Goal: Feedback & Contribution: Contribute content

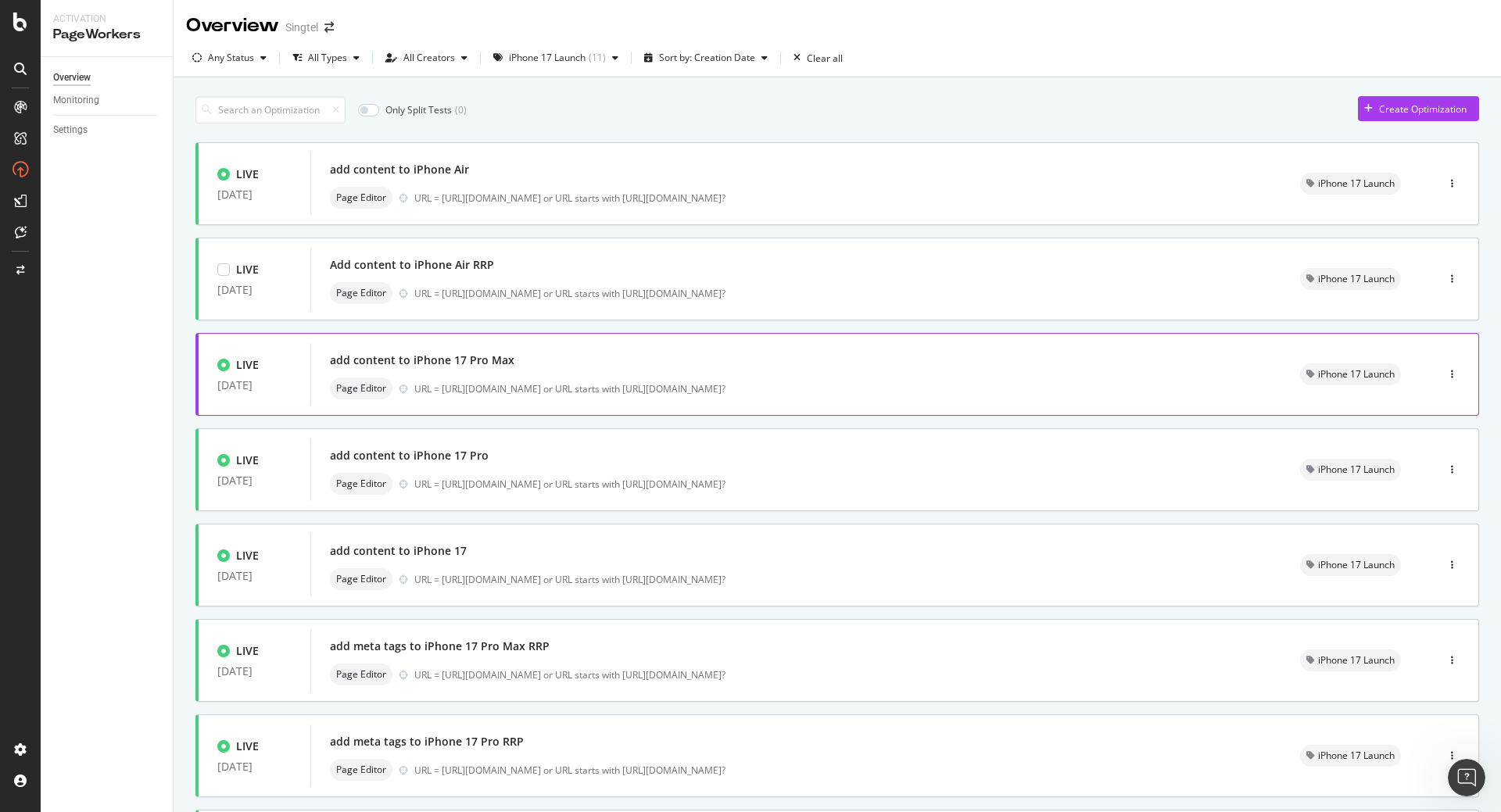
scroll to position [377, 0]
click at [559, 378] on div "Page Editor URL = [URL][DOMAIN_NAME] or URL starts with [URL][DOMAIN_NAME]?" at bounding box center [796, 388] width 932 height 22
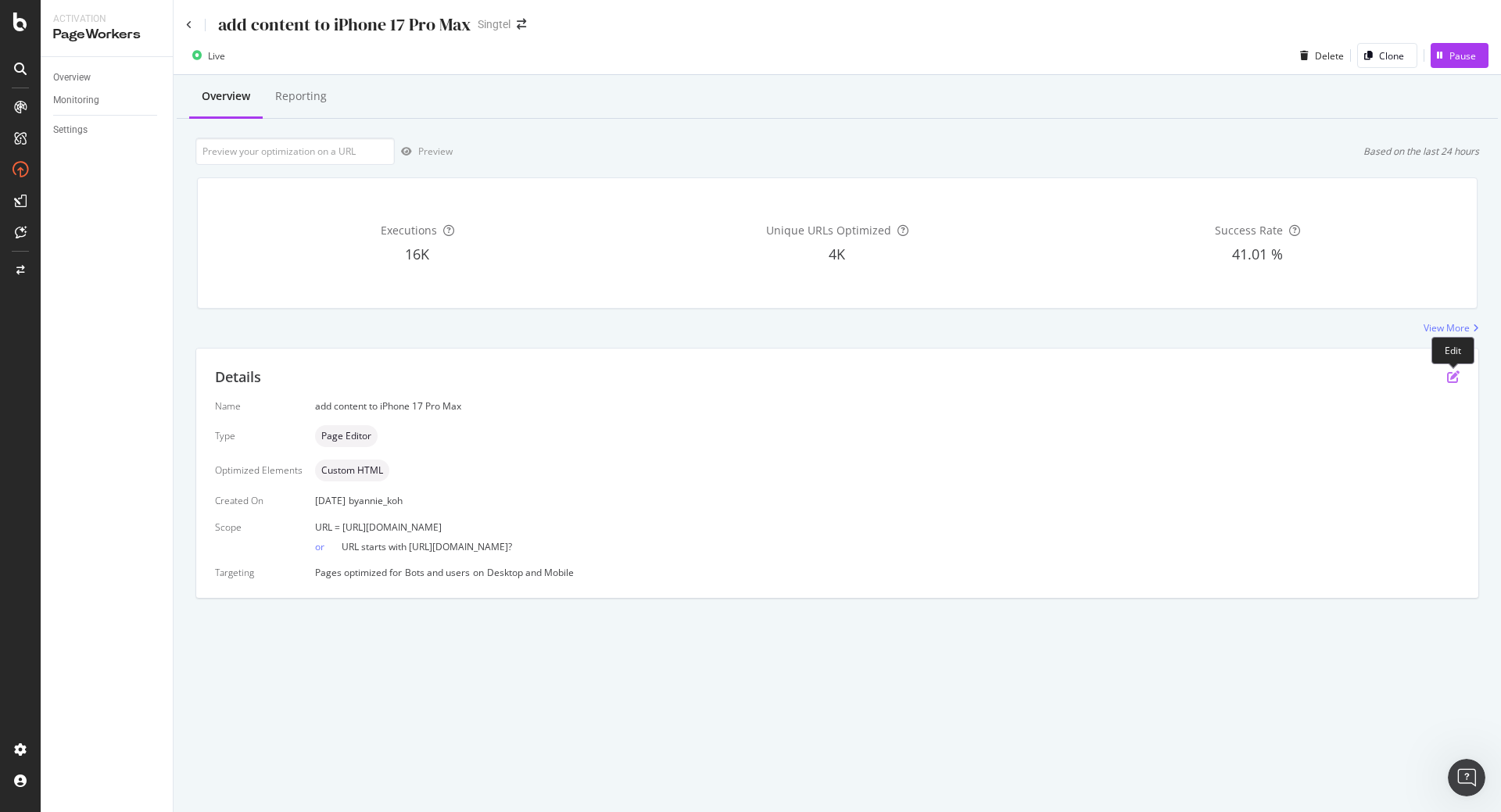
click at [1448, 377] on icon "pen-to-square" at bounding box center [1453, 376] width 12 height 12
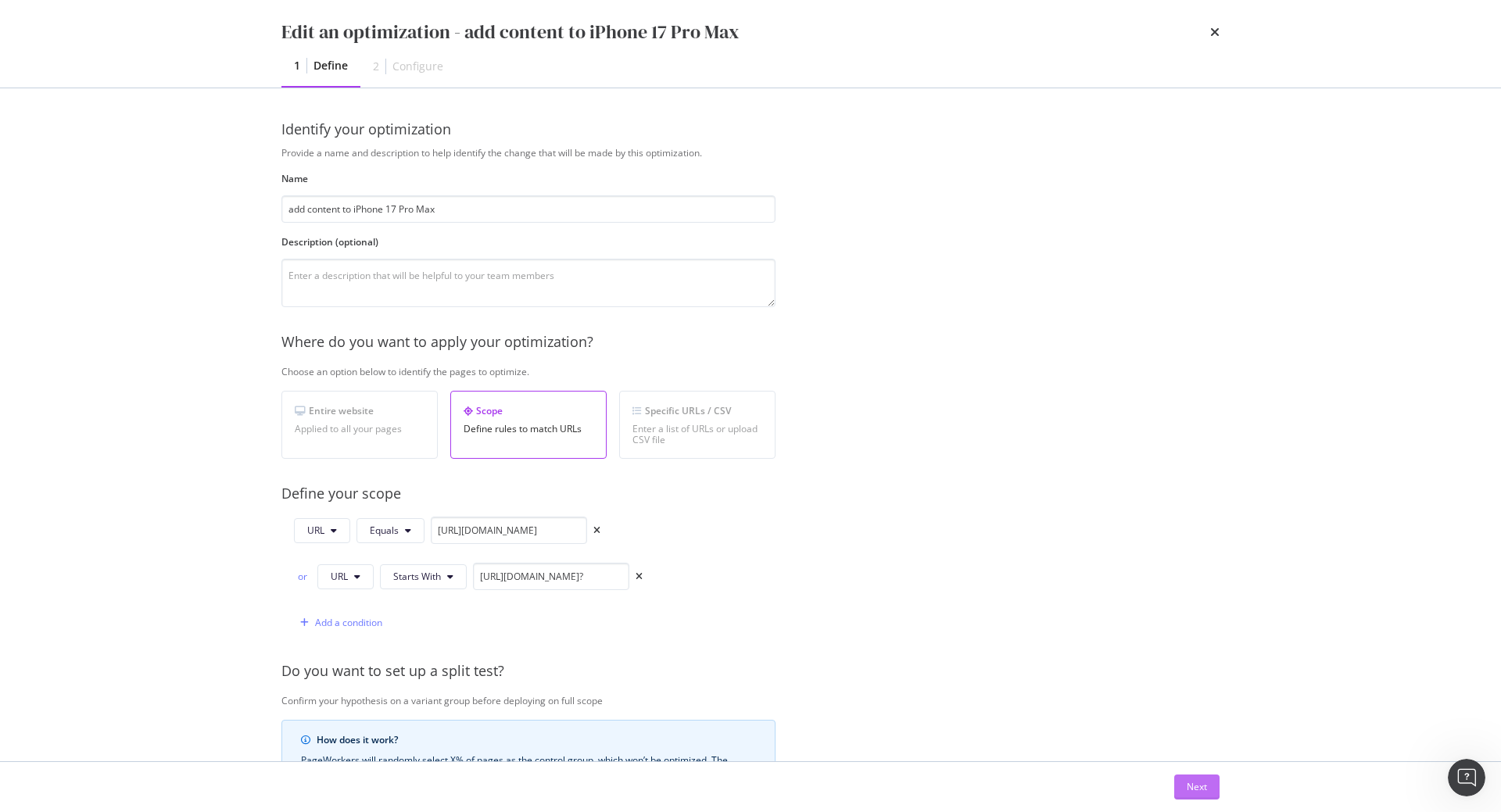
click at [1198, 779] on div "Next" at bounding box center [1196, 786] width 20 height 24
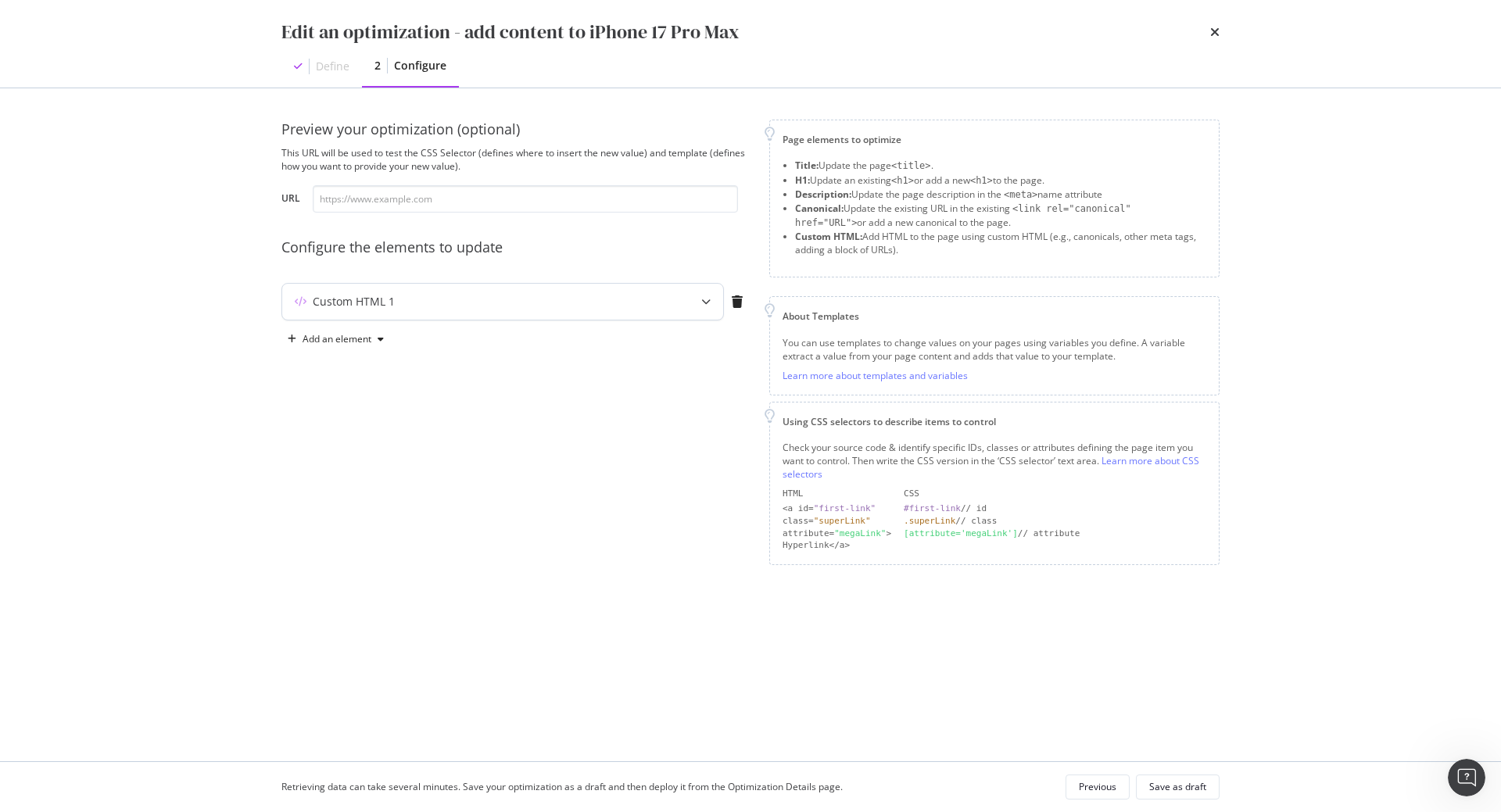
click at [674, 301] on div "Custom HTML 1" at bounding box center [502, 301] width 441 height 36
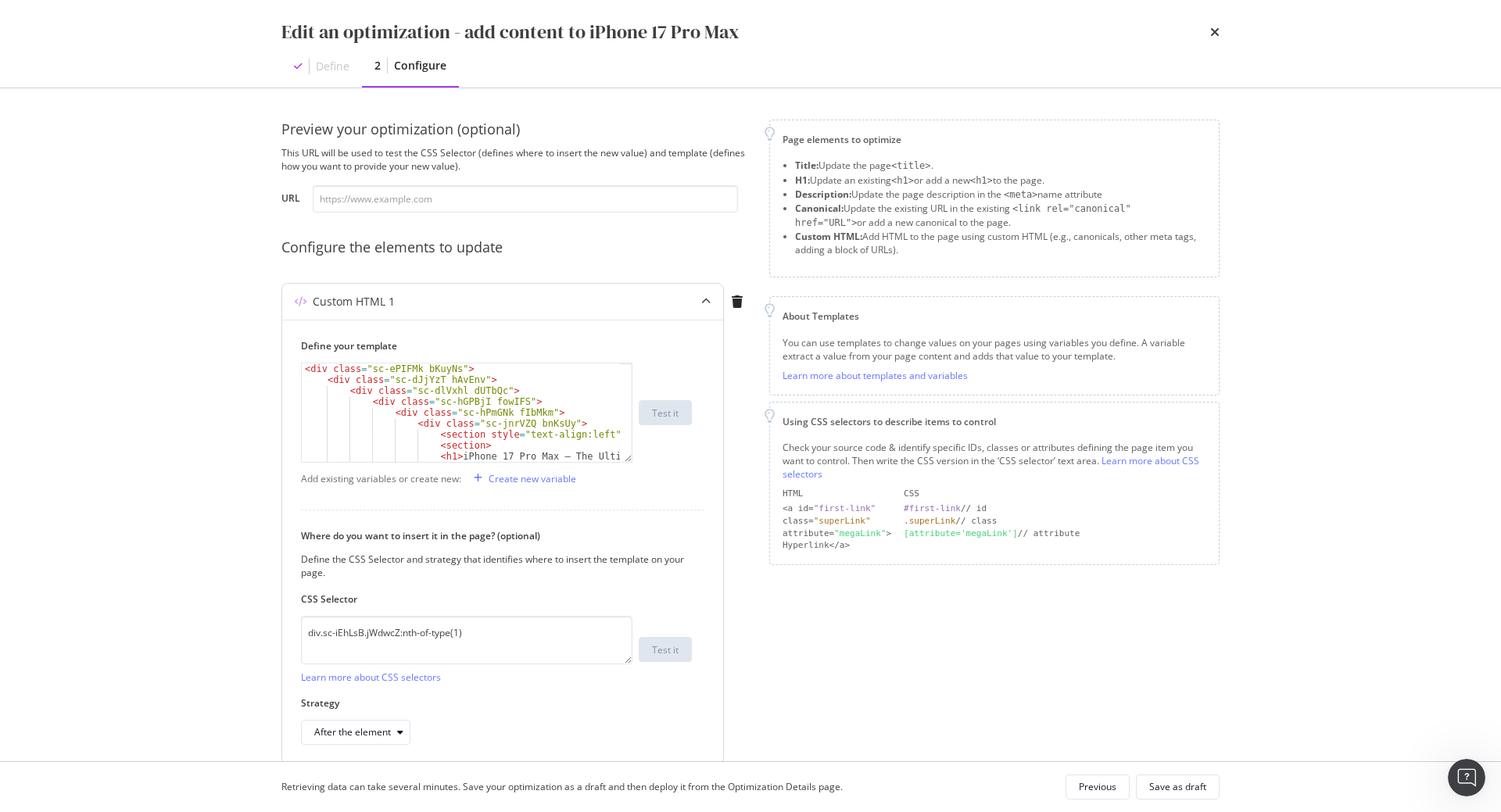
scroll to position [31, 0]
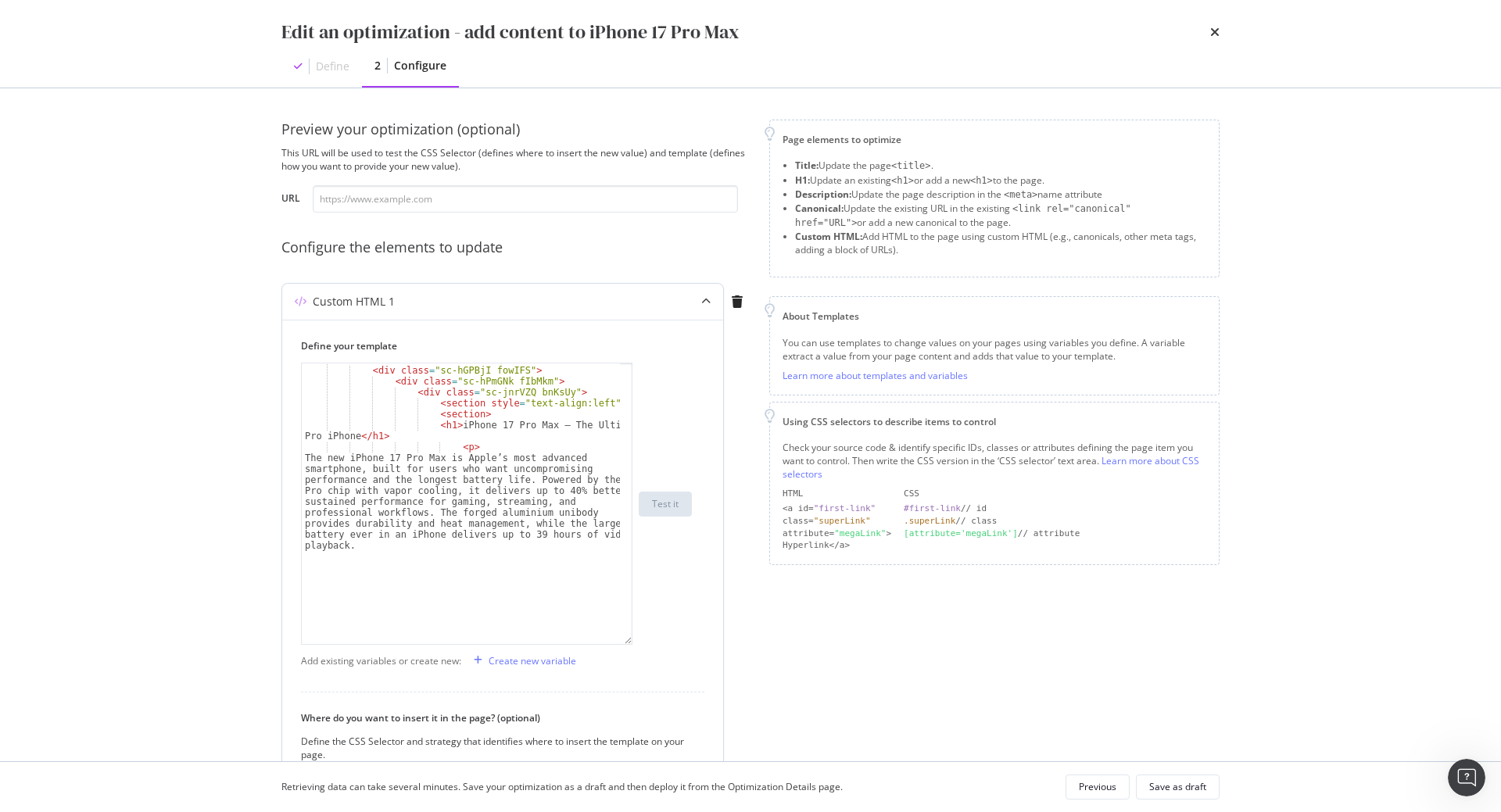
drag, startPoint x: 629, startPoint y: 461, endPoint x: 615, endPoint y: 649, distance: 188.5
click at [615, 644] on div "< div class = "sc-dlVxhl dUTbQc" > < div class = "sc-hGPBjI fowIFS" > < div cla…" at bounding box center [467, 504] width 332 height 282
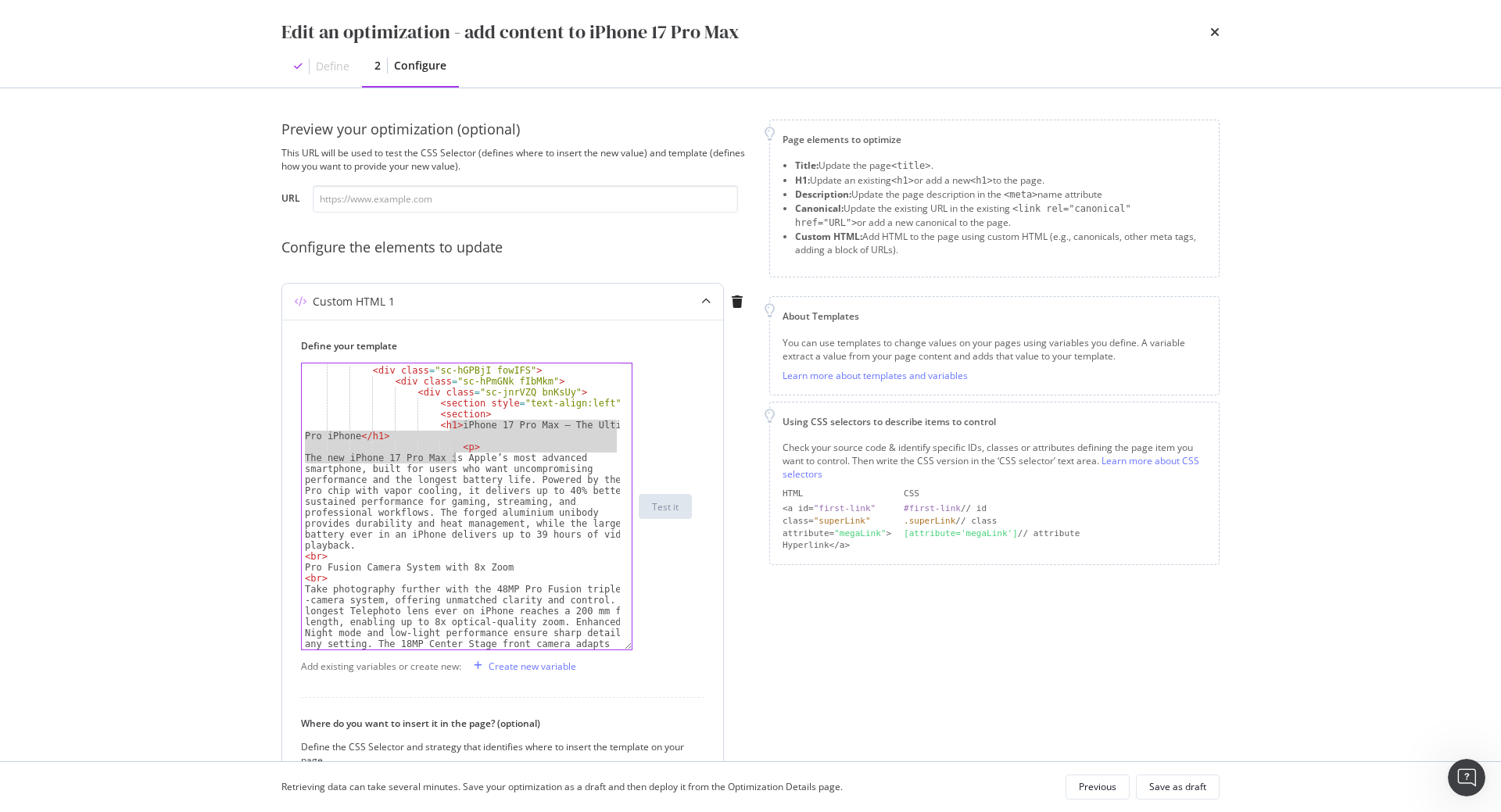
drag, startPoint x: 449, startPoint y: 425, endPoint x: 463, endPoint y: 468, distance: 45.2
click at [463, 468] on div "< div class = "sc-dlVxhl dUTbQc" > < div class = "sc-hGPBjI fowIFS" > < div cla…" at bounding box center [461, 551] width 318 height 395
click at [398, 502] on div "< div class = "sc-dlVxhl dUTbQc" > < div class = "sc-hGPBjI fowIFS" > < div cla…" at bounding box center [461, 551] width 318 height 395
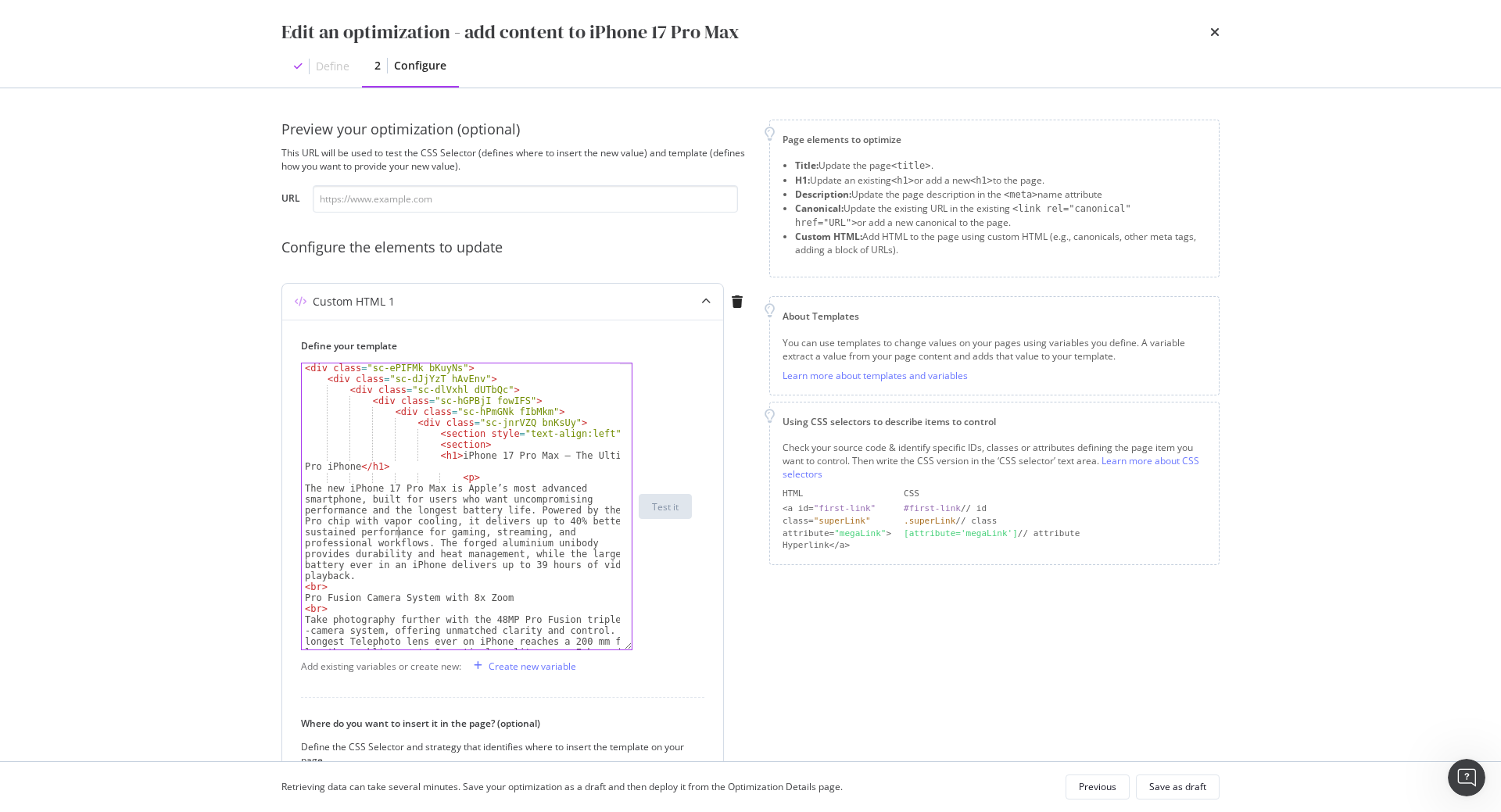
scroll to position [0, 0]
click at [448, 456] on div "< div class = "sc-ePIFMk bKuyNs" > < div class = "sc-dJjYzT hAvEnv" > < div cla…" at bounding box center [461, 561] width 318 height 395
type textarea "<h1>iPhone 17 Pro Max – The Ultimate Pro iPhone </h1>"
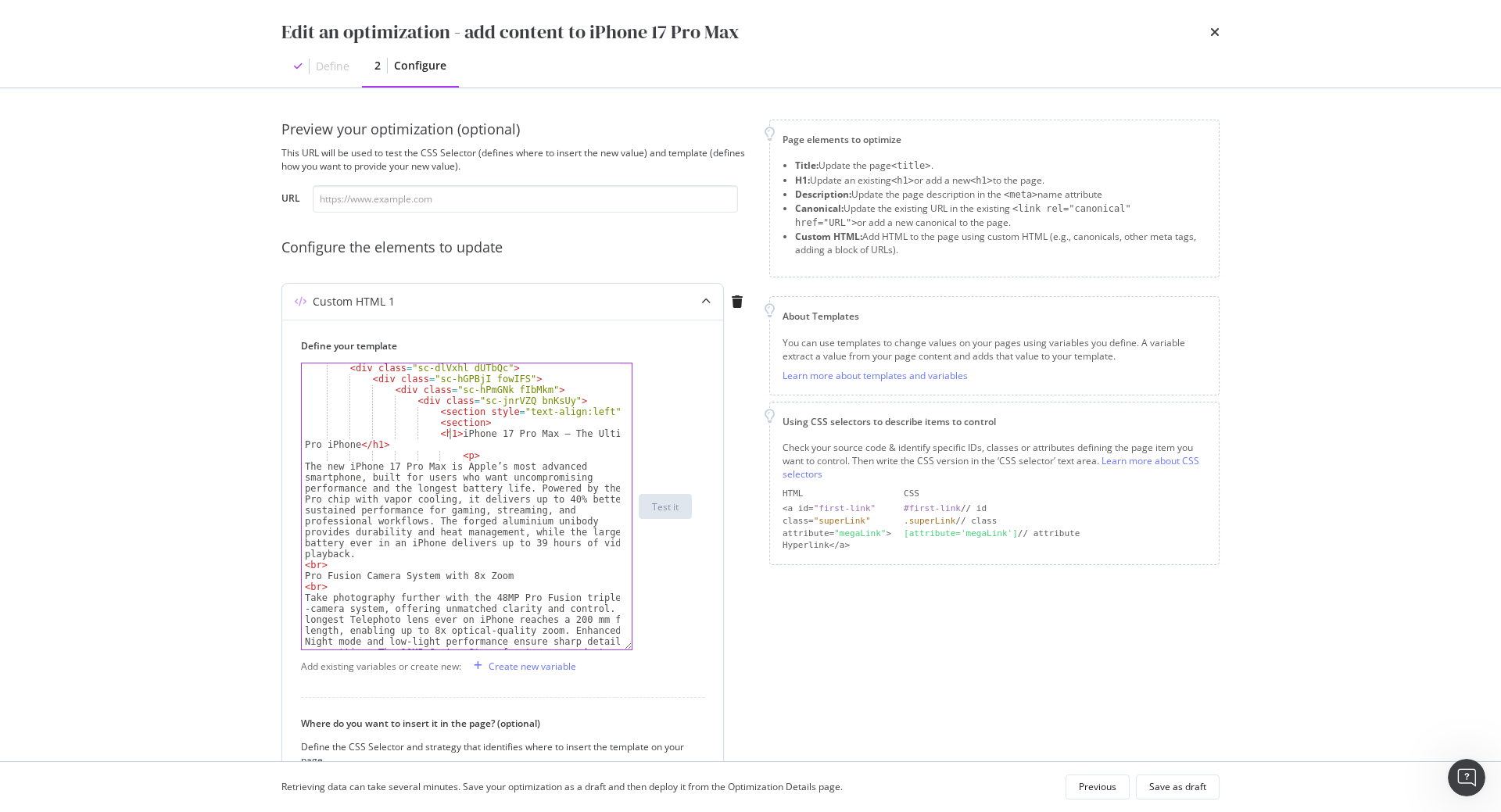
scroll to position [42, 0]
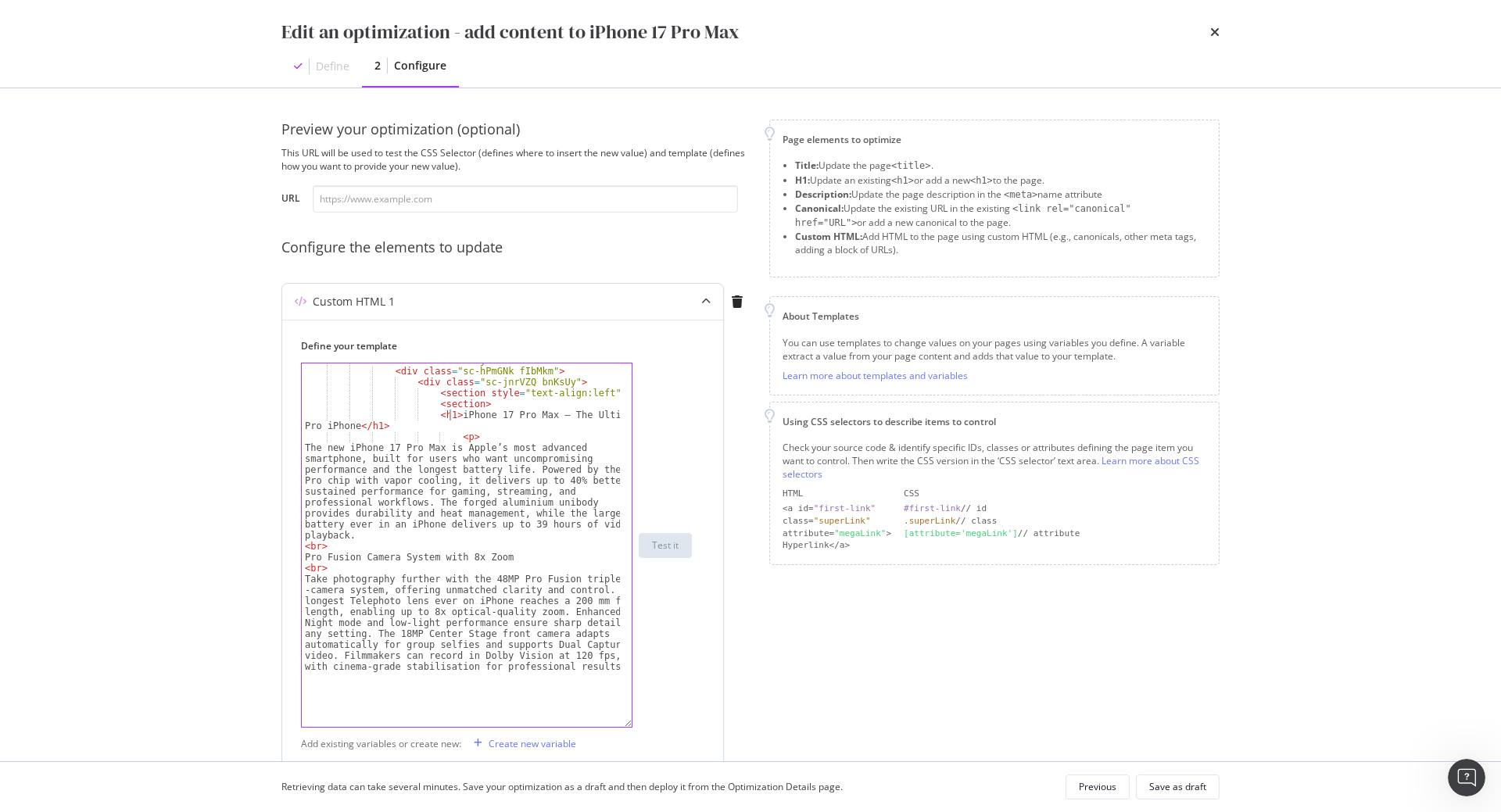
drag, startPoint x: 629, startPoint y: 647, endPoint x: 625, endPoint y: 731, distance: 84.1
click at [625, 728] on div "<h1>iPhone 17 Pro Max – The Ultimate Pro iPhone </h1> < div class = "sc-hGPBjI …" at bounding box center [467, 545] width 332 height 365
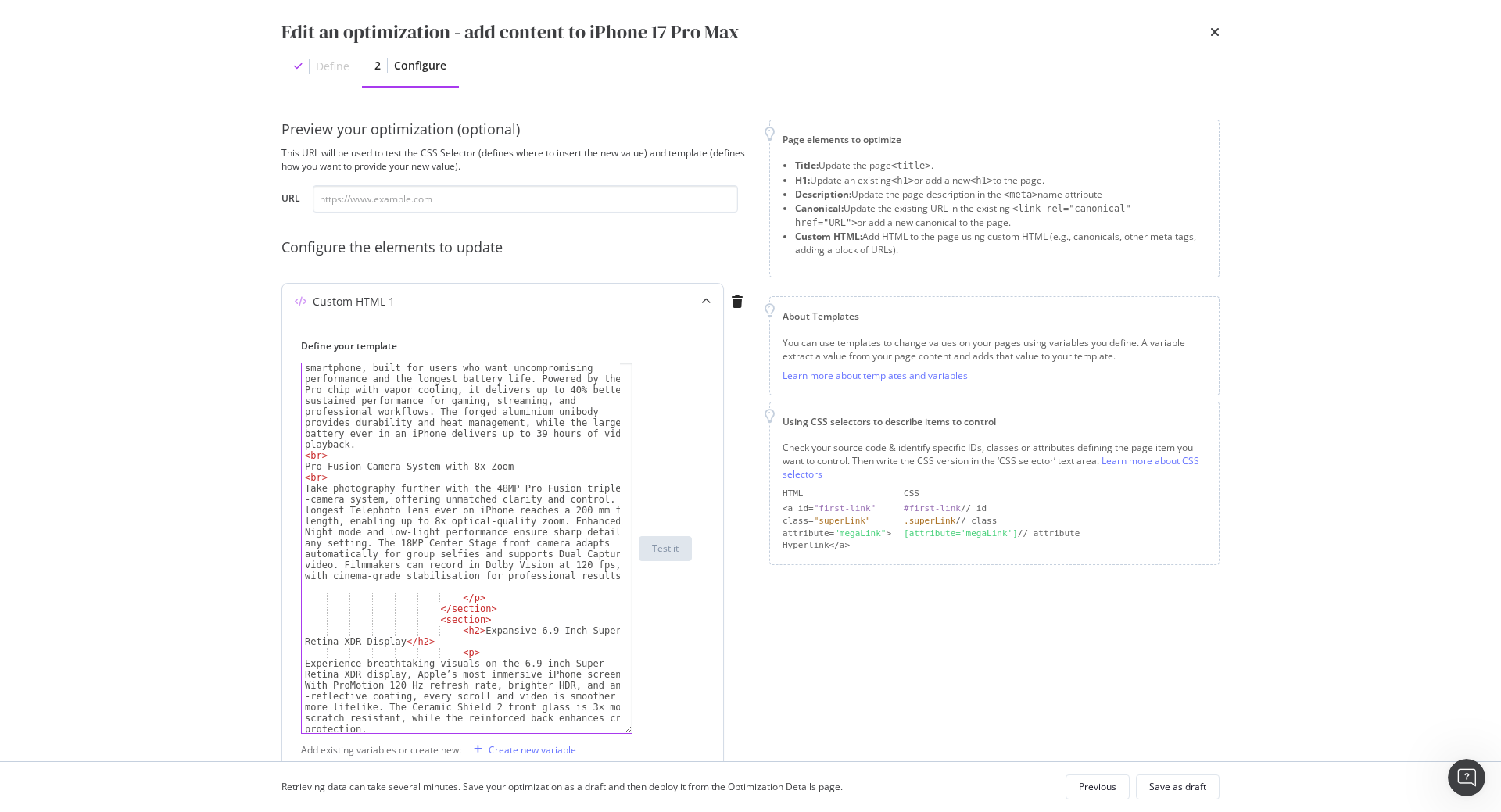
scroll to position [132, 0]
click at [1217, 29] on icon "times" at bounding box center [1215, 31] width 9 height 12
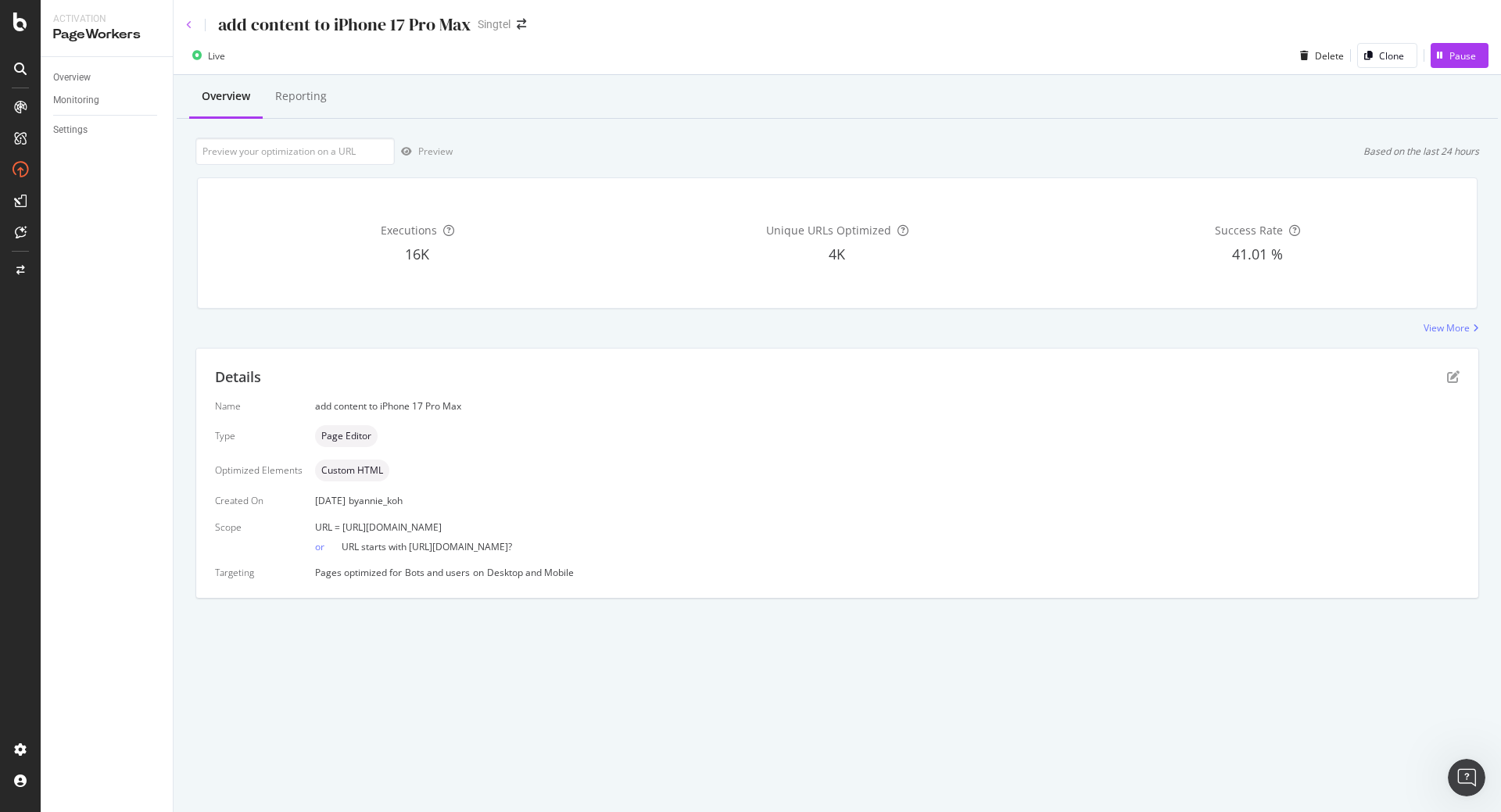
click at [187, 22] on icon at bounding box center [189, 25] width 7 height 9
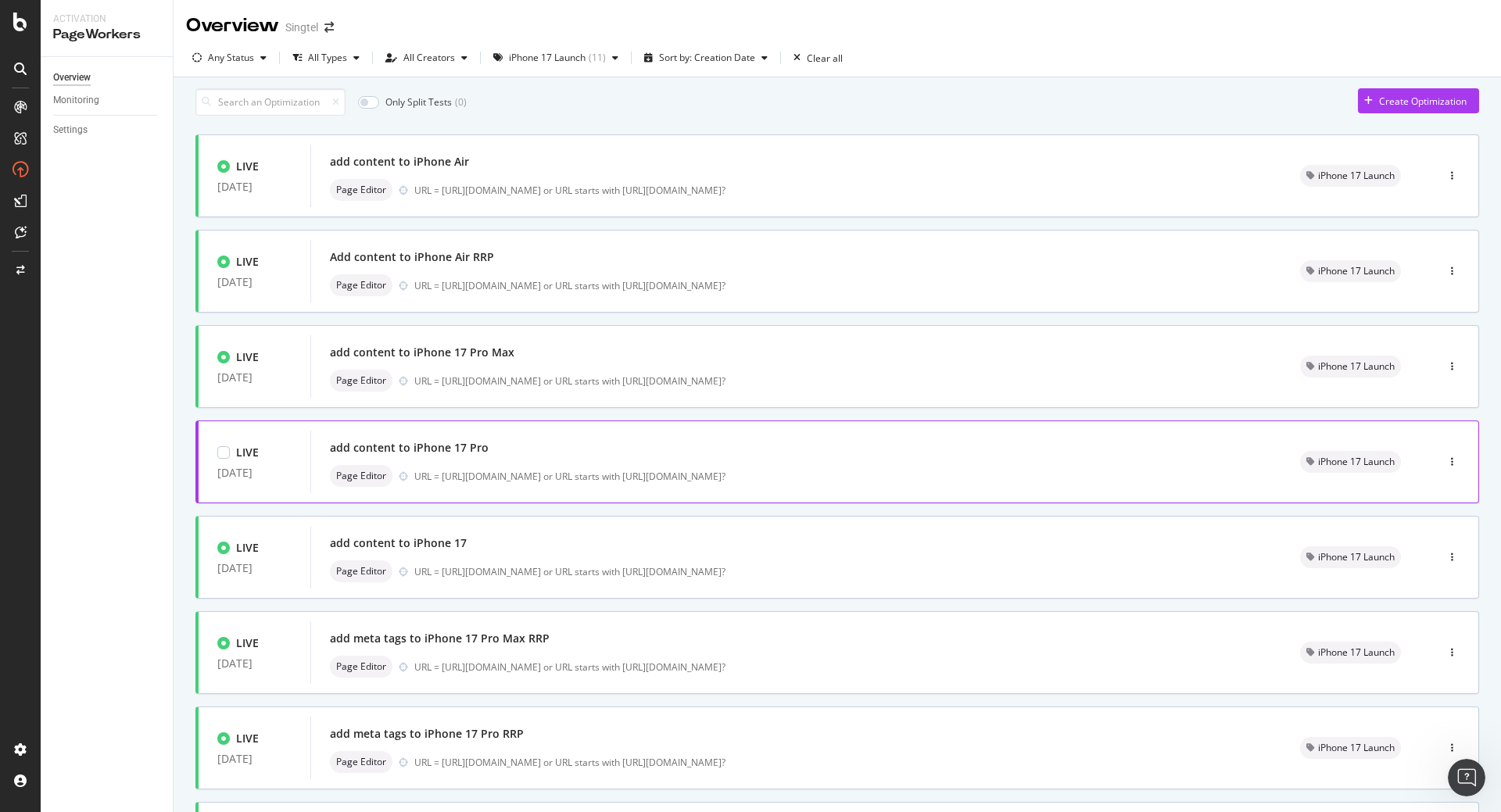
click at [519, 459] on div "add content to iPhone 17 Pro" at bounding box center [796, 447] width 932 height 22
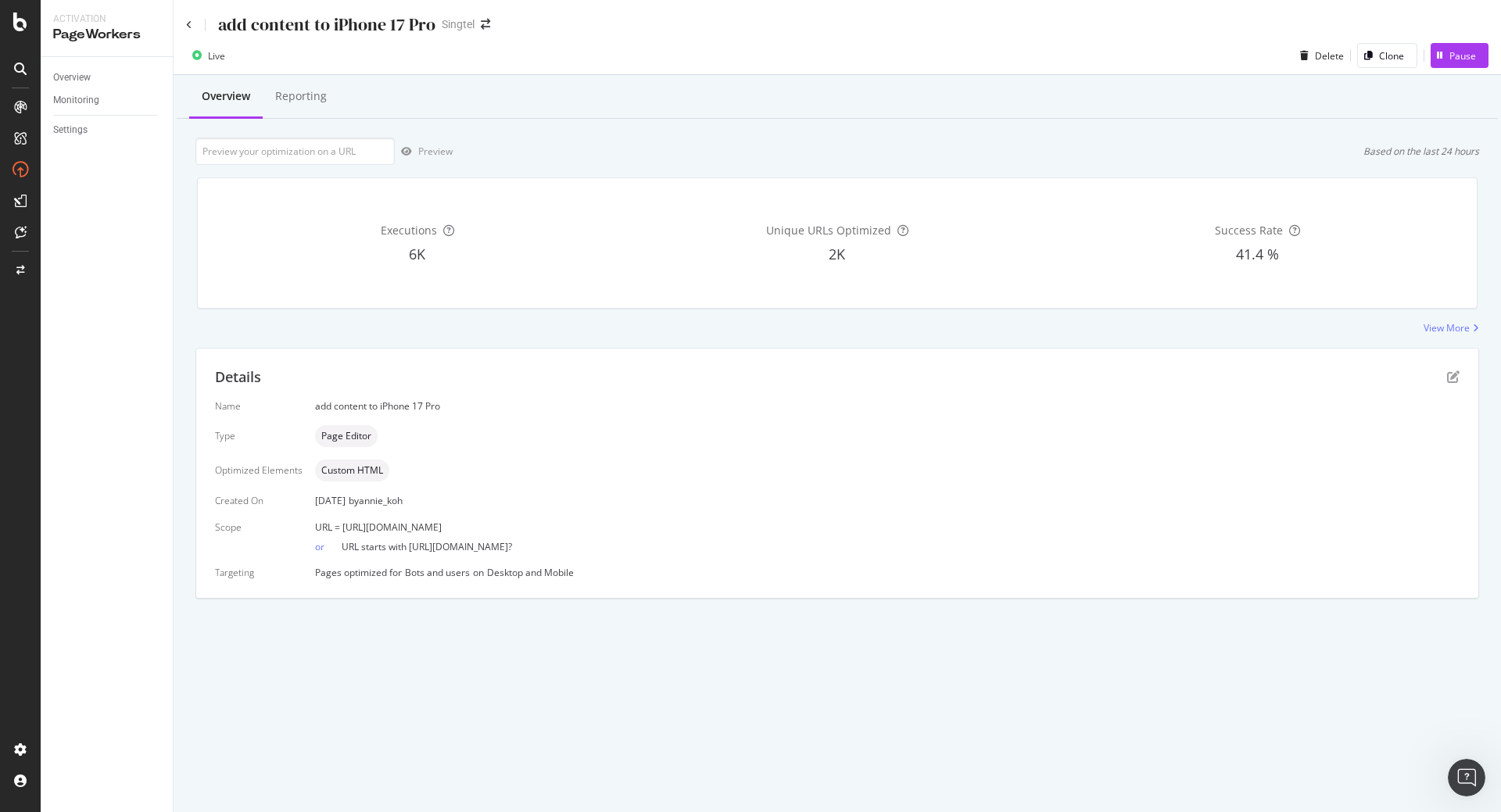
drag, startPoint x: 600, startPoint y: 527, endPoint x: 341, endPoint y: 529, distance: 259.0
click at [341, 529] on div "URL = [URL][DOMAIN_NAME]" at bounding box center [887, 527] width 1145 height 13
copy span "[URL][DOMAIN_NAME]"
click at [789, 590] on div "Details Name add content to iPhone 17 Pro Type Page Editor Optimized Elements C…" at bounding box center [837, 473] width 1282 height 249
click at [188, 22] on icon at bounding box center [189, 25] width 7 height 9
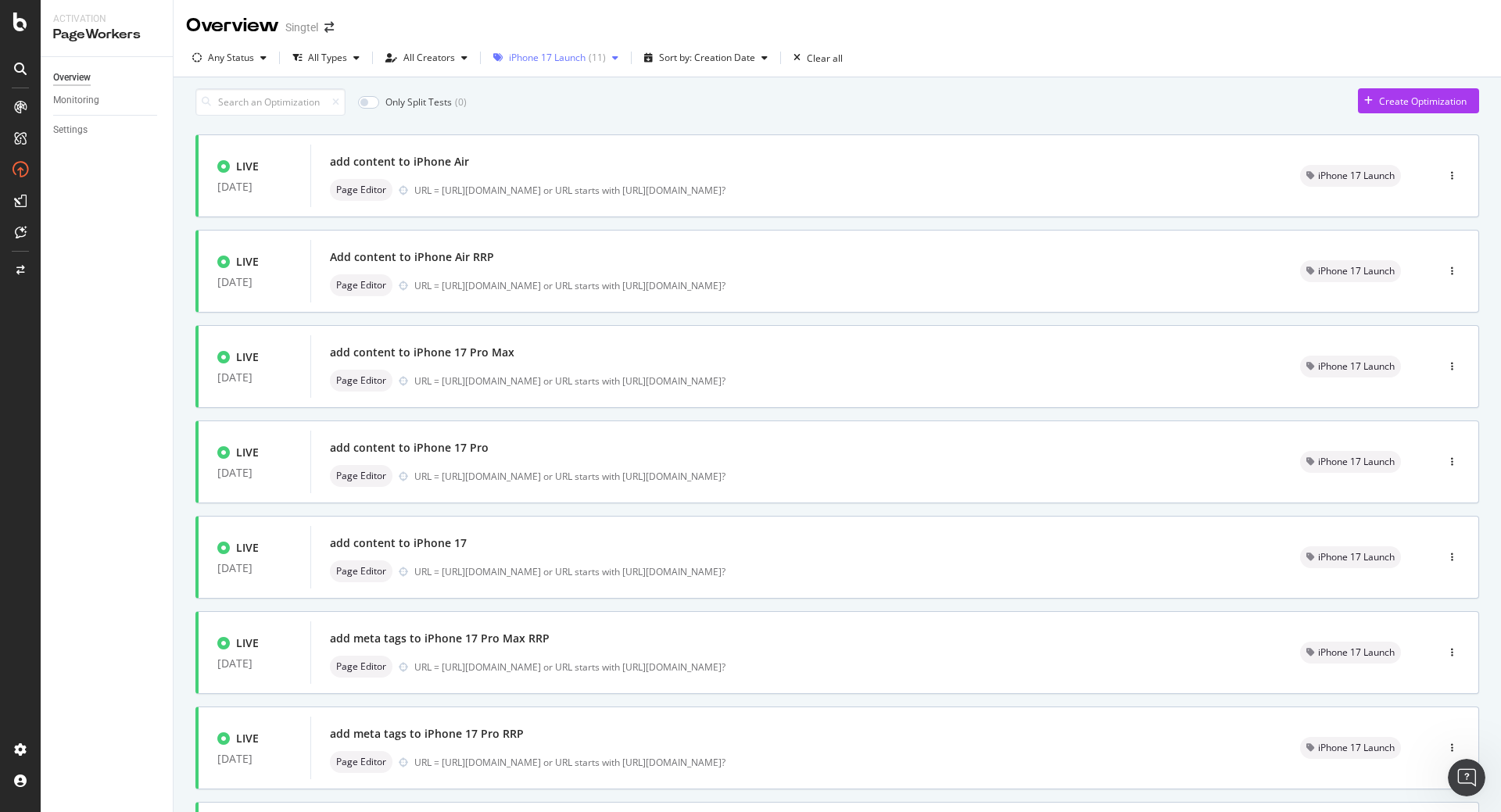
click at [607, 64] on div "iPhone 17 Launch ( 11 )" at bounding box center [555, 58] width 137 height 24
click at [505, 221] on icon at bounding box center [503, 220] width 7 height 8
click at [177, 278] on div "Only Split Tests ( 0 ) Create Optimization LIVE [DATE] Add content to iPhone 17…" at bounding box center [837, 627] width 1328 height 1099
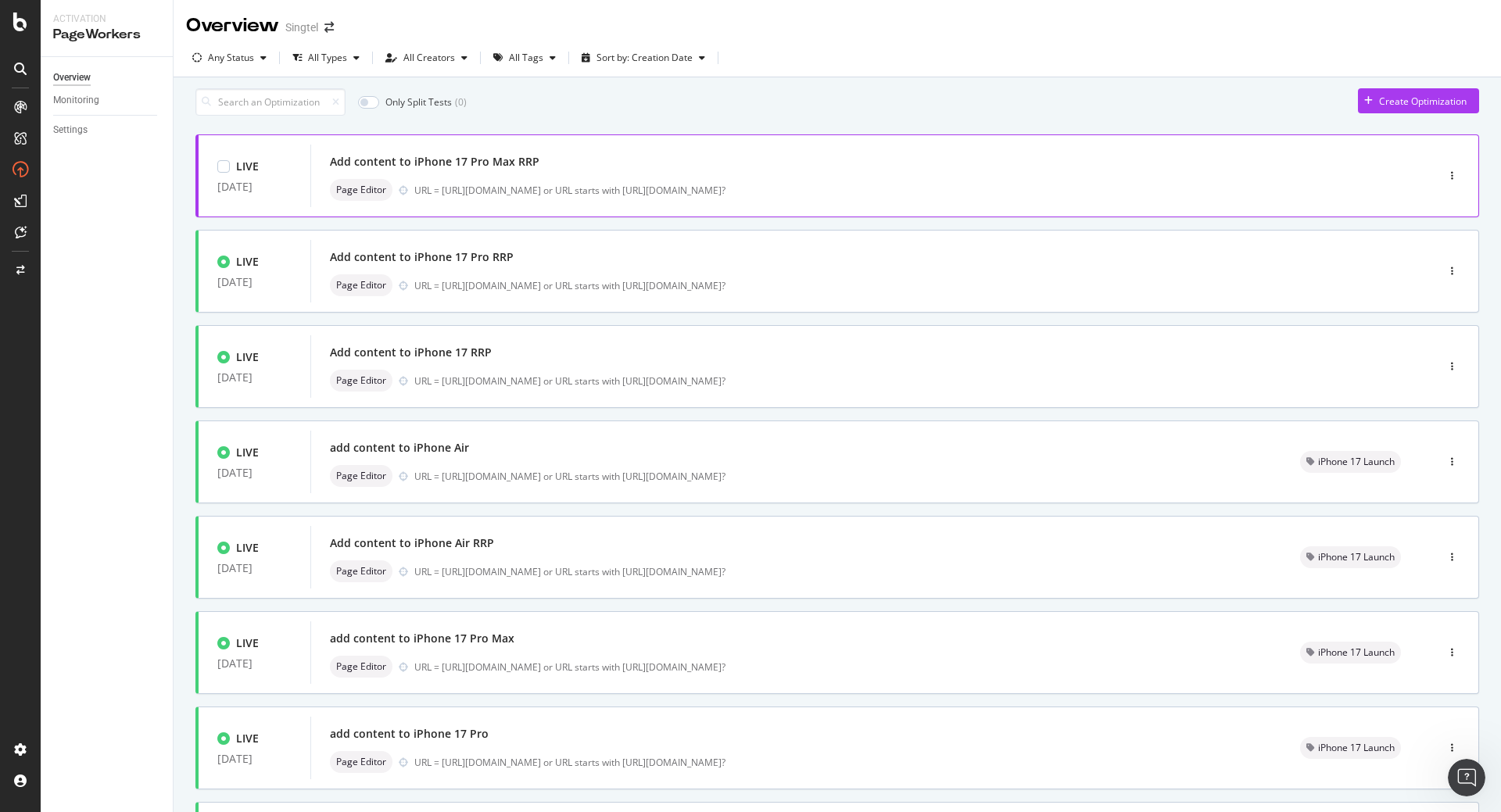
click at [431, 197] on div "URL = [URL][DOMAIN_NAME] or URL starts with [URL][DOMAIN_NAME]?" at bounding box center [892, 190] width 955 height 13
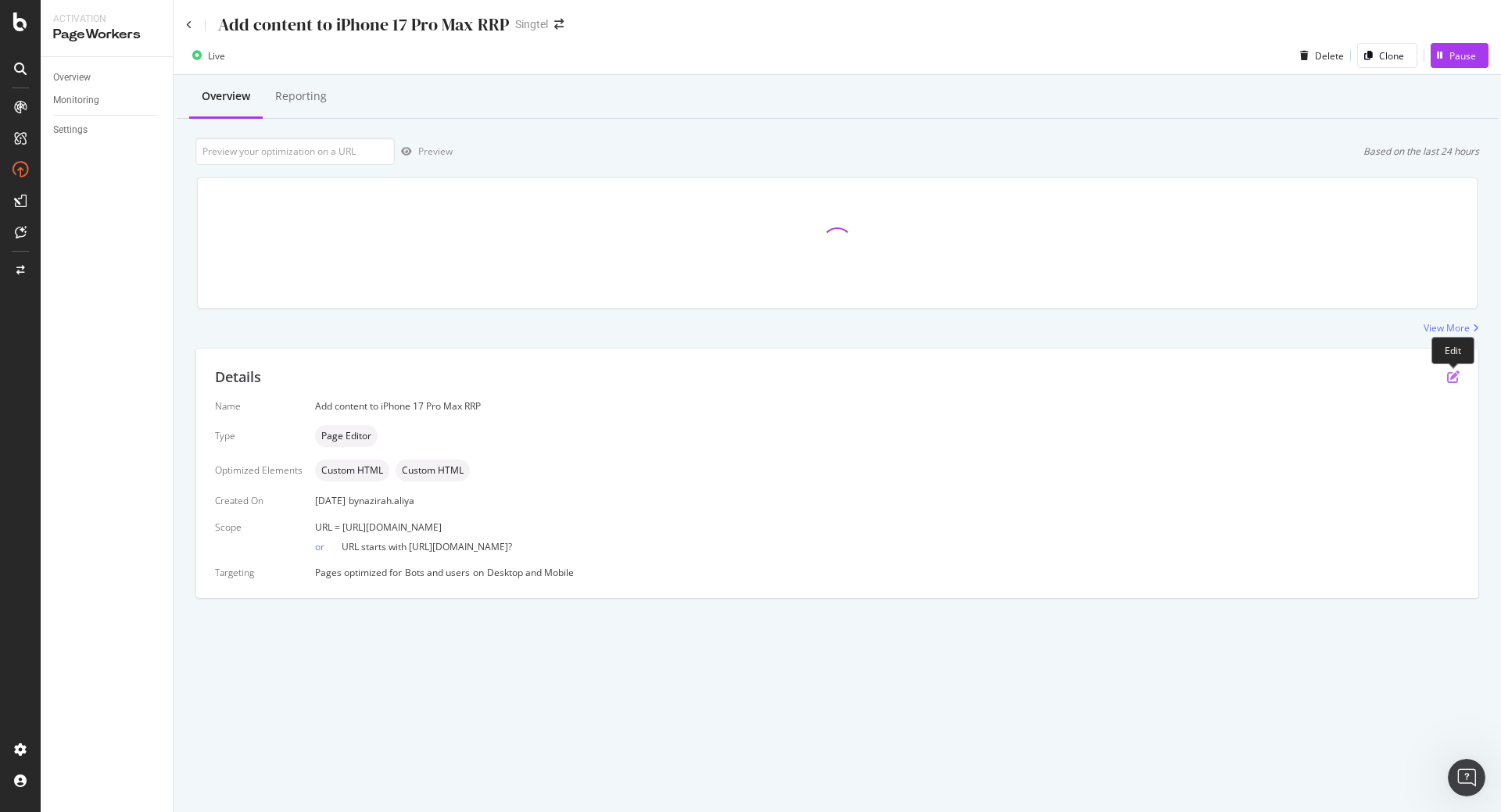
click at [1455, 374] on icon "pen-to-square" at bounding box center [1453, 376] width 12 height 12
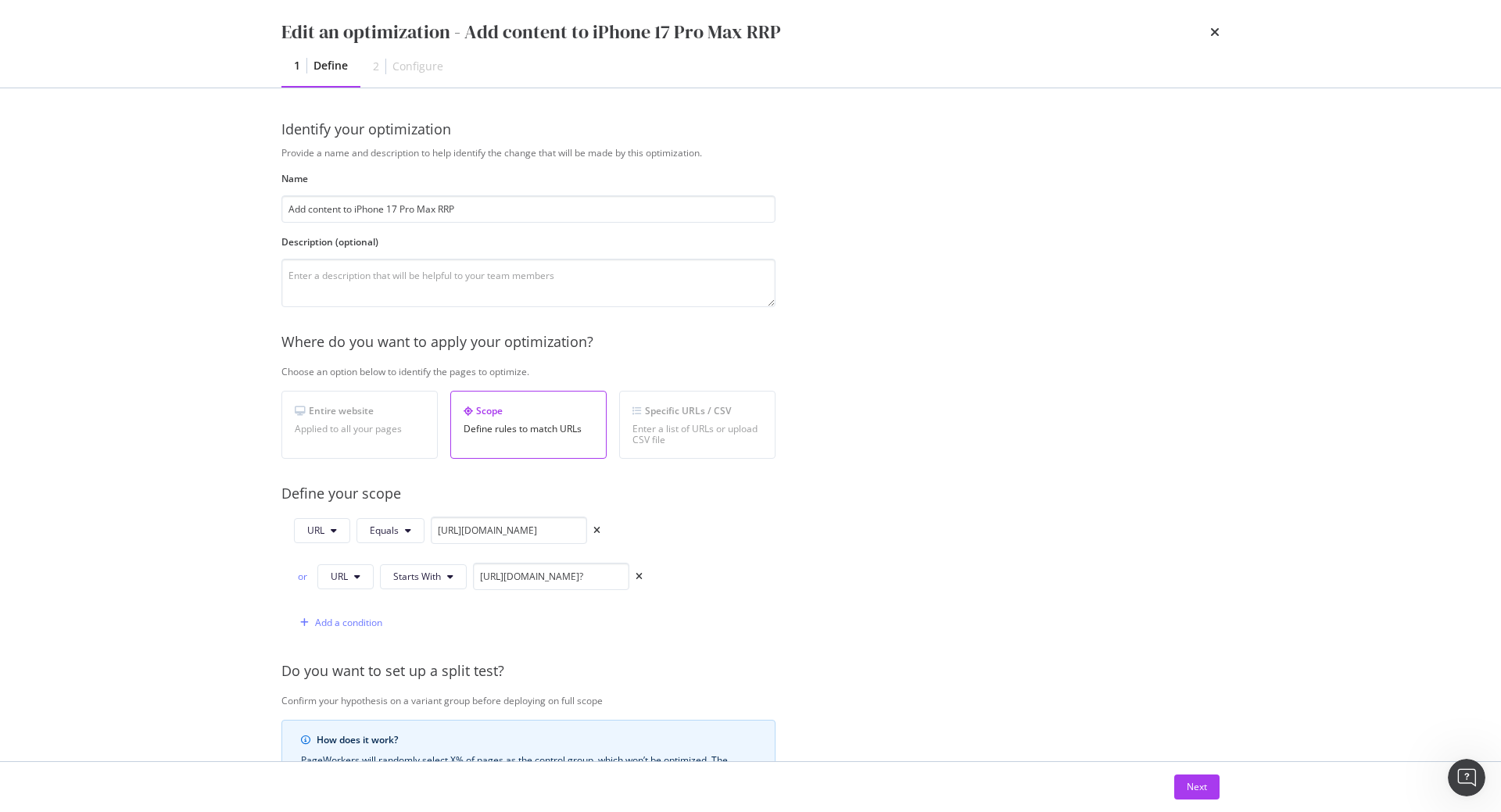
click at [1199, 800] on div "Next" at bounding box center [750, 786] width 1001 height 50
click at [1199, 786] on div "Next" at bounding box center [1196, 786] width 20 height 13
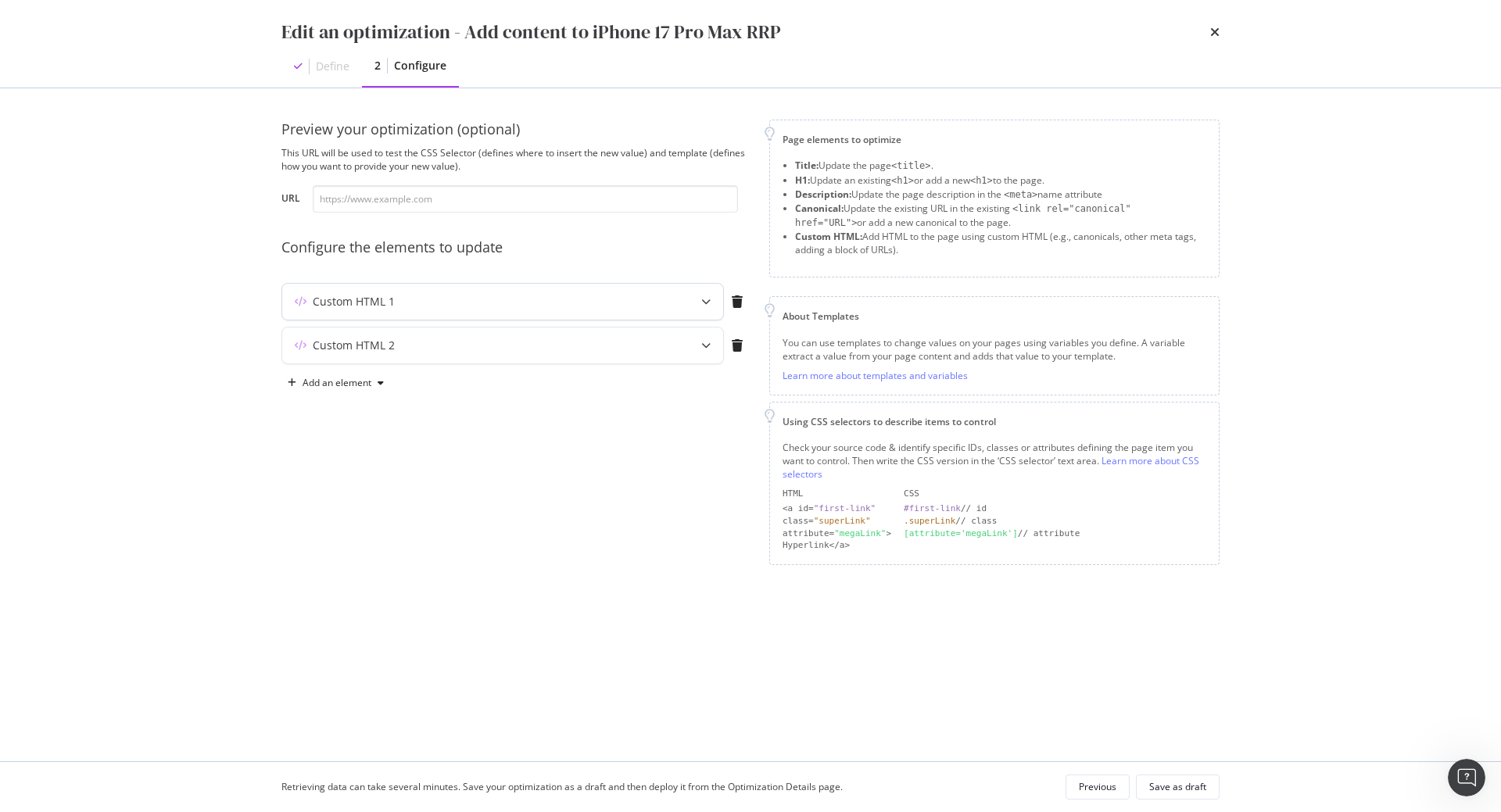
click at [639, 309] on div "Custom HTML 1" at bounding box center [472, 301] width 379 height 15
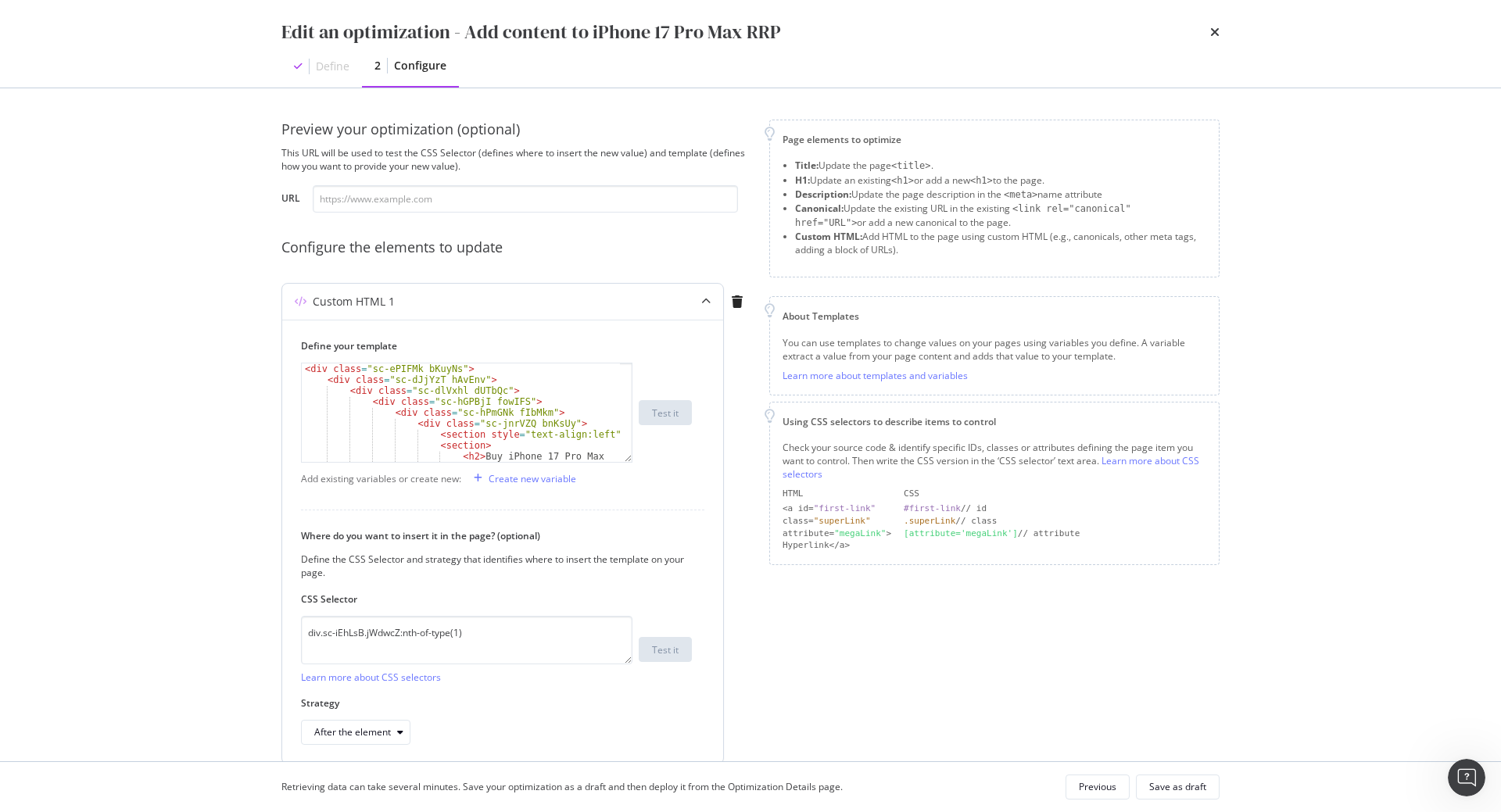
click at [670, 292] on div "Custom HTML 1" at bounding box center [502, 301] width 441 height 36
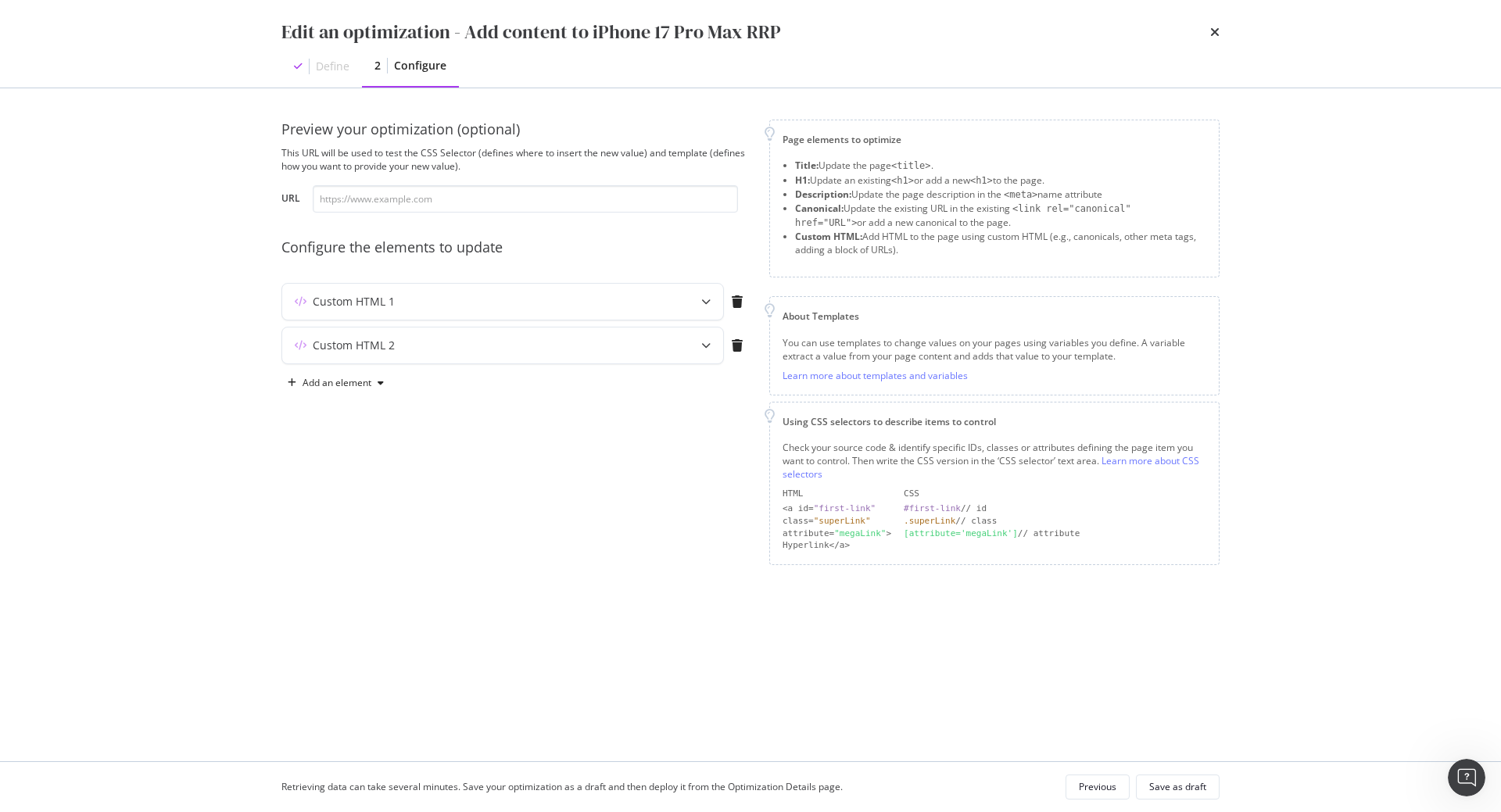
click at [644, 365] on div "Custom HTML 2" at bounding box center [515, 349] width 469 height 44
click at [647, 350] on div "Custom HTML 2" at bounding box center [472, 345] width 379 height 15
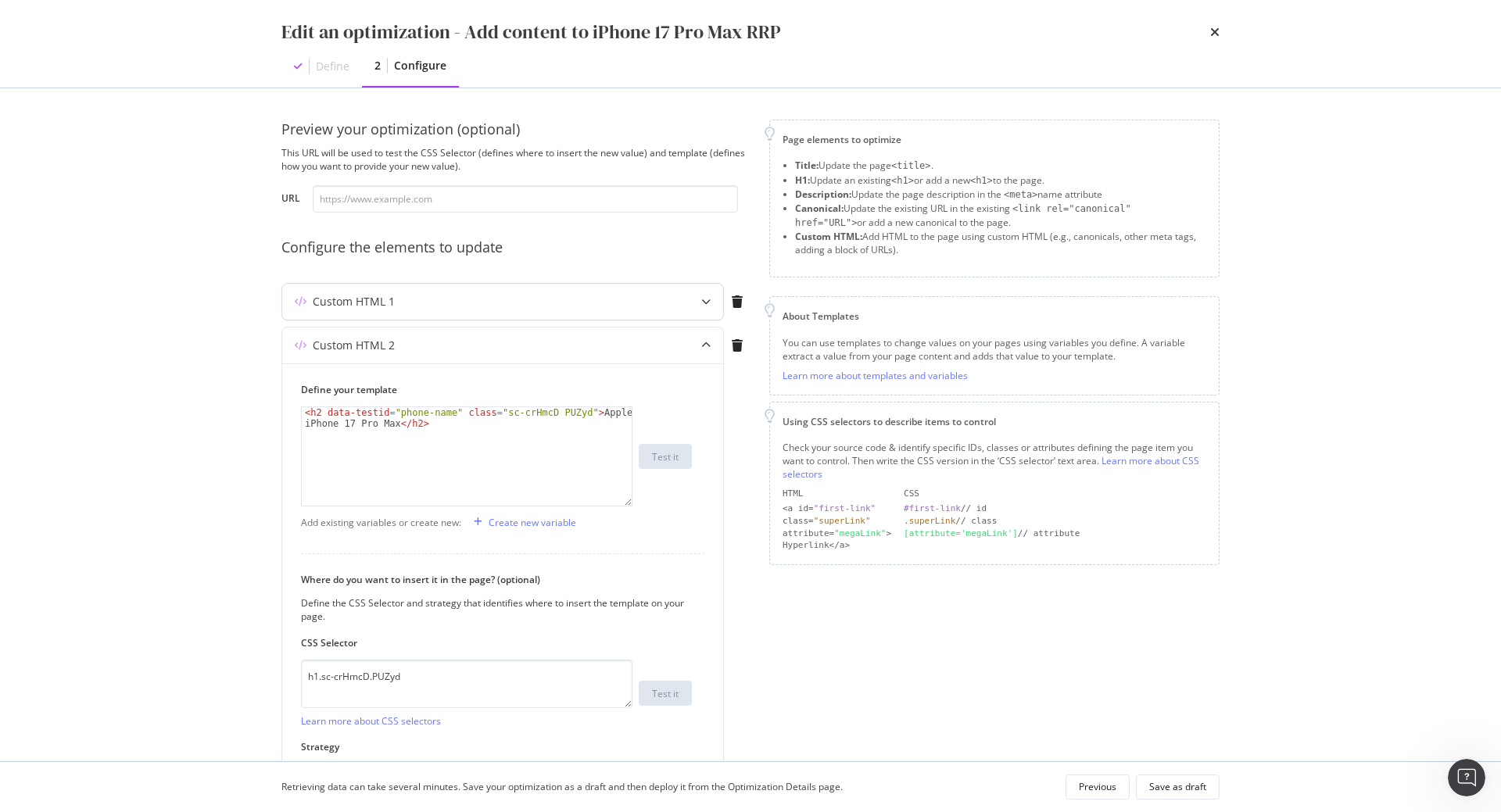
click at [665, 298] on div "Custom HTML 1" at bounding box center [502, 301] width 441 height 36
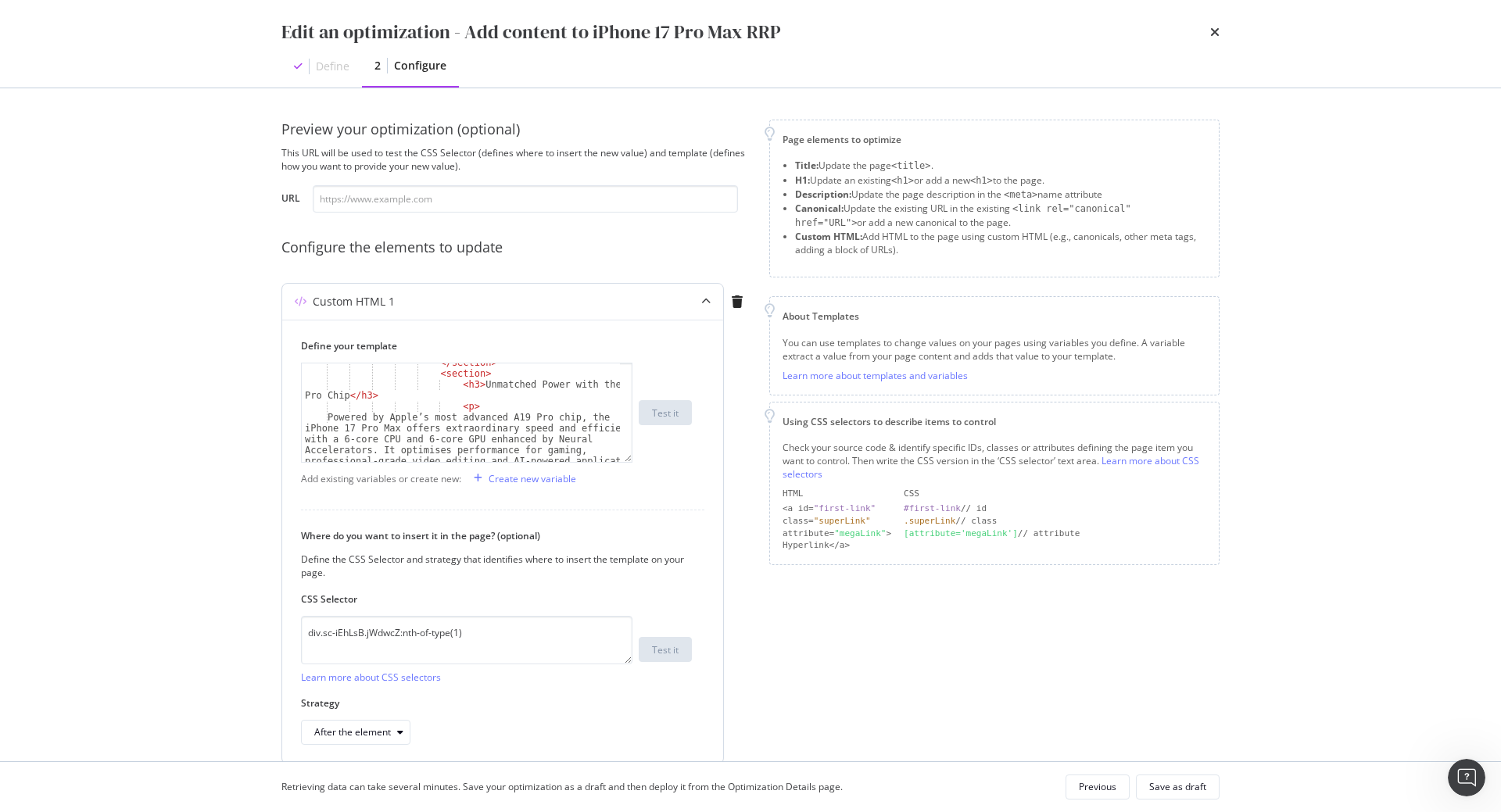
scroll to position [292, 0]
click at [1213, 32] on icon "times" at bounding box center [1215, 31] width 9 height 12
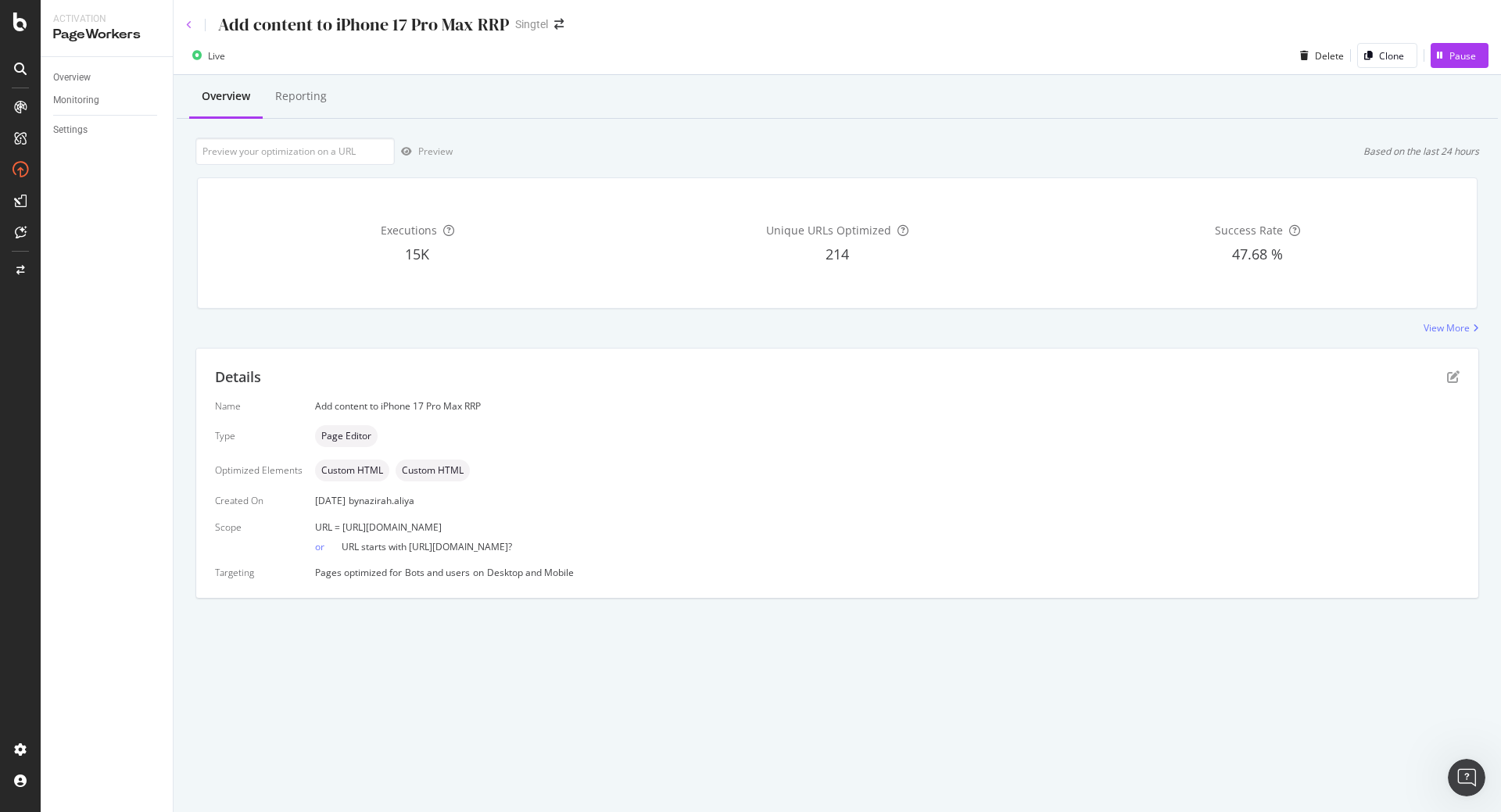
click at [186, 24] on icon at bounding box center [189, 25] width 7 height 9
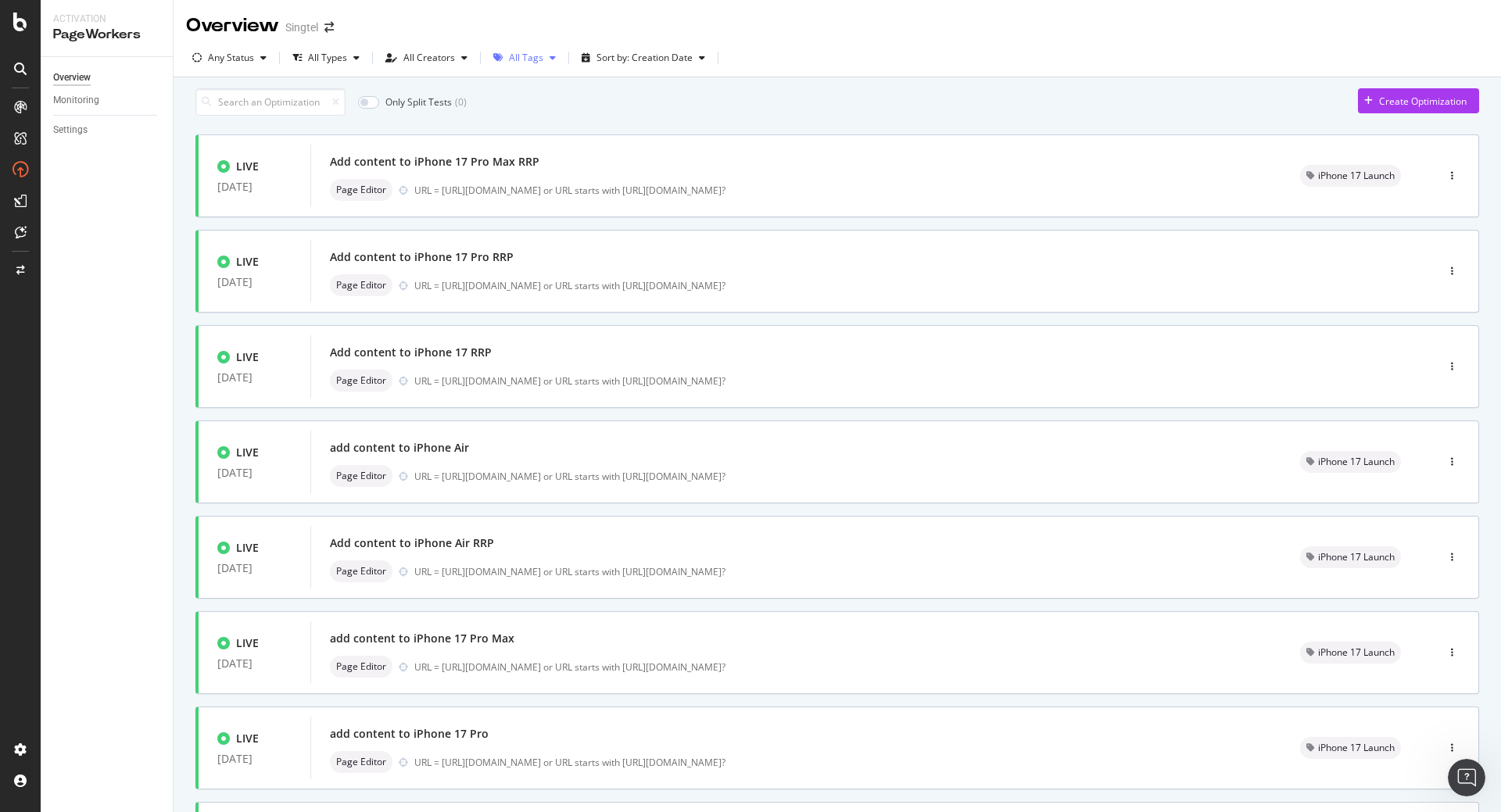
click at [502, 52] on div "All Tags" at bounding box center [524, 58] width 75 height 24
click at [507, 220] on div at bounding box center [503, 219] width 12 height 12
click at [430, 182] on div "Add content to iPhone 17 Pro Max RRP Page Editor URL = [URL][DOMAIN_NAME] or UR…" at bounding box center [796, 175] width 932 height 50
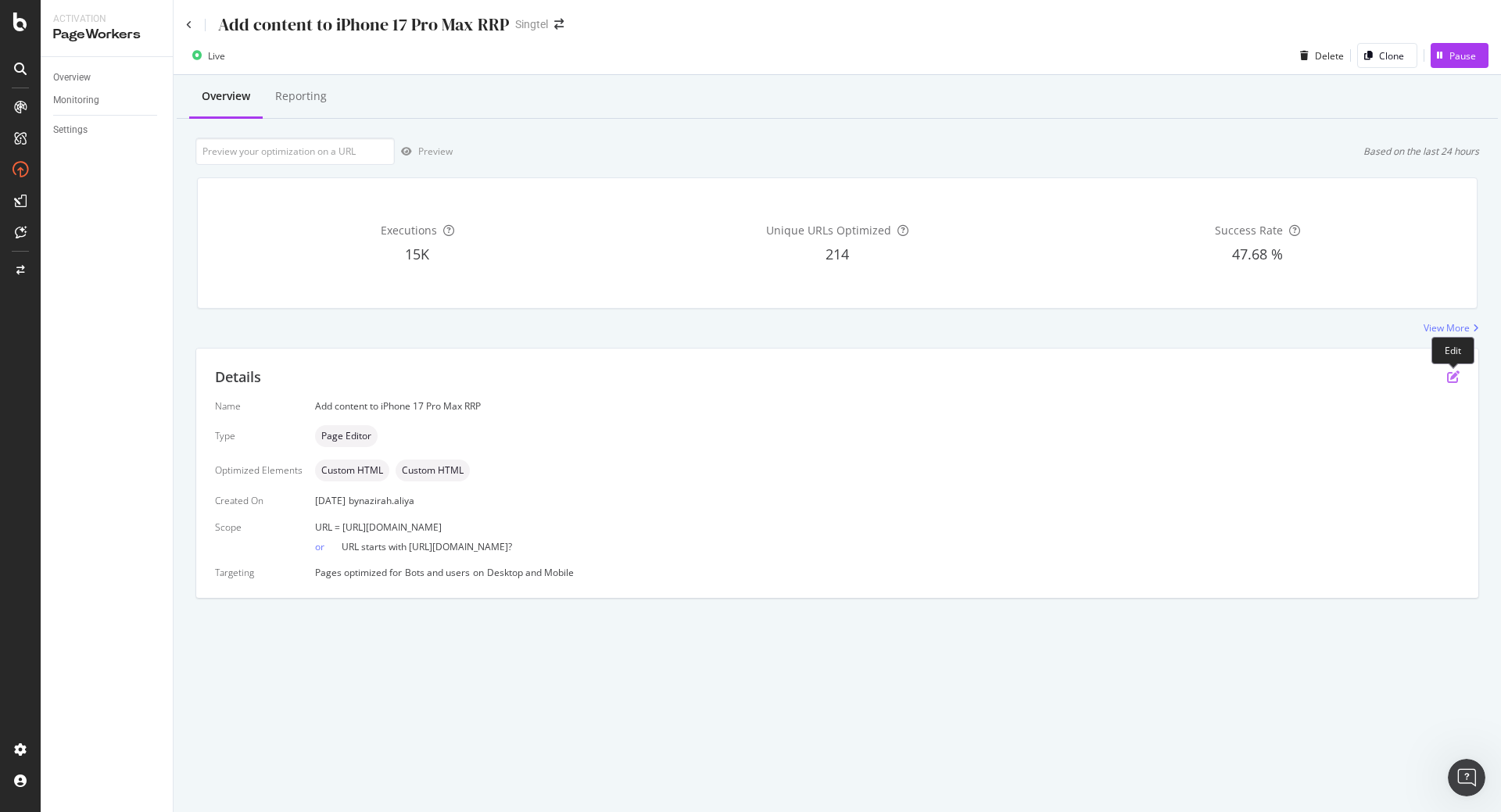
click at [1453, 379] on icon "pen-to-square" at bounding box center [1453, 376] width 12 height 12
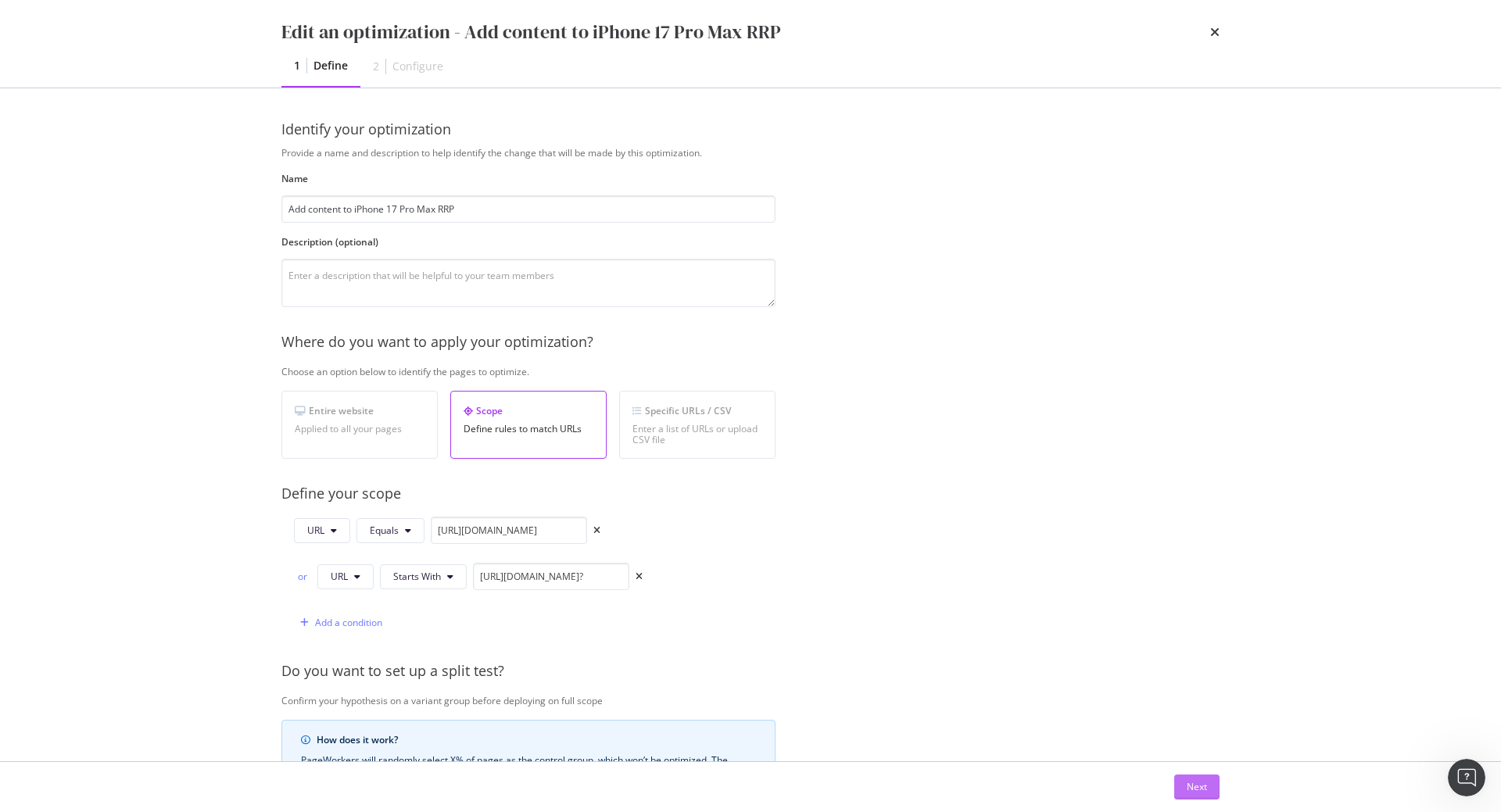
click at [1180, 787] on button "Next" at bounding box center [1197, 786] width 45 height 25
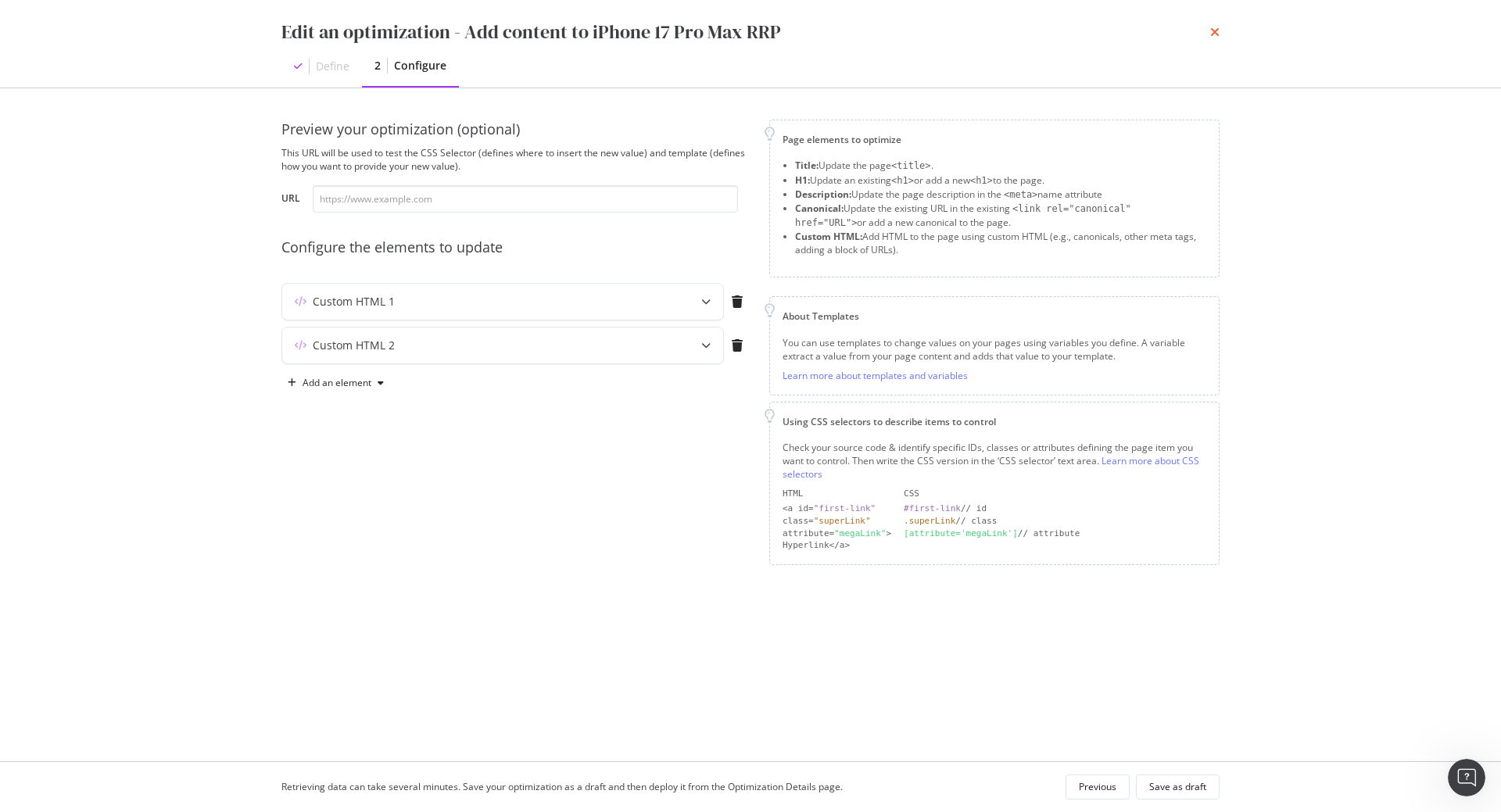
click at [1215, 31] on icon "times" at bounding box center [1215, 31] width 9 height 12
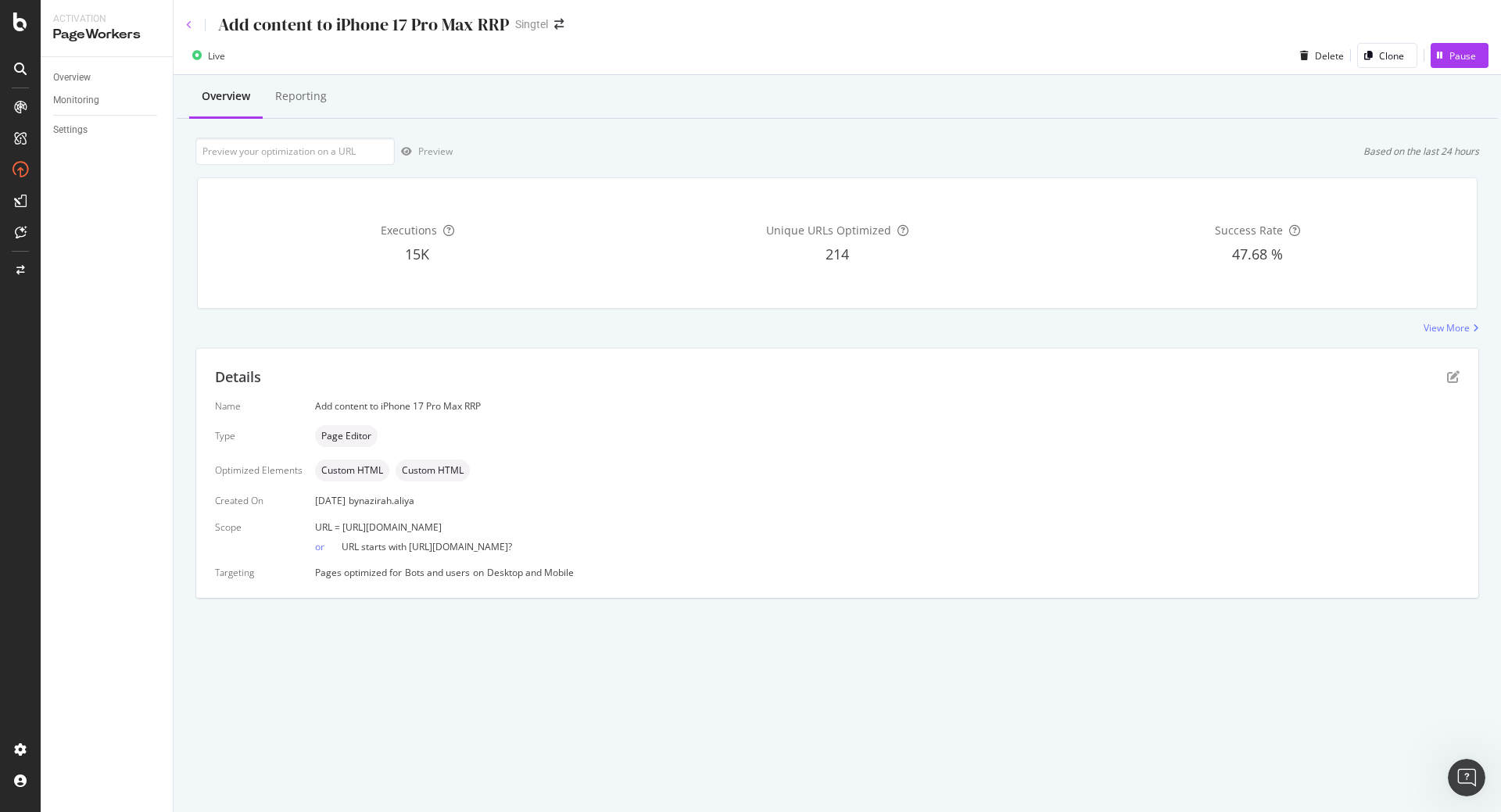
click at [190, 26] on icon at bounding box center [189, 25] width 7 height 9
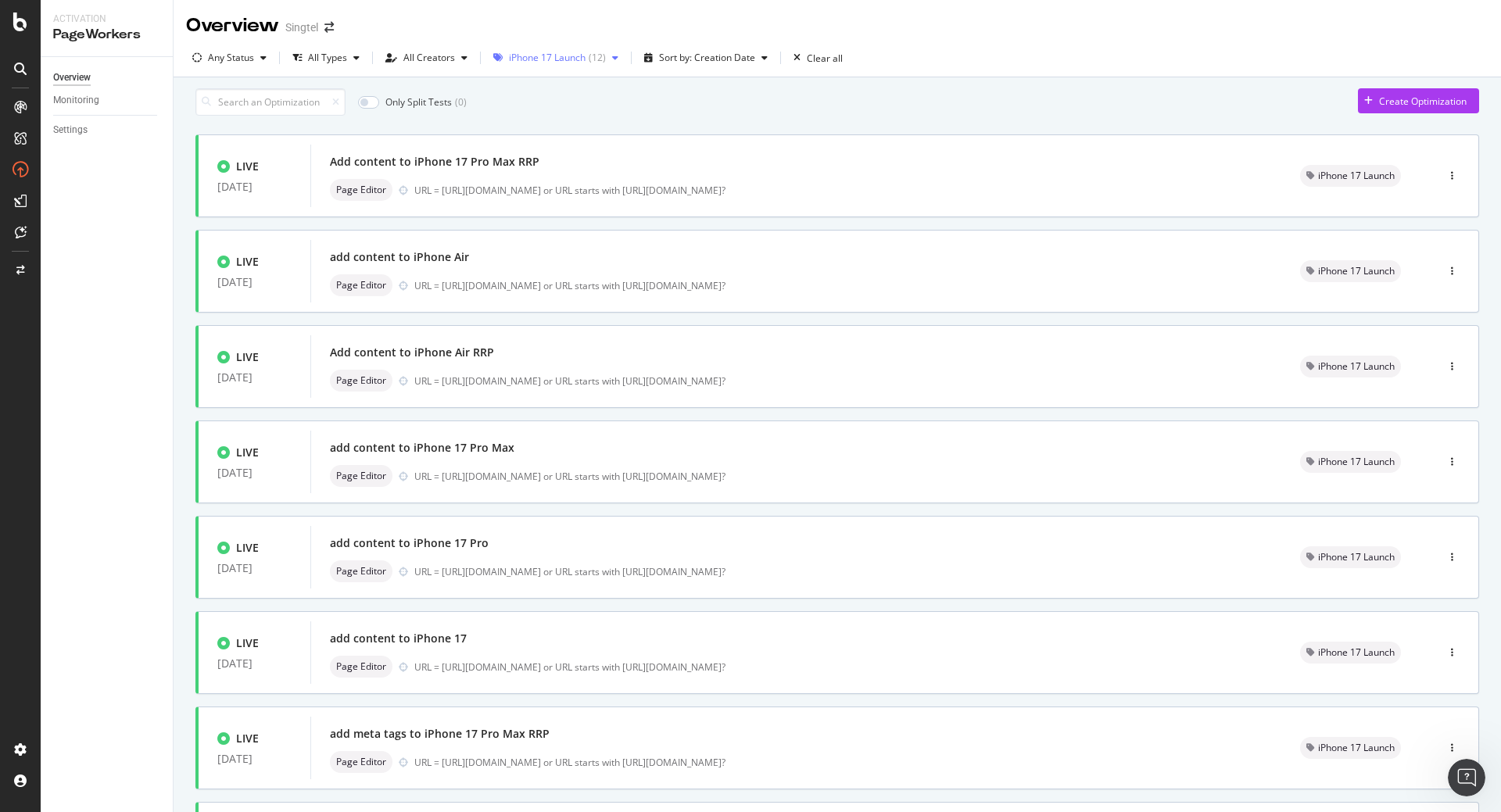
click at [605, 64] on div "iPhone 17 Launch ( 12 )" at bounding box center [555, 58] width 137 height 24
click at [564, 221] on div "iPhone 17 Launch" at bounding box center [556, 220] width 82 height 13
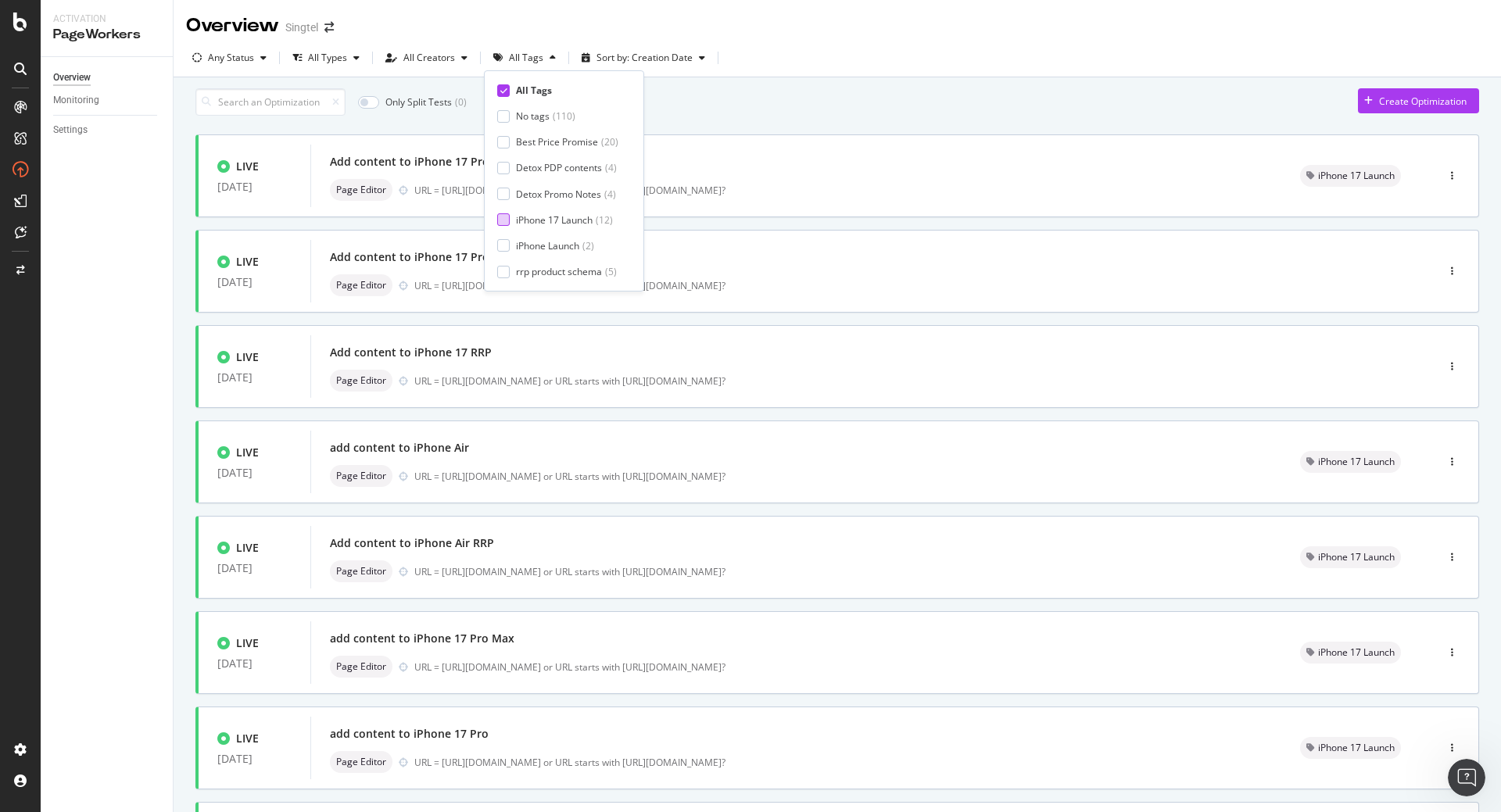
click at [564, 221] on div "iPhone 17 Launch" at bounding box center [553, 220] width 77 height 13
click at [564, 221] on div "iPhone 17 Launch" at bounding box center [556, 220] width 82 height 13
click at [564, 221] on div "iPhone 17 Launch" at bounding box center [553, 220] width 77 height 13
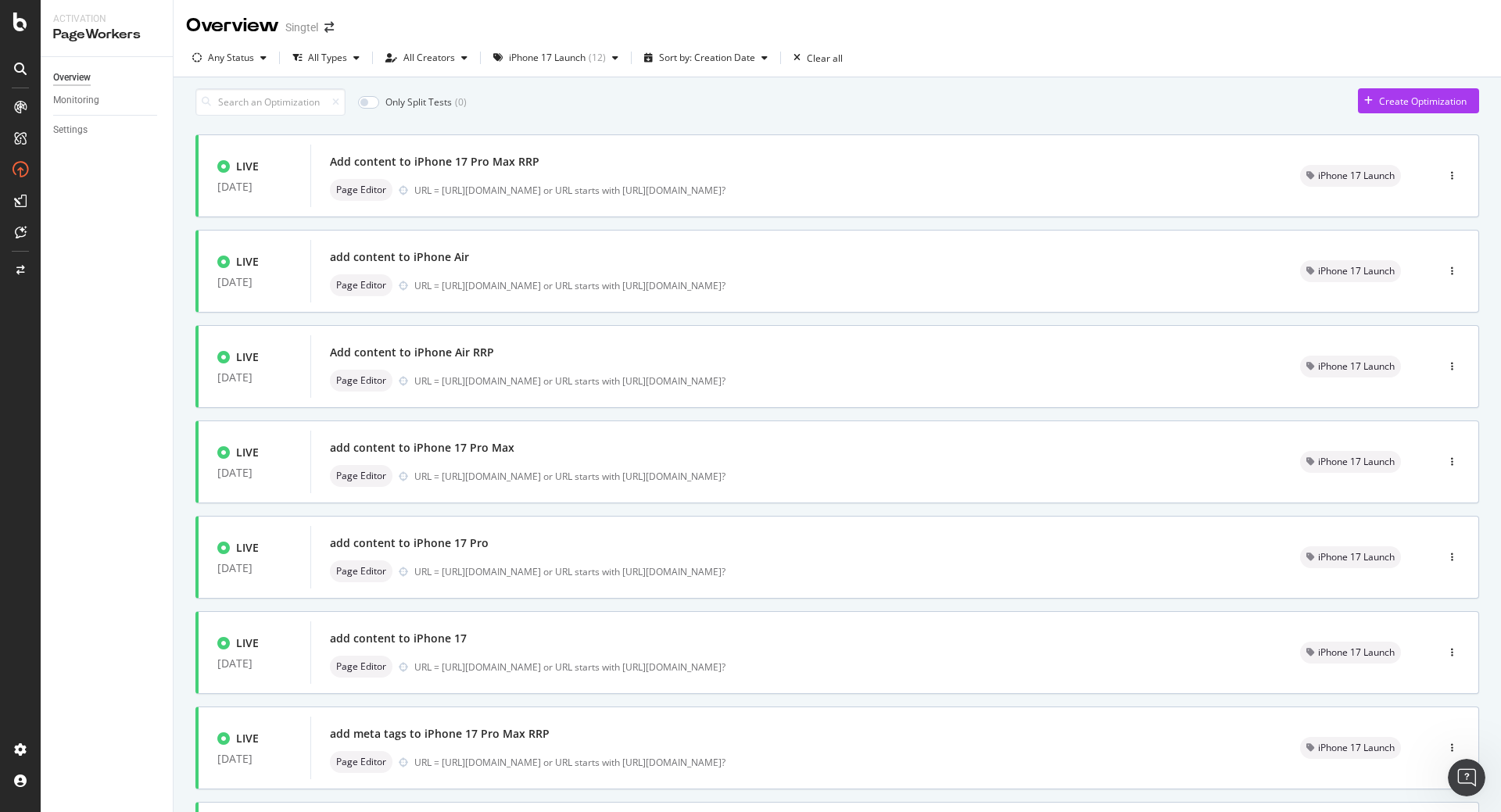
click at [735, 116] on div "Only Split Tests ( 0 ) Create Optimization" at bounding box center [837, 101] width 1283 height 27
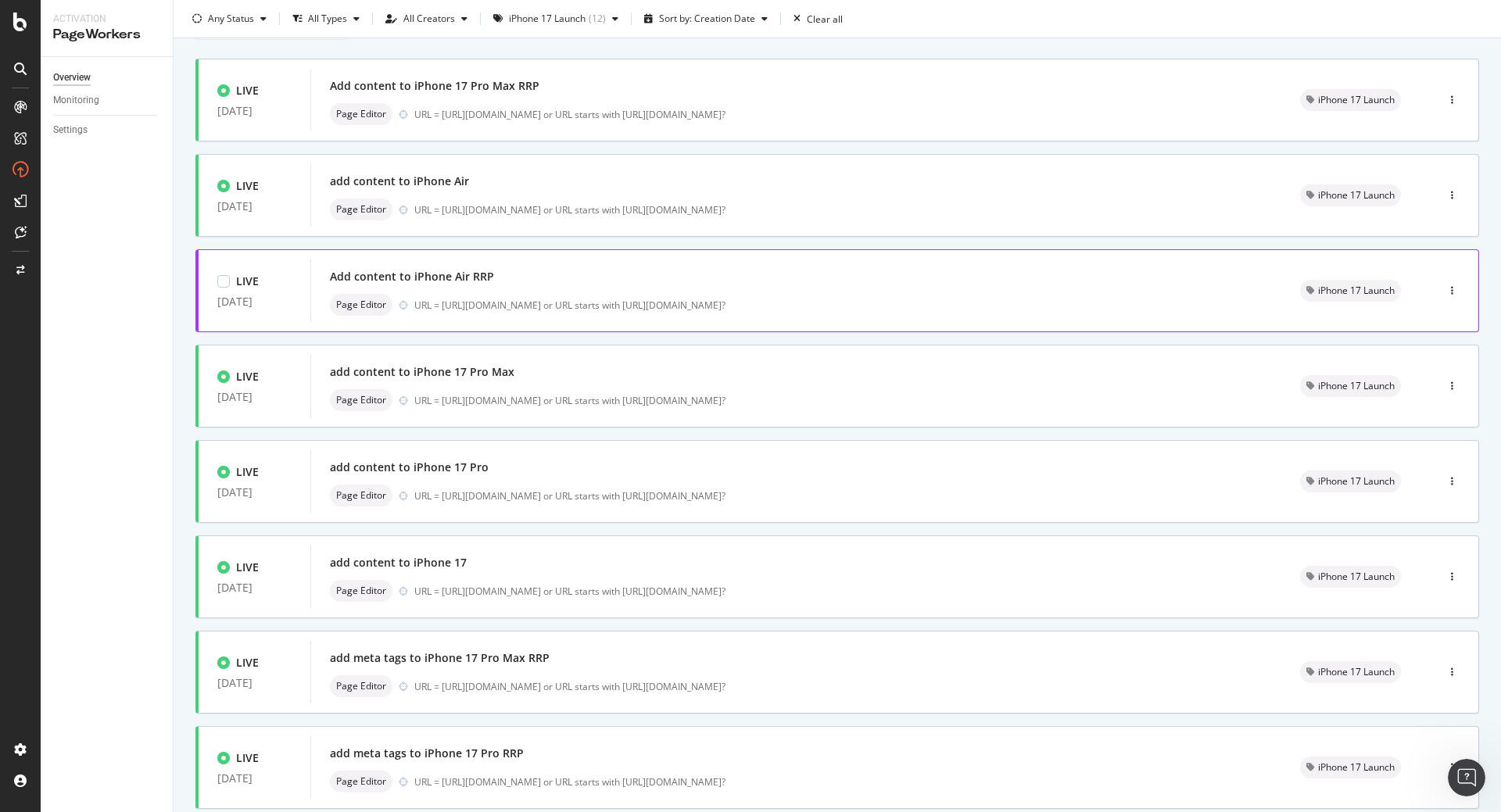
scroll to position [77, 0]
click at [596, 382] on div "add content to iPhone 17 Pro Max" at bounding box center [796, 370] width 932 height 22
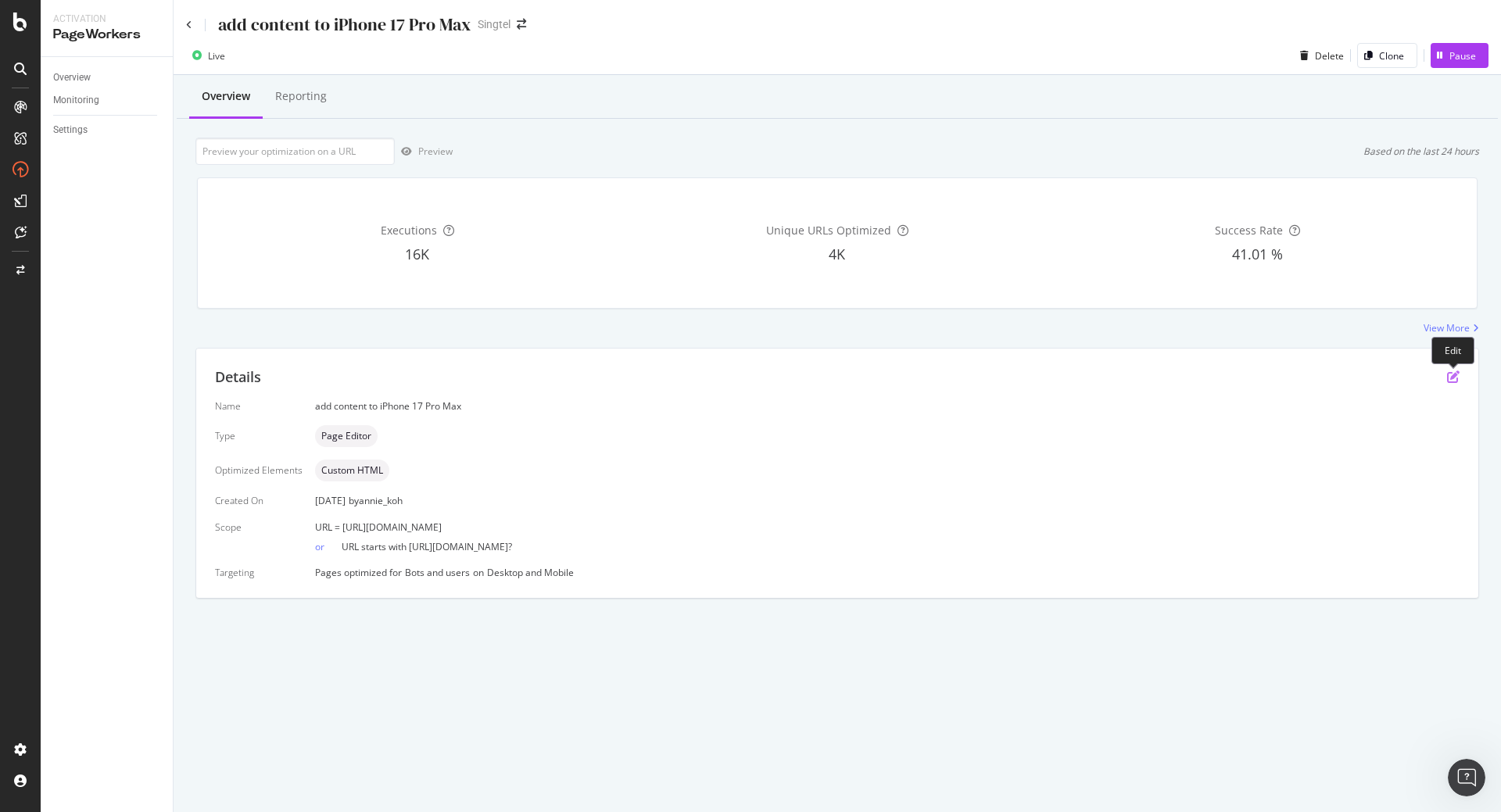
click at [1452, 380] on icon "pen-to-square" at bounding box center [1453, 376] width 12 height 12
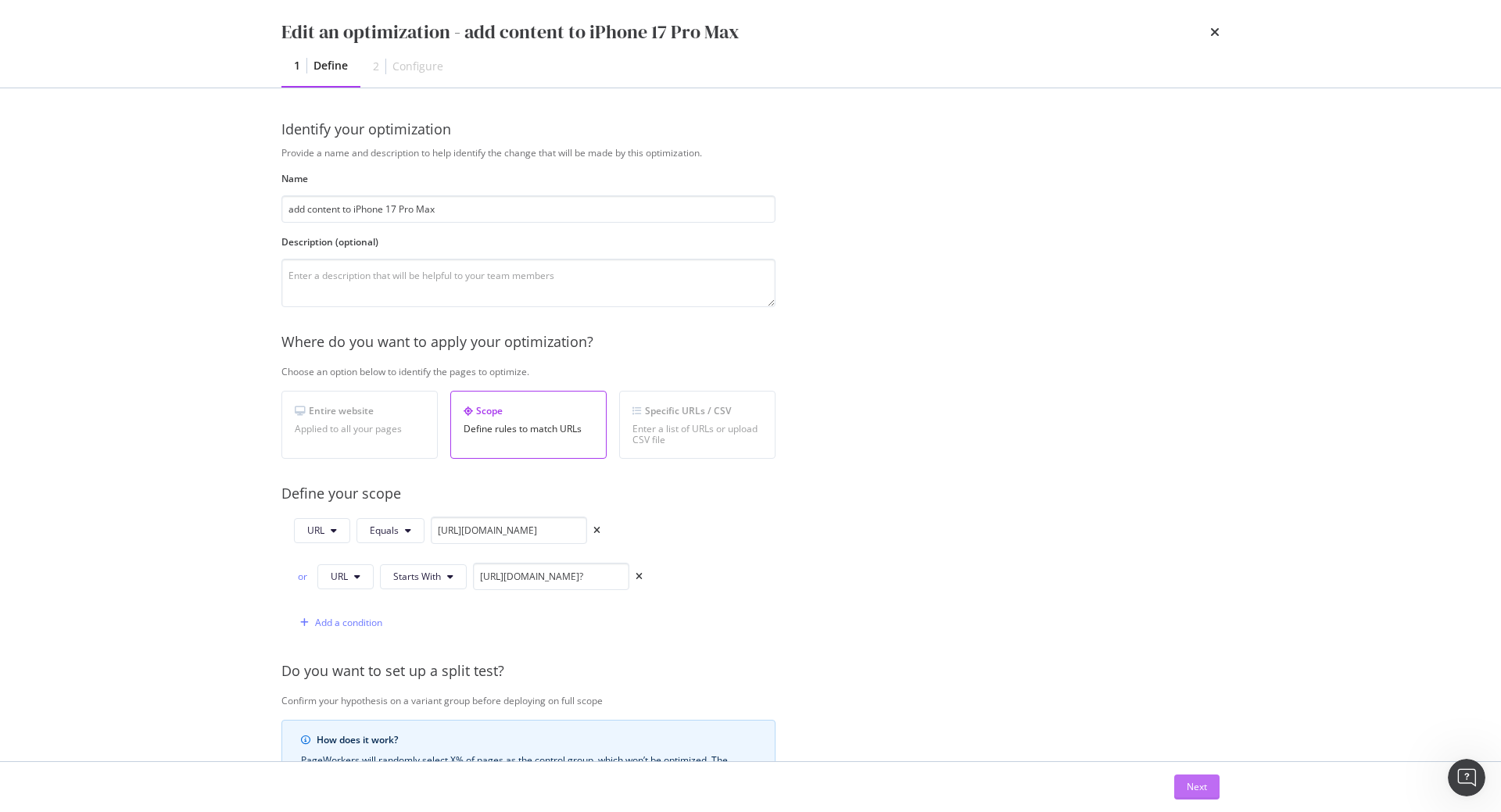
click at [1186, 786] on div "Next" at bounding box center [1196, 786] width 20 height 13
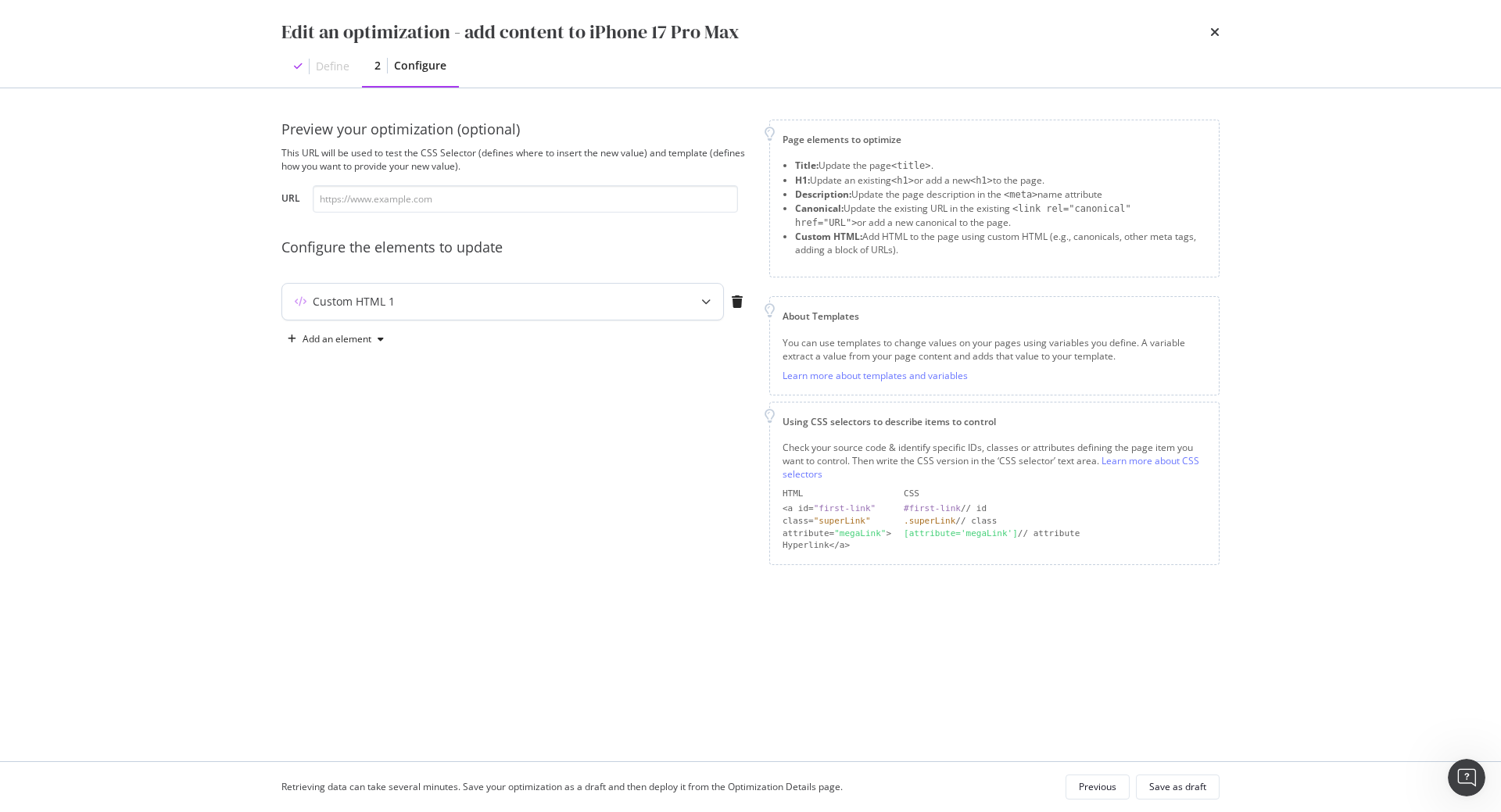
click at [691, 310] on div "modal" at bounding box center [706, 301] width 34 height 36
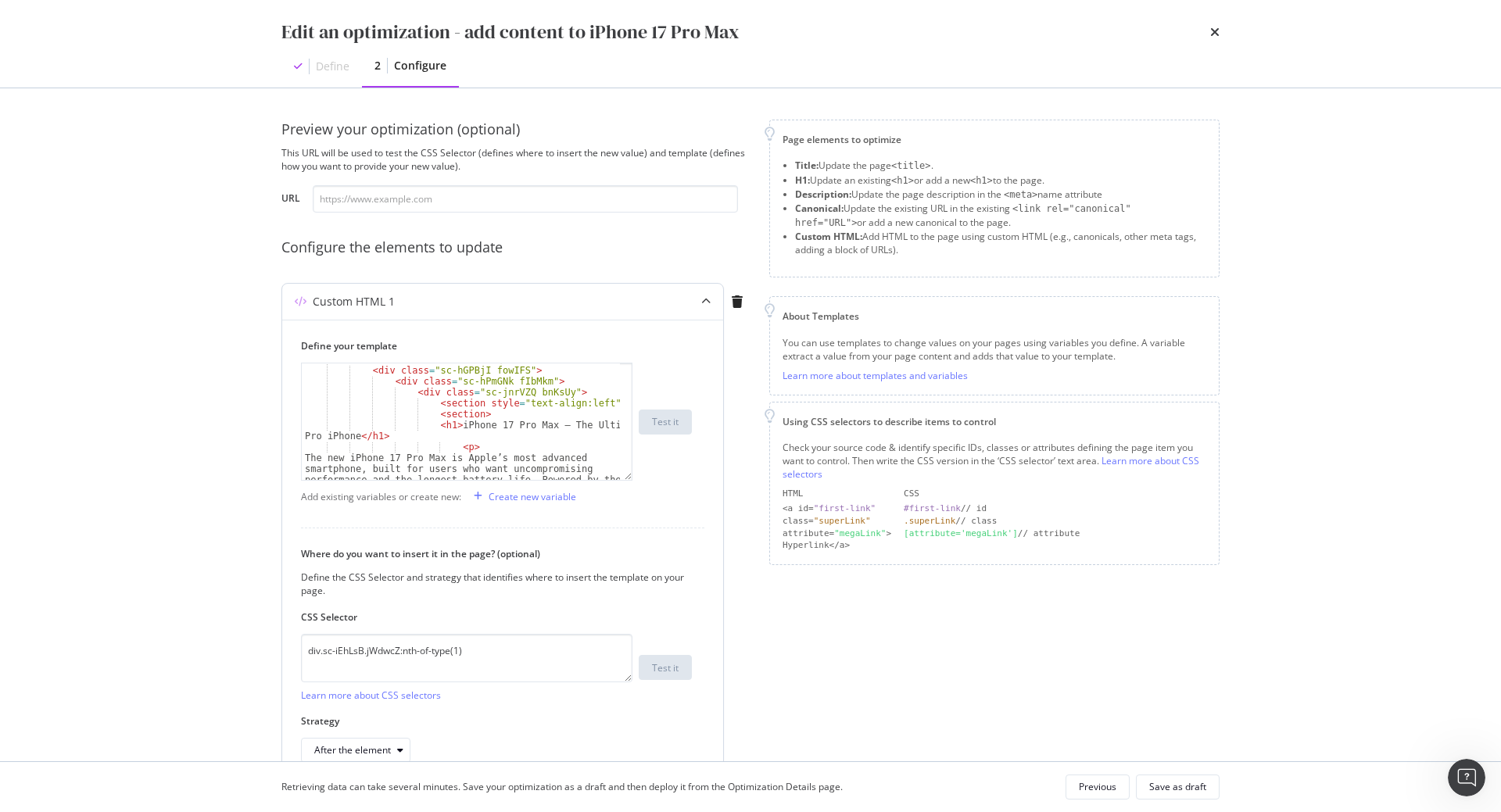
scroll to position [42, 0]
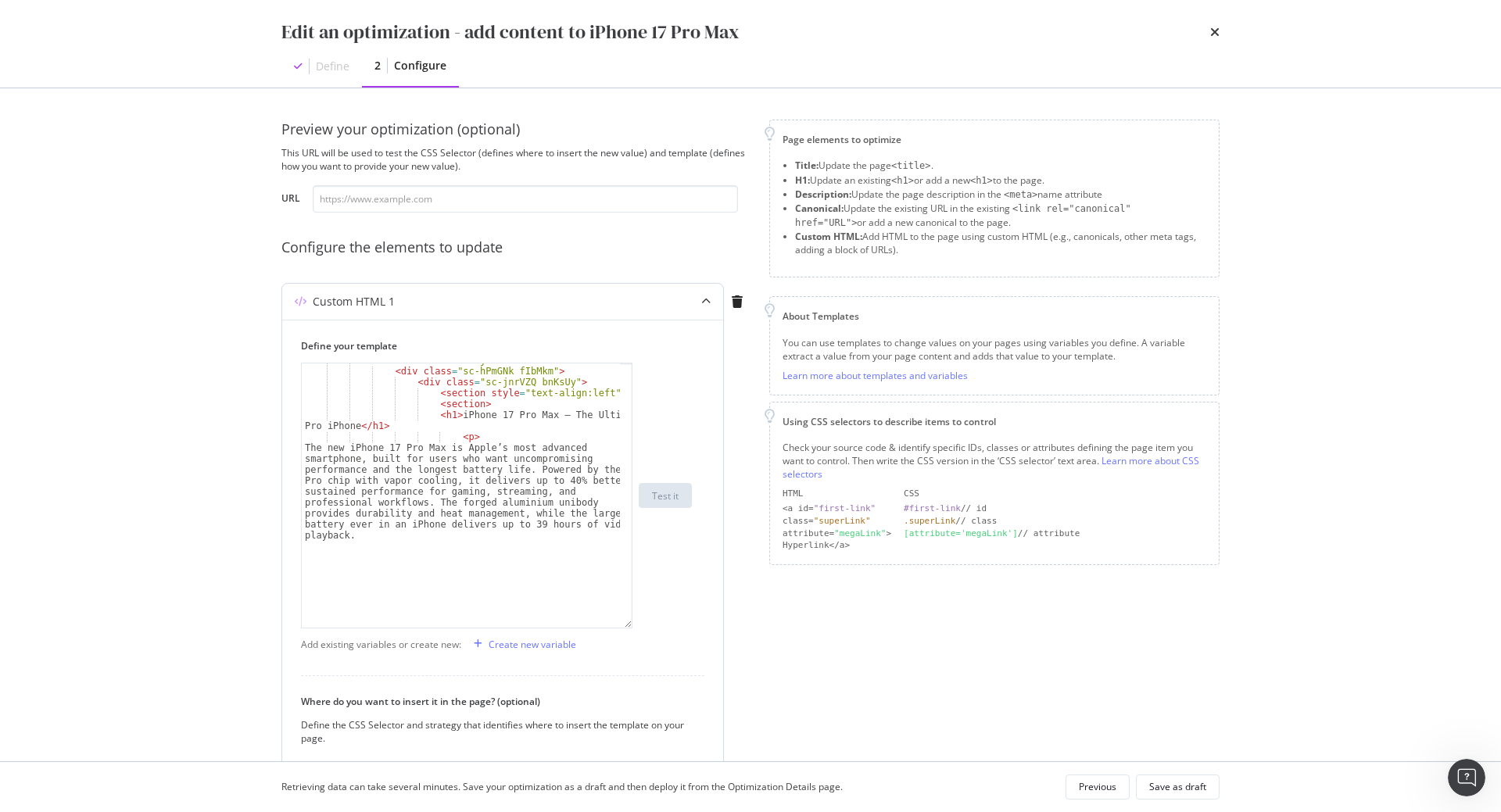
drag, startPoint x: 631, startPoint y: 460, endPoint x: 623, endPoint y: 626, distance: 166.2
click at [623, 626] on div "< div class = "sc-hGPBjI fowIFS" > < div class = "sc-hPmGNk fIbMkm" > < div cla…" at bounding box center [467, 496] width 332 height 265
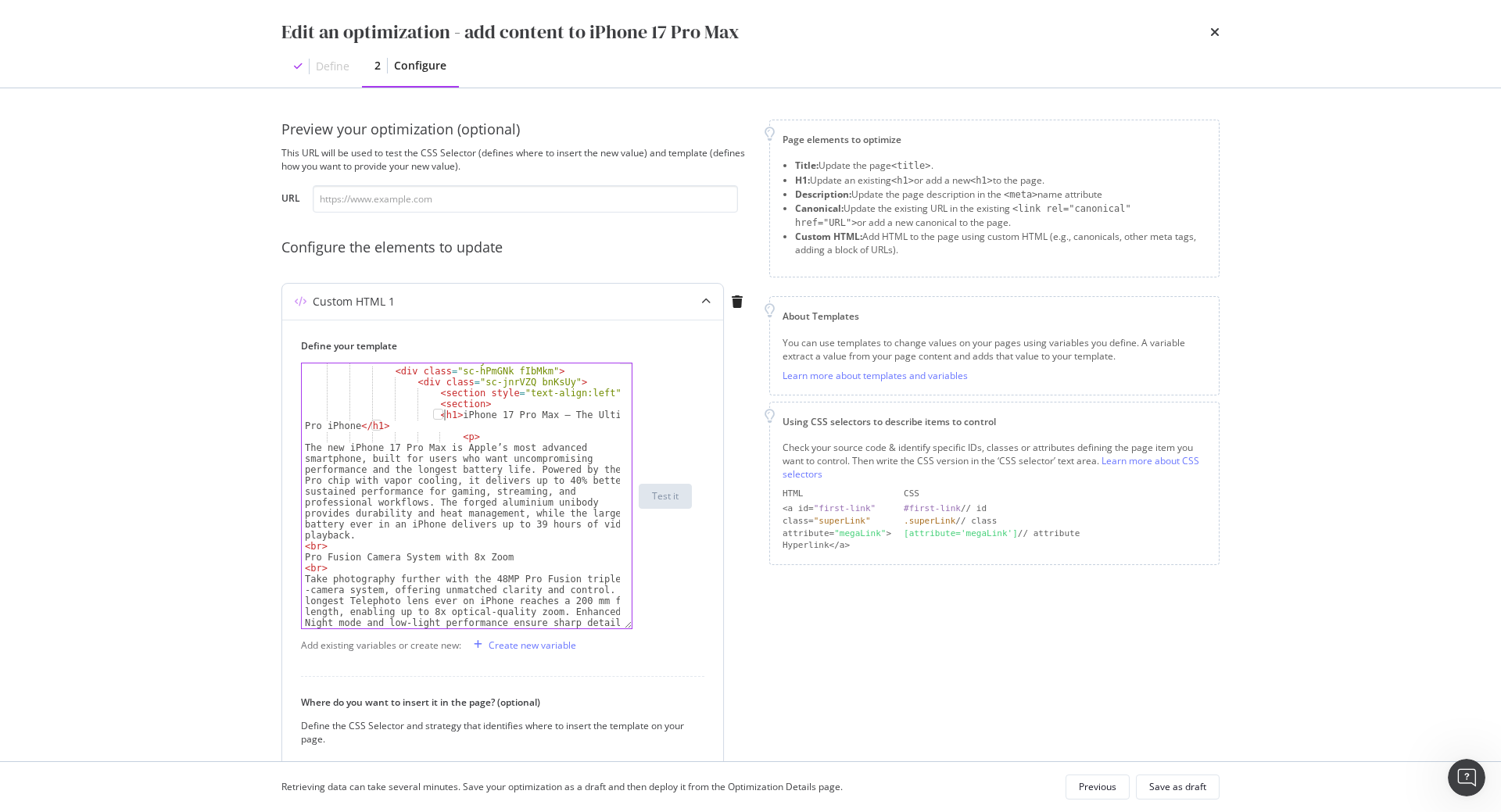
click at [443, 418] on div "< div class = "sc-hGPBjI fowIFS" > < div class = "sc-hPmGNk fIbMkm" > < div cla…" at bounding box center [461, 541] width 318 height 374
click at [376, 425] on div "< div class = "sc-hGPBjI fowIFS" > < div class = "sc-hPmGNk fIbMkm" > < div cla…" at bounding box center [461, 541] width 318 height 374
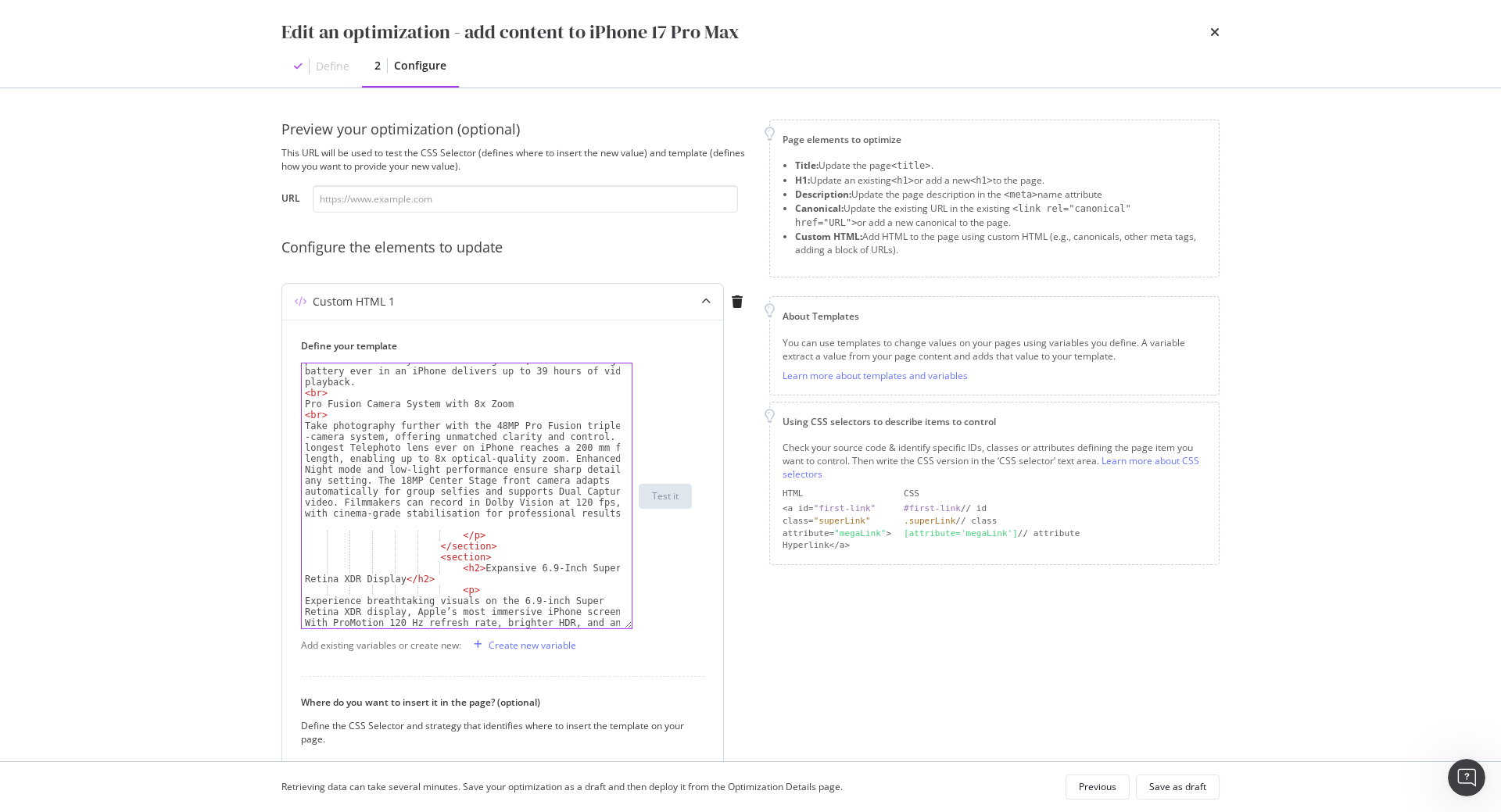
scroll to position [209, 0]
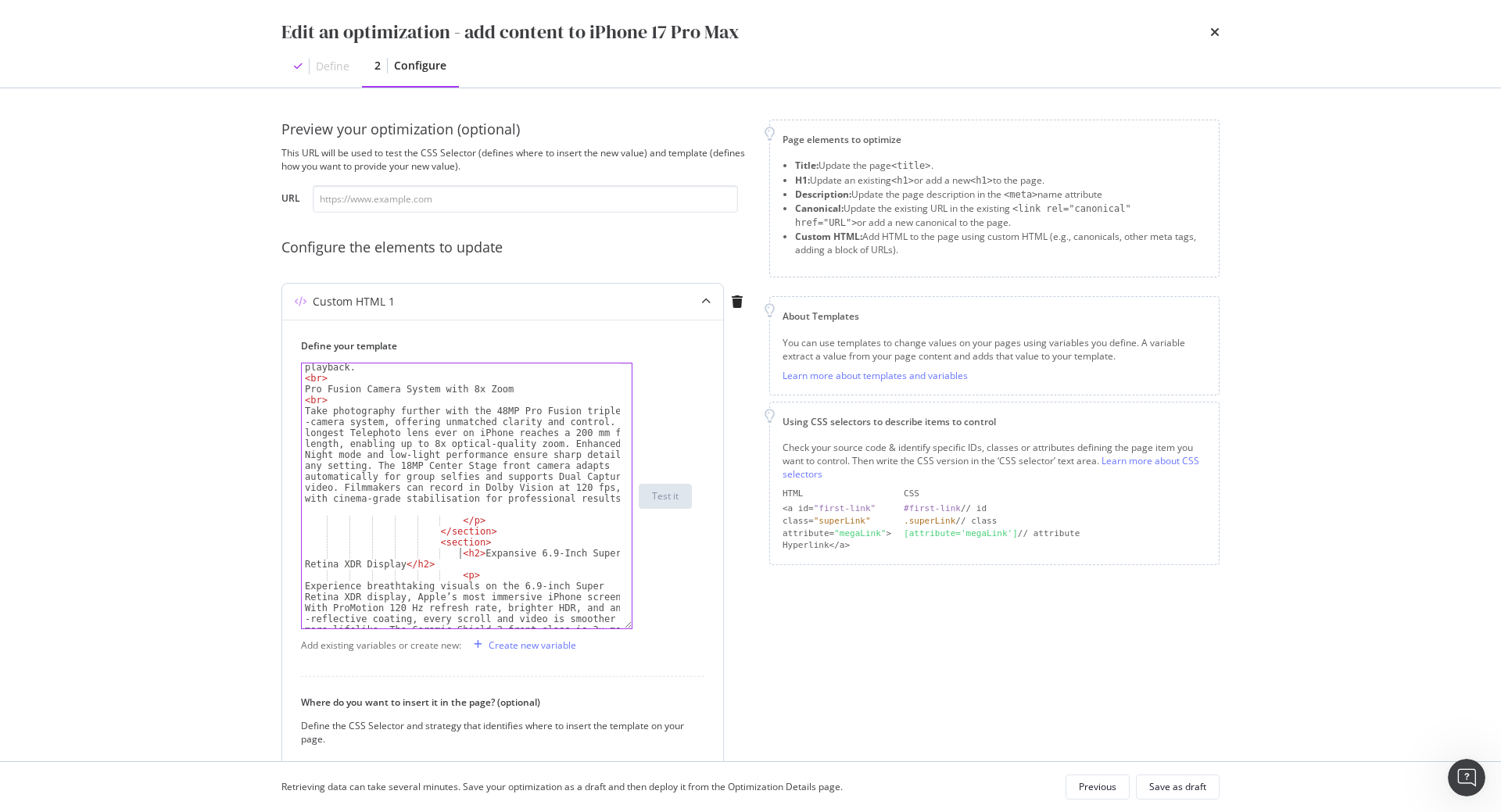
click at [460, 552] on div "The new iPhone 17 Pro Max is Apple’s most advanced smartphone, built for users …" at bounding box center [461, 495] width 318 height 440
click at [413, 561] on div "The new iPhone 17 Pro Max is Apple’s most advanced smartphone, built for users …" at bounding box center [461, 495] width 318 height 440
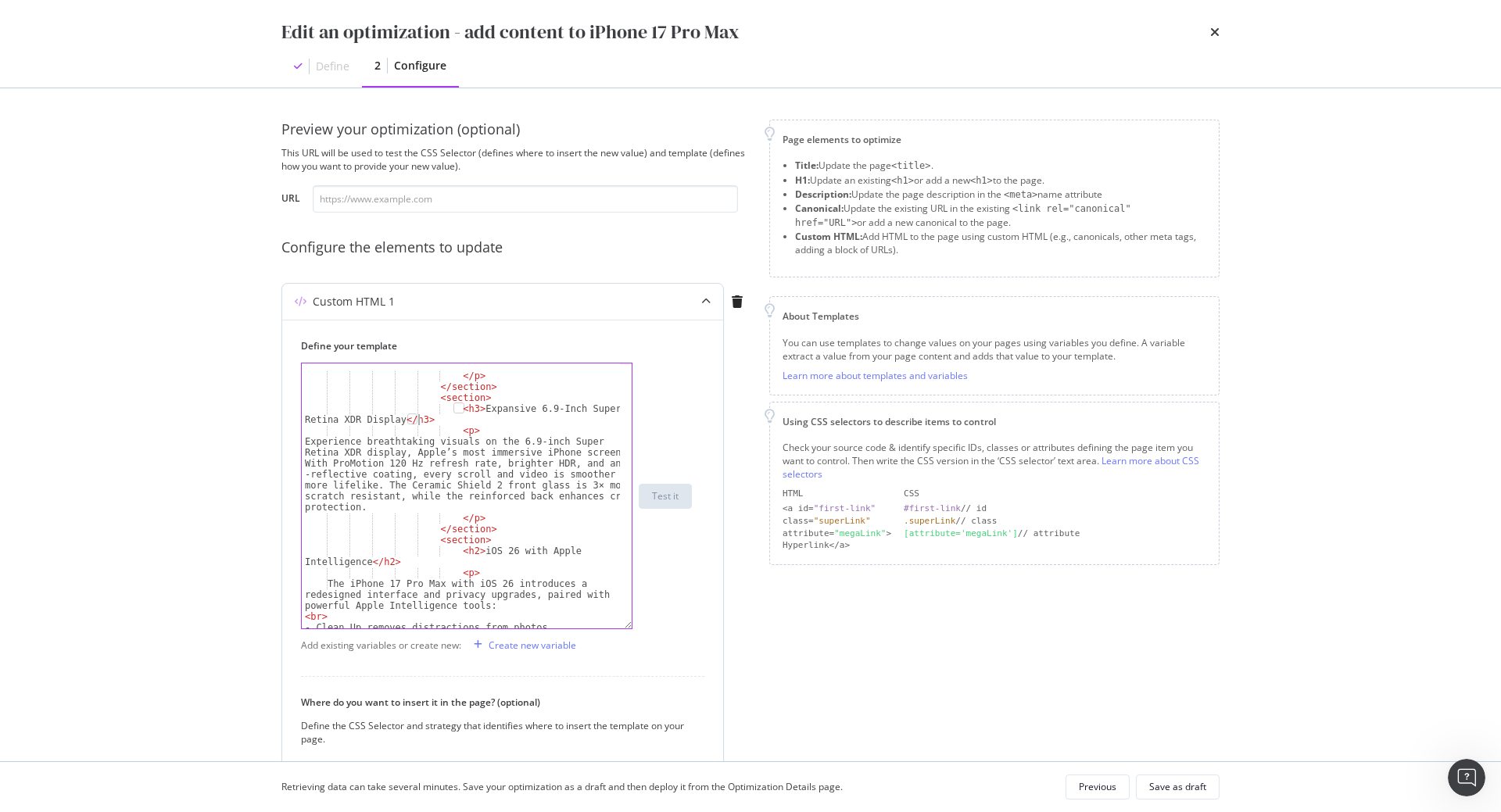
scroll to position [354, 0]
click at [460, 549] on div "</ p > </ section > < section > < h3 > Expansive 6.9-Inch Super Retina XDR Disp…" at bounding box center [461, 502] width 318 height 287
click at [382, 560] on div "</ p > </ section > < section > < h3 > Expansive 6.9-Inch Super Retina XDR Disp…" at bounding box center [461, 502] width 318 height 287
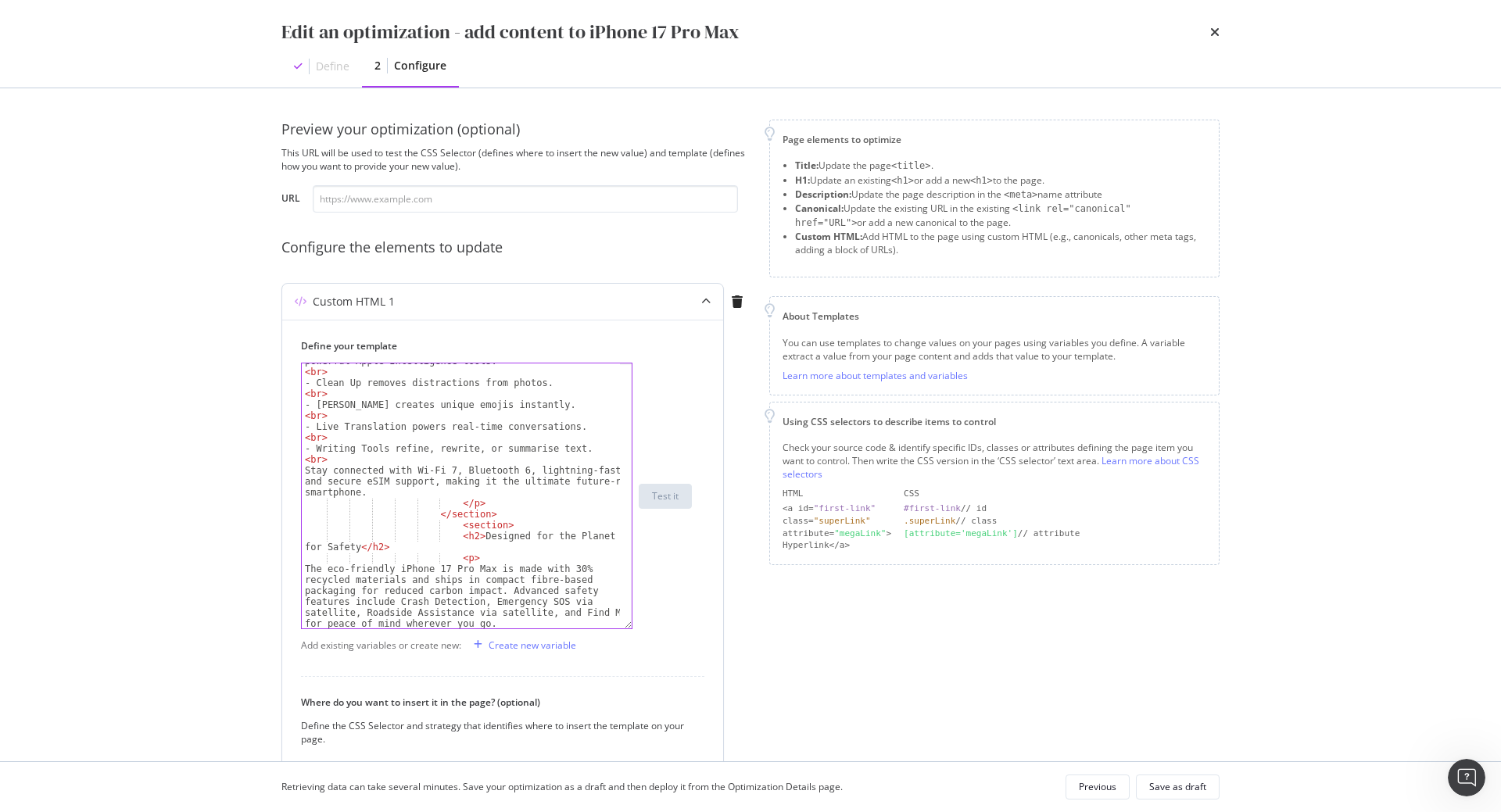
scroll to position [601, 0]
click at [458, 533] on div "The iPhone 17 Pro Max with iOS 26 introduces a redesigned interface and privacy…" at bounding box center [461, 486] width 318 height 309
click at [372, 543] on div "The iPhone 17 Pro Max with iOS 26 introduces a redesigned interface and privacy…" at bounding box center [461, 486] width 318 height 309
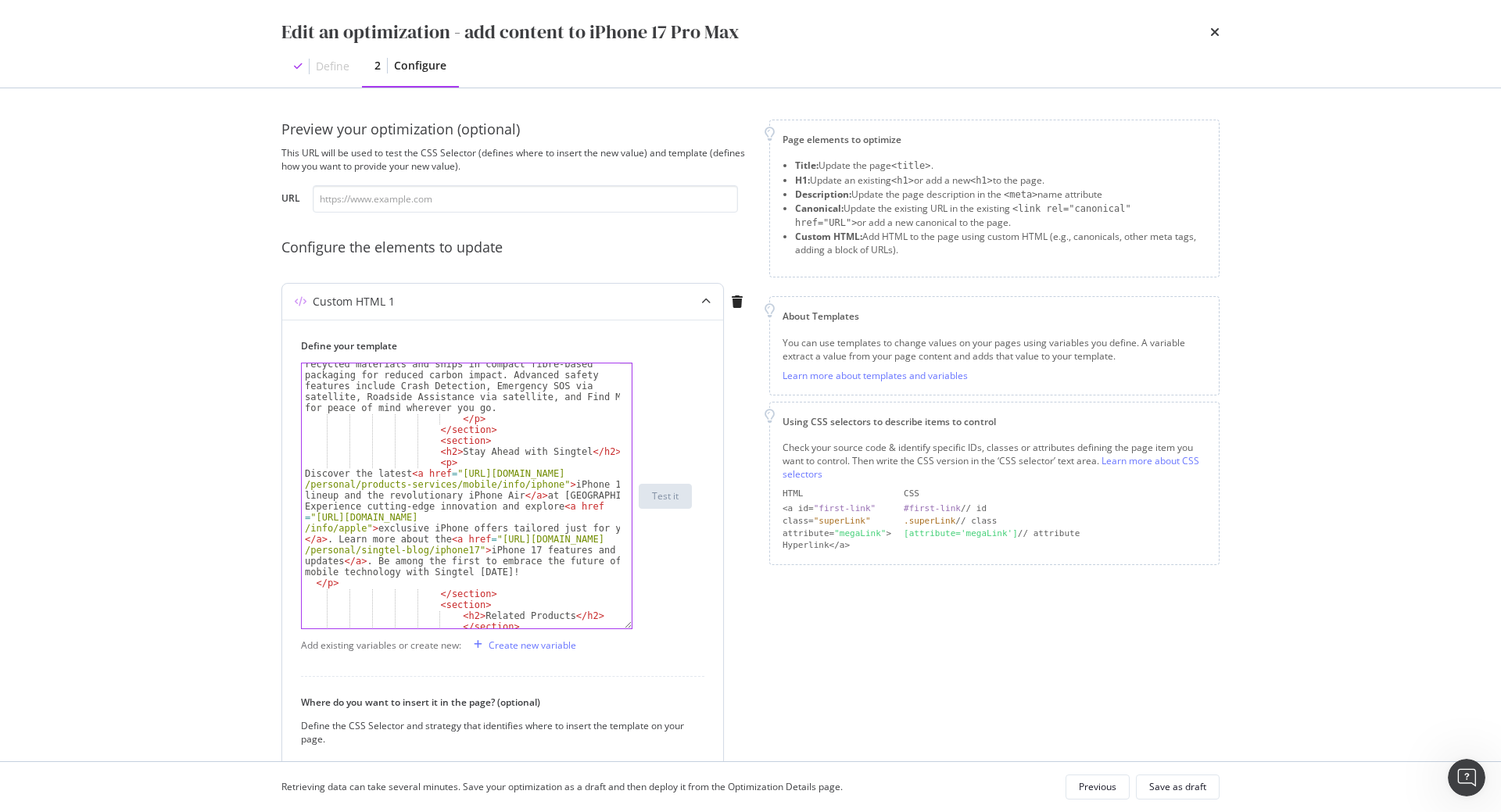
scroll to position [815, 0]
click at [586, 452] on div "The eco-friendly iPhone 17 Pro Max is made with 30% recycled materials and ship…" at bounding box center [461, 517] width 318 height 341
click at [435, 452] on div "The eco-friendly iPhone 17 Pro Max is made with 30% recycled materials and ship…" at bounding box center [461, 517] width 318 height 341
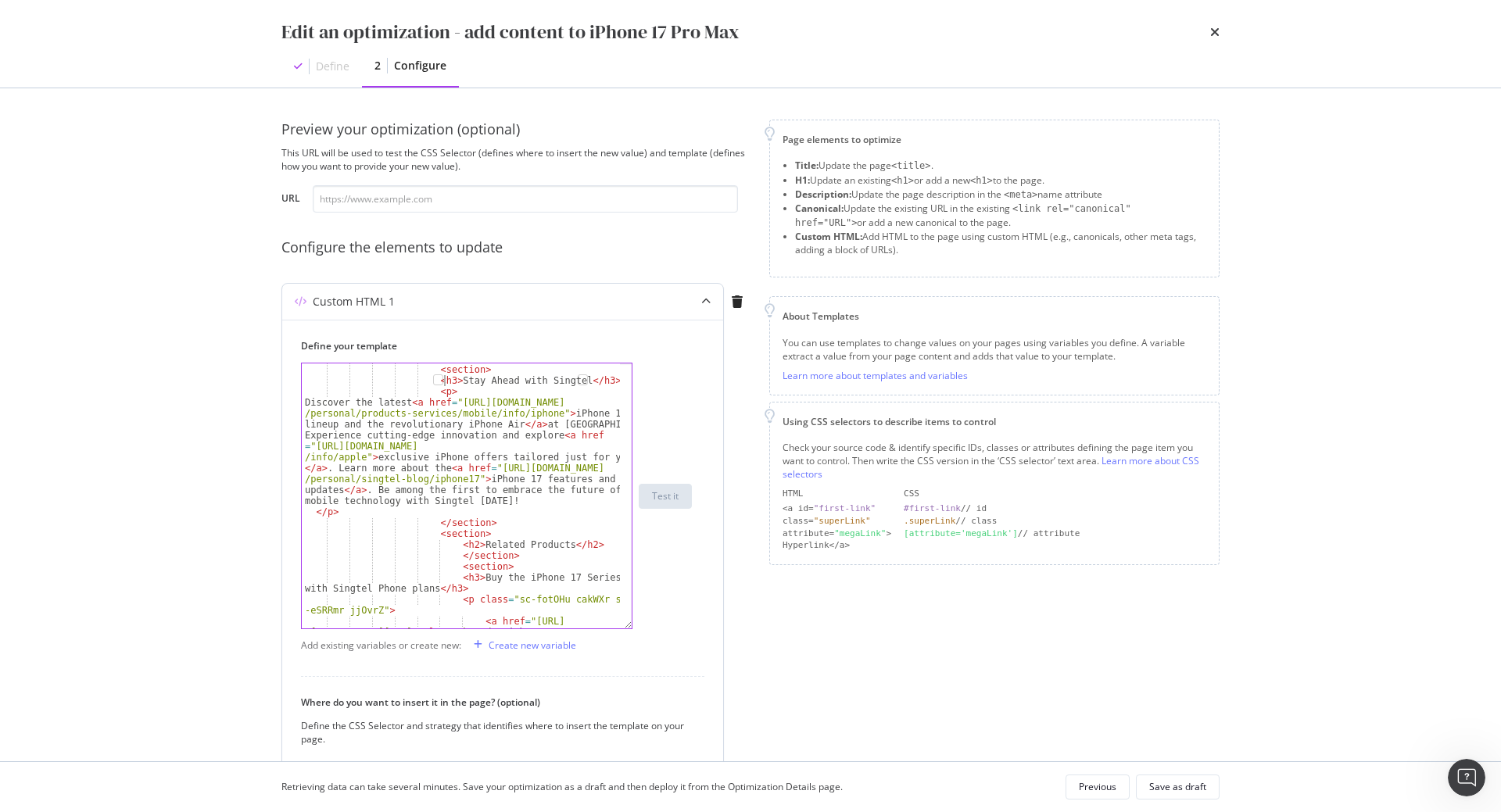
scroll to position [886, 0]
click at [461, 544] on div "</ section > < section > < h3 > Stay Ahead with Singtel </ h3 > < p > Discover …" at bounding box center [461, 507] width 318 height 309
click at [567, 544] on div "</ section > < section > < h3 > Stay Ahead with Singtel </ h3 > < p > Discover …" at bounding box center [461, 507] width 318 height 309
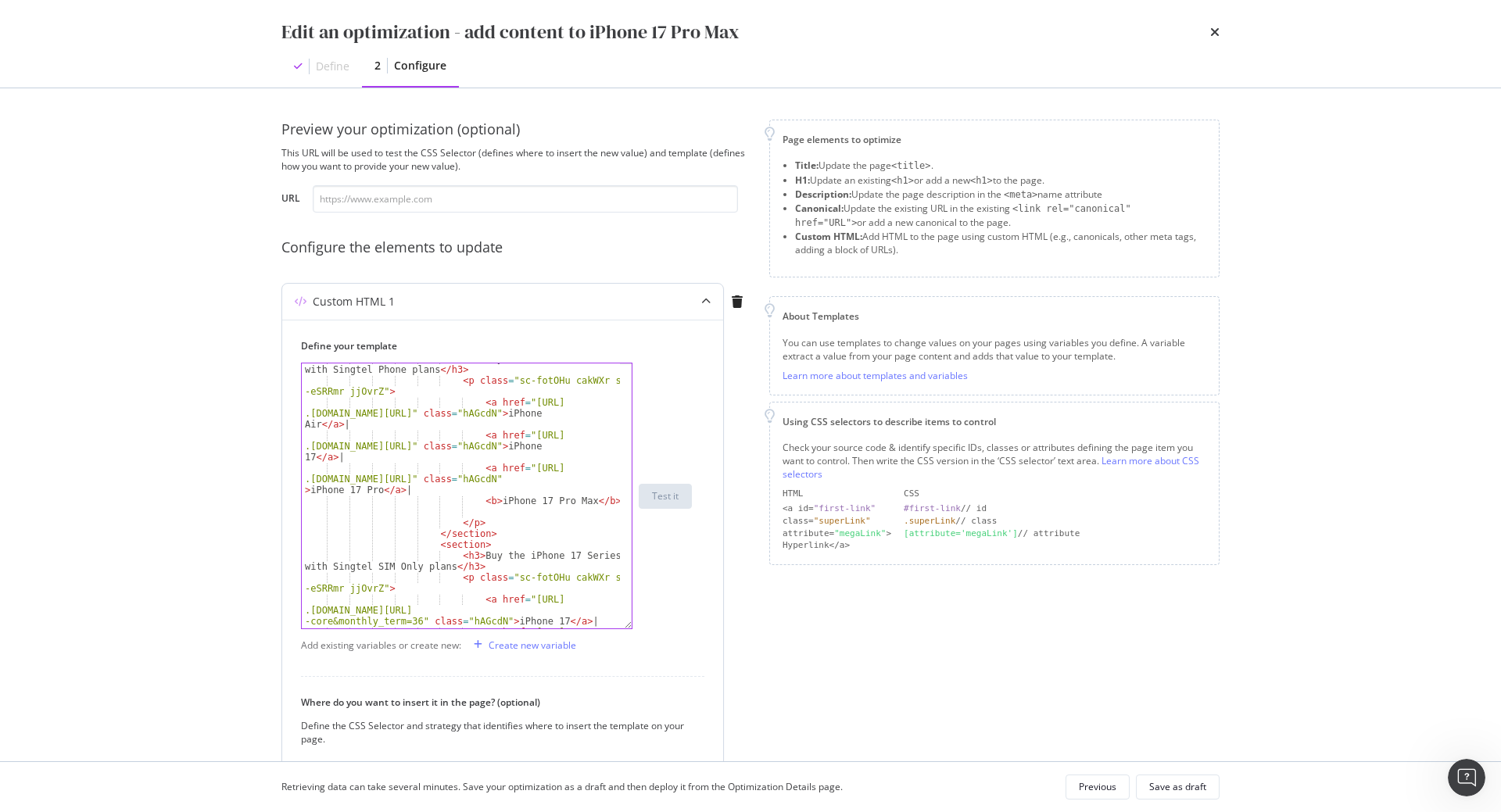
scroll to position [1104, 0]
type textarea "<h3>Related Products</h3>"
click at [1174, 792] on div "Save as draft" at bounding box center [1177, 786] width 57 height 13
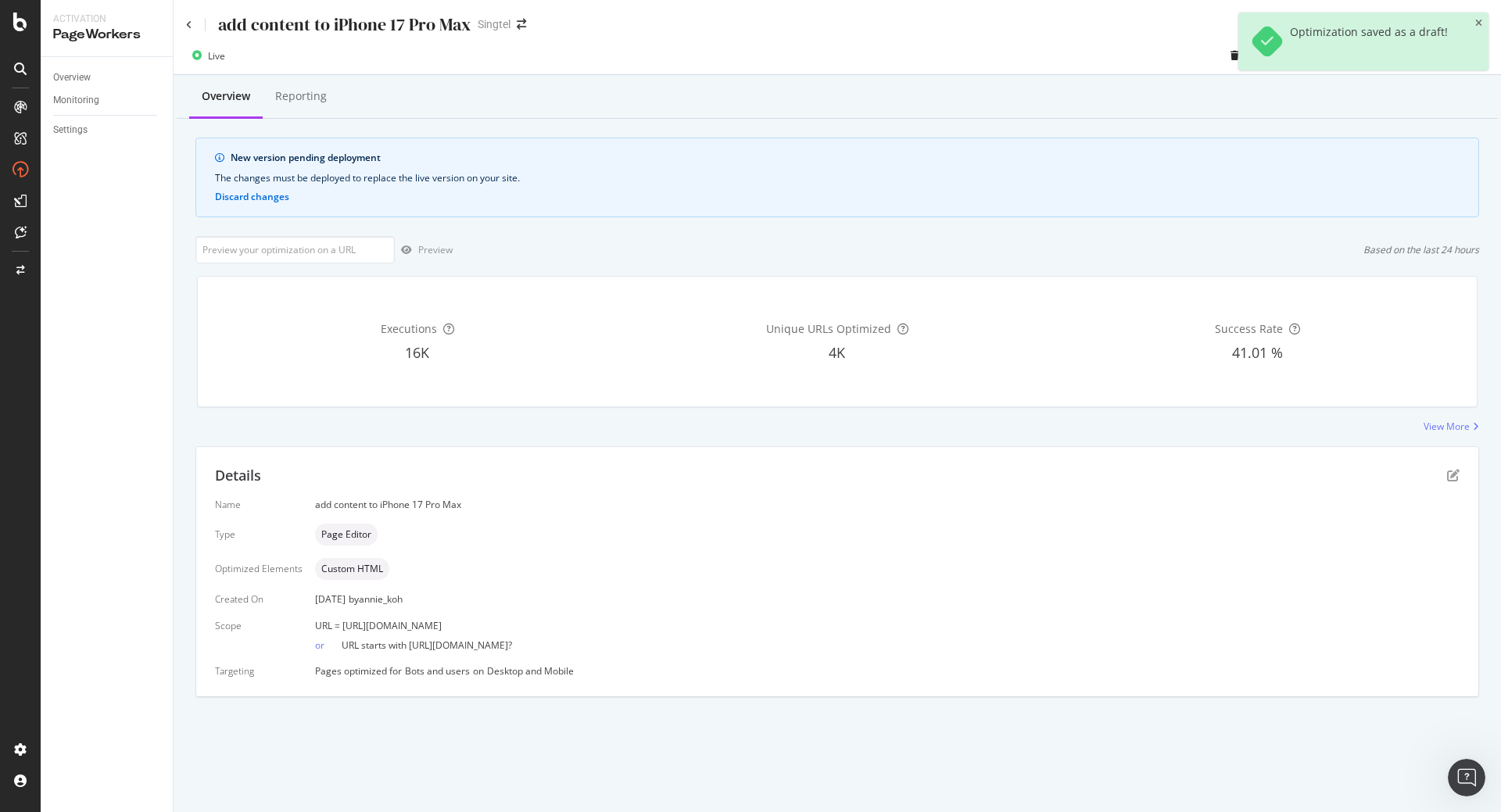
drag, startPoint x: 605, startPoint y: 629, endPoint x: 340, endPoint y: 623, distance: 265.1
click at [340, 623] on div "URL = [URL][DOMAIN_NAME]" at bounding box center [887, 625] width 1145 height 13
copy span "[URL][DOMAIN_NAME]"
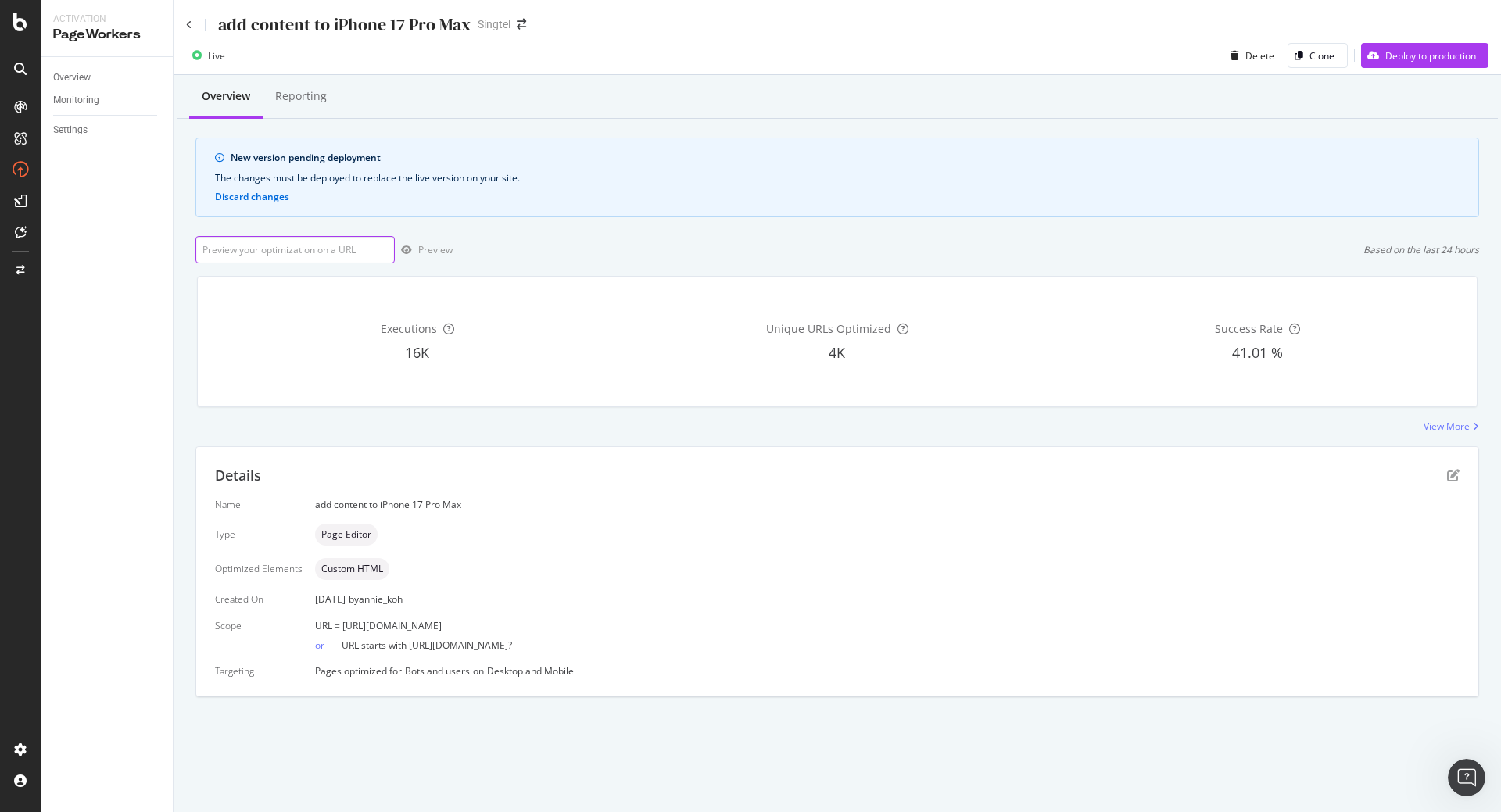
click at [370, 245] on input "url" at bounding box center [295, 249] width 199 height 27
paste input "[URL][DOMAIN_NAME]"
type input "[URL][DOMAIN_NAME]"
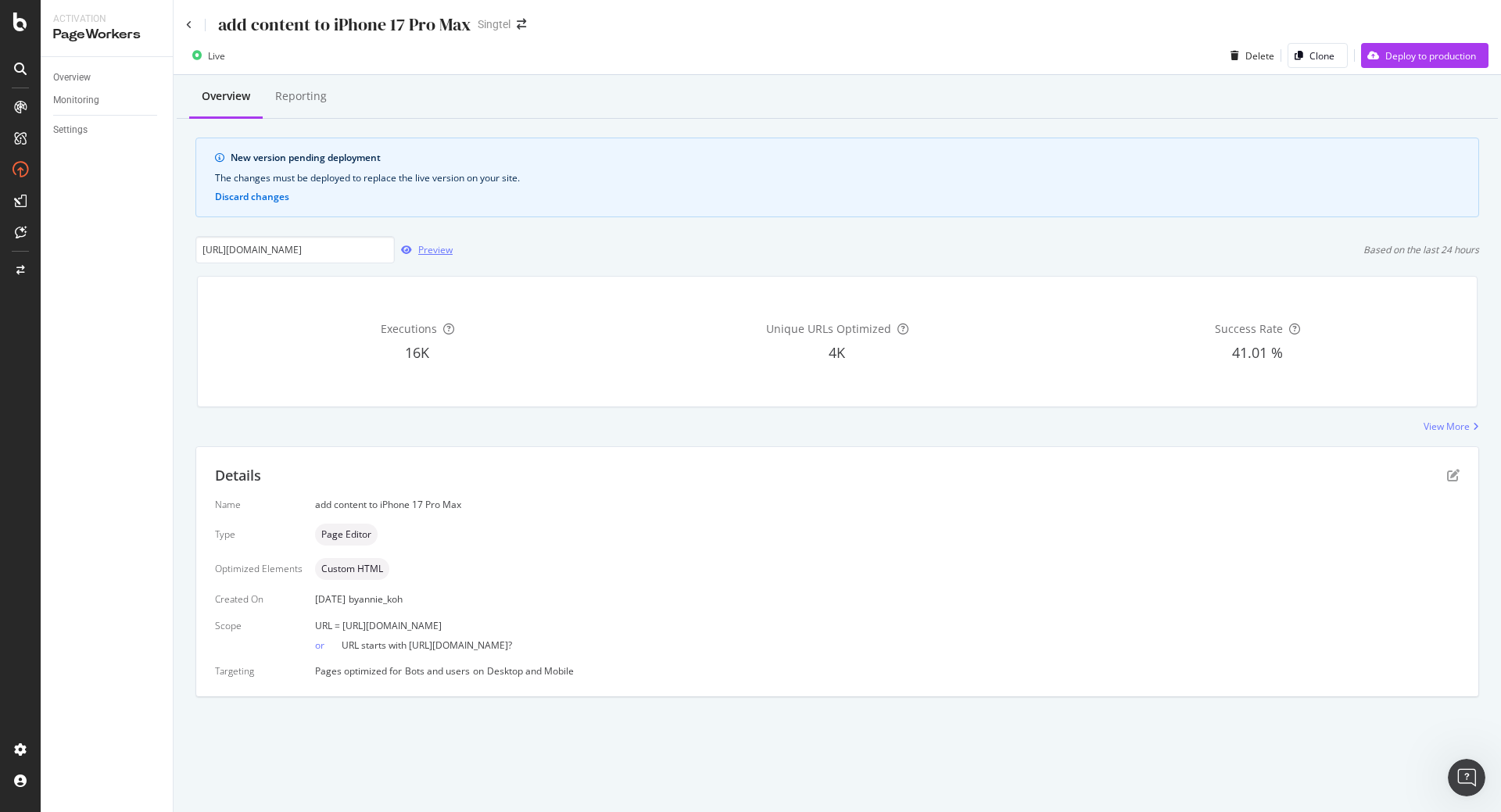
click at [428, 248] on div "Preview" at bounding box center [435, 250] width 34 height 13
click at [1399, 51] on div "Deploy to production" at bounding box center [1431, 56] width 91 height 13
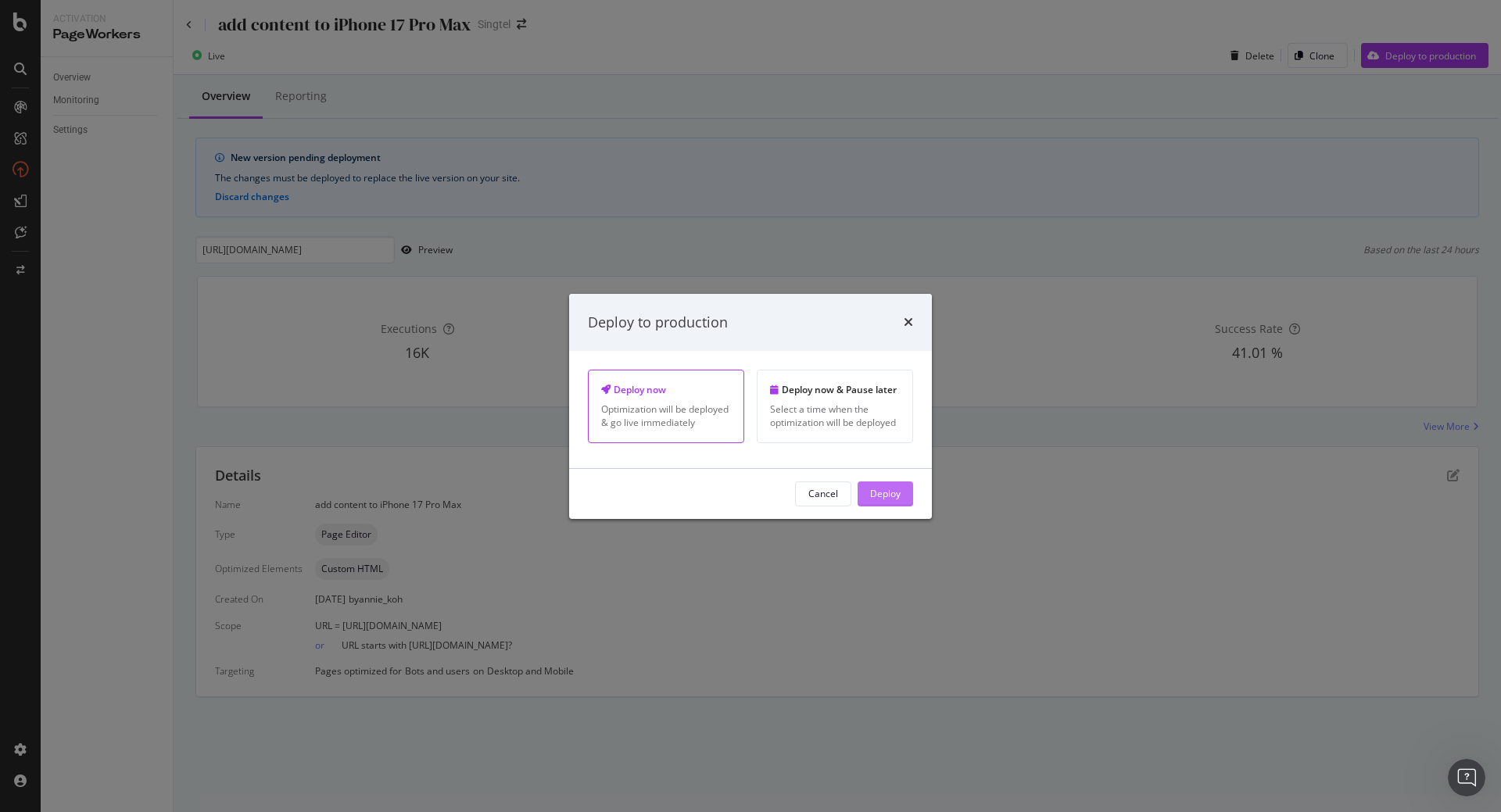
click at [896, 494] on div "Deploy" at bounding box center [885, 494] width 30 height 13
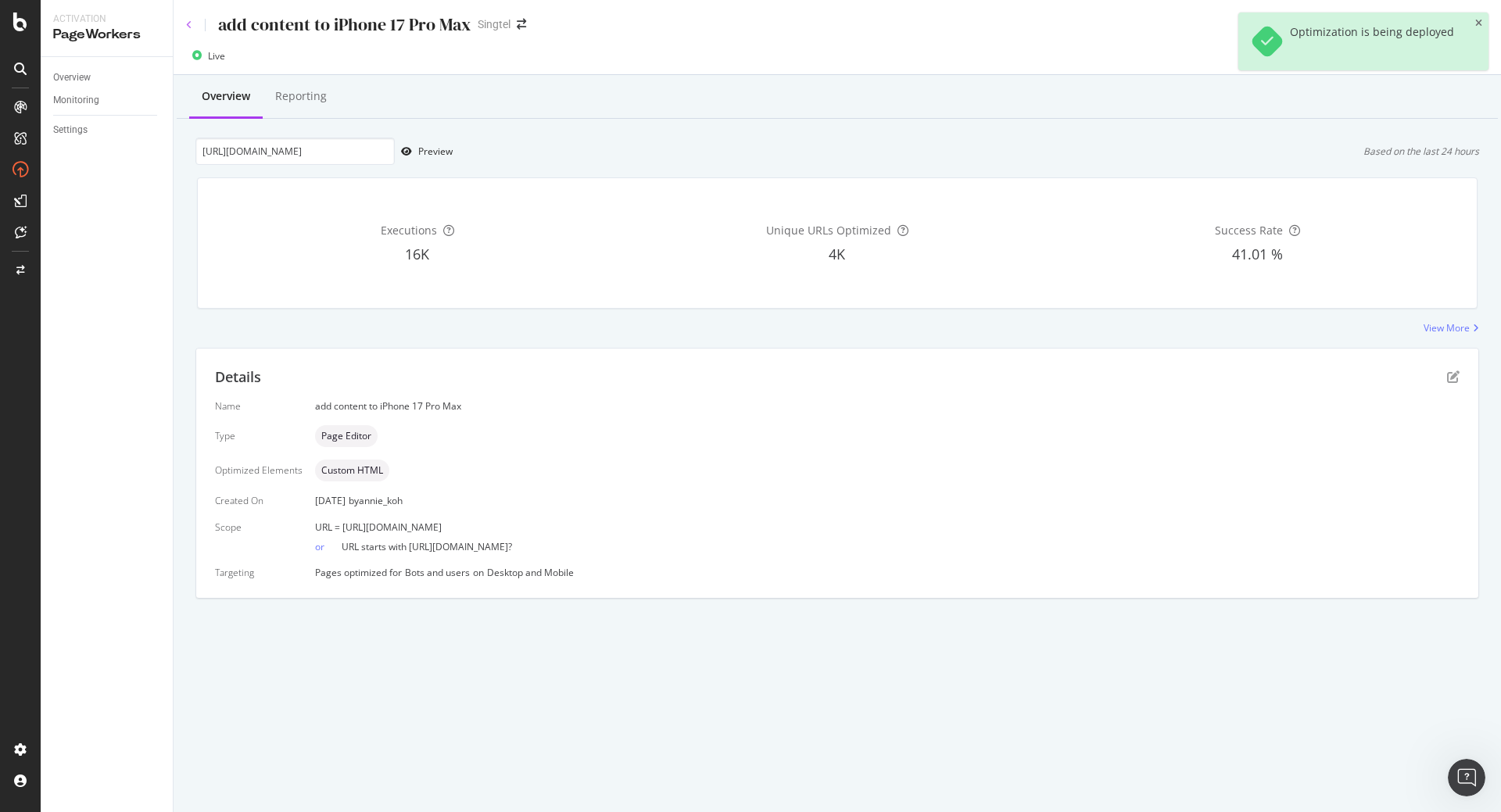
click at [188, 28] on icon at bounding box center [189, 25] width 7 height 9
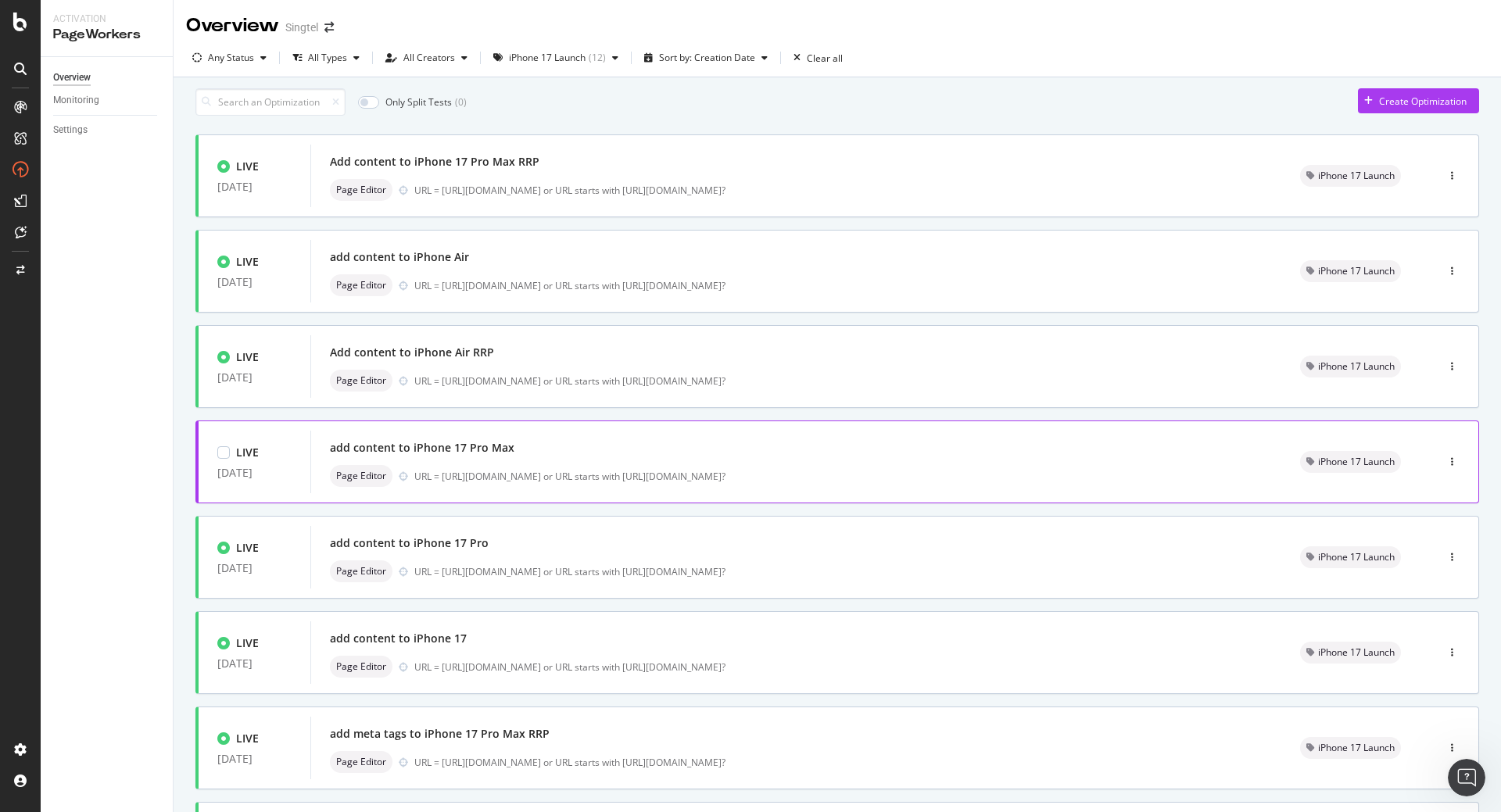
click at [430, 459] on div "add content to iPhone 17 Pro Max" at bounding box center [796, 447] width 932 height 22
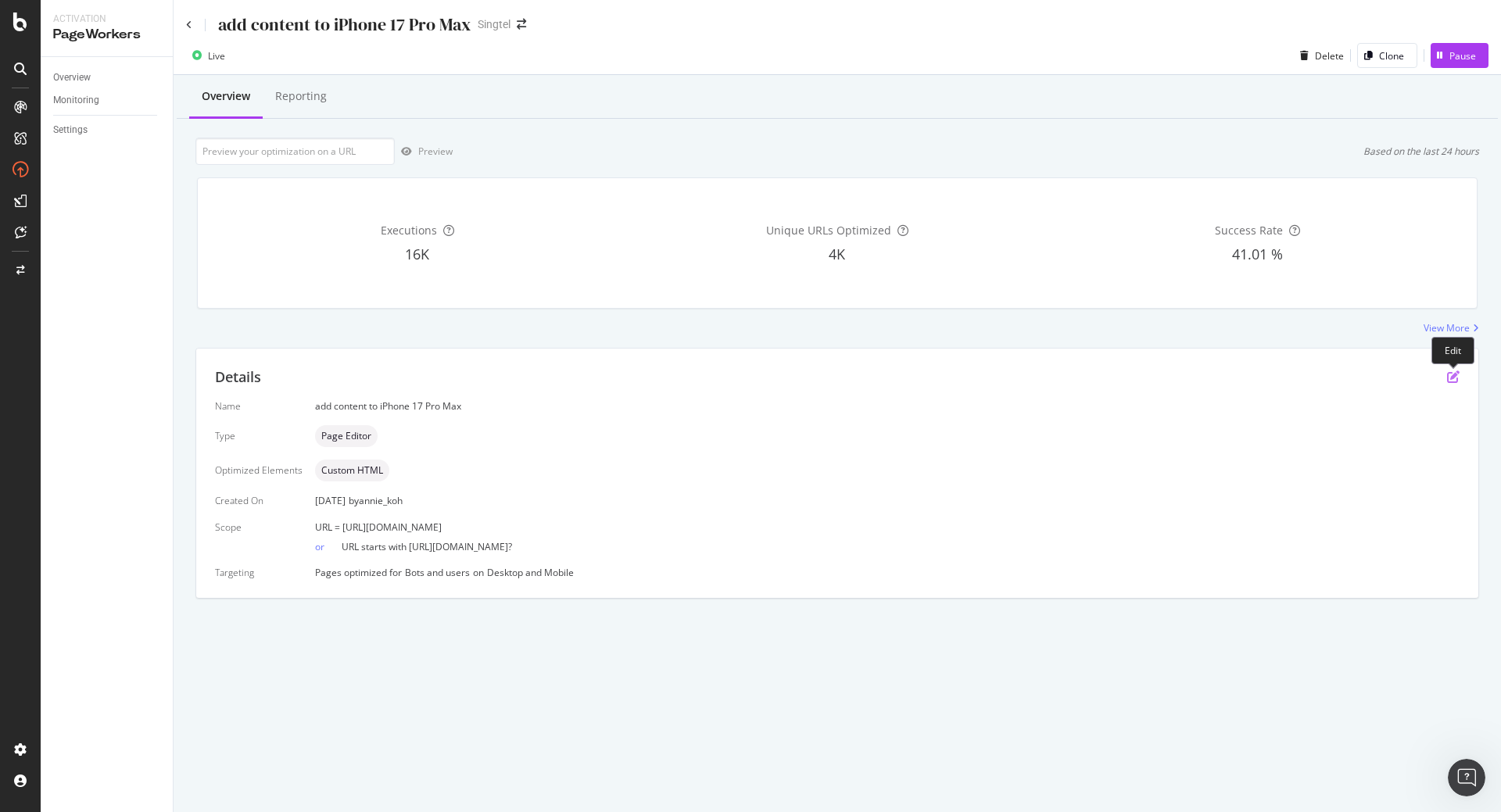
click at [1452, 378] on icon "pen-to-square" at bounding box center [1453, 376] width 12 height 12
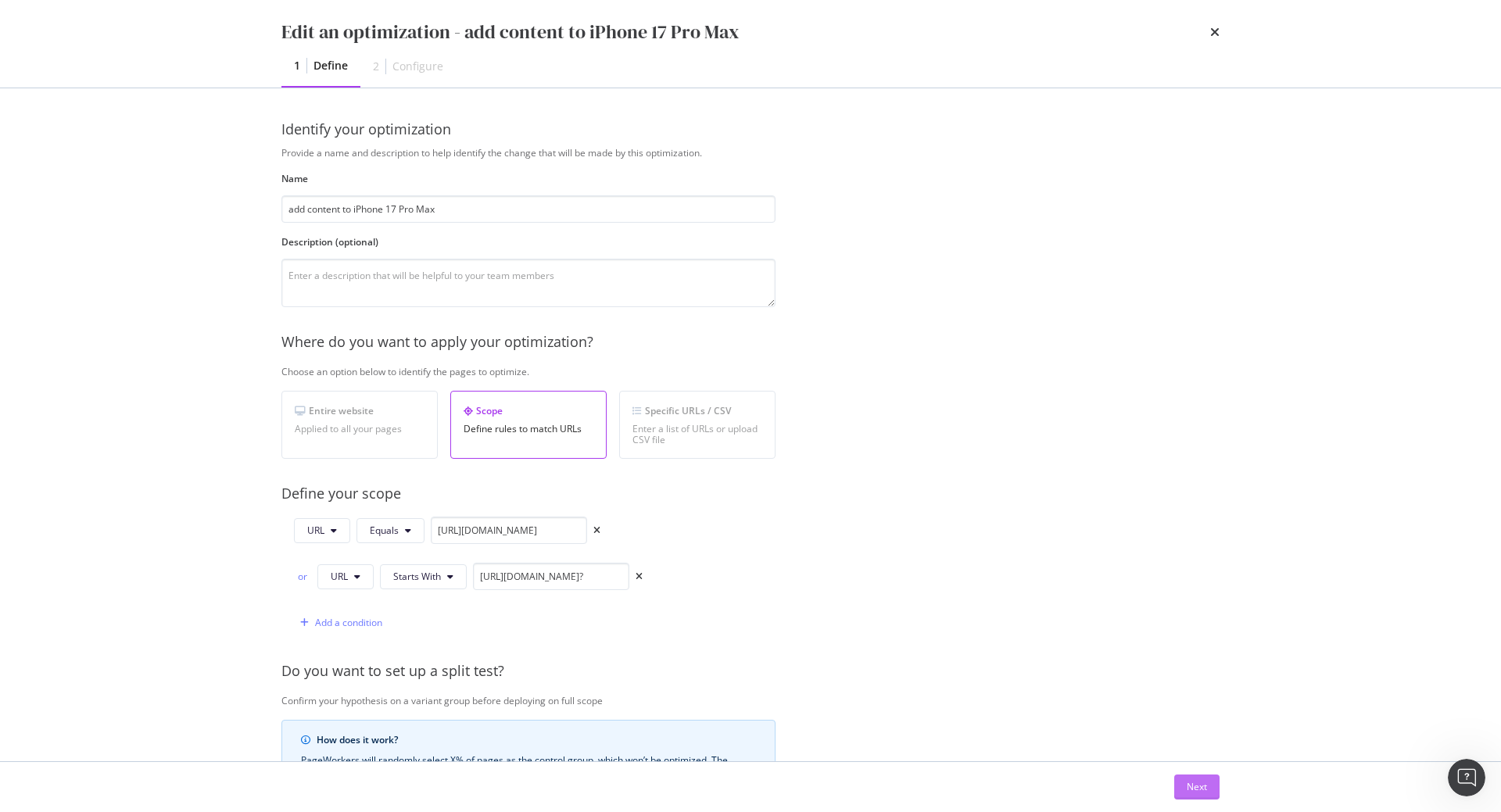
click at [1192, 787] on div "Next" at bounding box center [1196, 786] width 20 height 13
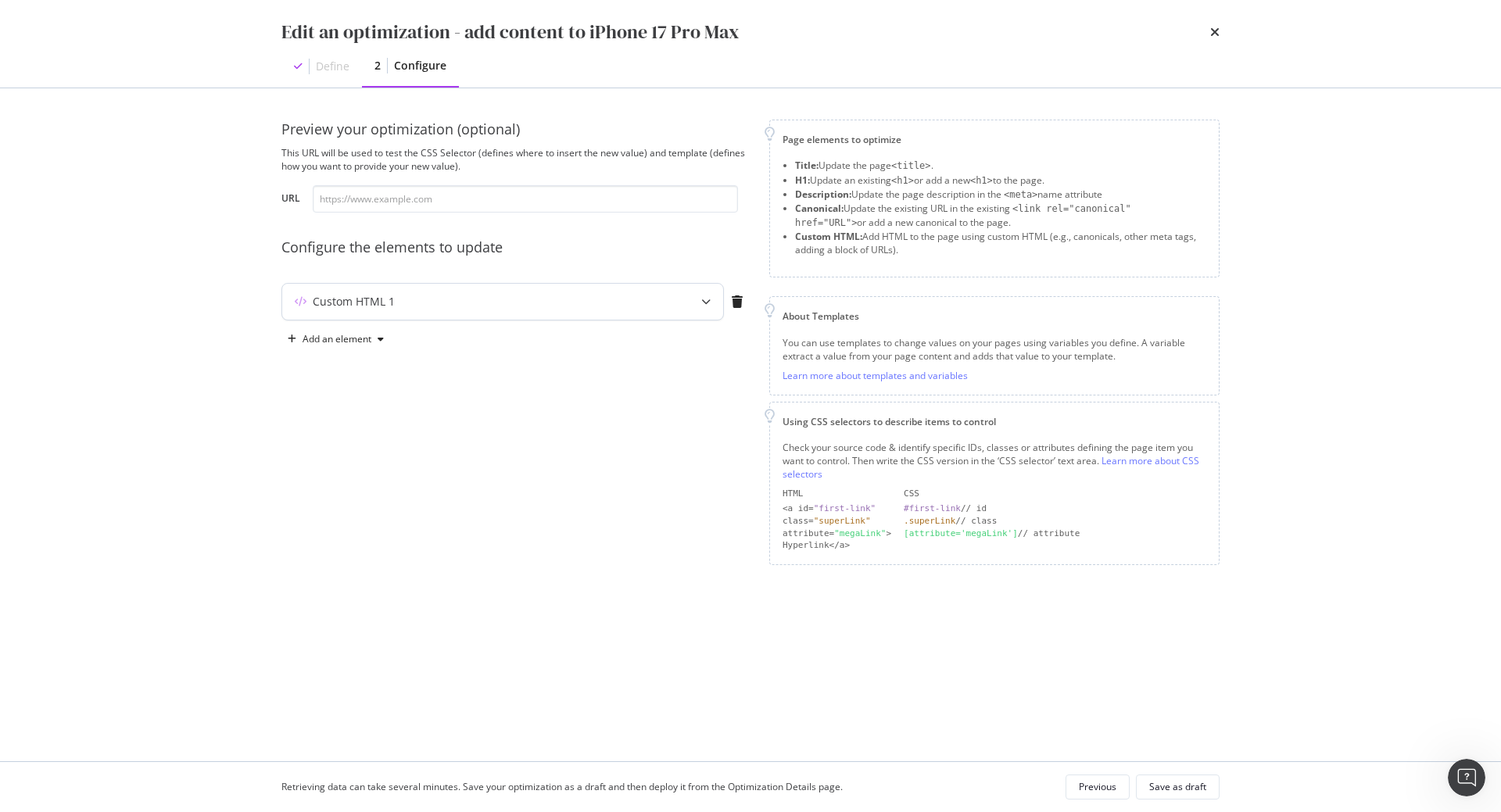
click at [691, 303] on div "modal" at bounding box center [706, 301] width 34 height 36
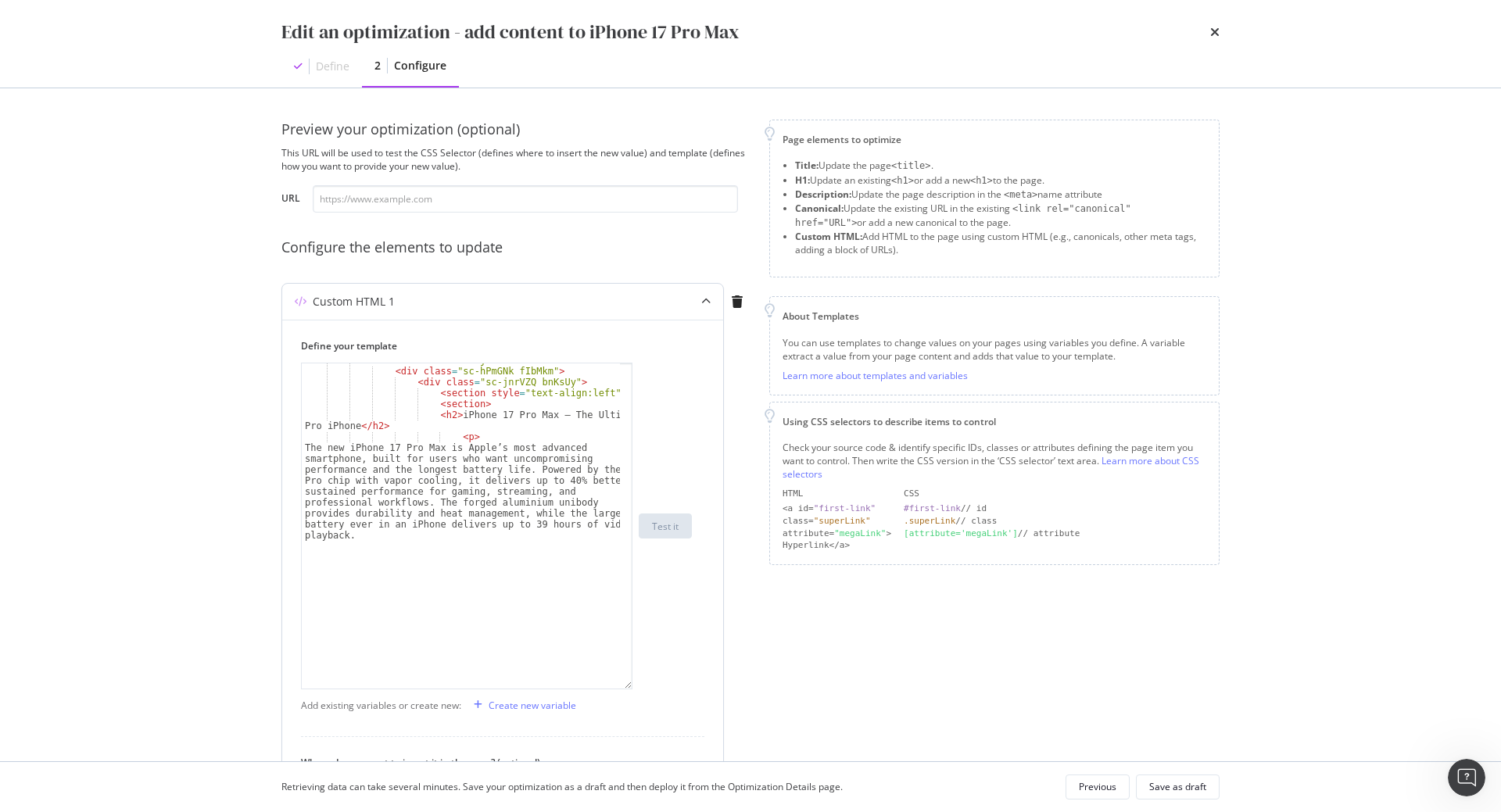
drag, startPoint x: 631, startPoint y: 460, endPoint x: 624, endPoint y: 747, distance: 287.1
click at [624, 689] on div "< div class = "sc-hGPBjI fowIFS" > < div class = "sc-hPmGNk fIbMkm" > < div cla…" at bounding box center [467, 526] width 332 height 327
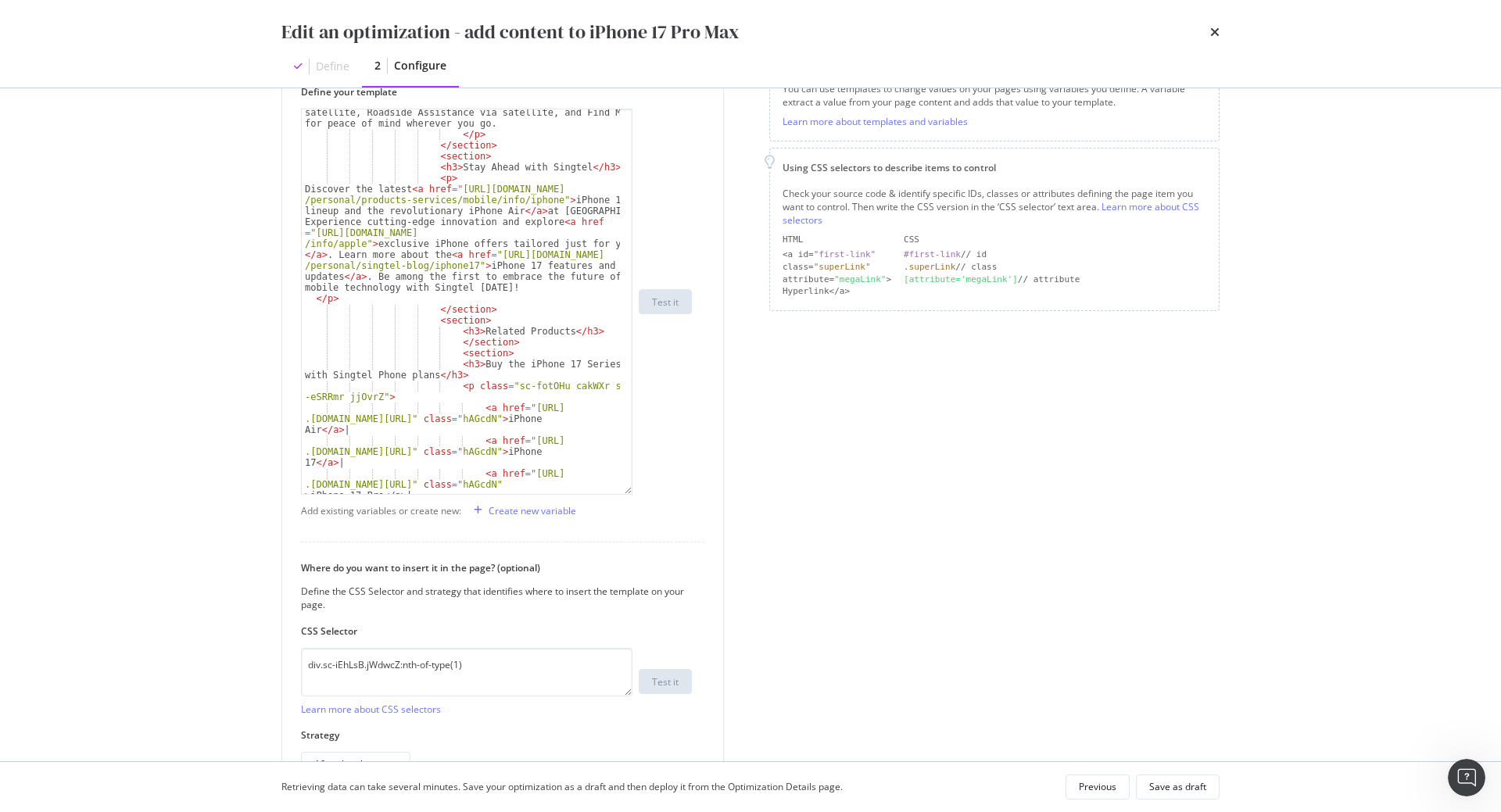
scroll to position [352, 0]
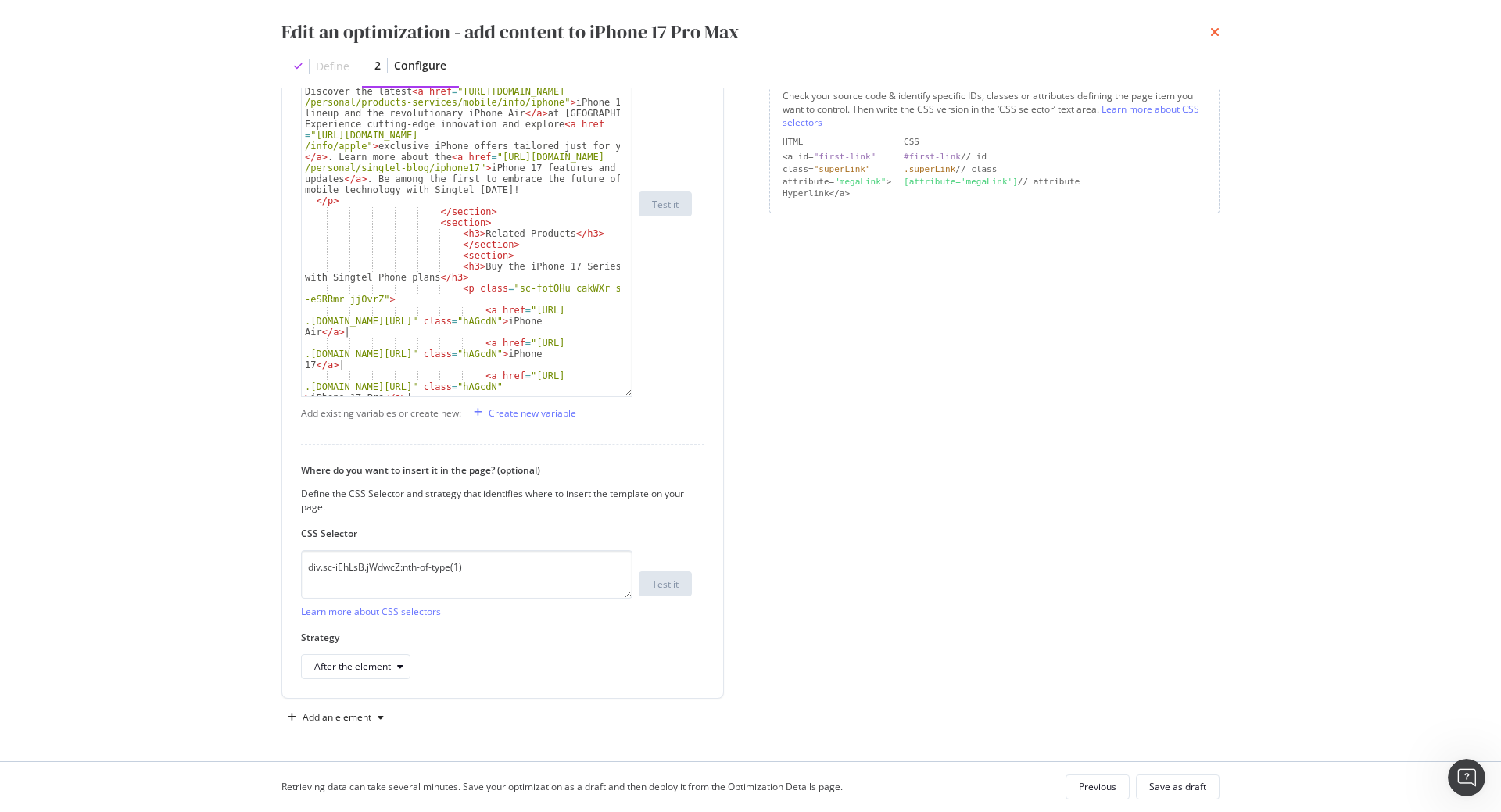
click at [1216, 35] on icon "times" at bounding box center [1215, 31] width 9 height 12
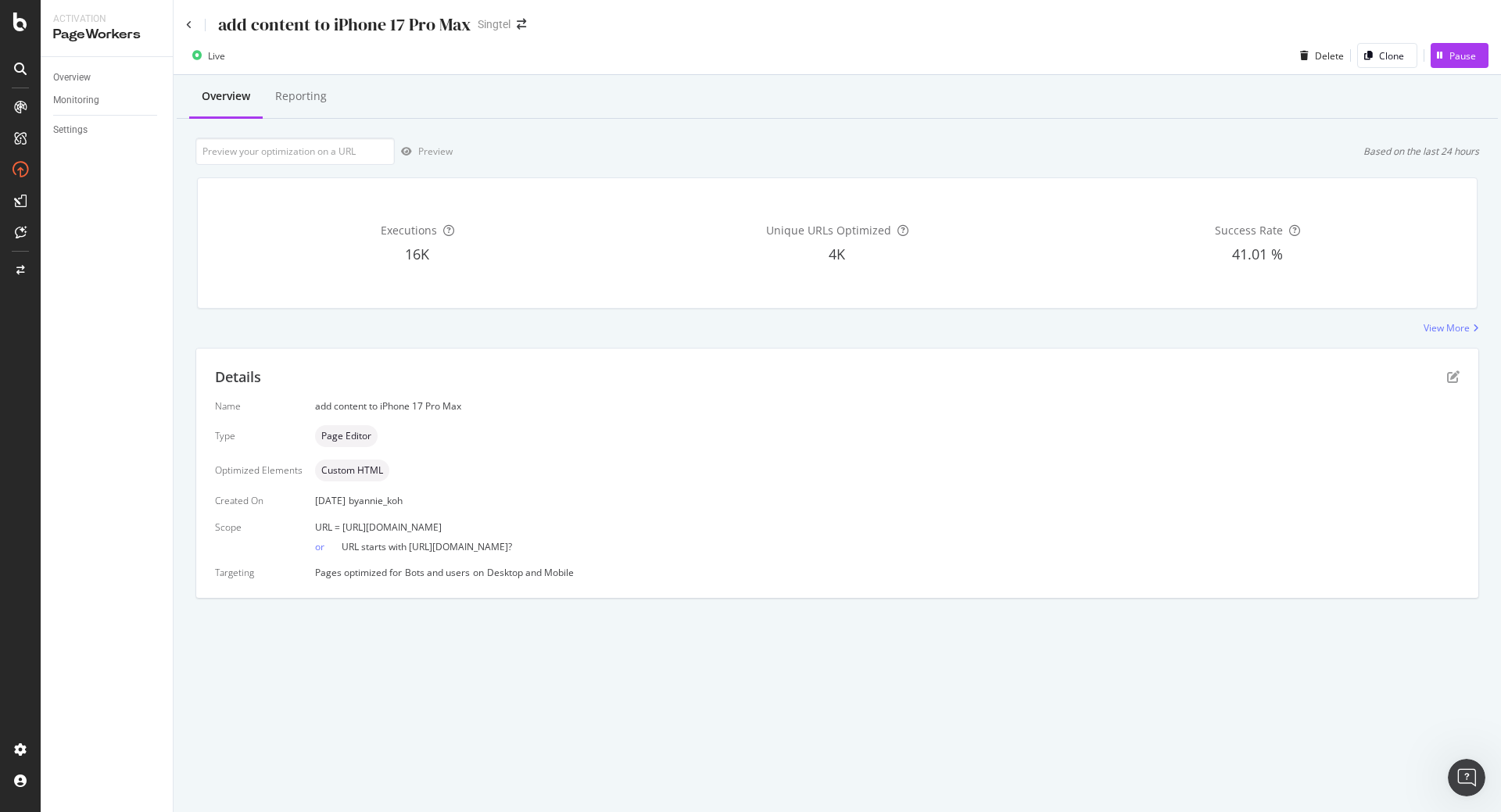
drag, startPoint x: 342, startPoint y: 529, endPoint x: 610, endPoint y: 520, distance: 268.2
click at [610, 520] on div "URL = [URL][DOMAIN_NAME]" at bounding box center [887, 527] width 1145 height 13
copy span "[URL][DOMAIN_NAME]"
click at [304, 147] on input "url" at bounding box center [295, 151] width 199 height 27
paste input "[URL][DOMAIN_NAME]"
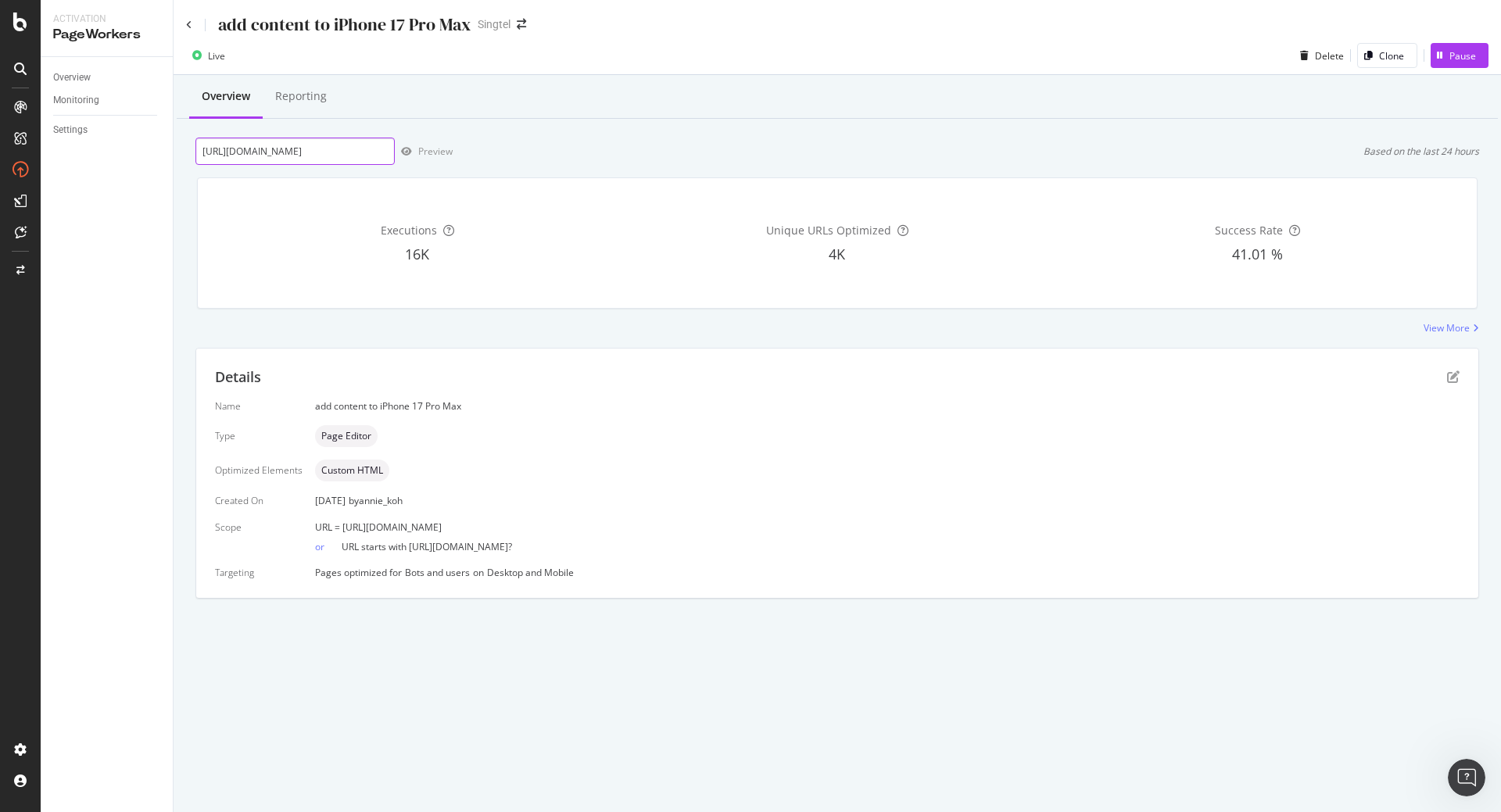
scroll to position [0, 72]
type input "[URL][DOMAIN_NAME]"
click at [413, 159] on div "Preview" at bounding box center [424, 152] width 58 height 24
click at [188, 25] on icon at bounding box center [189, 25] width 7 height 9
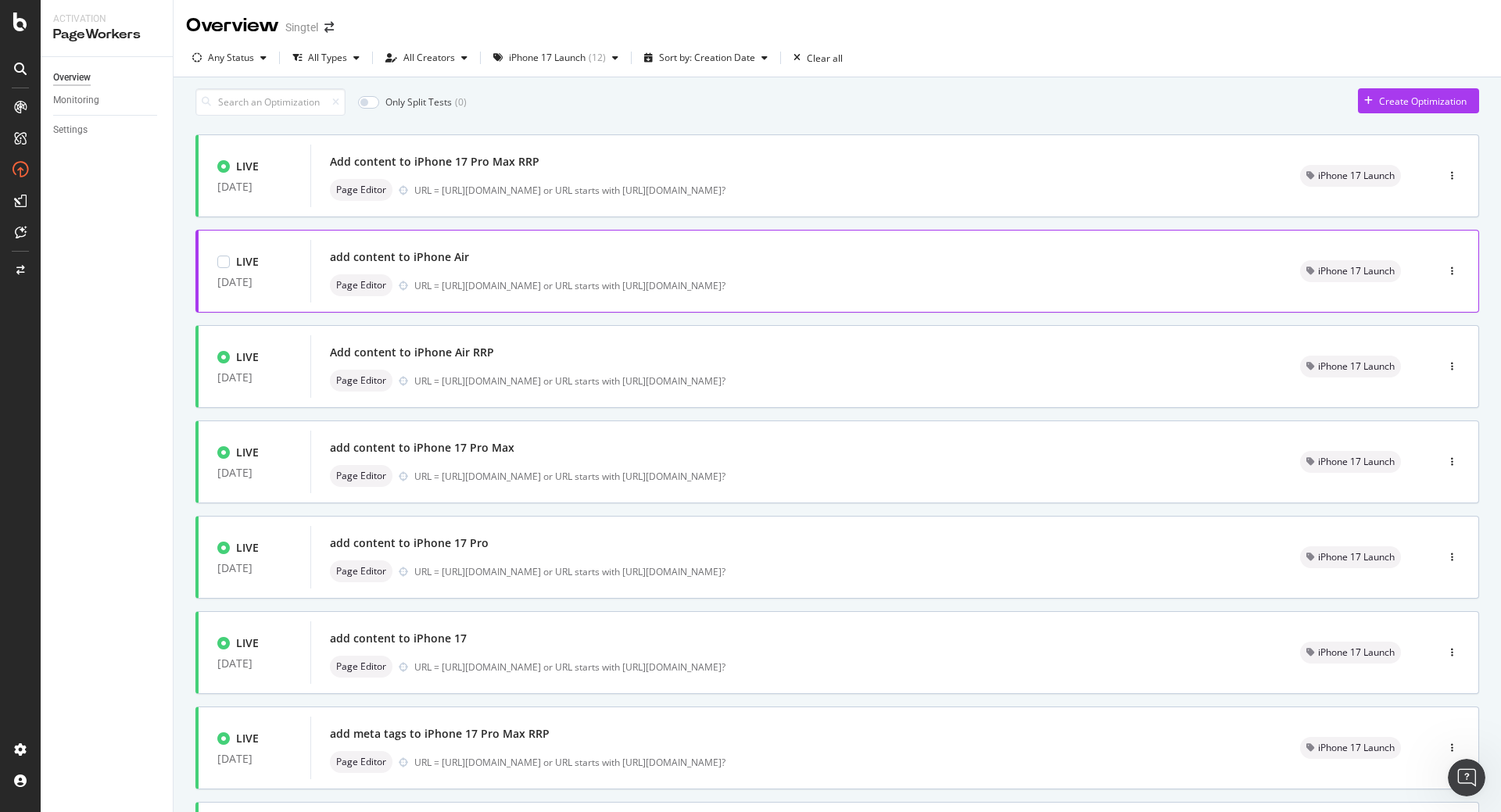
click at [463, 259] on div "add content to iPhone Air" at bounding box center [399, 257] width 139 height 15
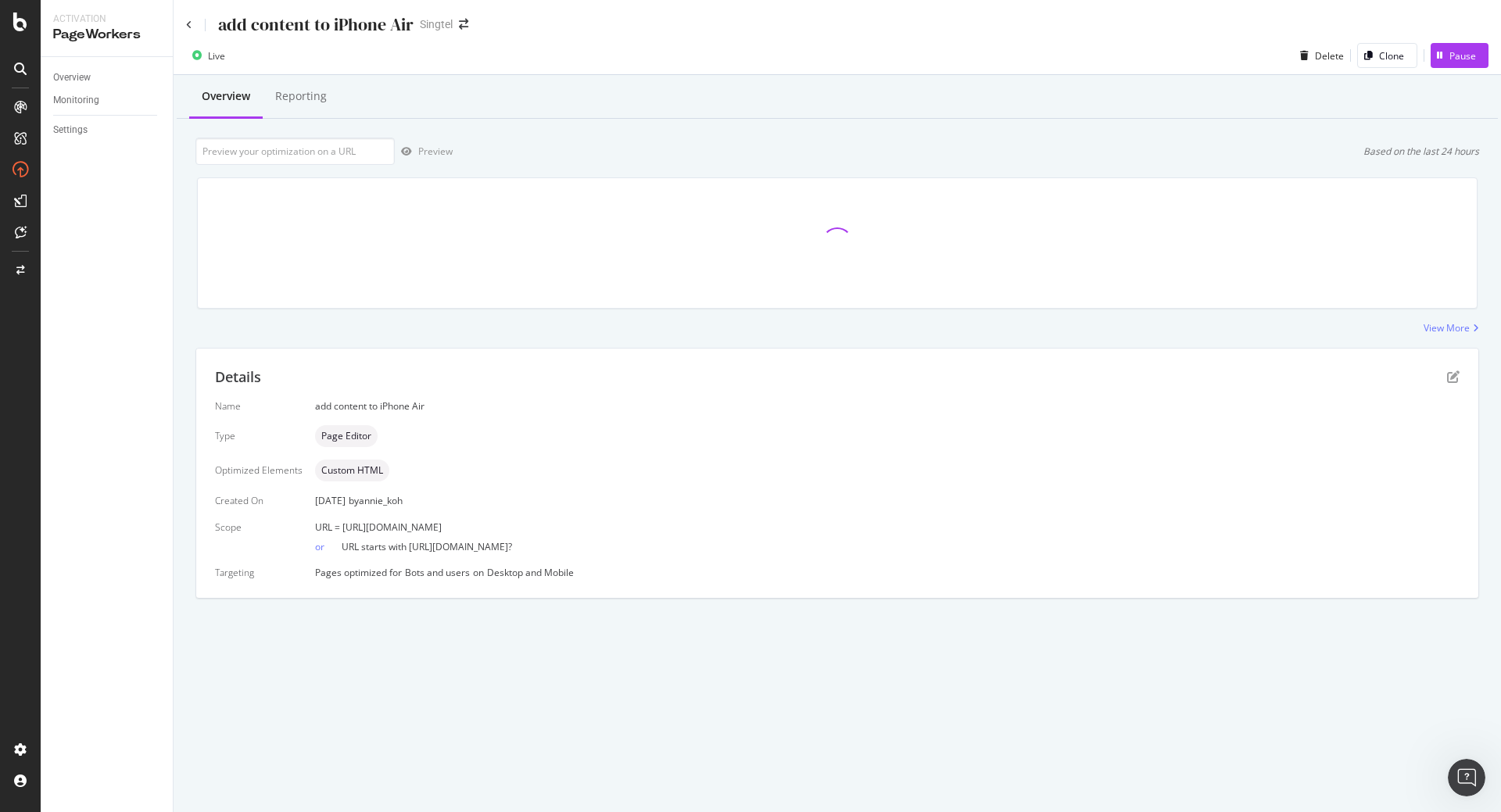
drag, startPoint x: 576, startPoint y: 533, endPoint x: 341, endPoint y: 529, distance: 235.0
click at [341, 529] on div "URL = [URL][DOMAIN_NAME] or URL starts with [URL][DOMAIN_NAME]?" at bounding box center [887, 536] width 1145 height 33
click at [341, 529] on span "URL = [URL][DOMAIN_NAME]" at bounding box center [378, 527] width 127 height 13
drag, startPoint x: 341, startPoint y: 529, endPoint x: 595, endPoint y: 528, distance: 254.0
click at [595, 528] on div "URL = [URL][DOMAIN_NAME]" at bounding box center [887, 527] width 1145 height 13
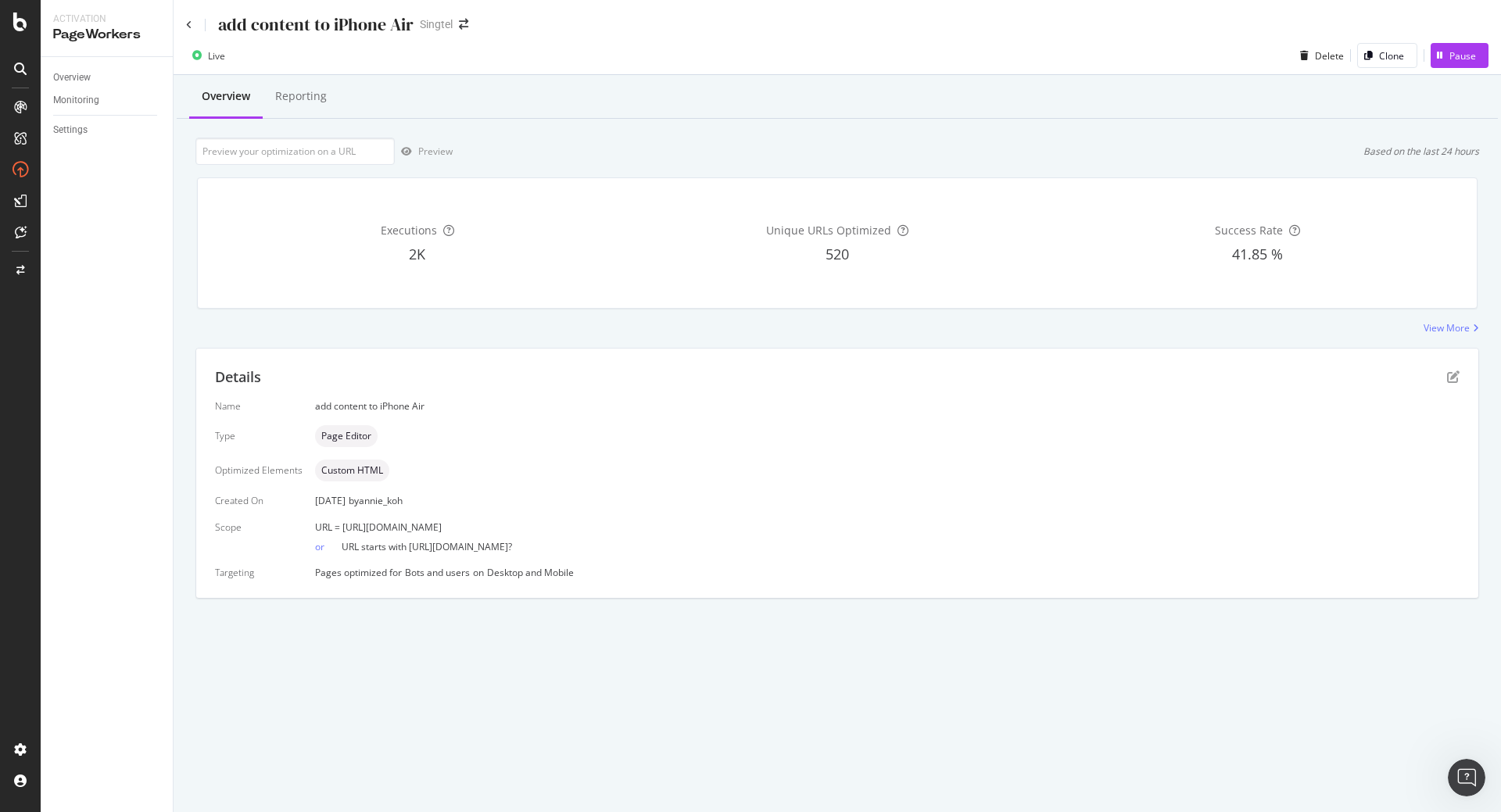
copy span "[URL][DOMAIN_NAME]"
click at [190, 24] on icon at bounding box center [189, 25] width 7 height 9
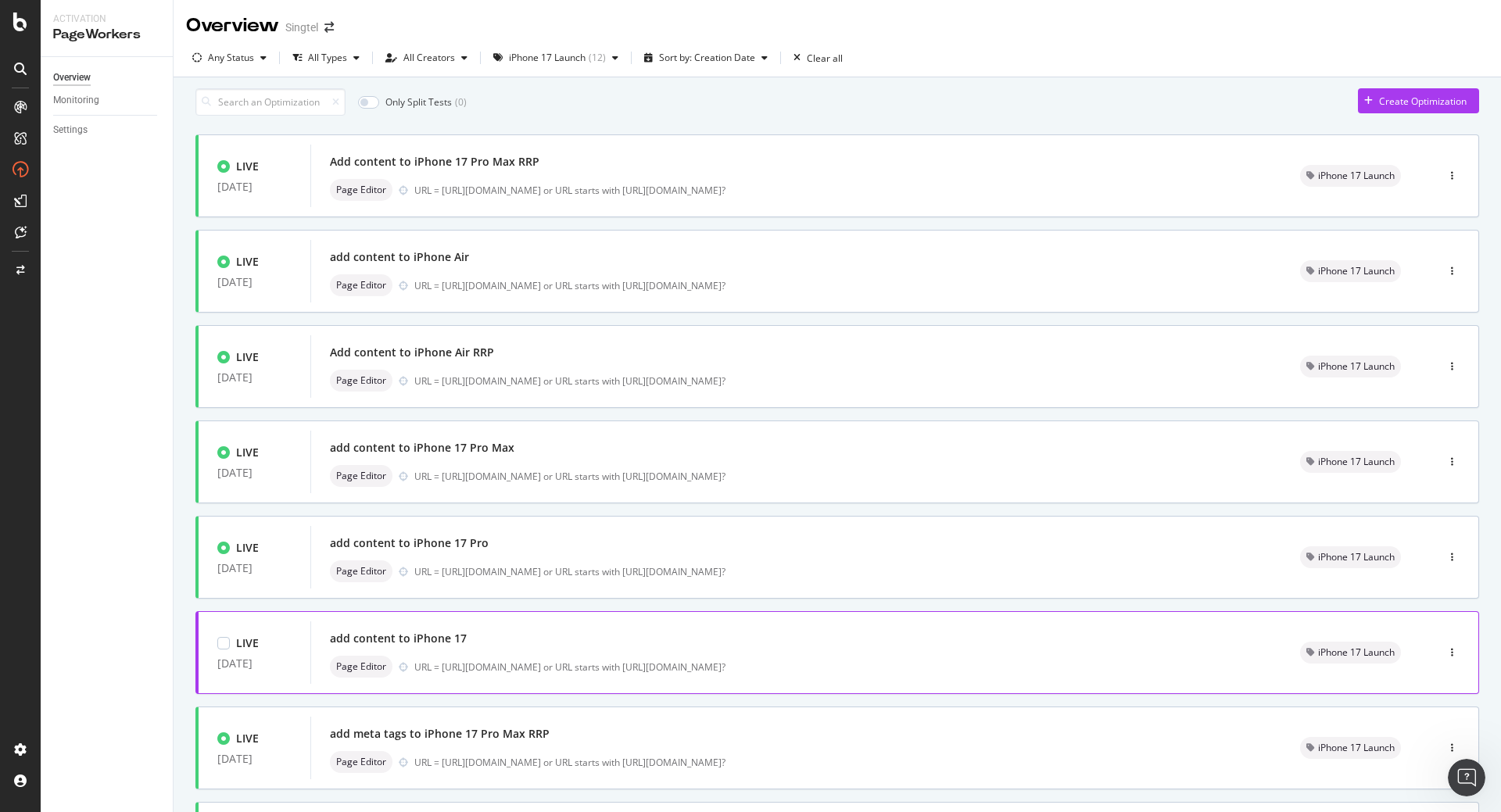
click at [463, 649] on div "add content to iPhone 17" at bounding box center [796, 638] width 932 height 22
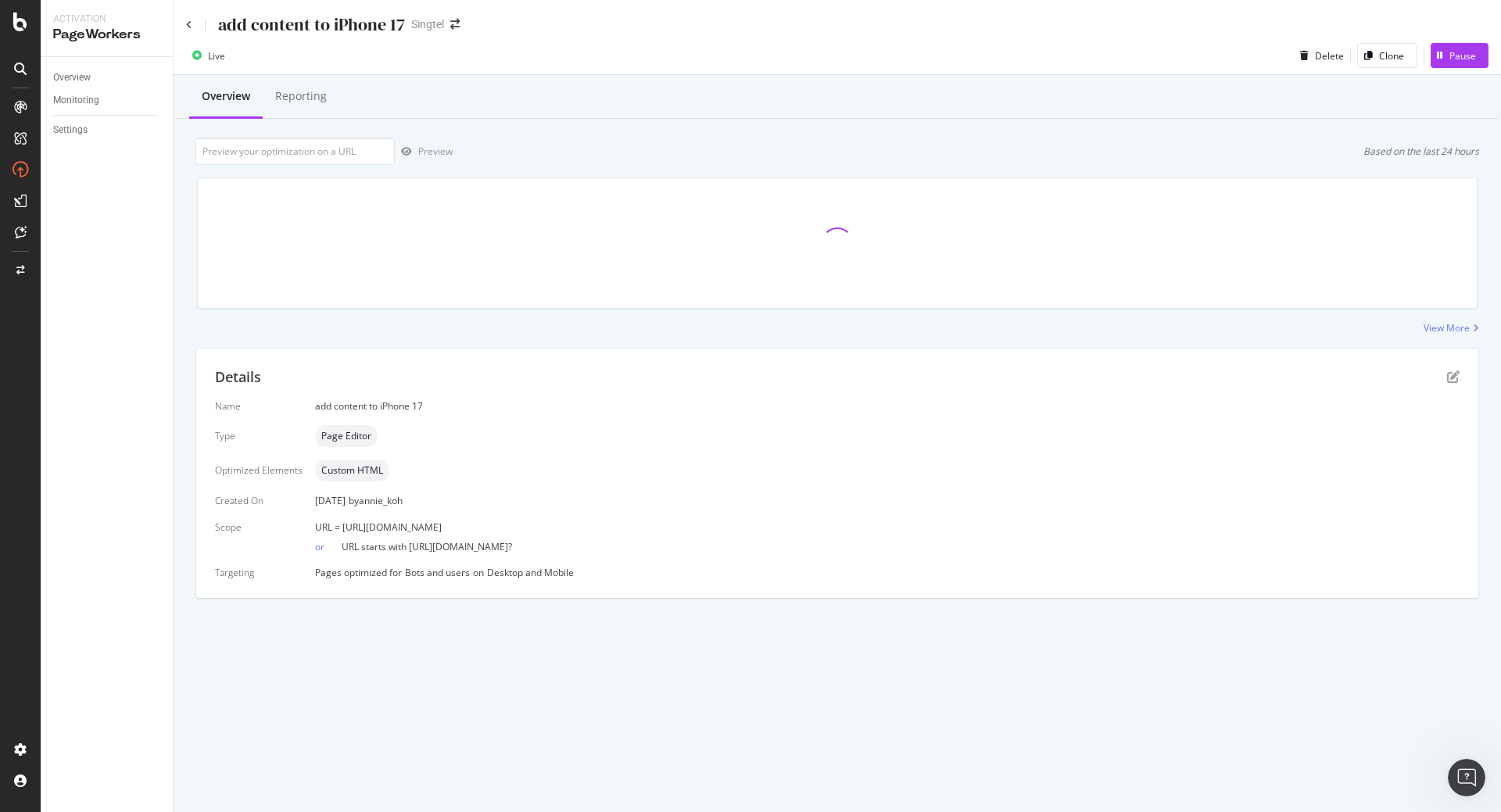
drag, startPoint x: 580, startPoint y: 529, endPoint x: 341, endPoint y: 516, distance: 239.4
click at [341, 516] on div "Name add content to iPhone 17 Type Page Editor Optimized Elements Custom HTML C…" at bounding box center [837, 489] width 1244 height 180
copy span "[URL][DOMAIN_NAME]"
click at [1456, 380] on icon "pen-to-square" at bounding box center [1453, 376] width 12 height 12
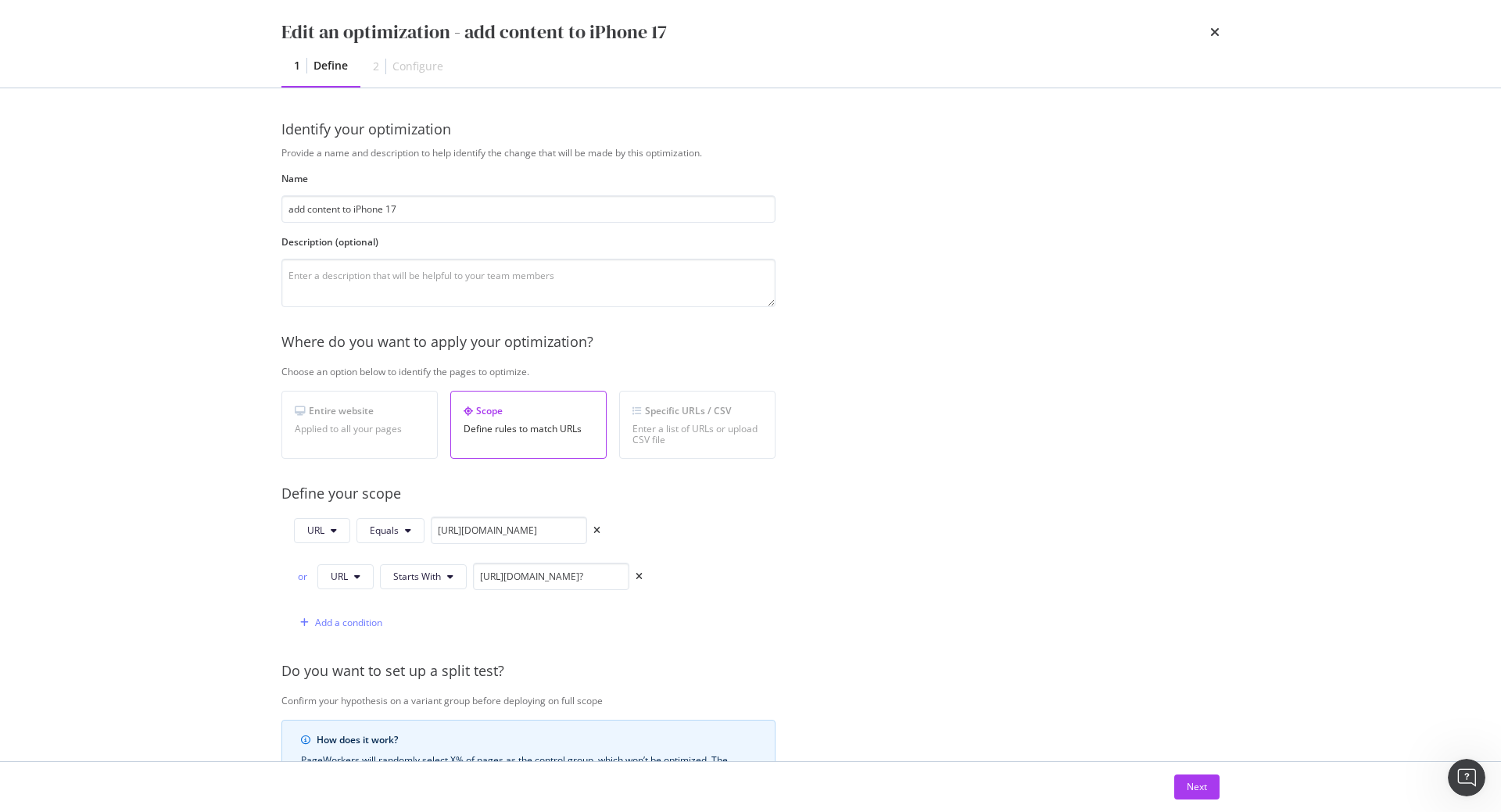
click at [1114, 519] on div "Provide a name and description to help identify the change that will be made by…" at bounding box center [750, 590] width 938 height 890
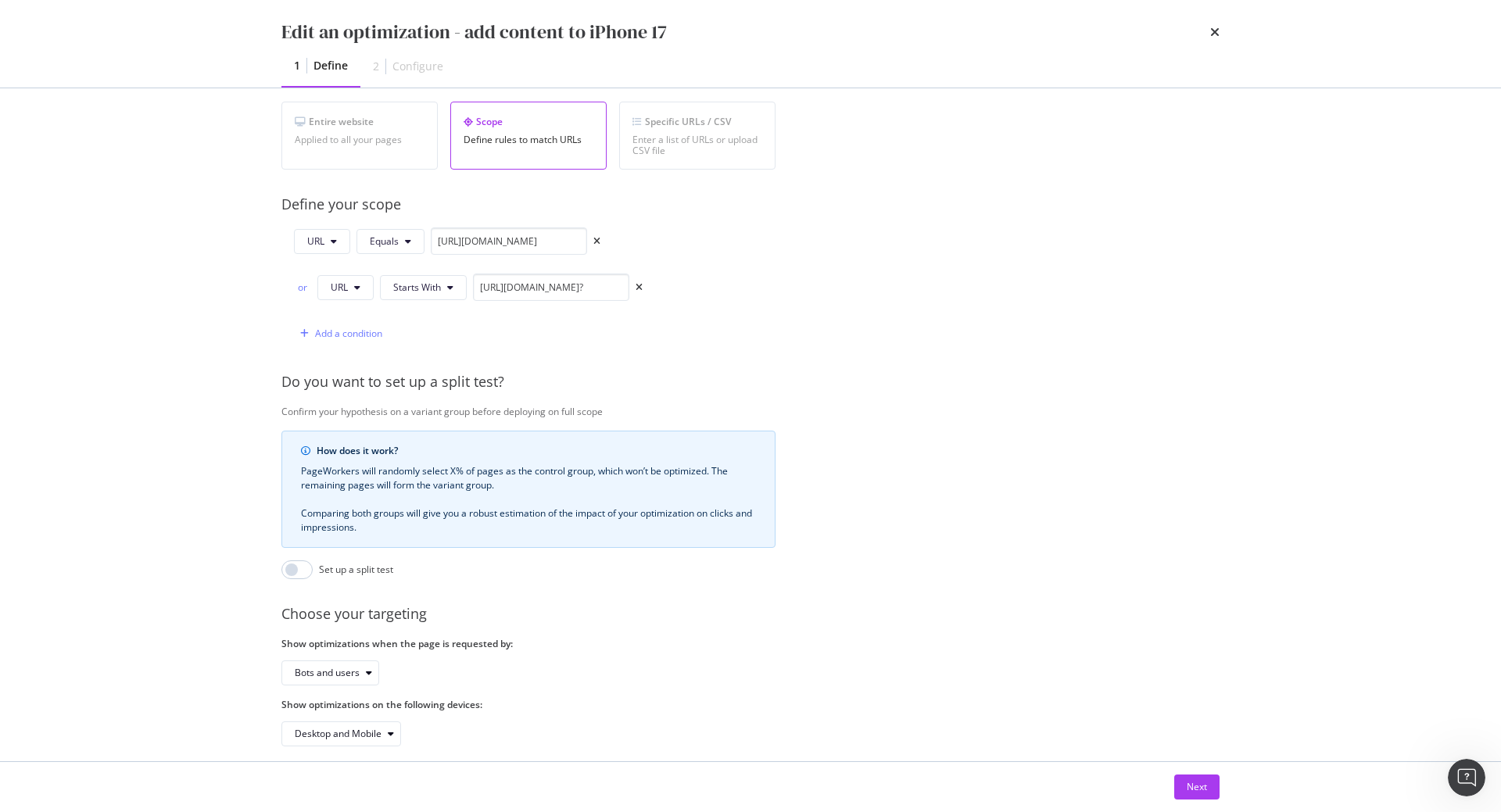
scroll to position [317, 0]
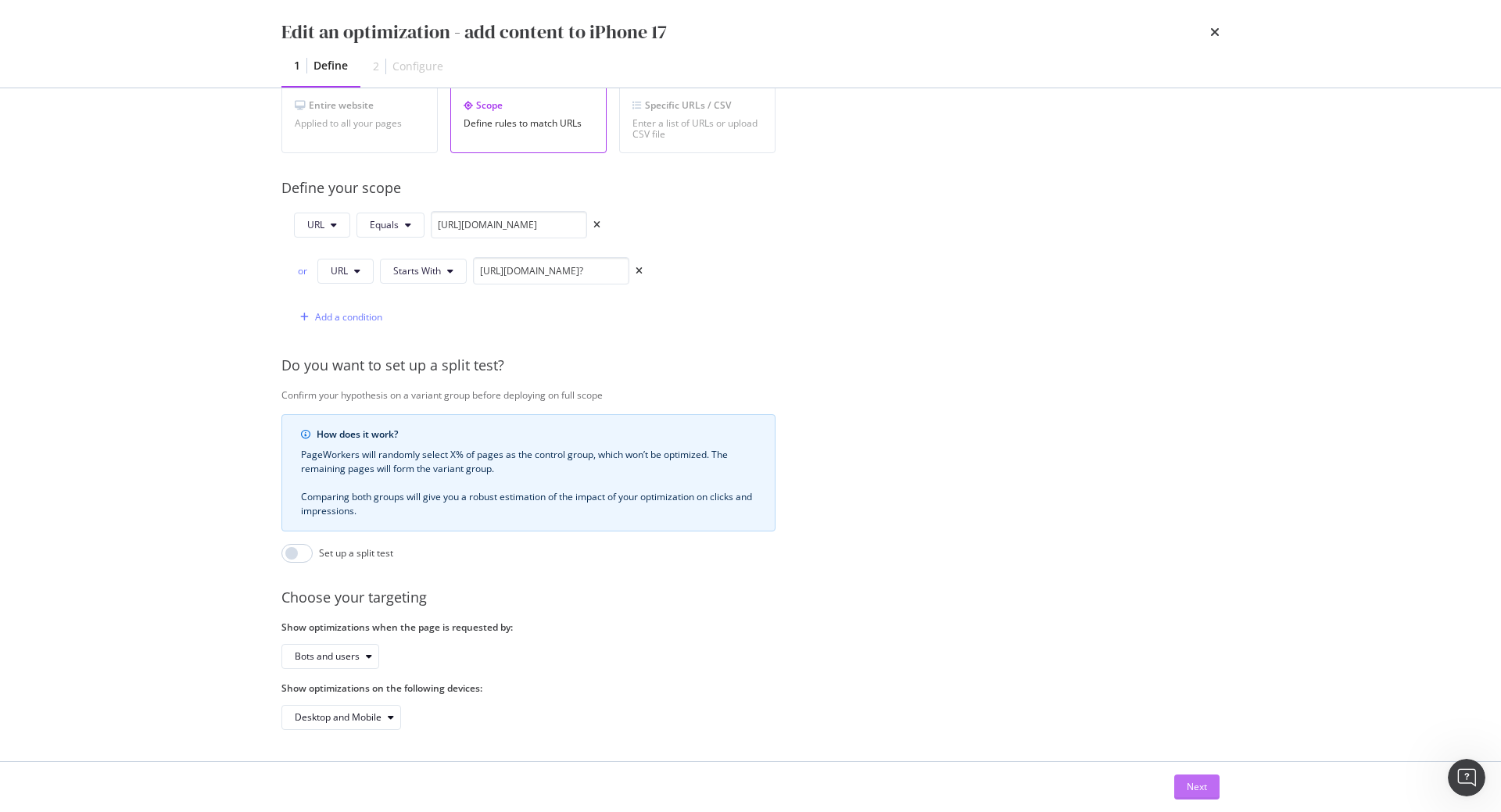
click at [1184, 787] on button "Next" at bounding box center [1197, 786] width 45 height 25
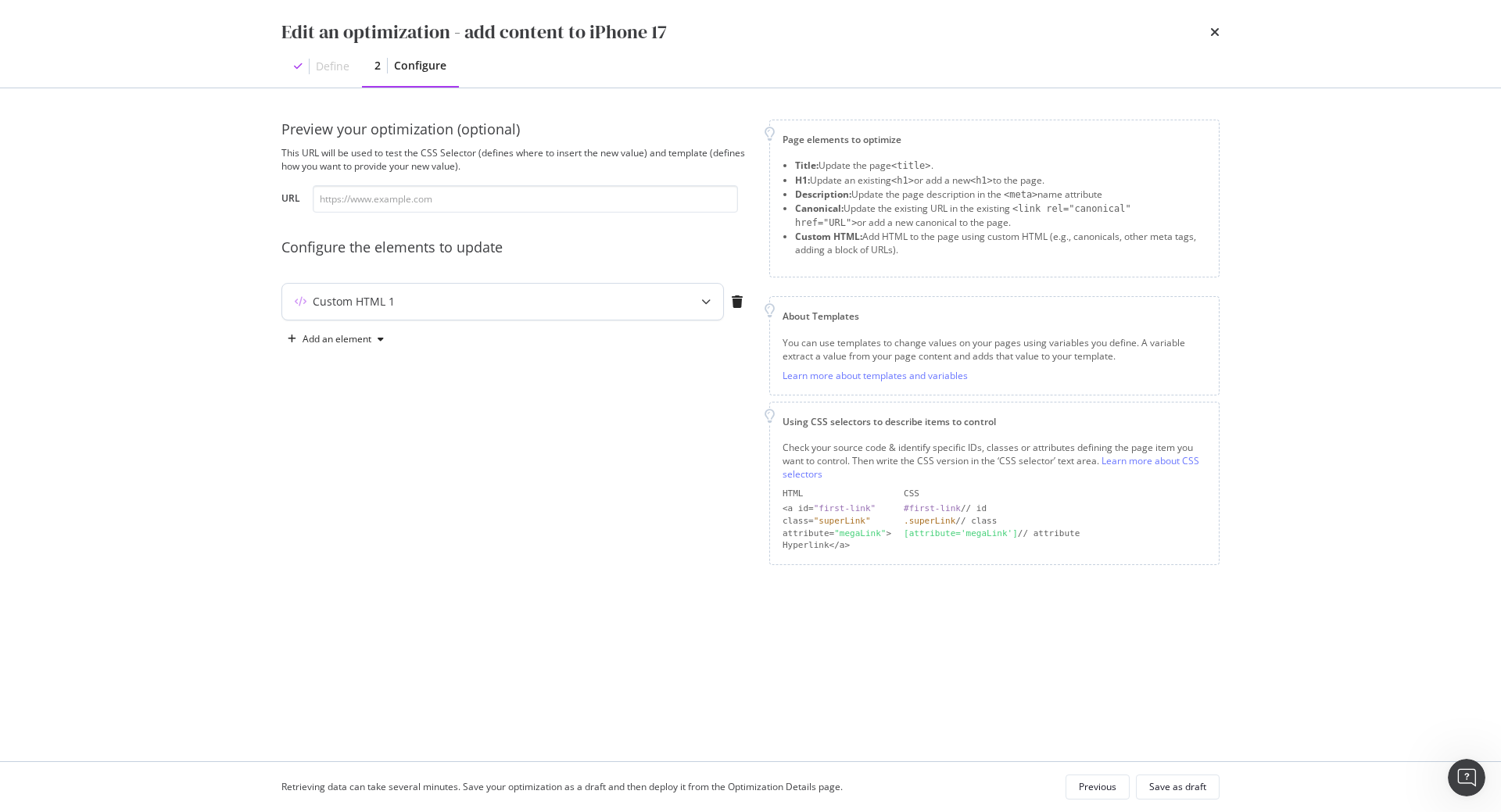
click at [702, 301] on icon "modal" at bounding box center [706, 301] width 9 height 9
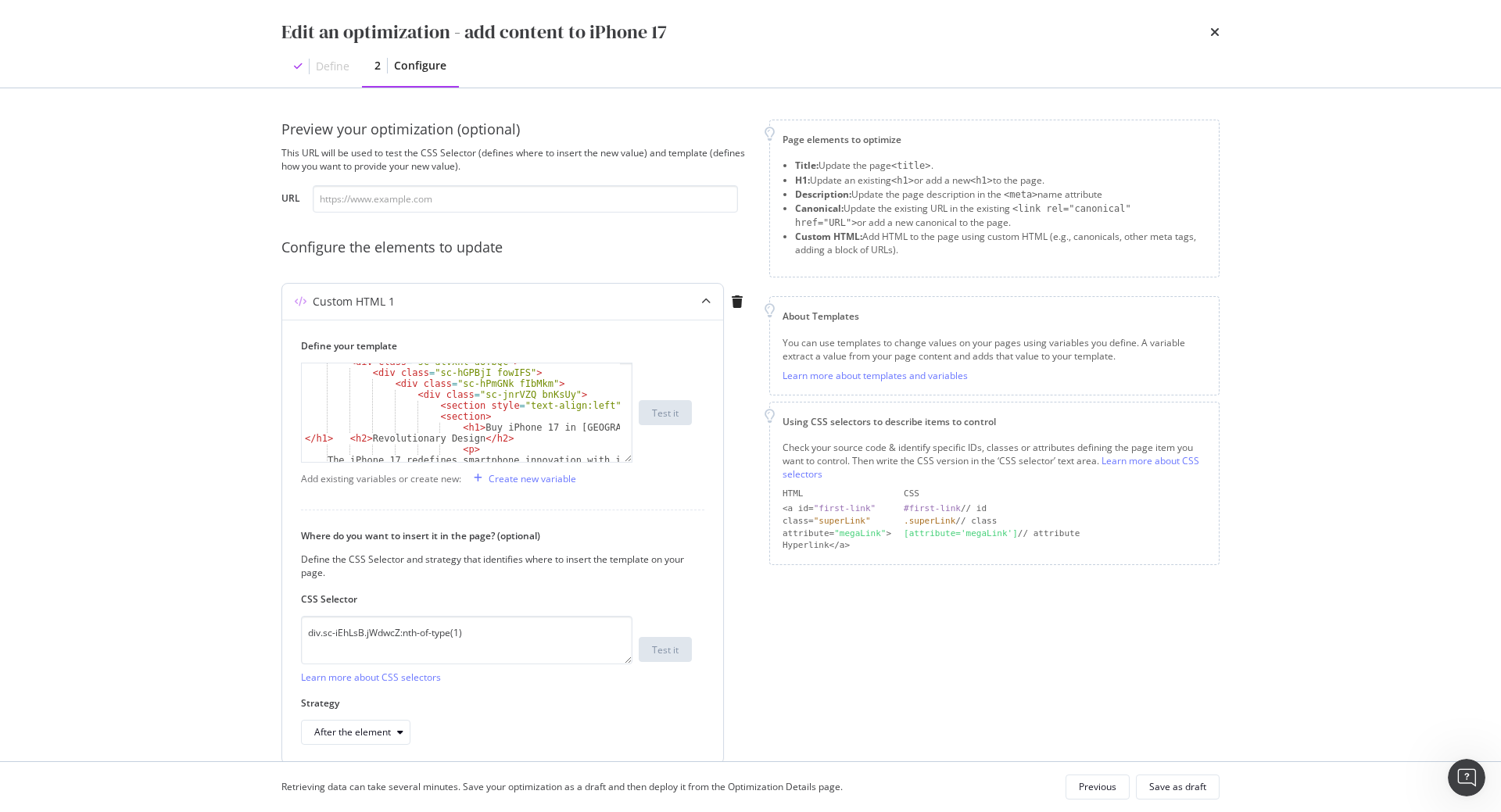
scroll to position [31, 0]
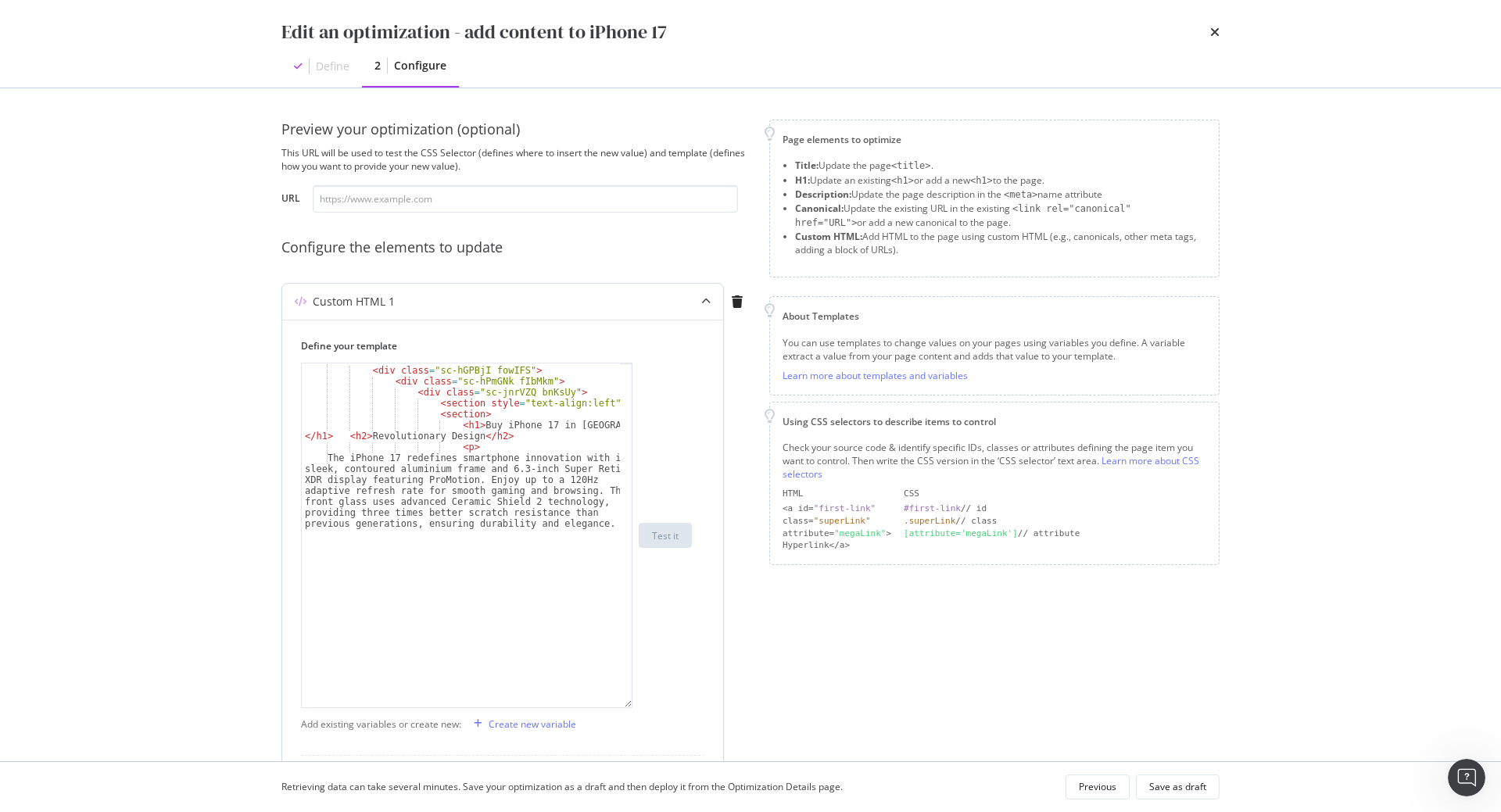
drag, startPoint x: 629, startPoint y: 460, endPoint x: 641, endPoint y: 706, distance: 246.3
click at [641, 706] on div "< div class = "sc-dlVxhl dUTbQc" > < div class = "sc-hGPBjI fowIFS" > < div cla…" at bounding box center [497, 535] width 390 height 346
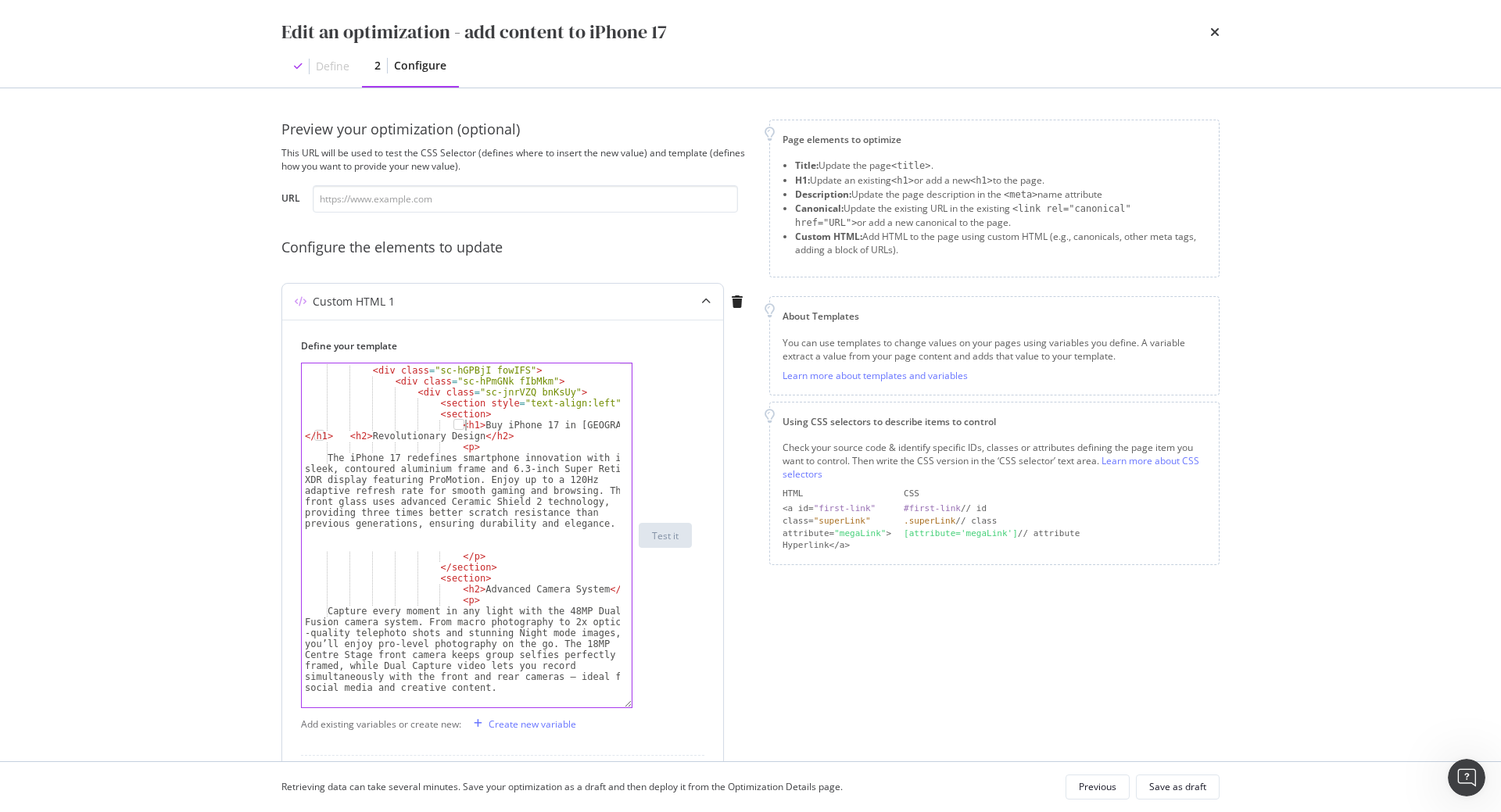
click at [465, 424] on div "< div class = "sc-dlVxhl dUTbQc" > < div class = "sc-hGPBjI fowIFS" > < div cla…" at bounding box center [461, 537] width 318 height 366
click at [873, 714] on div "Page elements to optimize Title: Update the page <title> . H1: Update an existi…" at bounding box center [994, 580] width 450 height 921
click at [322, 436] on div "< div class = "sc-dlVxhl dUTbQc" > < div class = "sc-hGPBjI fowIFS" > < div cla…" at bounding box center [461, 537] width 318 height 366
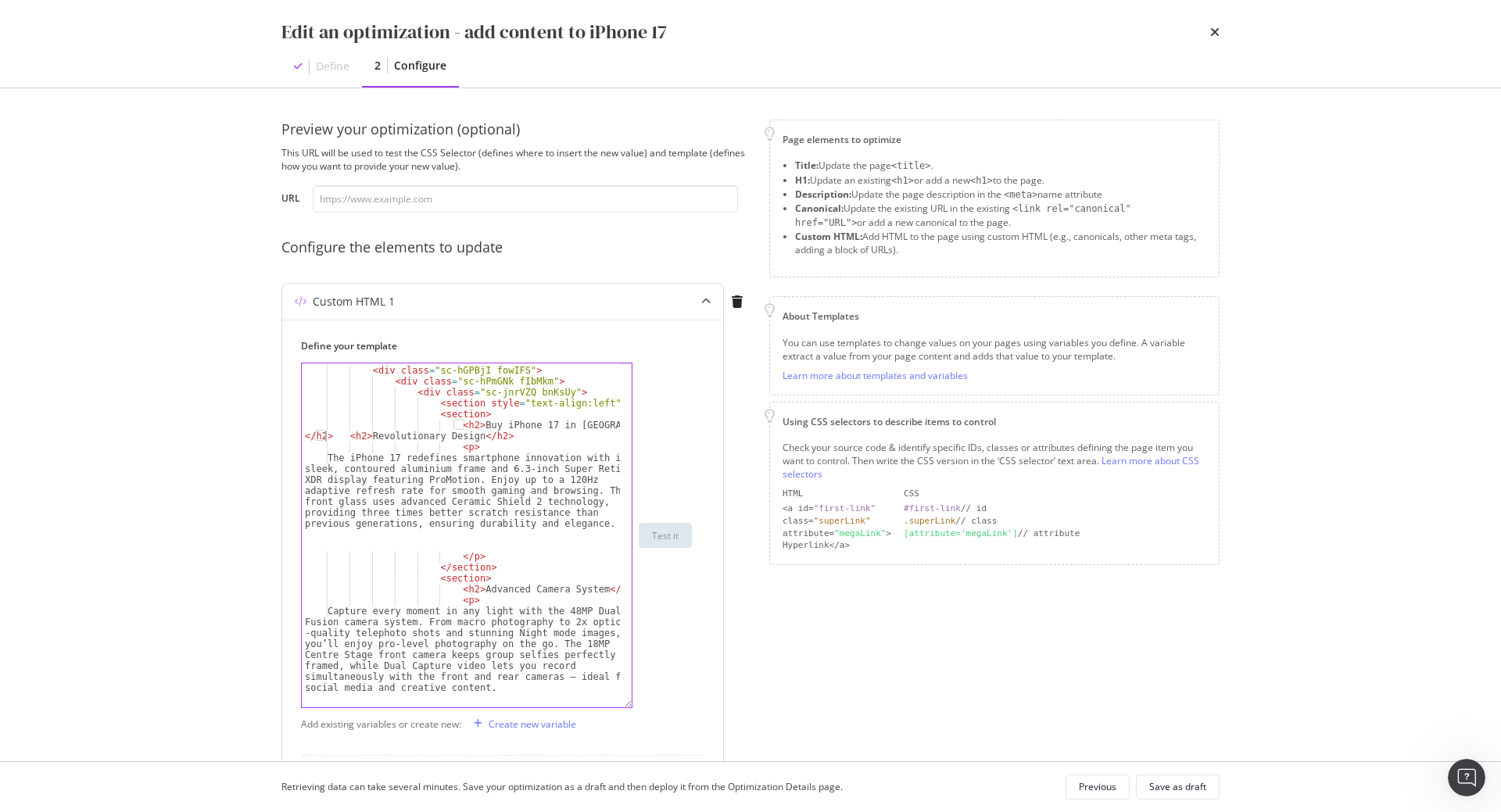
click at [357, 437] on div "< div class = "sc-dlVxhl dUTbQc" > < div class = "sc-hGPBjI fowIFS" > < div cla…" at bounding box center [461, 537] width 318 height 366
click at [484, 437] on div "< div class = "sc-dlVxhl dUTbQc" > < div class = "sc-hGPBjI fowIFS" > < div cla…" at bounding box center [461, 537] width 318 height 366
click at [461, 592] on div "< div class = "sc-dlVxhl dUTbQc" > < div class = "sc-hGPBjI fowIFS" > < div cla…" at bounding box center [461, 537] width 318 height 366
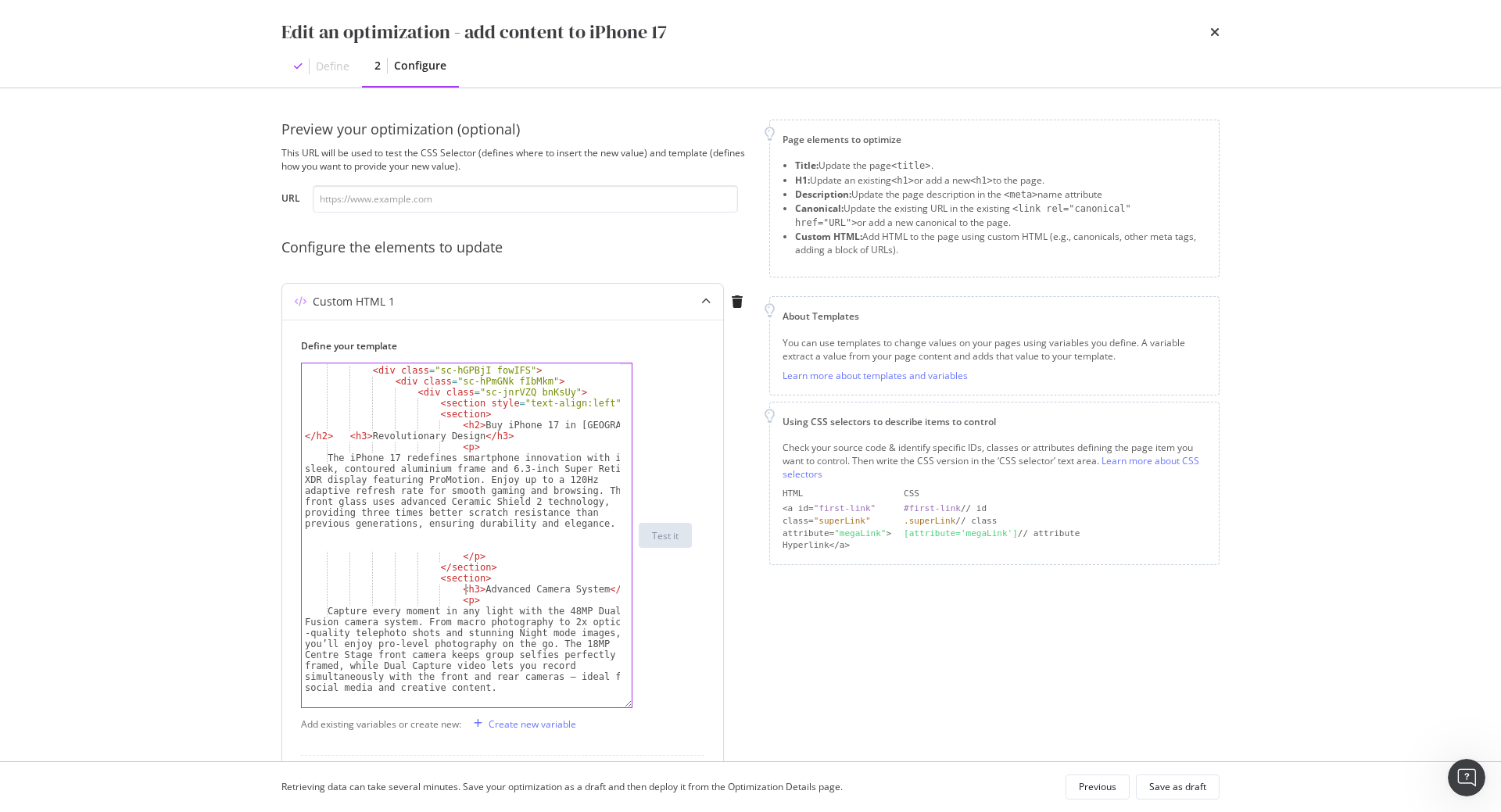
scroll to position [0, 26]
click at [597, 588] on div "< div class = "sc-dlVxhl dUTbQc" > < div class = "sc-hGPBjI fowIFS" > < div cla…" at bounding box center [461, 537] width 318 height 366
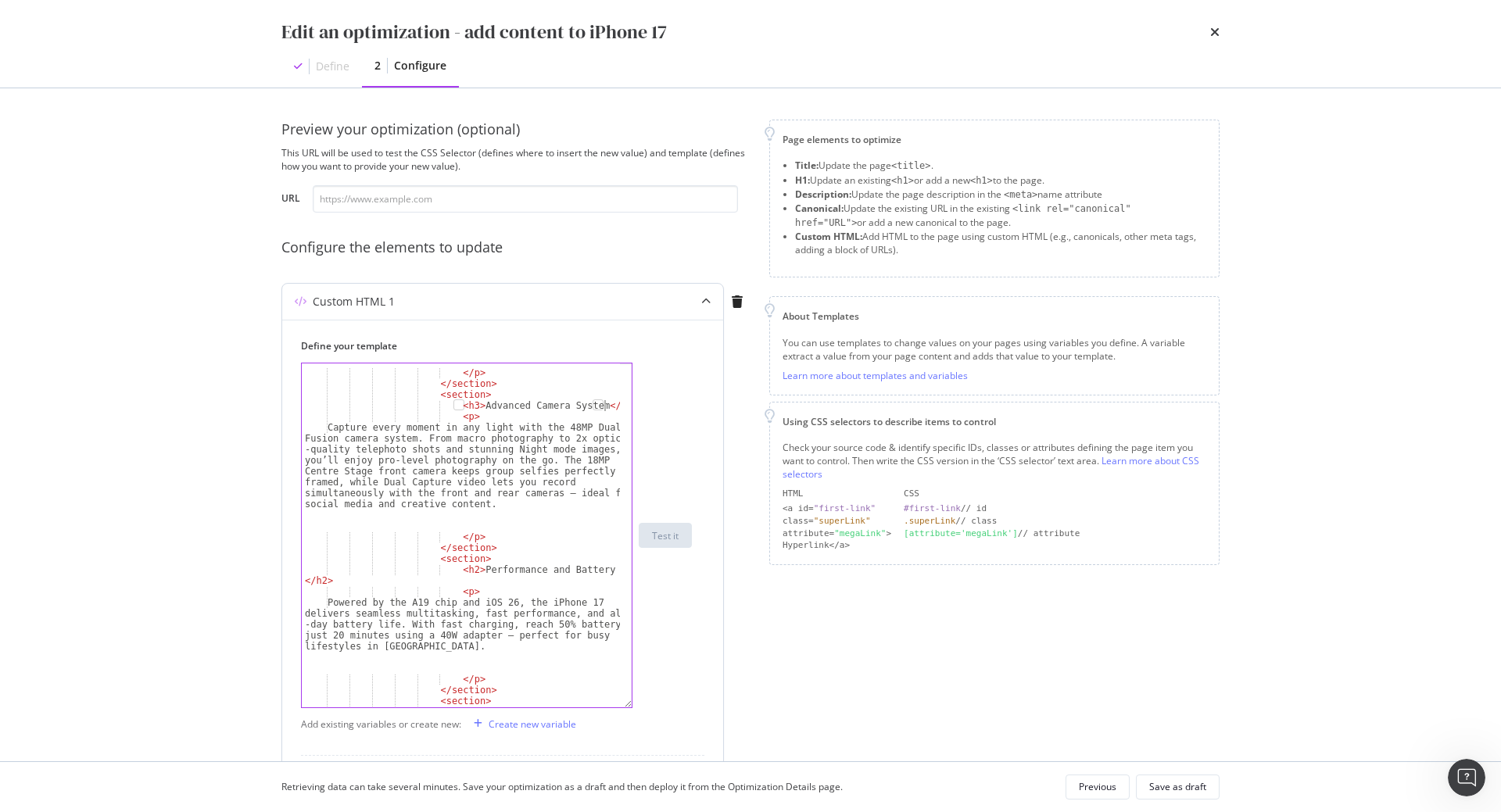
scroll to position [215, 0]
click at [461, 571] on div "</ p > </ section > < section > < h3 > Advanced Camera System </ h3 > < p > Cap…" at bounding box center [461, 545] width 318 height 377
click at [319, 577] on div "</ p > </ section > < section > < h3 > Advanced Camera System </ h3 > < p > Cap…" at bounding box center [461, 545] width 318 height 377
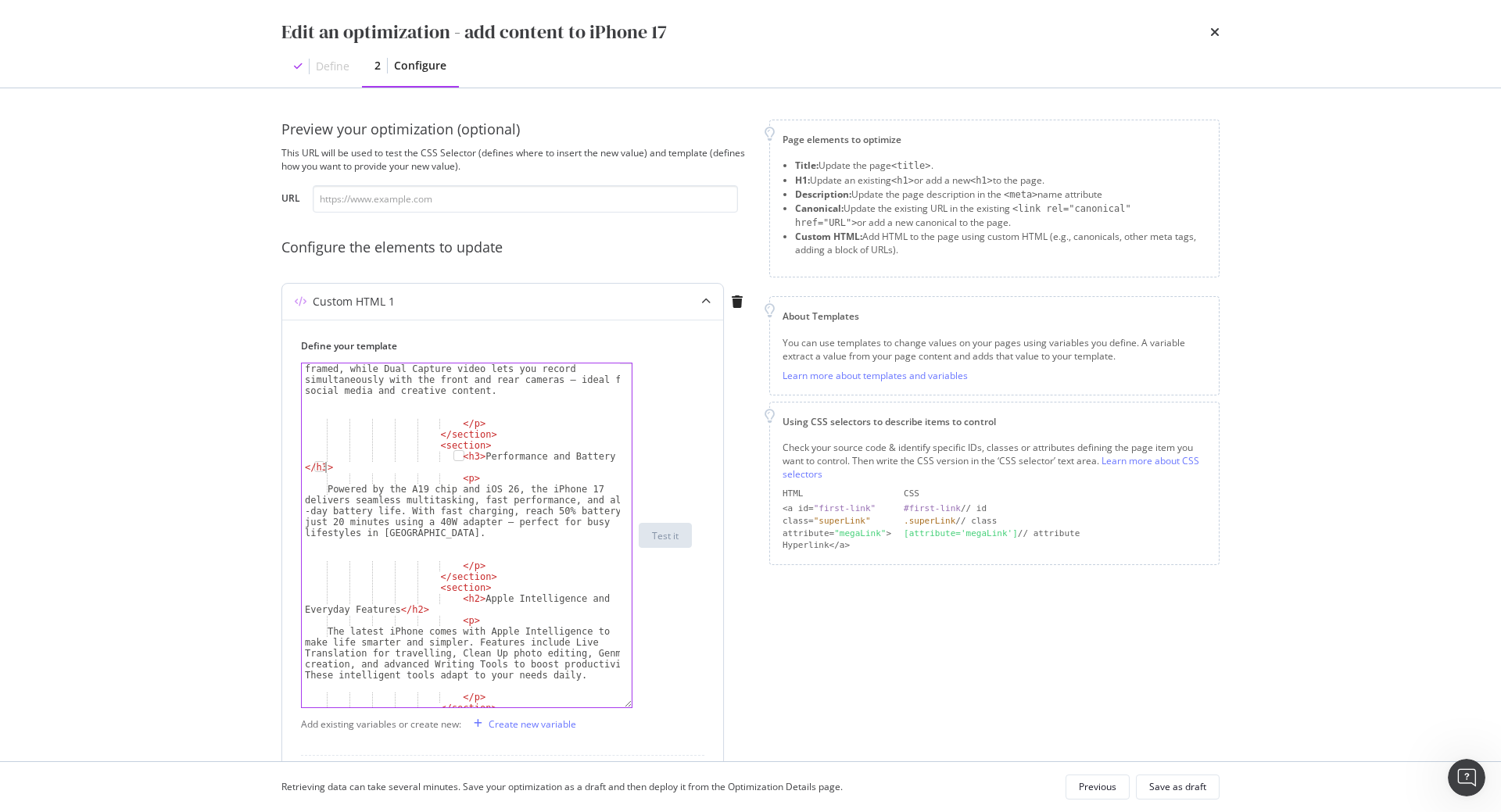
scroll to position [368, 0]
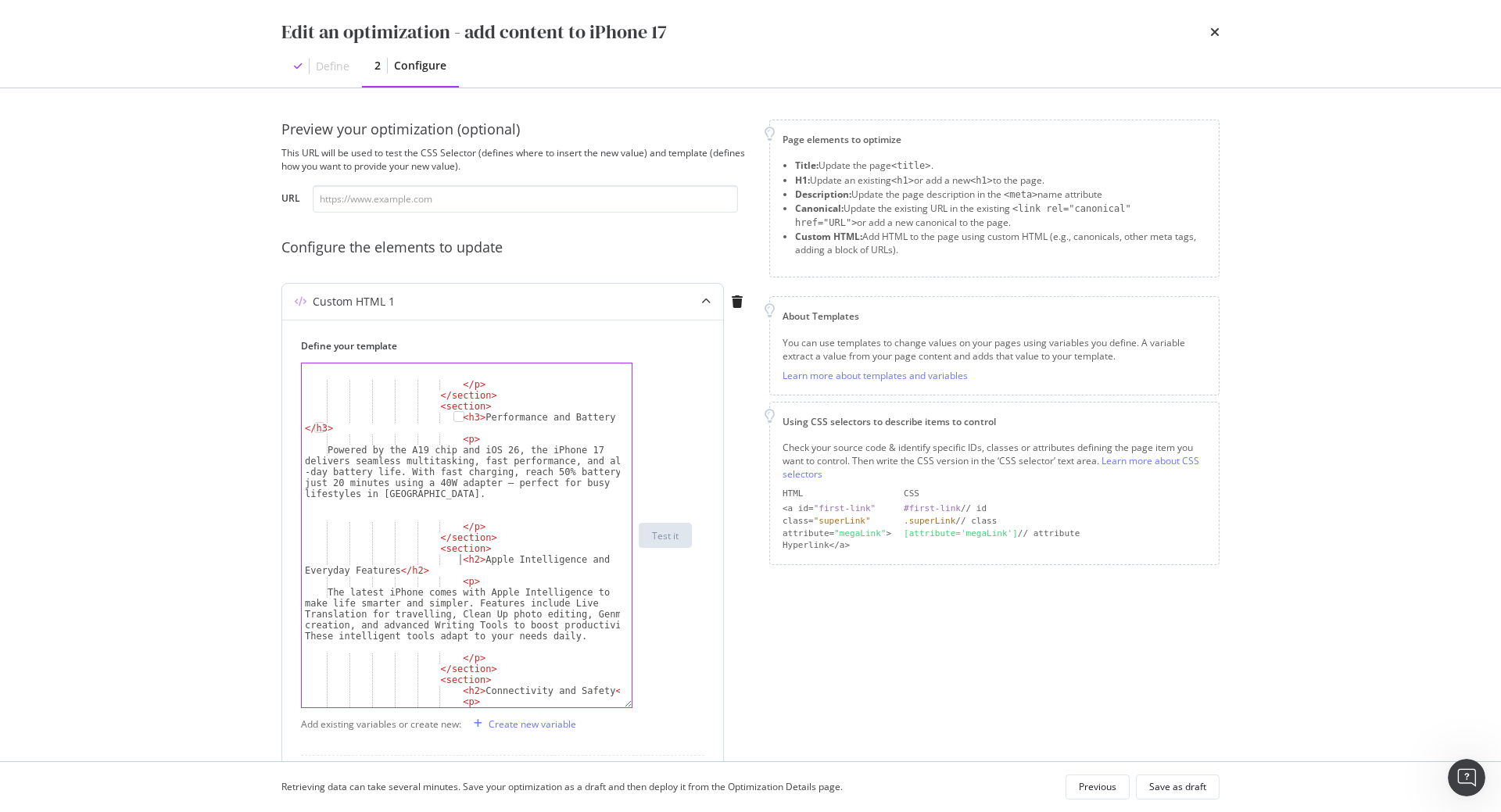
click at [458, 560] on div "</ p > </ section > < section > < h3 > Performance and Battery Life </ h3 > < p…" at bounding box center [461, 556] width 318 height 399
click at [411, 573] on div "</ p > </ section > < section > < h3 > Performance and Battery Life </ h3 > < p…" at bounding box center [461, 556] width 318 height 399
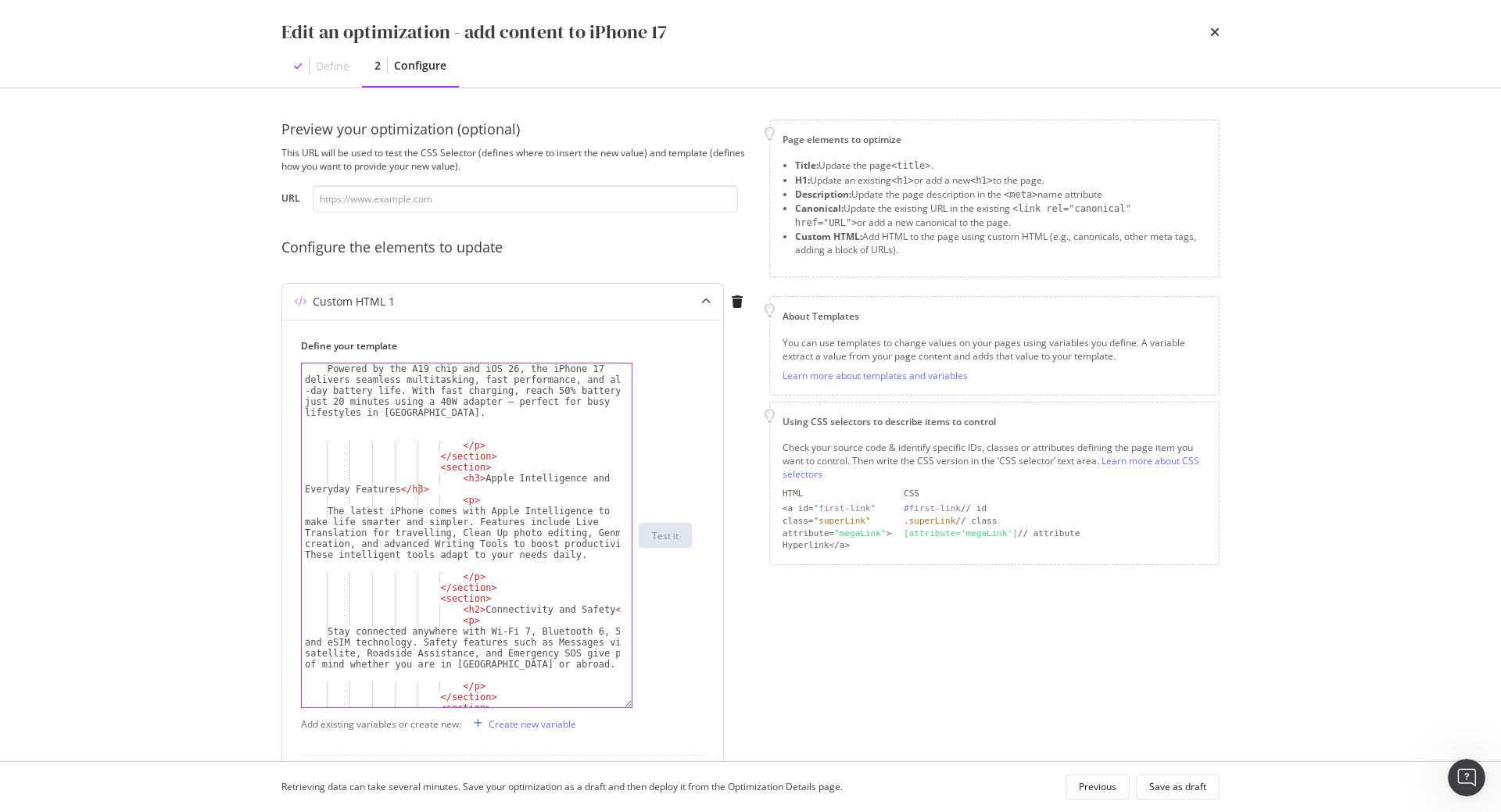
scroll to position [450, 0]
click at [460, 612] on div "Powered by the A19 chip and iOS 26, the iPhone 17 delivers seamless multitaskin…" at bounding box center [461, 567] width 318 height 409
click at [603, 605] on div "Powered by the A19 chip and iOS 26, the iPhone 17 delivers seamless multitaskin…" at bounding box center [461, 567] width 318 height 409
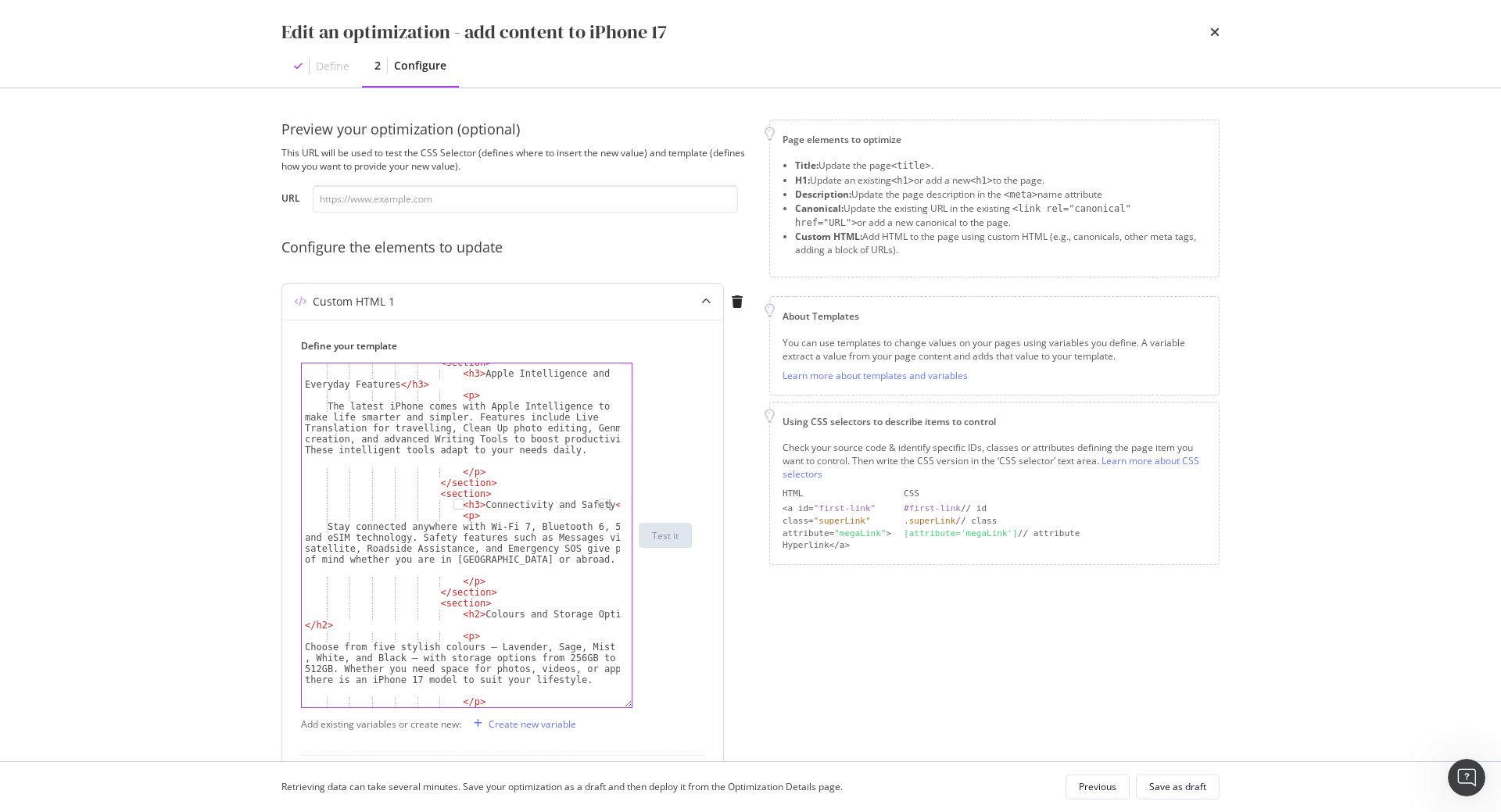
scroll to position [560, 0]
click at [458, 608] on div "< h3 > Apple Intelligence and Everyday Features </ h3 > < p > The latest iPhone…" at bounding box center [461, 550] width 318 height 377
click at [318, 617] on div "< h3 > Apple Intelligence and Everyday Features </ h3 > < p > The latest iPhone…" at bounding box center [461, 550] width 318 height 377
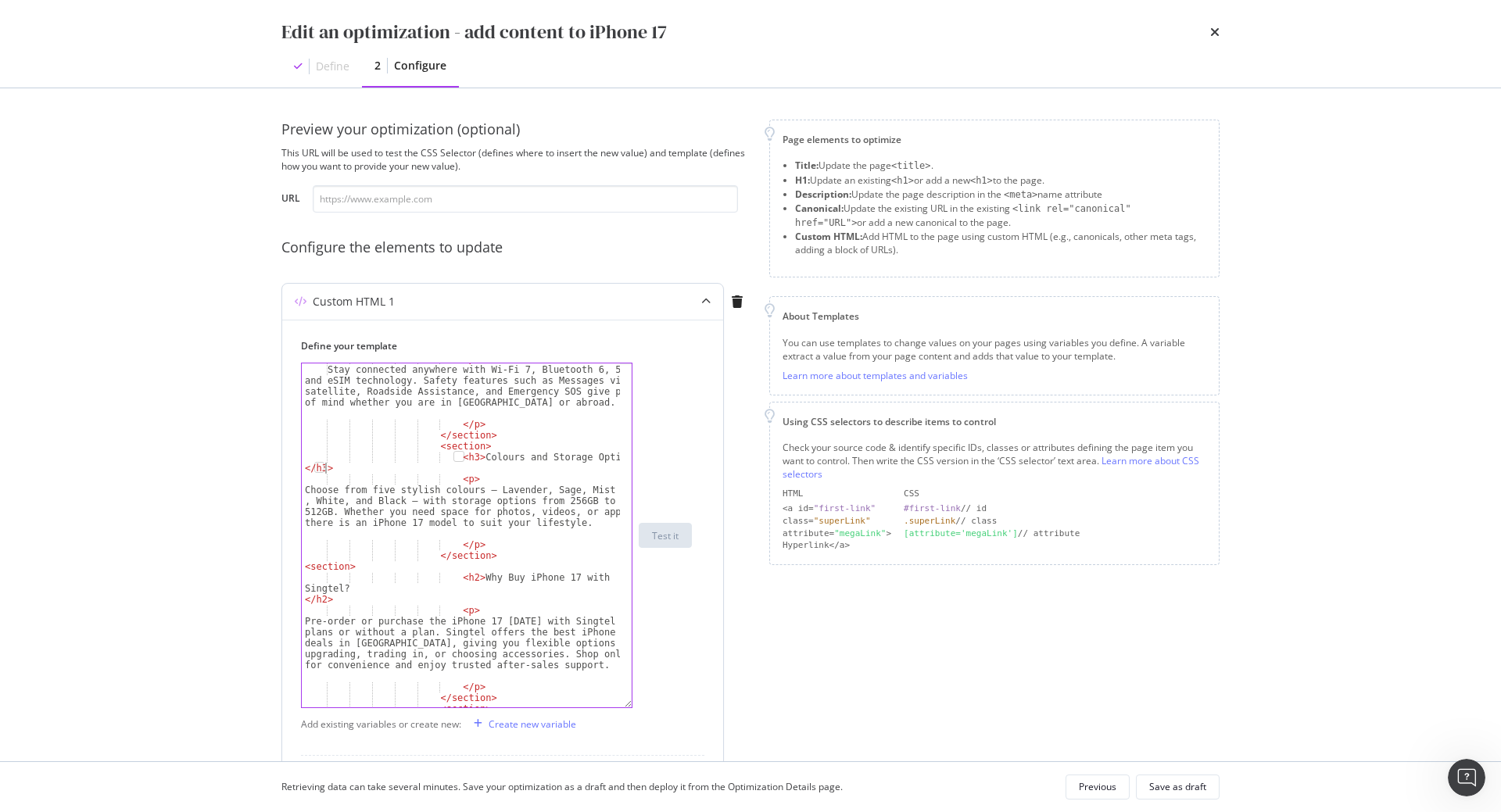
scroll to position [716, 0]
click at [461, 569] on div "Stay connected anywhere with Wi-Fi 7, Bluetooth 6, 5G, and eSIM technology. Saf…" at bounding box center [461, 557] width 318 height 399
click at [319, 591] on div "Stay connected anywhere with Wi-Fi 7, Bluetooth 6, 5G, and eSIM technology. Saf…" at bounding box center [461, 557] width 318 height 399
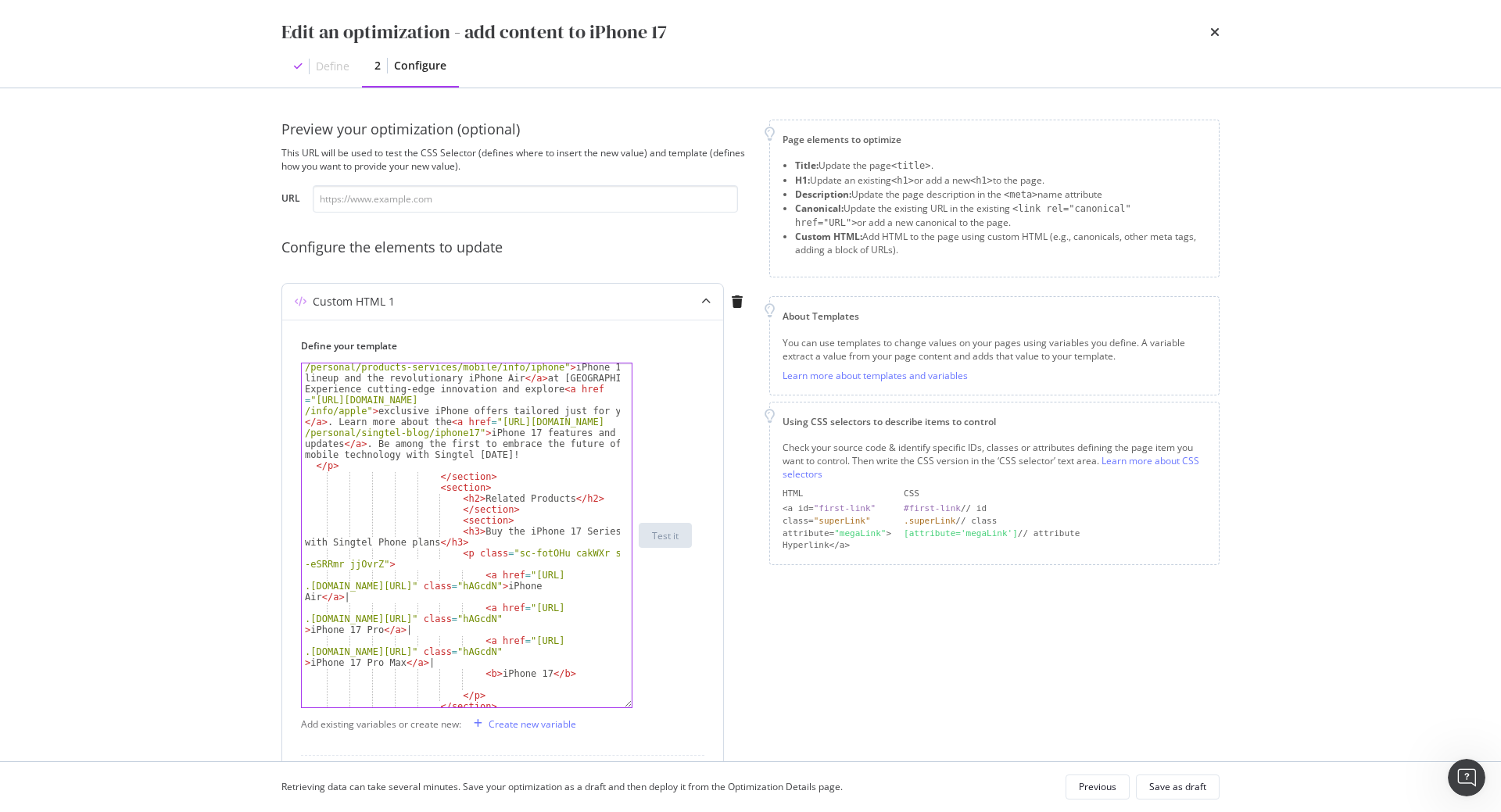
scroll to position [1095, 0]
type textarea "</h3>"
click at [1189, 786] on div "Save as draft" at bounding box center [1177, 786] width 57 height 13
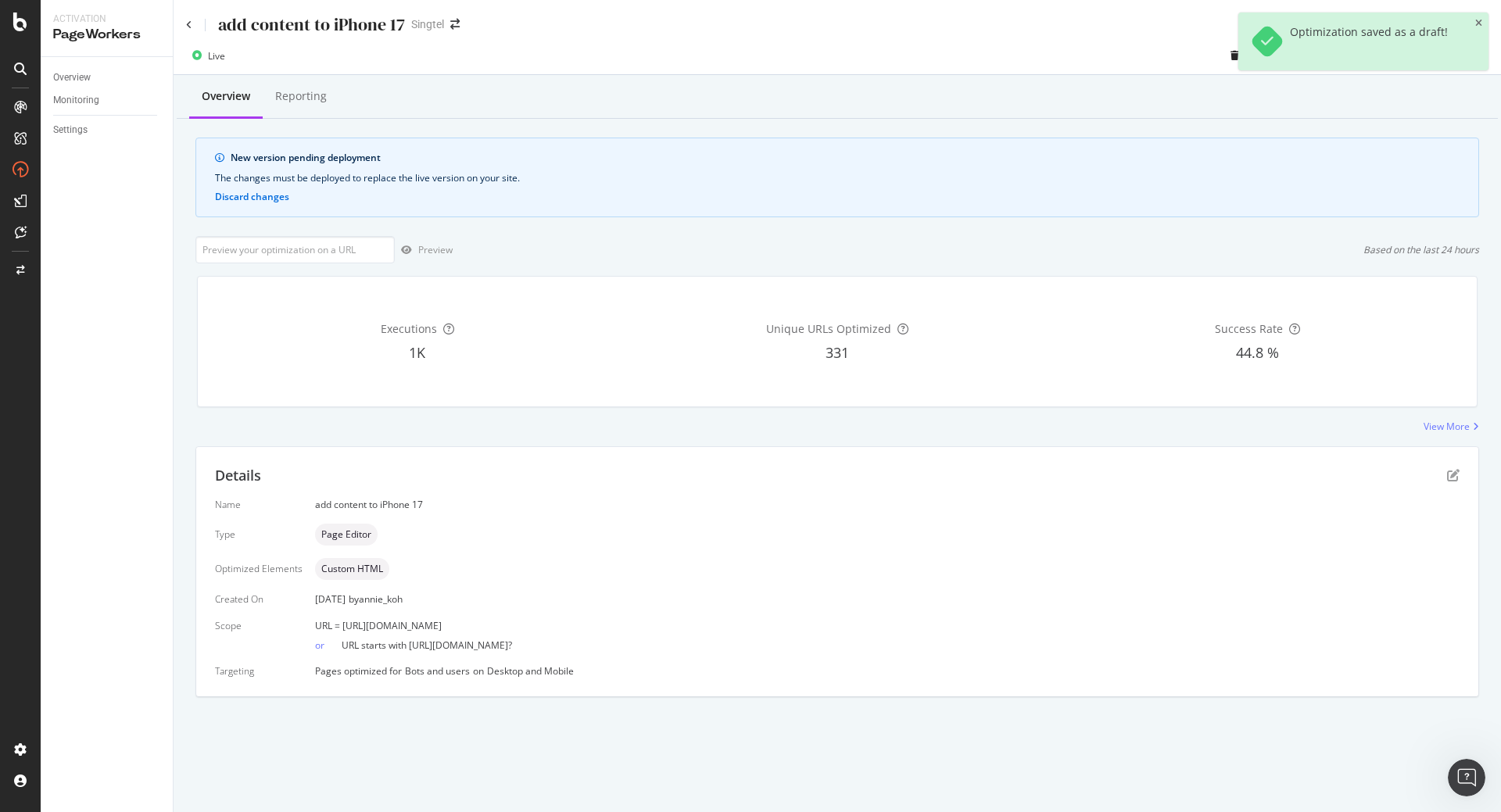
drag, startPoint x: 340, startPoint y: 628, endPoint x: 587, endPoint y: 618, distance: 247.2
click at [587, 618] on div "Name add content to iPhone 17 Type Page Editor Optimized Elements Custom HTML C…" at bounding box center [837, 587] width 1244 height 180
copy span "[URL][DOMAIN_NAME]"
click at [343, 254] on input "url" at bounding box center [295, 249] width 199 height 27
paste input "[URL][DOMAIN_NAME]"
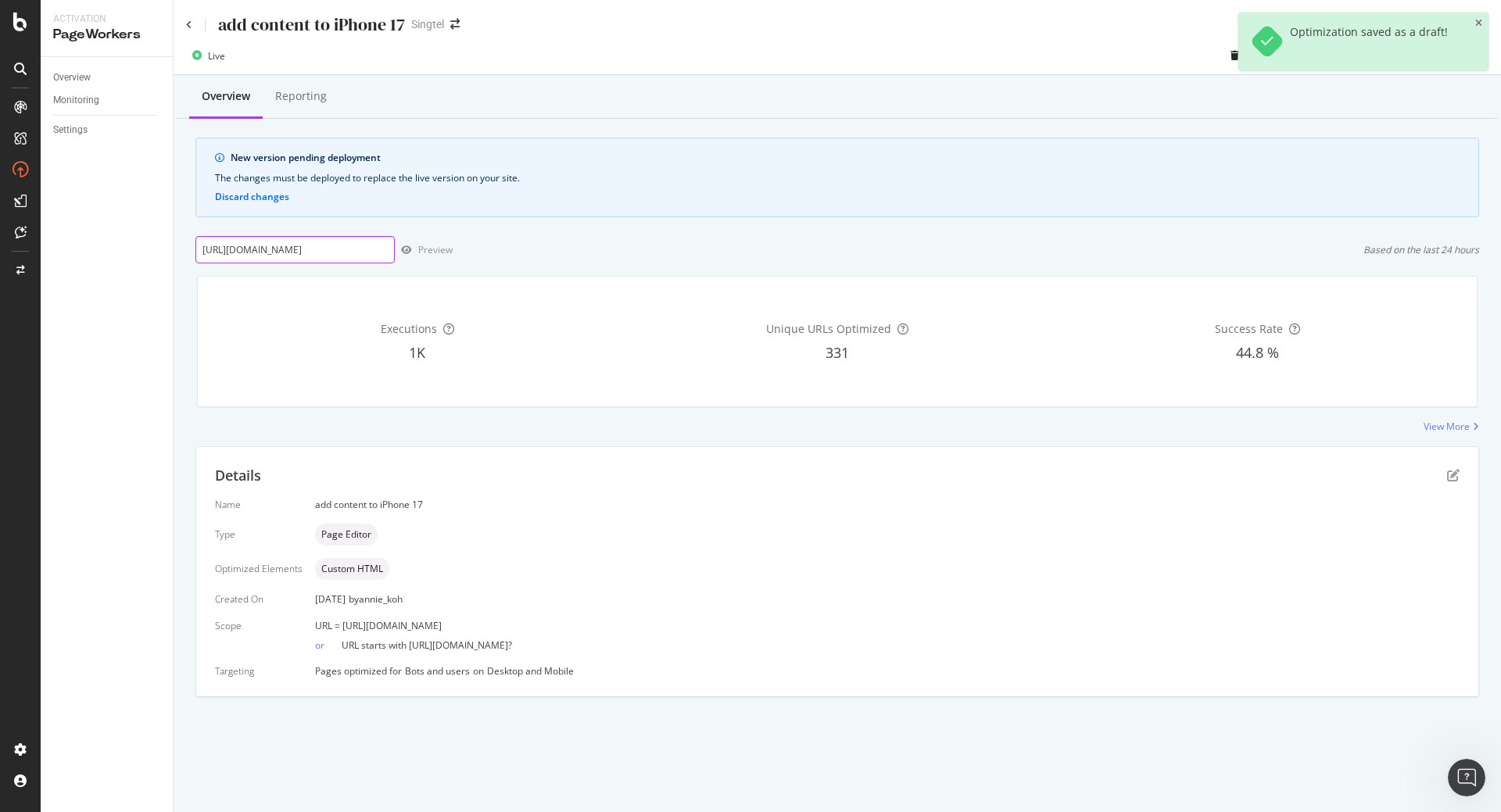
scroll to position [0, 31]
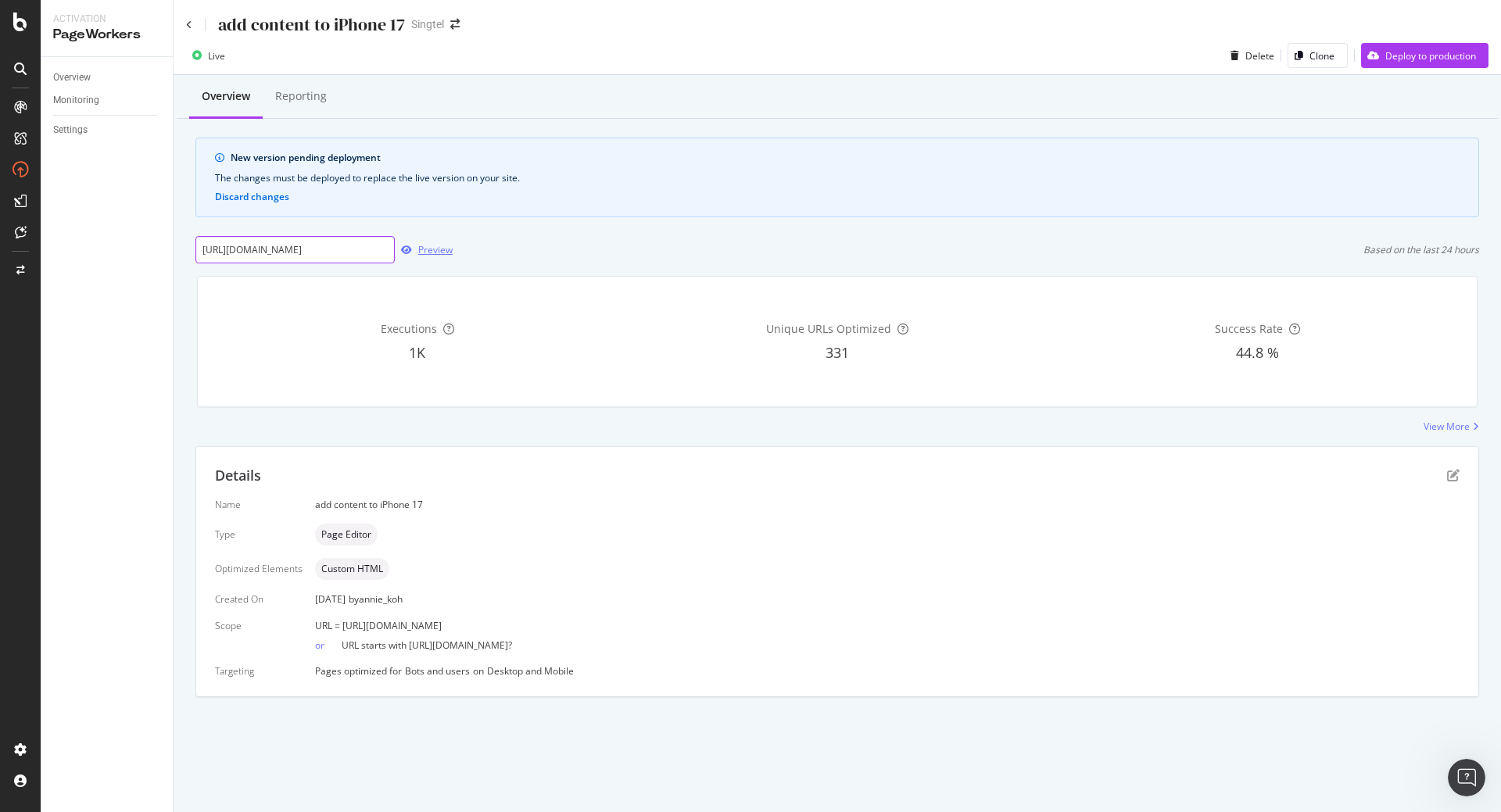
type input "[URL][DOMAIN_NAME]"
click at [430, 244] on div "Preview" at bounding box center [435, 250] width 34 height 13
click at [1385, 56] on div "Deploy to production" at bounding box center [1431, 56] width 91 height 13
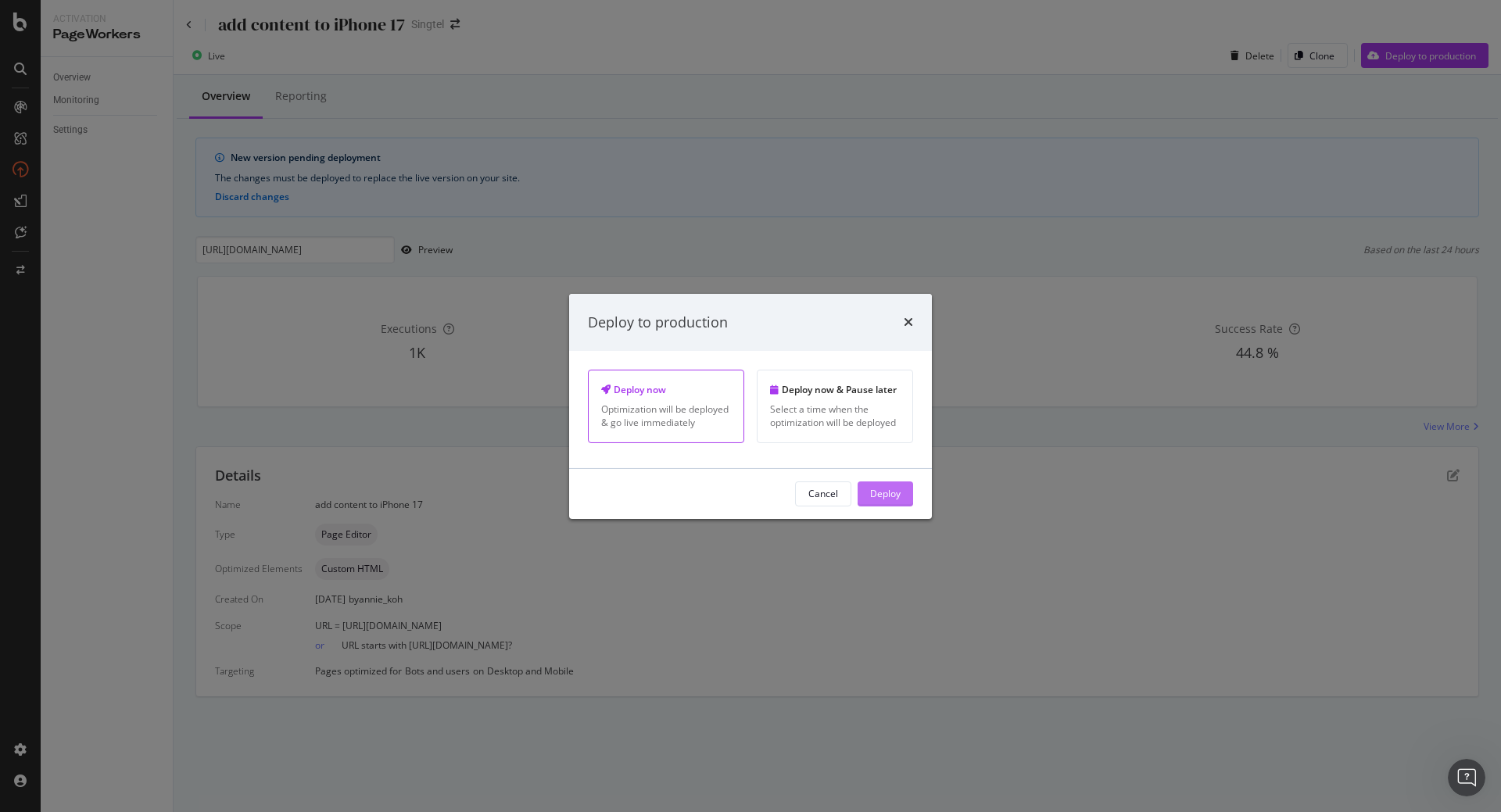
click at [893, 497] on div "Deploy" at bounding box center [885, 494] width 30 height 13
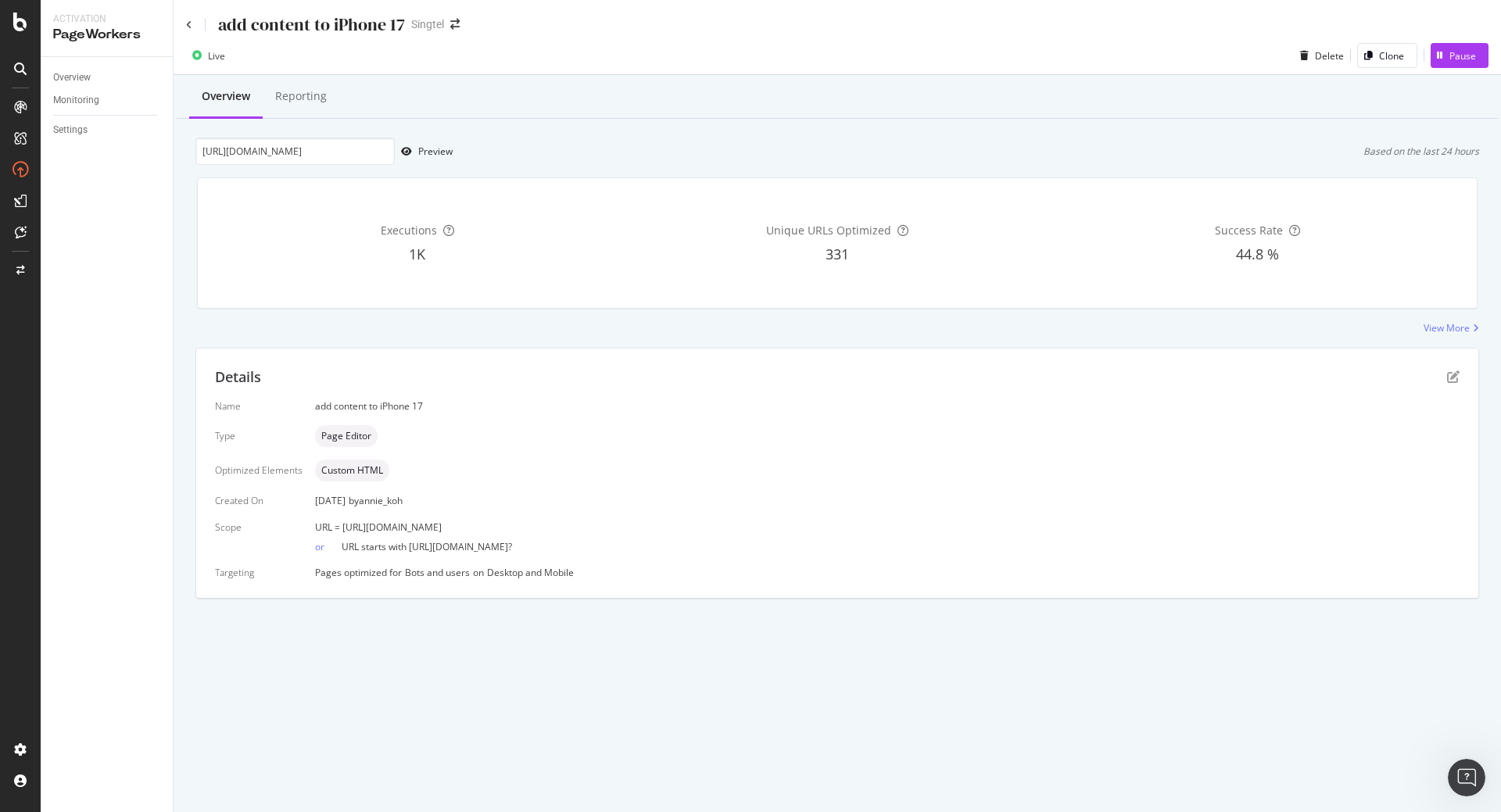
click at [193, 27] on div "add content to iPhone 17" at bounding box center [295, 25] width 219 height 25
click at [187, 27] on icon at bounding box center [189, 25] width 7 height 9
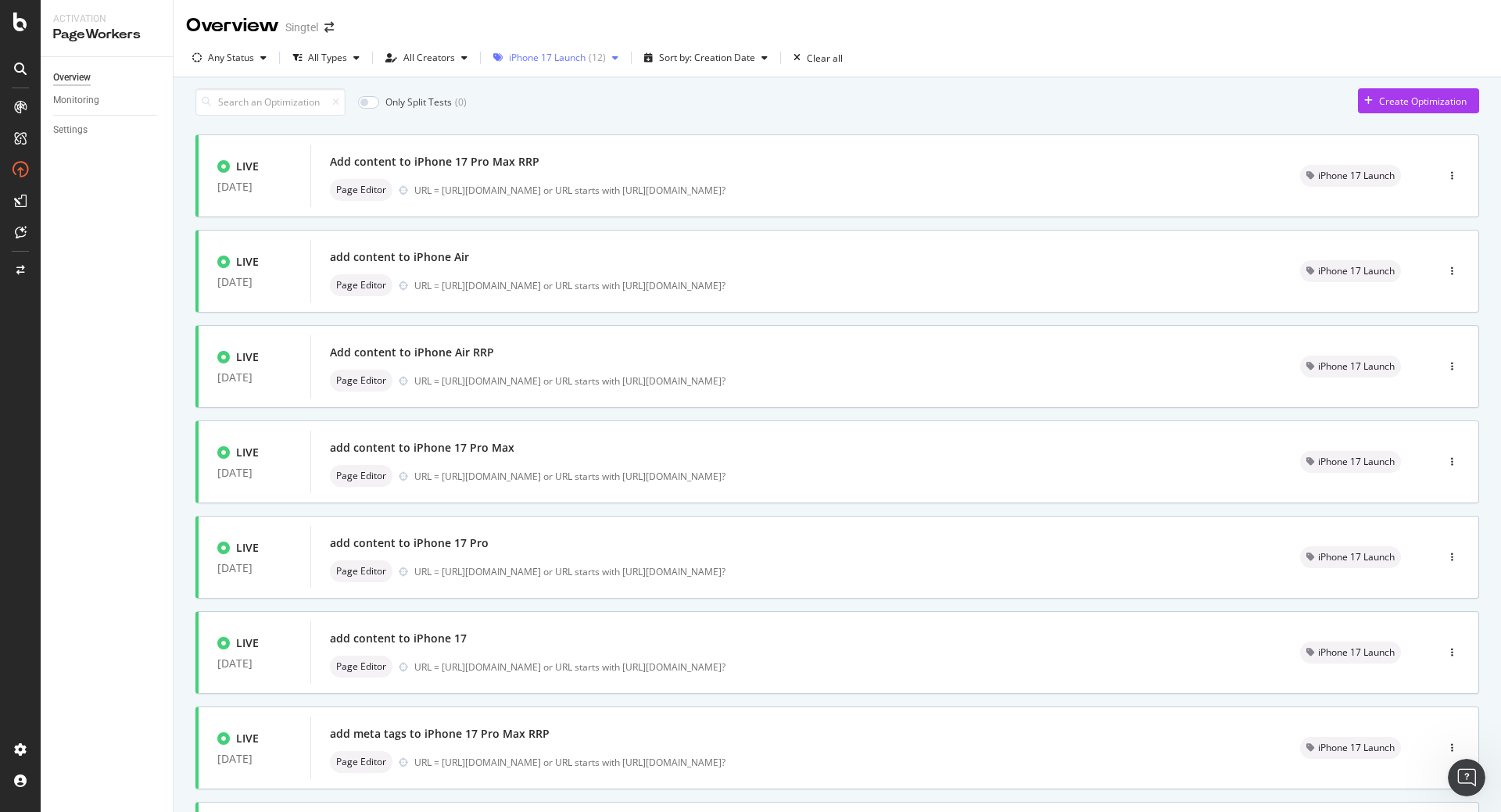
click at [592, 50] on div "iPhone 17 Launch ( 12 )" at bounding box center [555, 58] width 137 height 24
click at [533, 88] on div "All Tags" at bounding box center [533, 90] width 34 height 13
click at [769, 101] on div "Only Split Tests ( 0 ) Create Optimization" at bounding box center [837, 101] width 1283 height 27
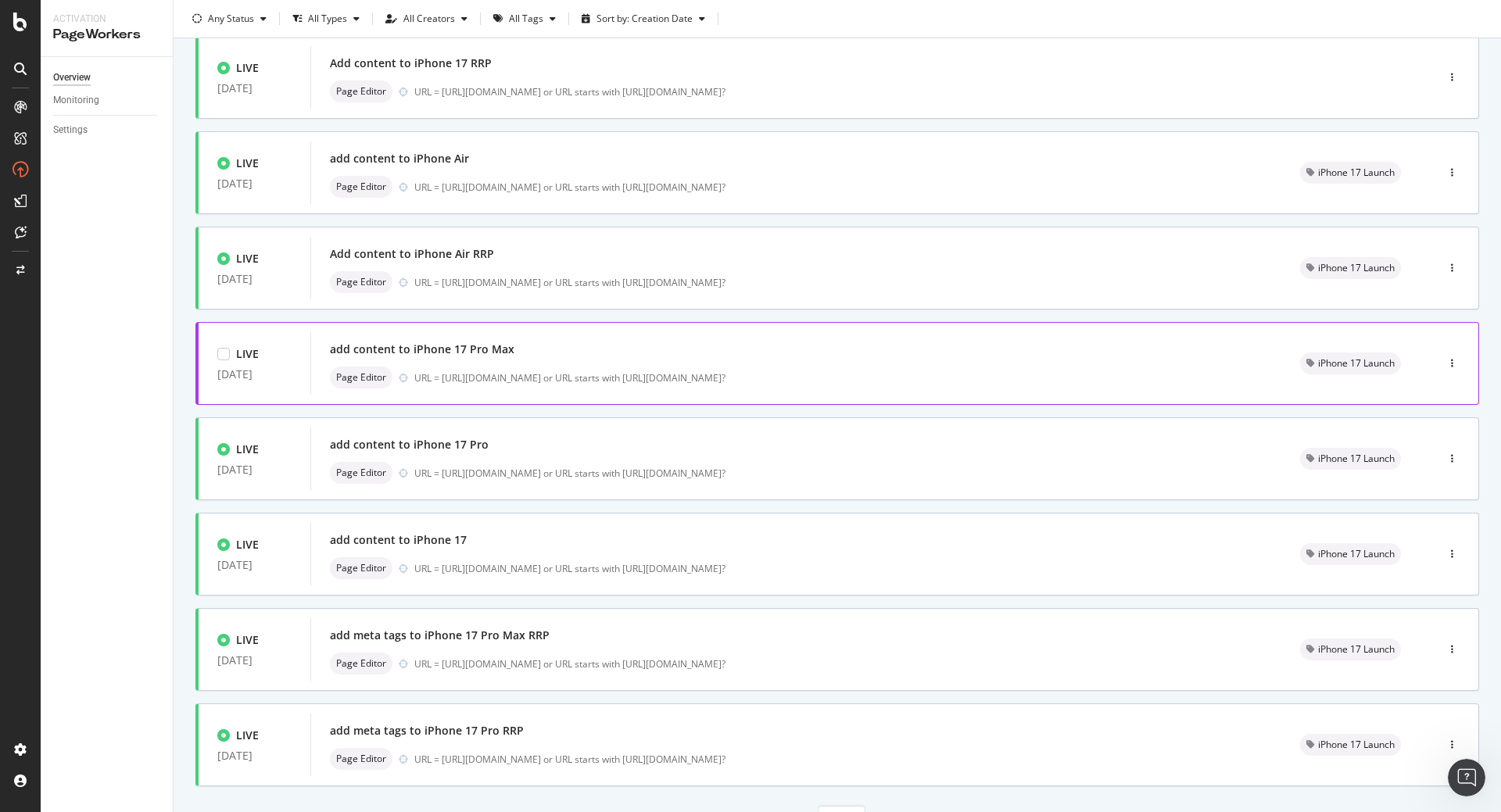
scroll to position [372, 0]
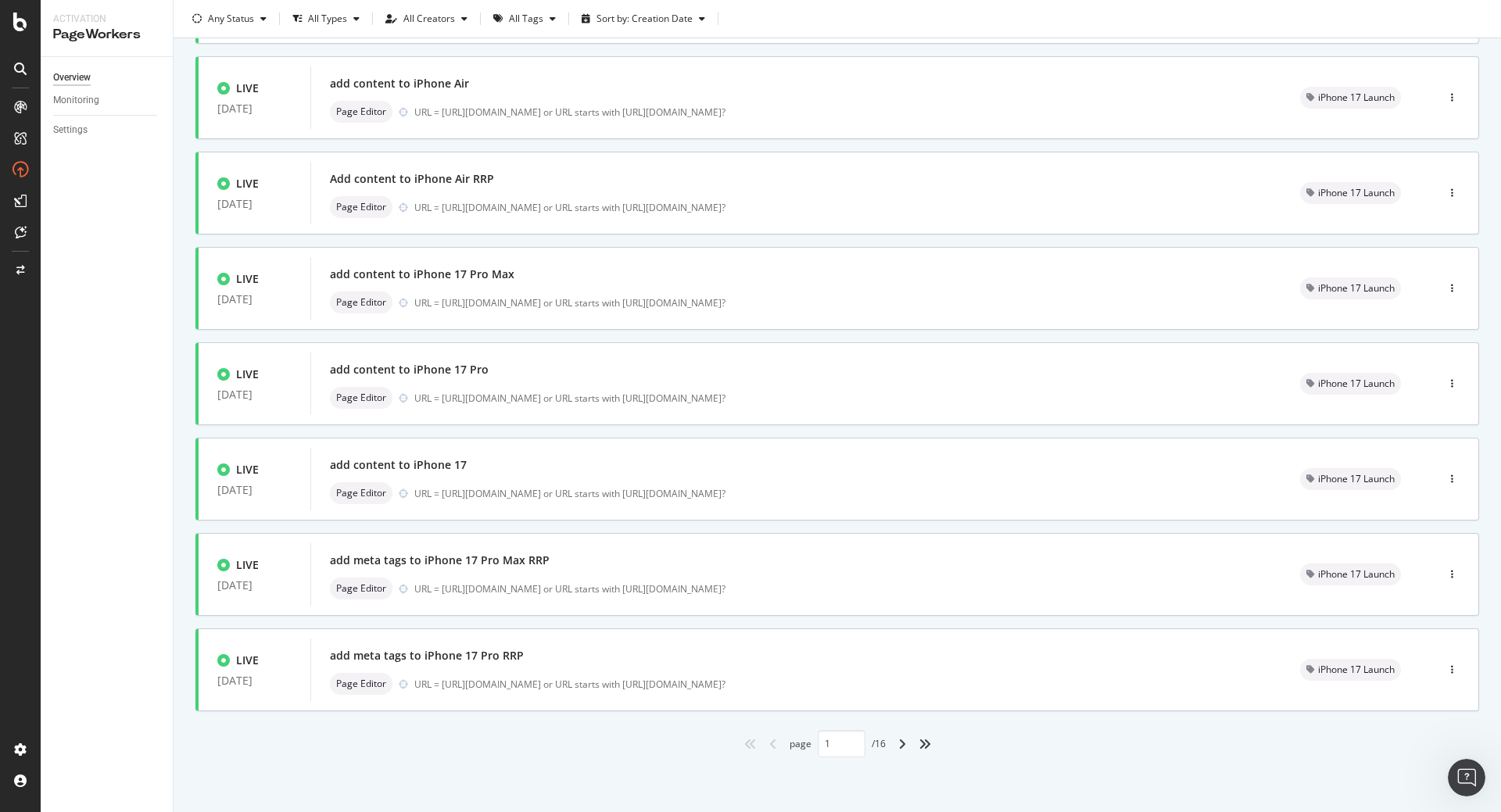
click at [892, 743] on div "angle-right" at bounding box center [901, 744] width 20 height 25
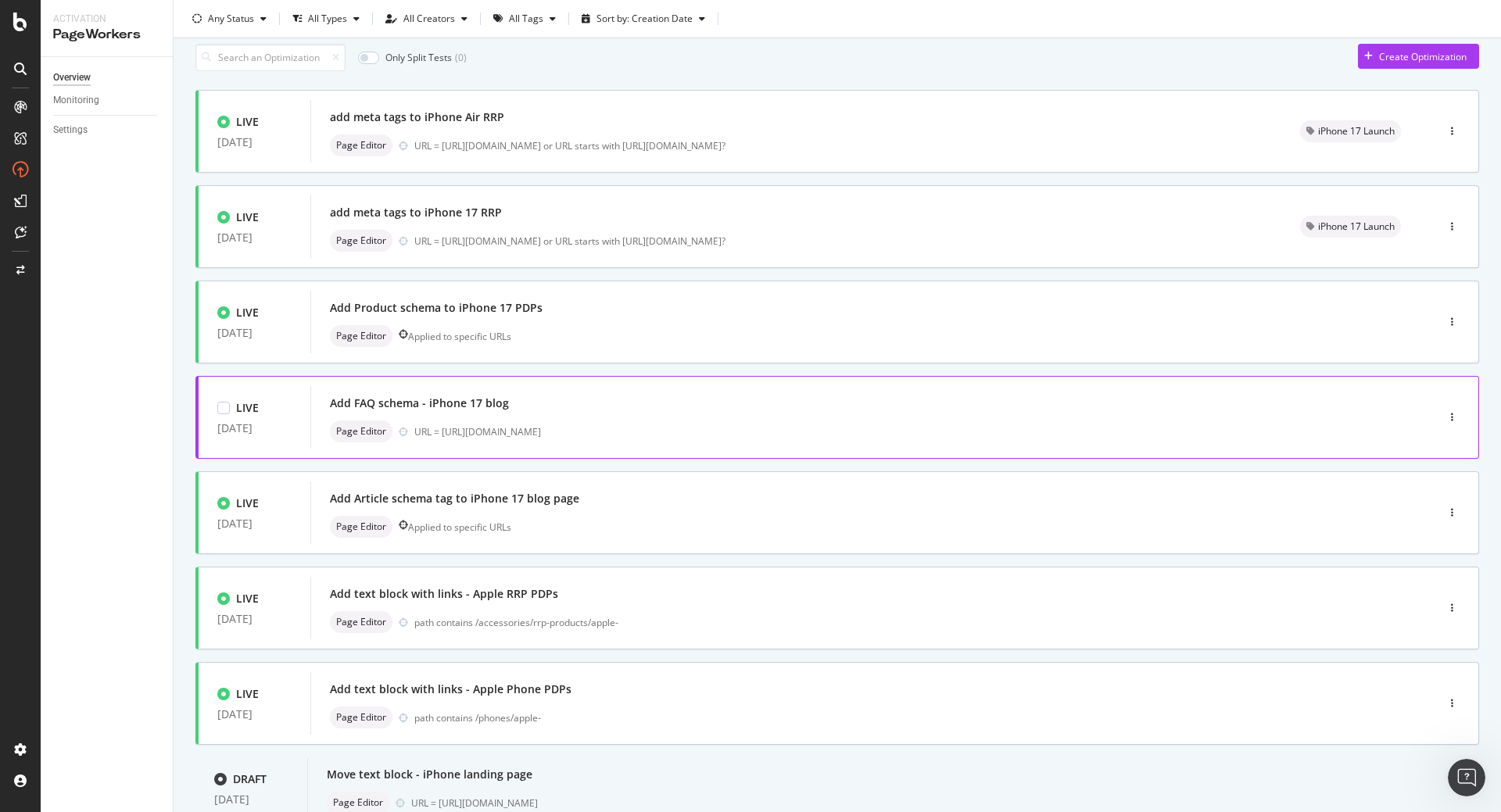
scroll to position [45, 0]
click at [294, 65] on input at bounding box center [270, 56] width 150 height 27
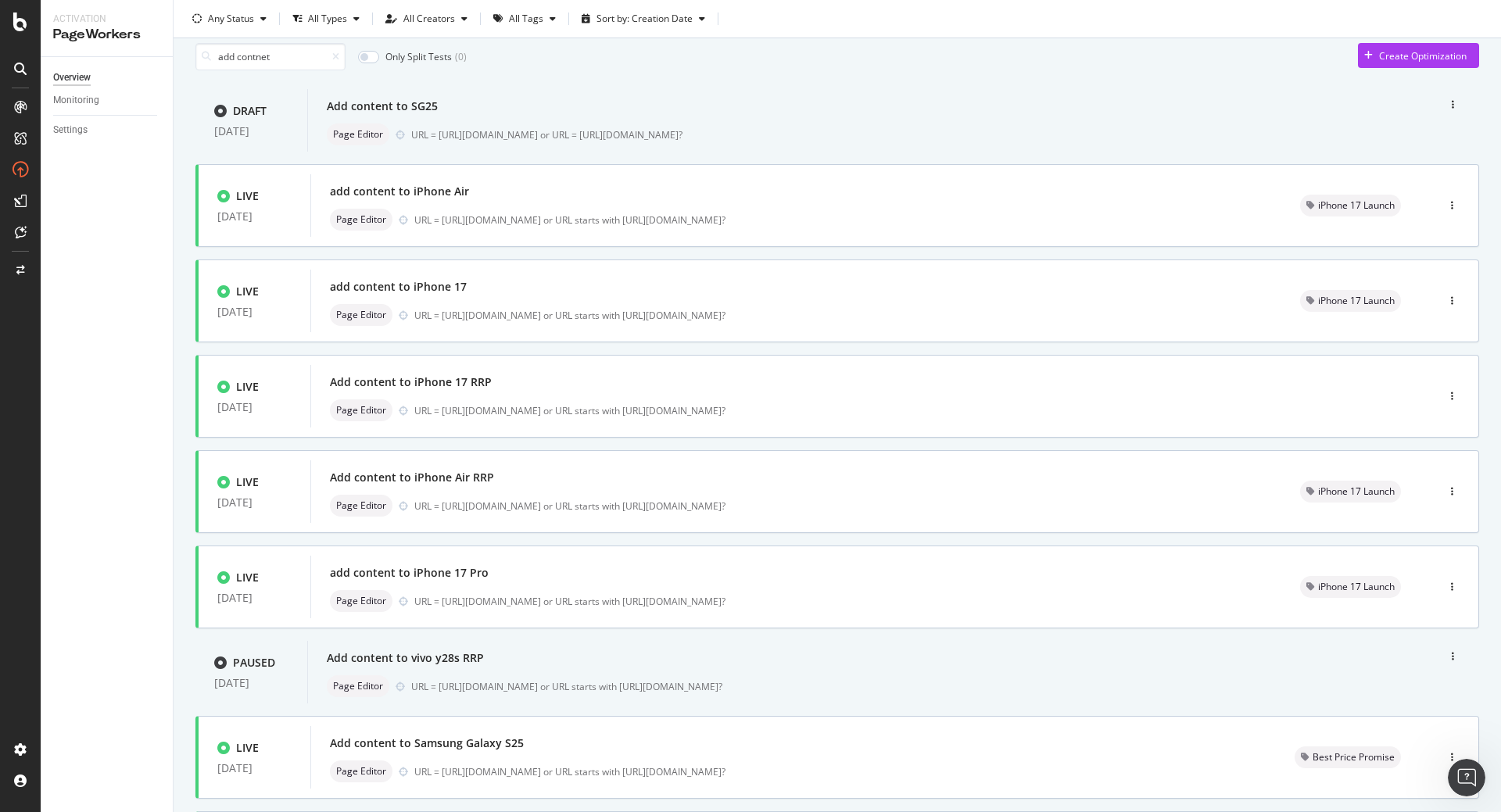
type input "1"
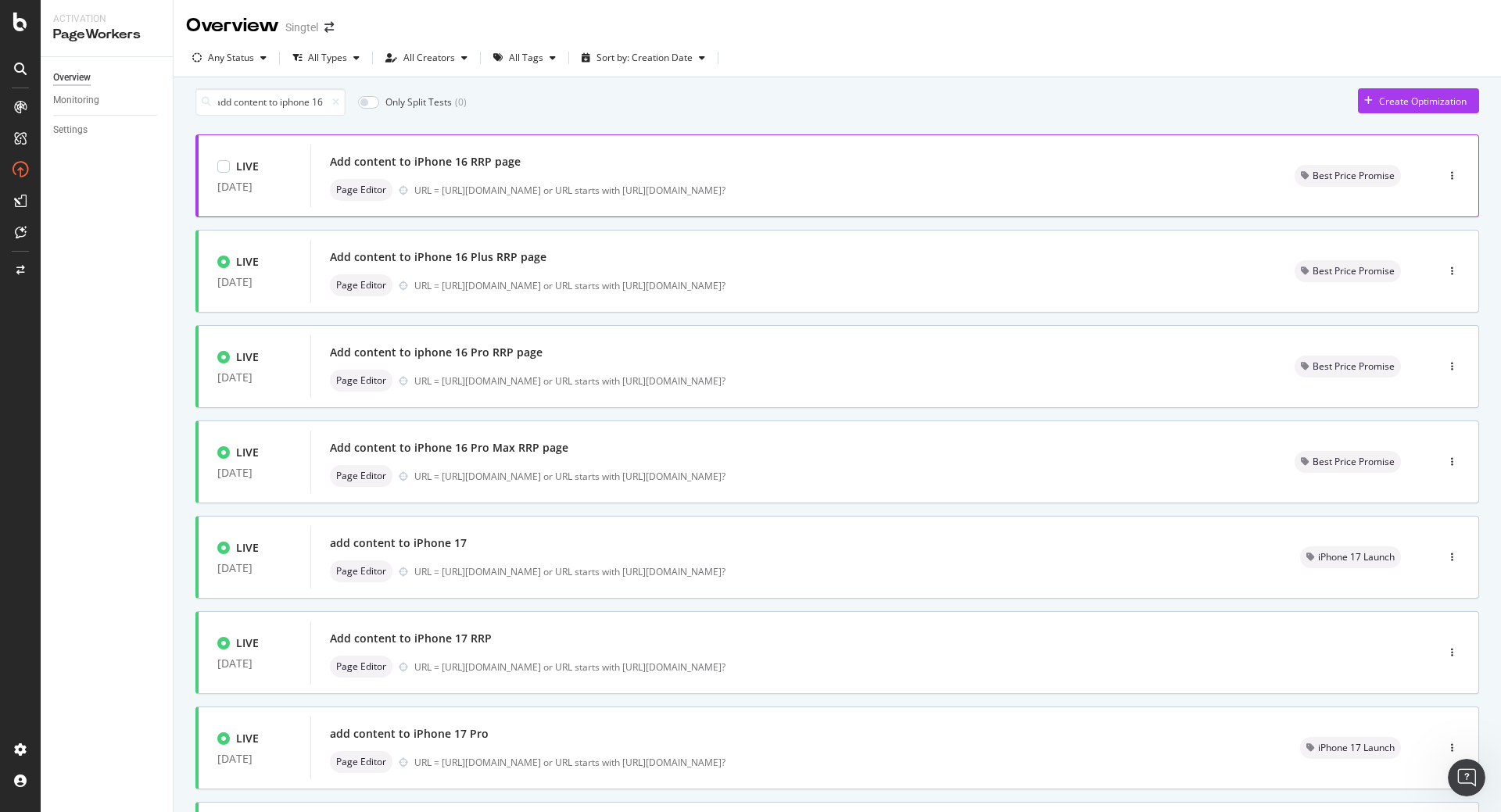
scroll to position [0, 0]
click at [461, 197] on div "URL = [URL][DOMAIN_NAME] or URL starts with [URL][DOMAIN_NAME]?" at bounding box center [835, 190] width 842 height 13
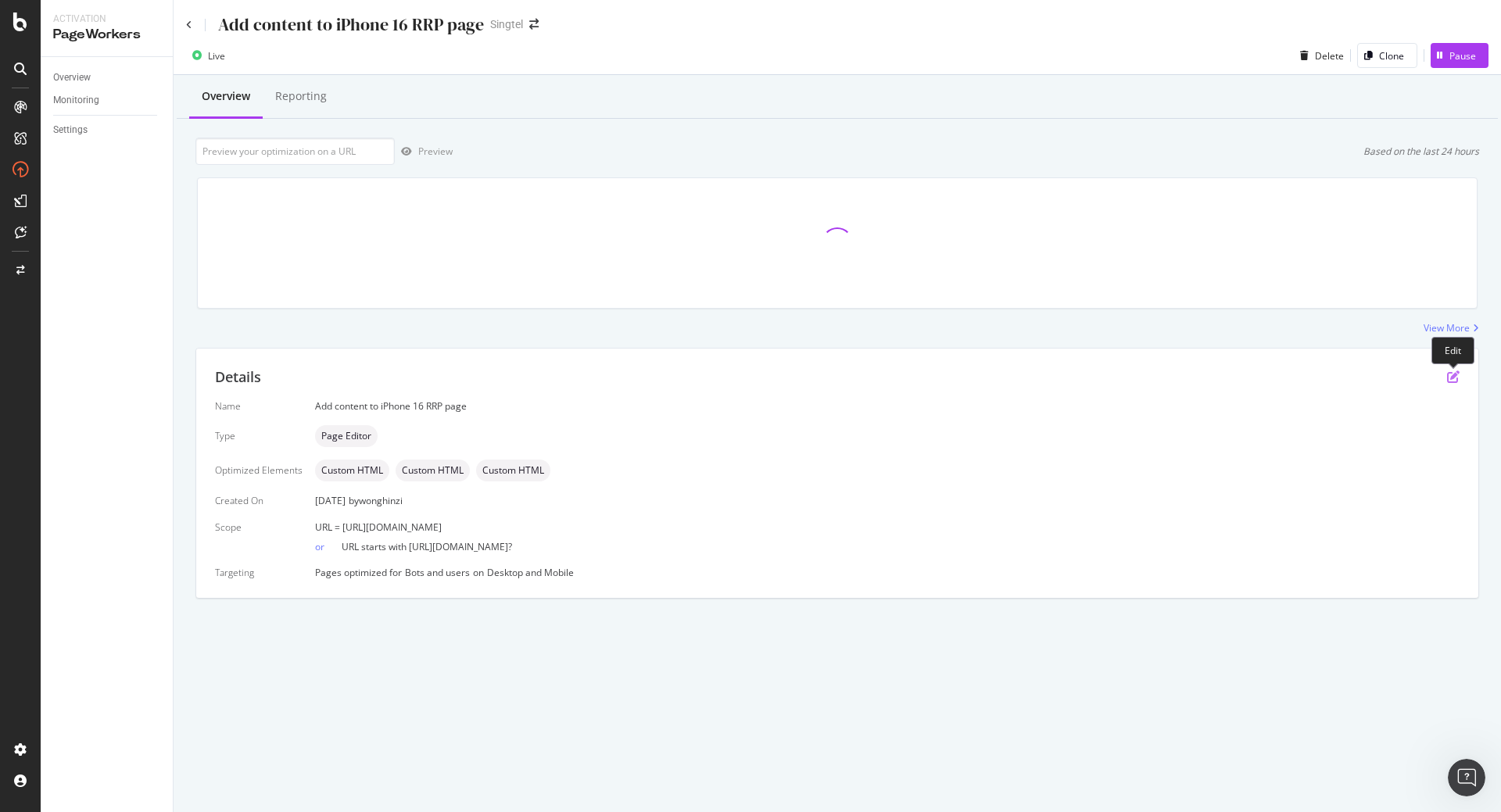
click at [1454, 376] on icon "pen-to-square" at bounding box center [1453, 376] width 12 height 12
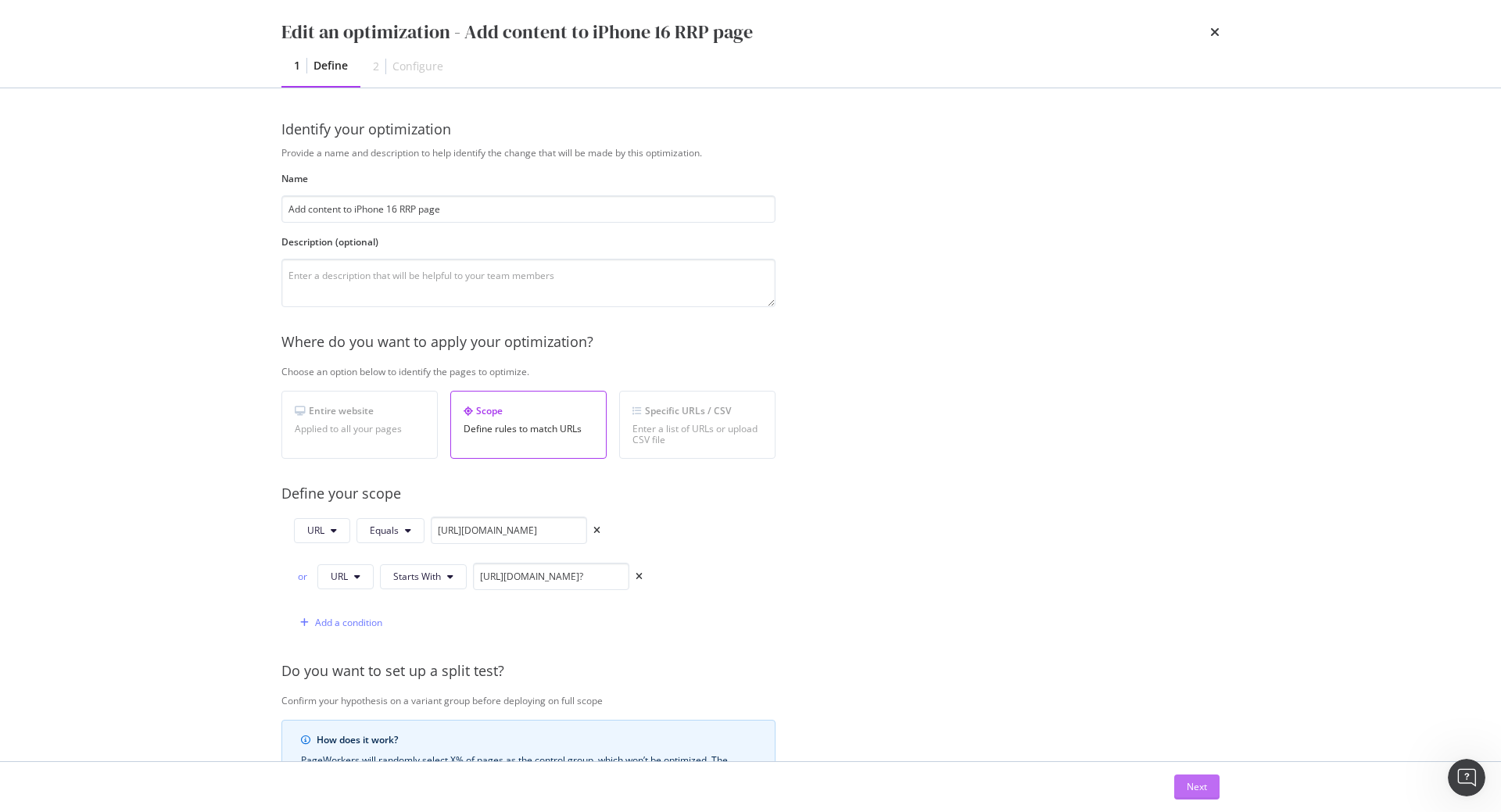
click at [1193, 796] on div "Next" at bounding box center [1196, 786] width 20 height 24
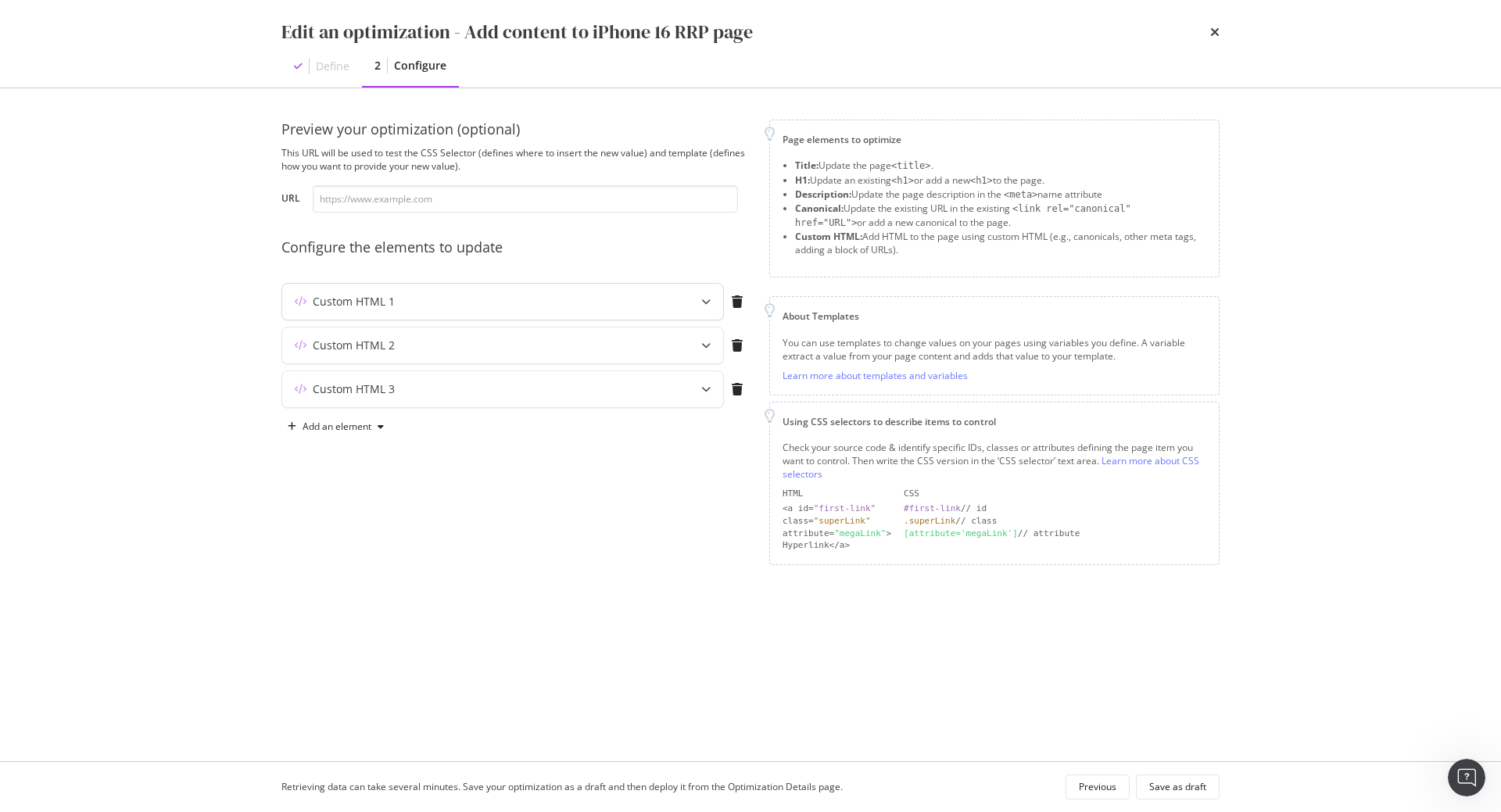
click at [484, 300] on div "Custom HTML 1" at bounding box center [472, 301] width 379 height 15
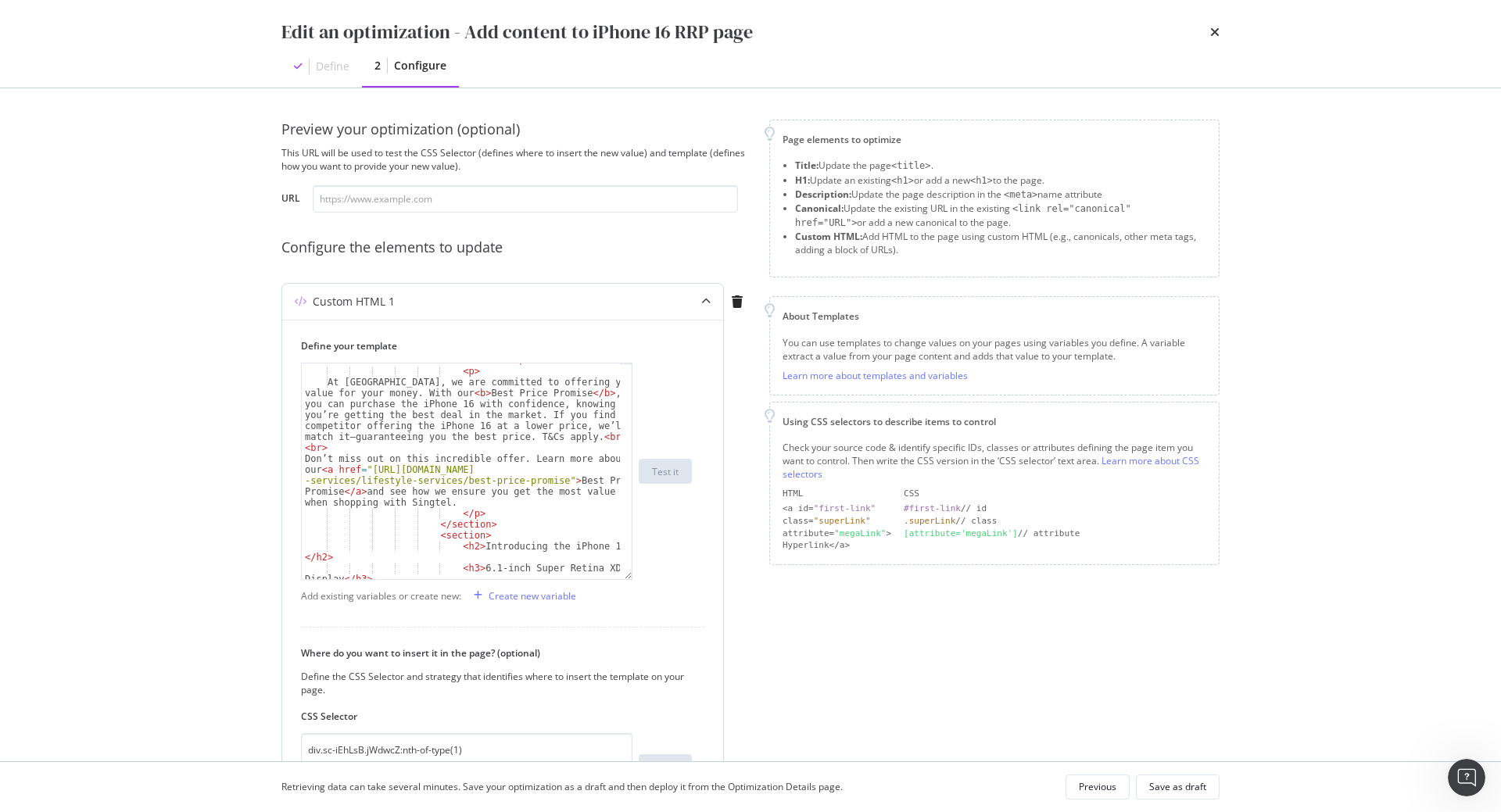
drag, startPoint x: 628, startPoint y: 460, endPoint x: 623, endPoint y: 578, distance: 118.1
click at [623, 578] on div "< h2 > Singtel's Best Price Promise : Unbeatable Value for Your iPhone 16 </ h2…" at bounding box center [467, 471] width 332 height 217
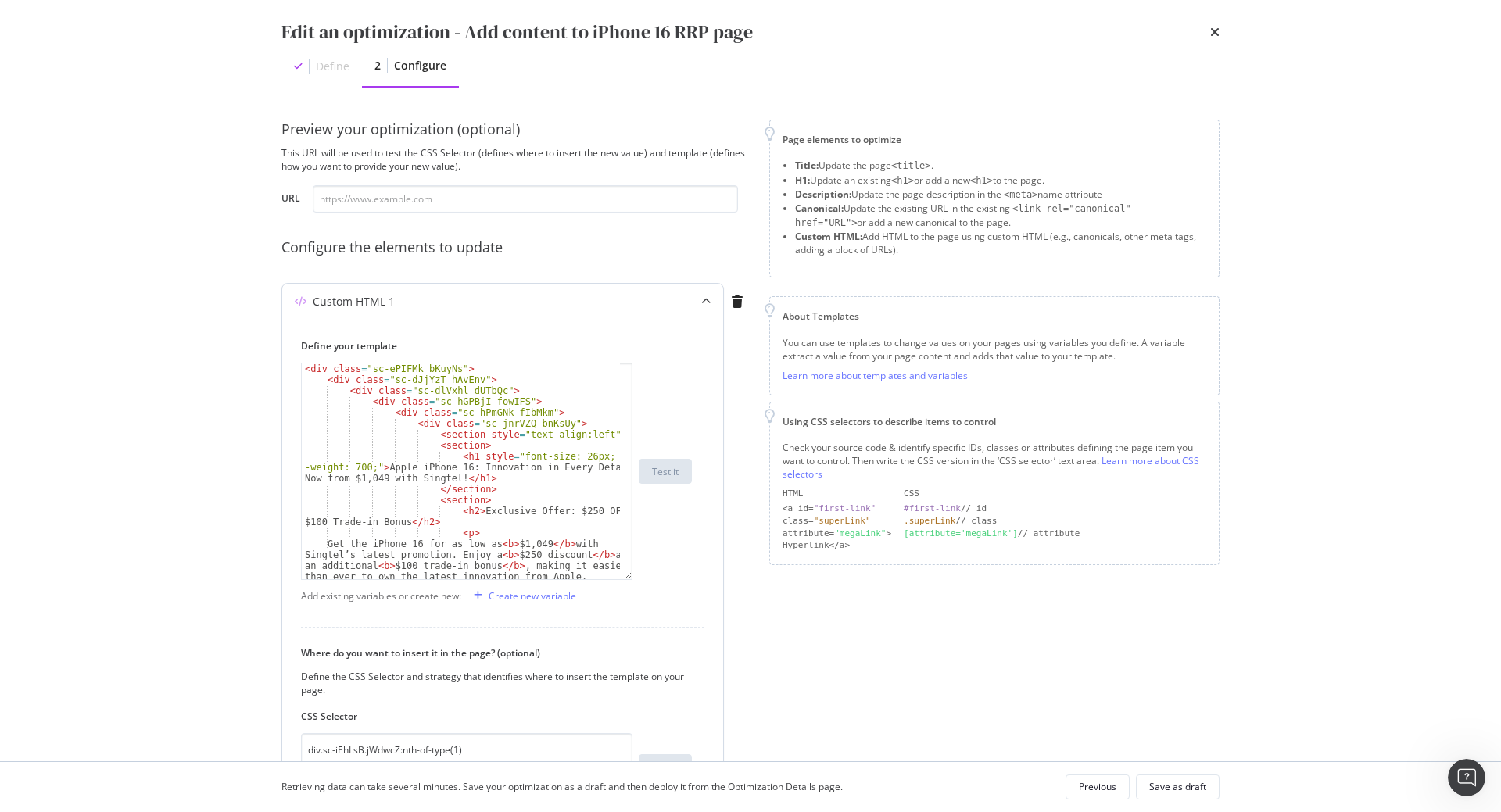
scroll to position [1, 0]
click at [1193, 791] on div "Save as draft" at bounding box center [1177, 786] width 57 height 13
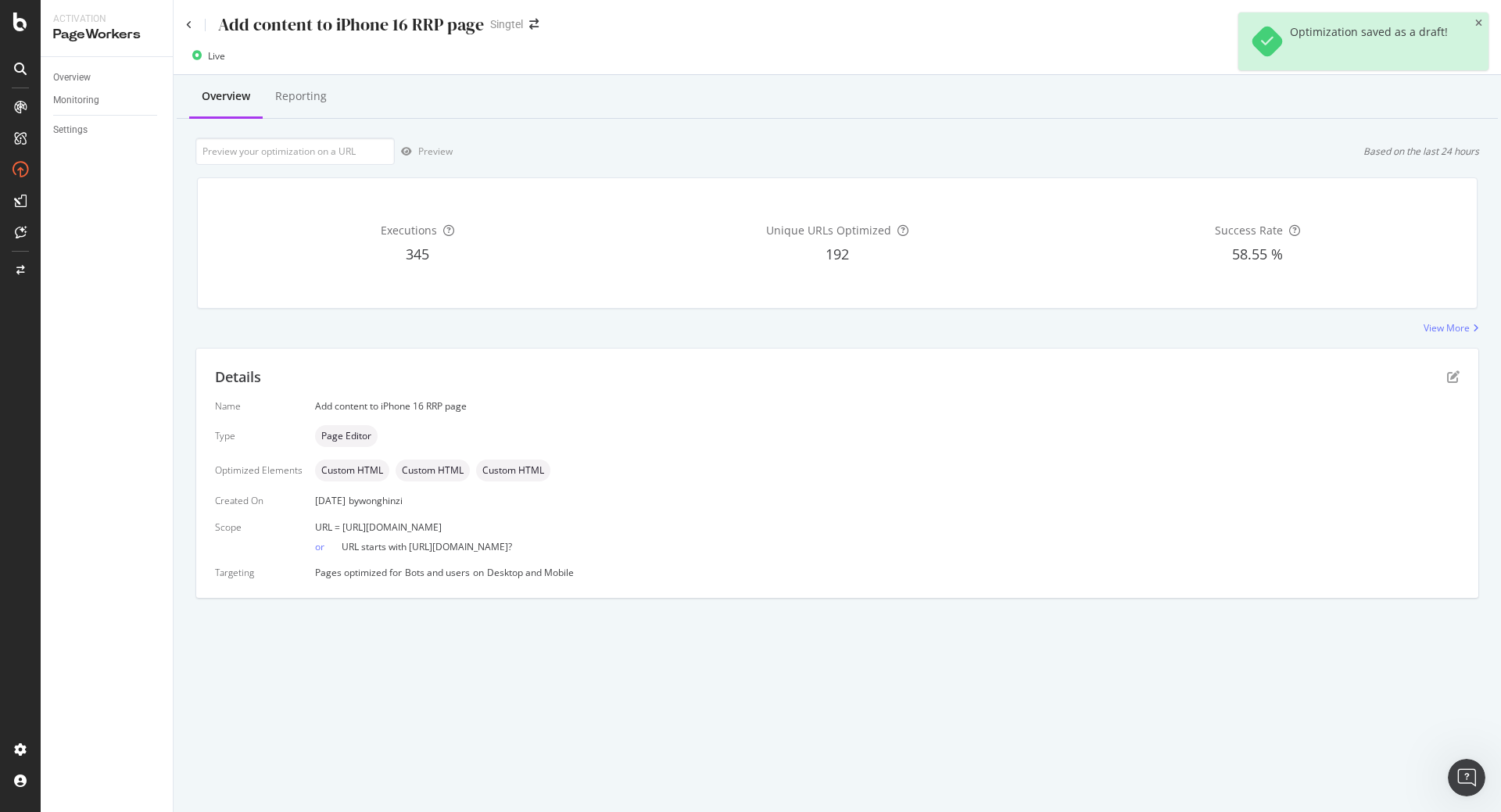
drag, startPoint x: 642, startPoint y: 528, endPoint x: 341, endPoint y: 519, distance: 301.1
click at [341, 520] on div "URL = [URL][DOMAIN_NAME]" at bounding box center [887, 527] width 1145 height 13
copy span "[URL][DOMAIN_NAME]"
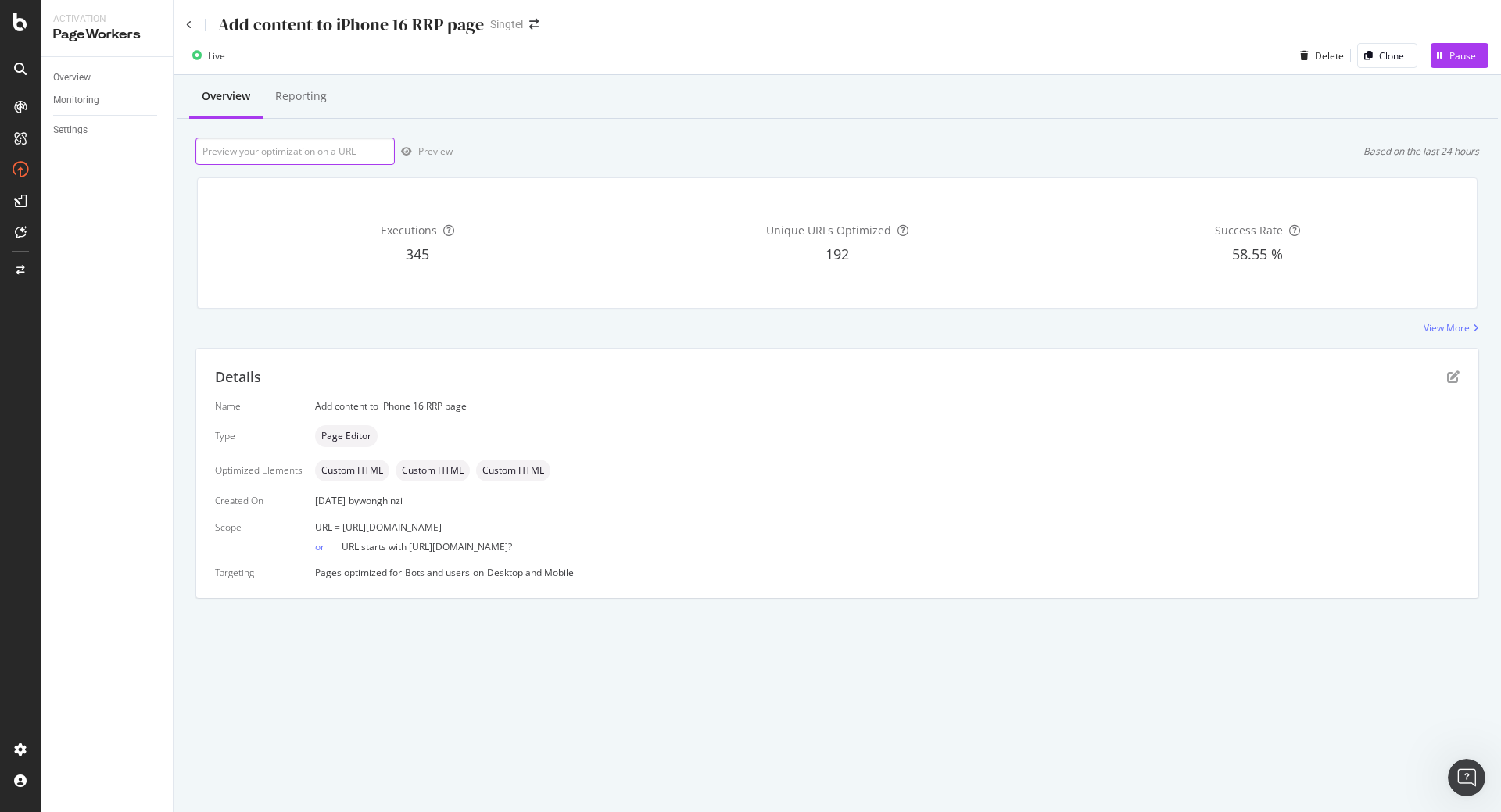
click at [315, 153] on input "url" at bounding box center [295, 151] width 199 height 27
paste input "[URL][DOMAIN_NAME]"
type input "[URL][DOMAIN_NAME]"
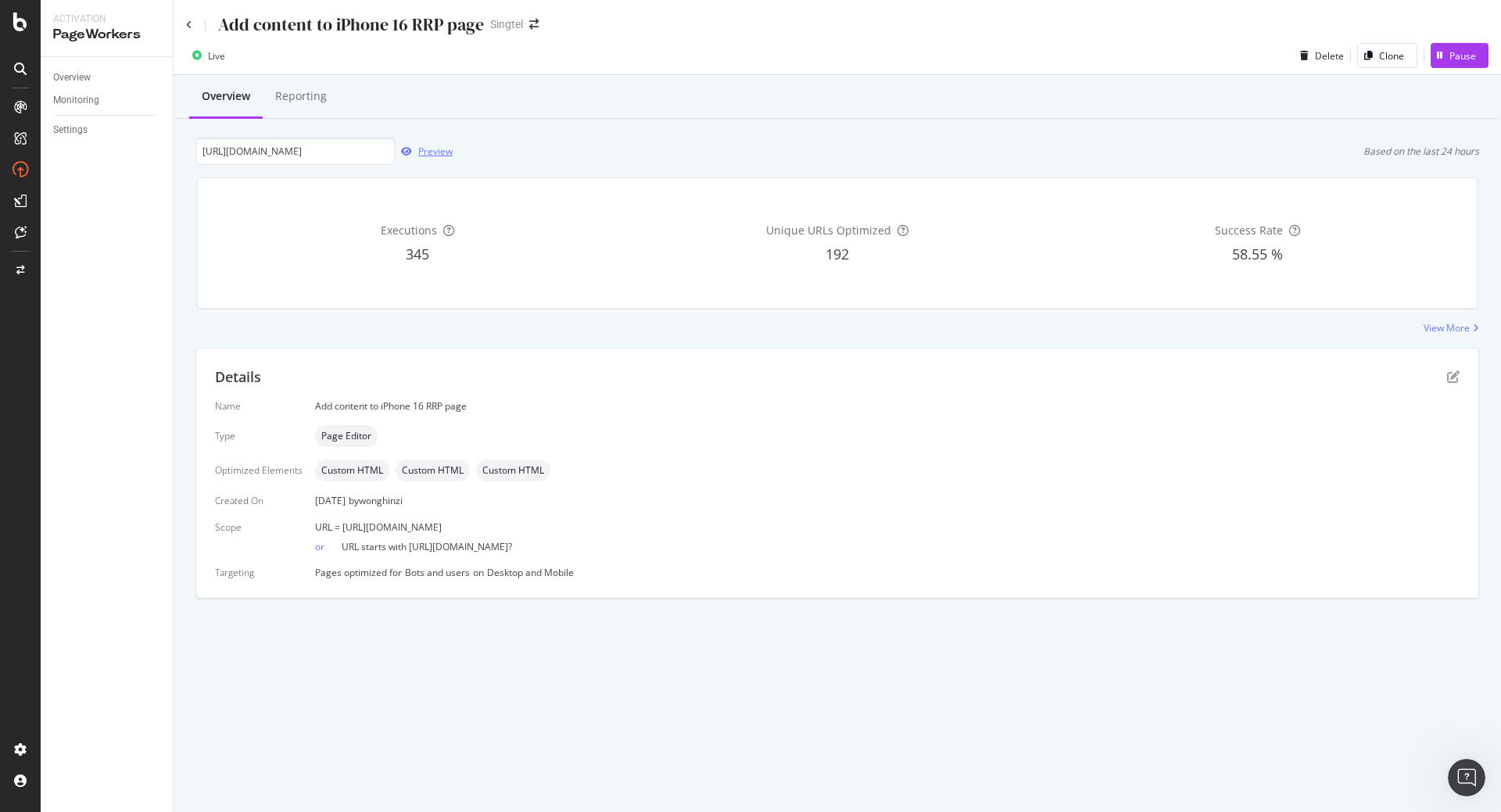
click at [435, 153] on div "Preview" at bounding box center [435, 152] width 34 height 13
click at [1452, 381] on icon "pen-to-square" at bounding box center [1453, 376] width 12 height 12
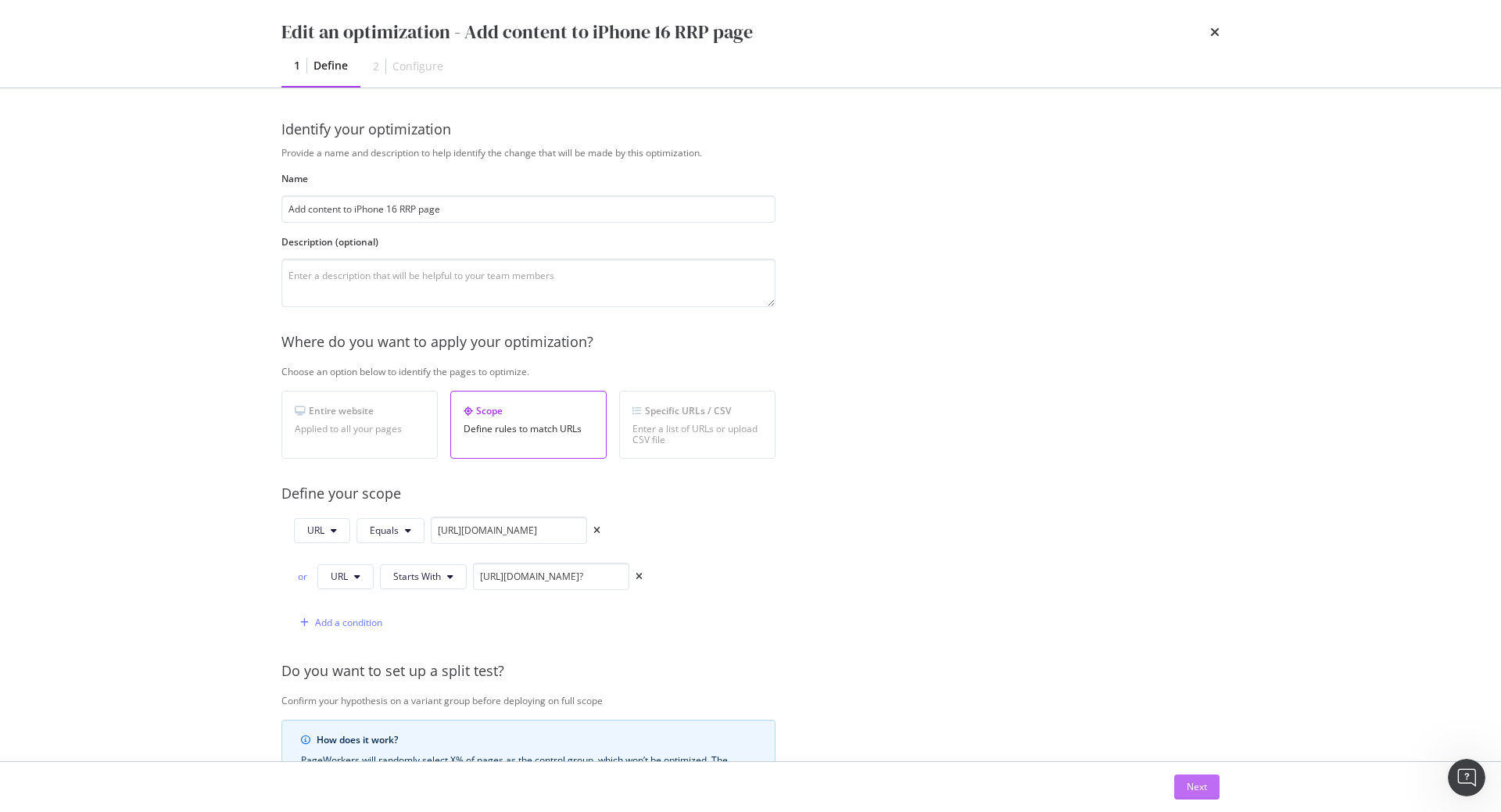
click at [1189, 791] on div "Next" at bounding box center [1196, 786] width 20 height 13
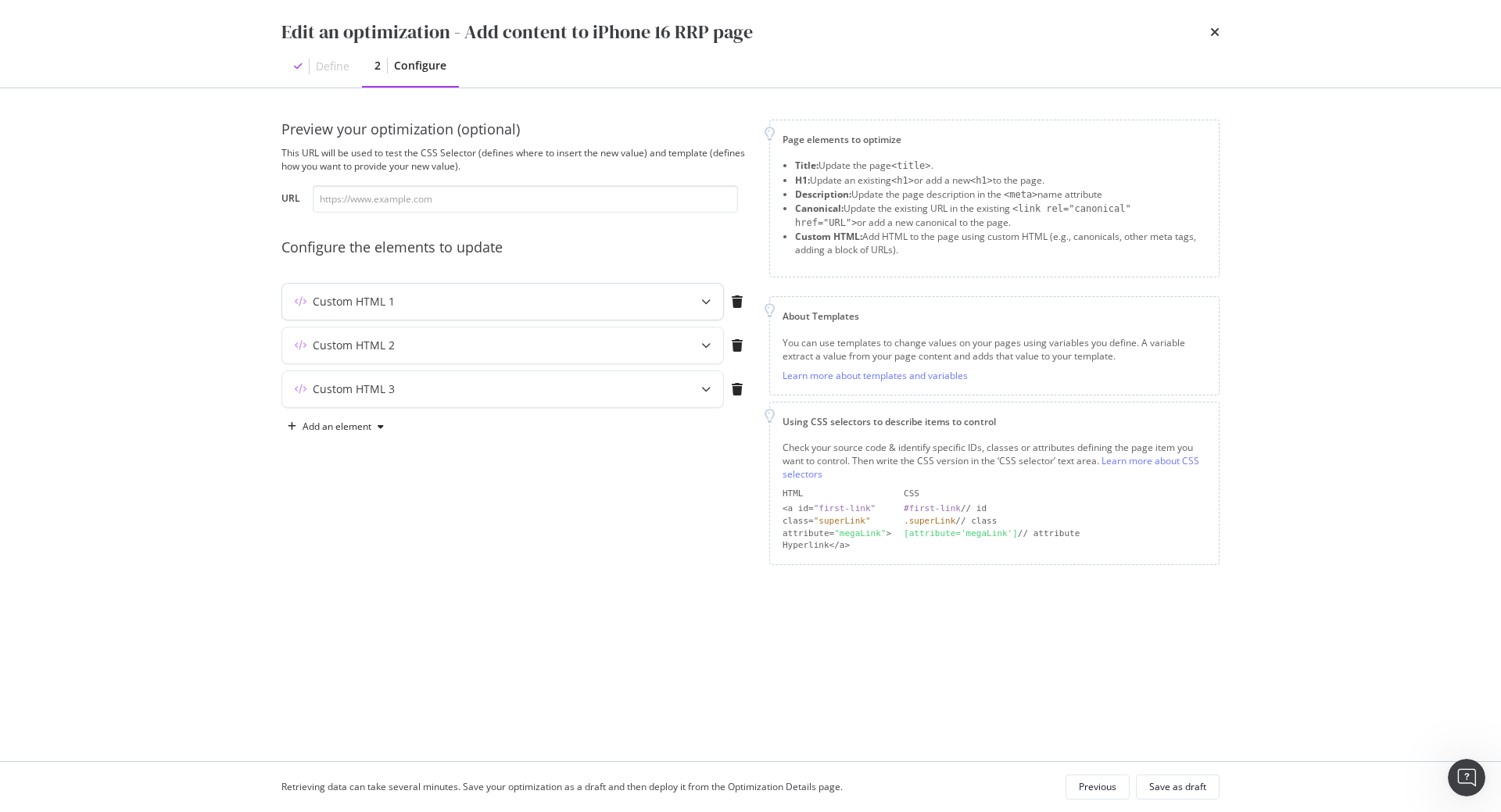
click at [645, 313] on div "Custom HTML 1" at bounding box center [502, 301] width 441 height 36
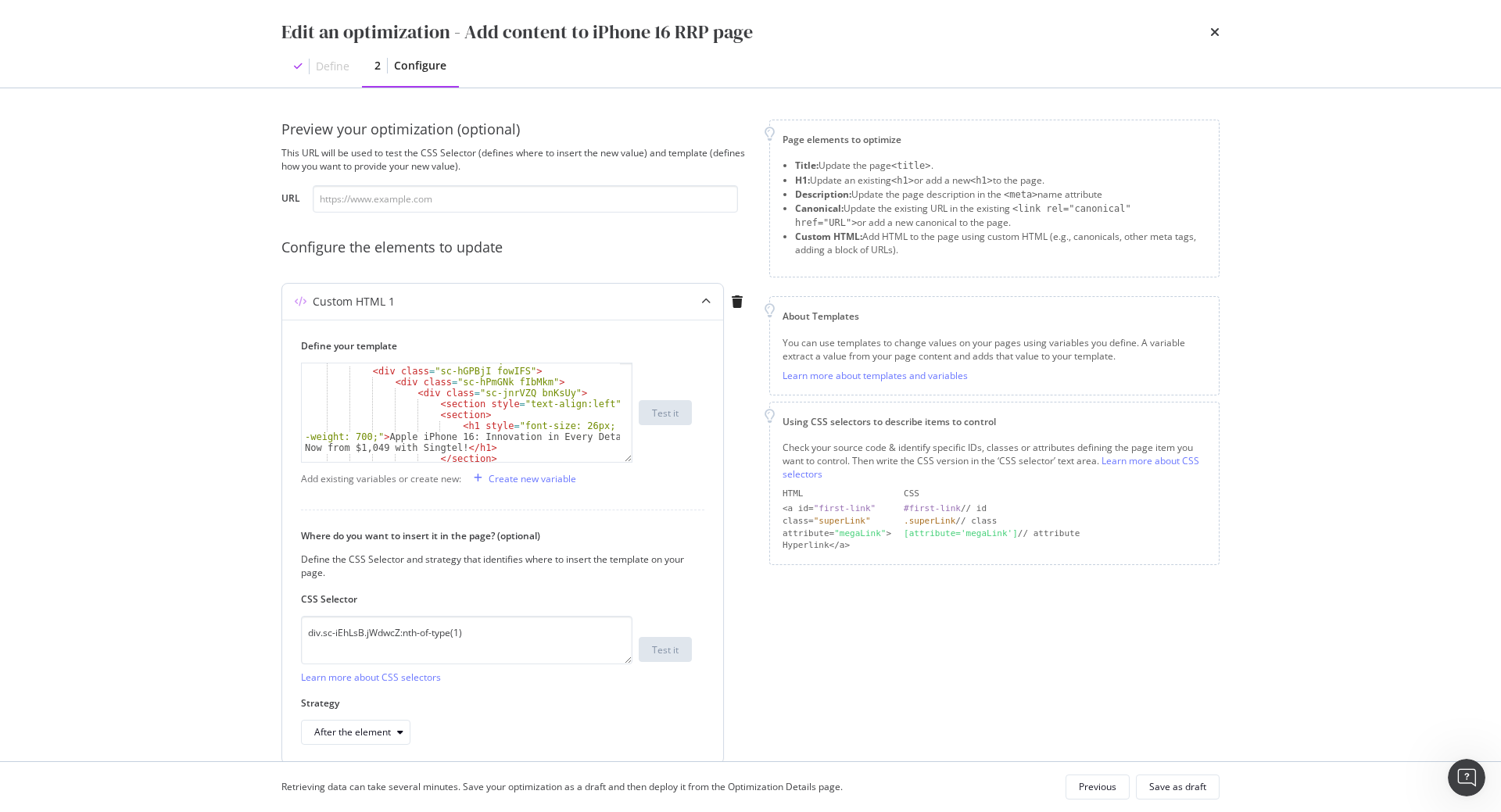
scroll to position [31, 0]
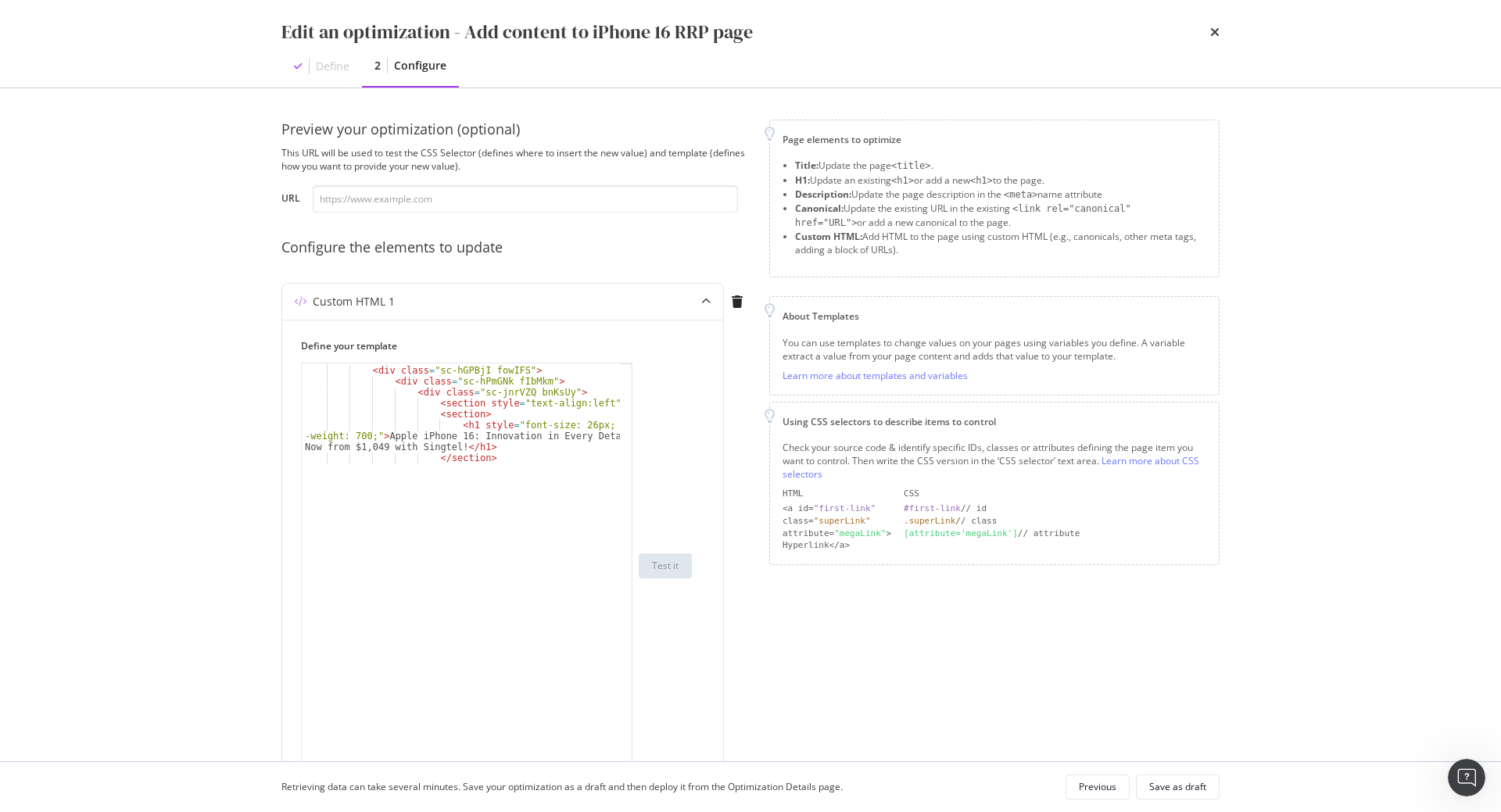
drag, startPoint x: 631, startPoint y: 461, endPoint x: 658, endPoint y: 768, distance: 308.2
click at [658, 768] on div "Edit an optimization - Add content to iPhone 16 RRP page Define 2 Configure Pre…" at bounding box center [750, 406] width 1501 height 812
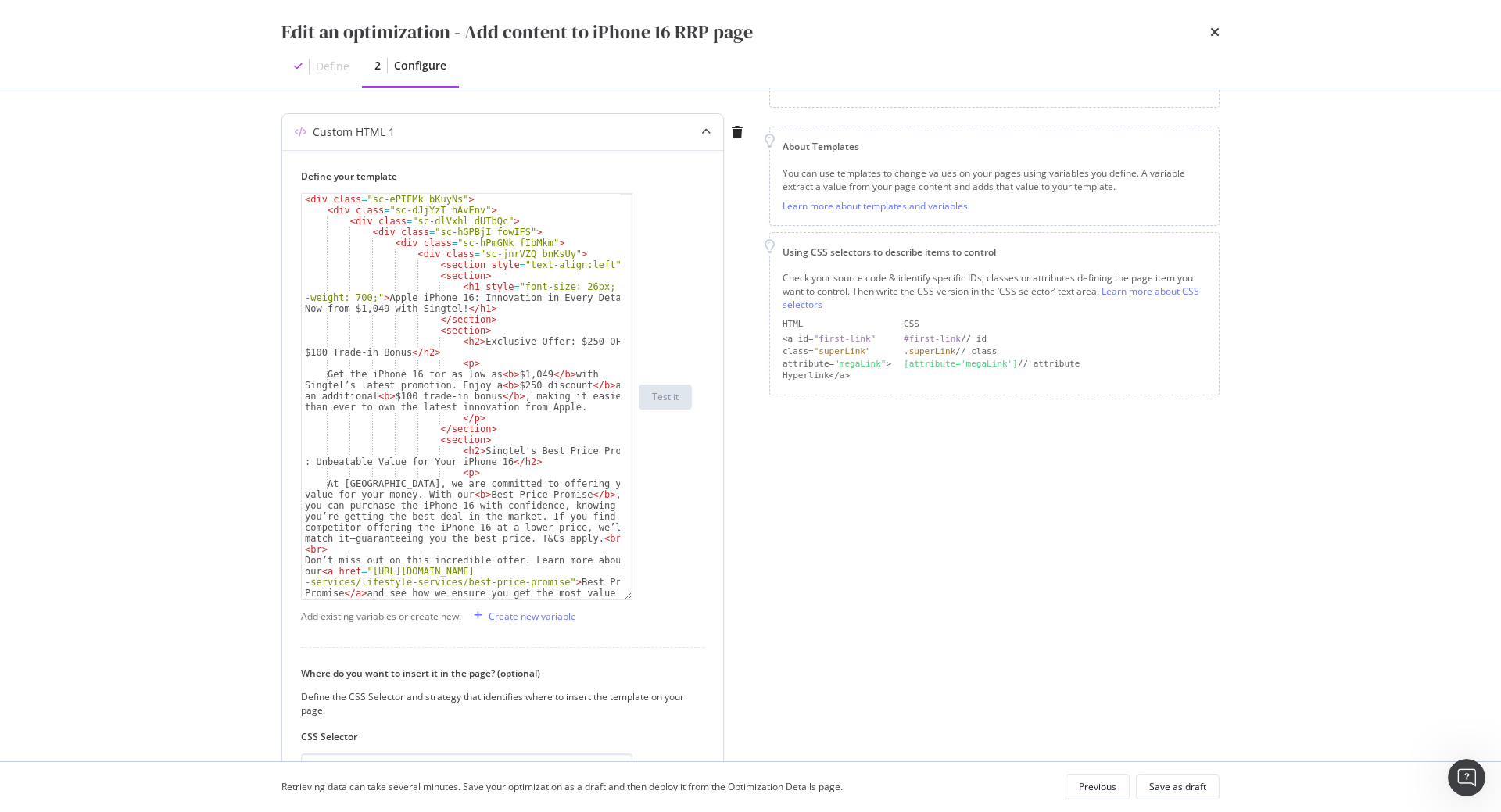
scroll to position [171, 0]
type textarea "<h1 style="font-size: 26px; font-weight: 700;">Apple iPhone 16: Innovation in E…"
drag, startPoint x: 439, startPoint y: 283, endPoint x: 382, endPoint y: 293, distance: 57.9
click at [382, 293] on div "< div class = "sc-ePIFMk bKuyNs" > < div class = "sc-dJjYzT hAvEnv" > < div cla…" at bounding box center [461, 405] width 318 height 427
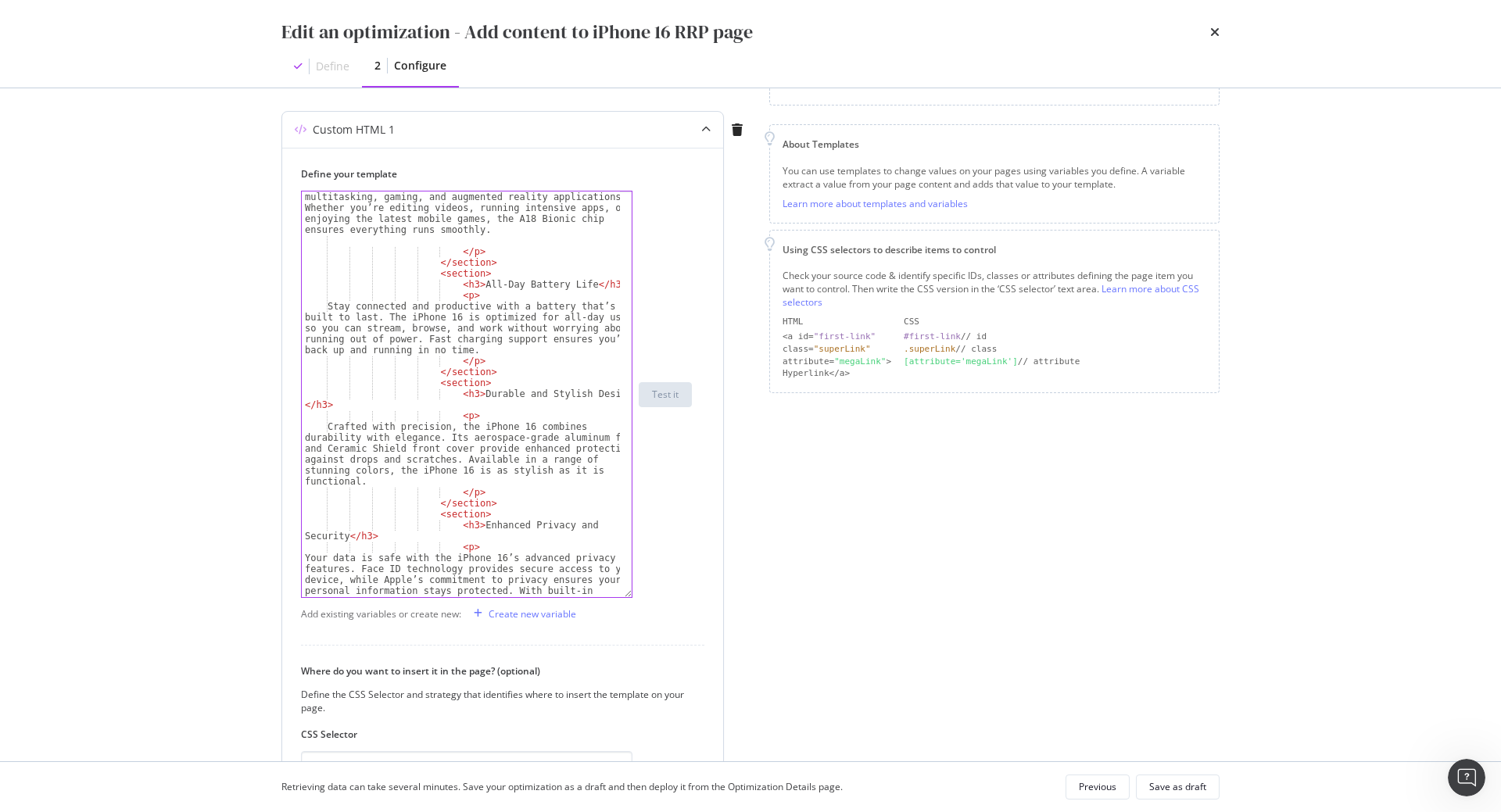
scroll to position [685, 0]
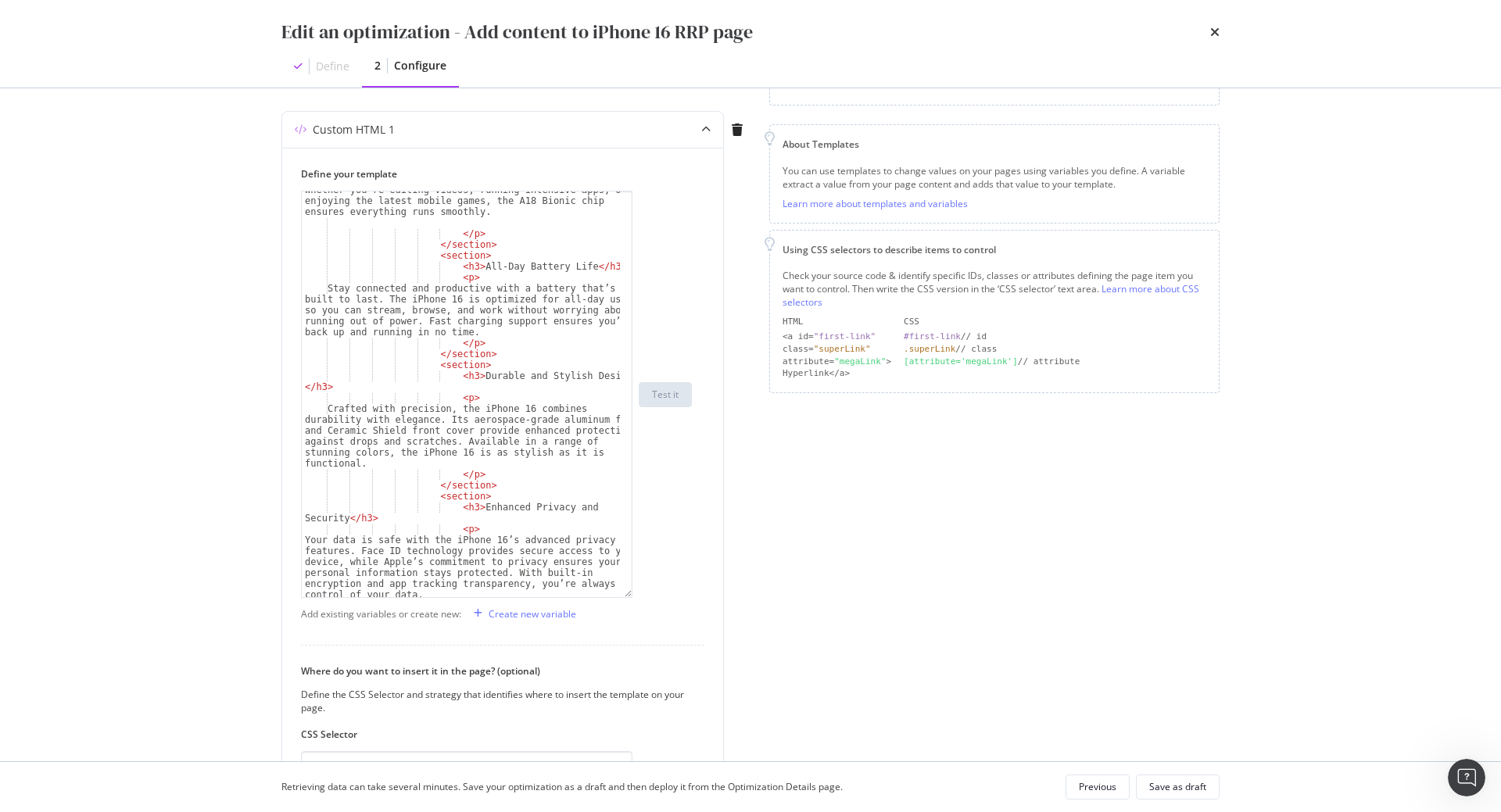
click at [932, 578] on div "Page elements to optimize Title: Update the page <title> . H1: Update an existi…" at bounding box center [994, 483] width 450 height 1071
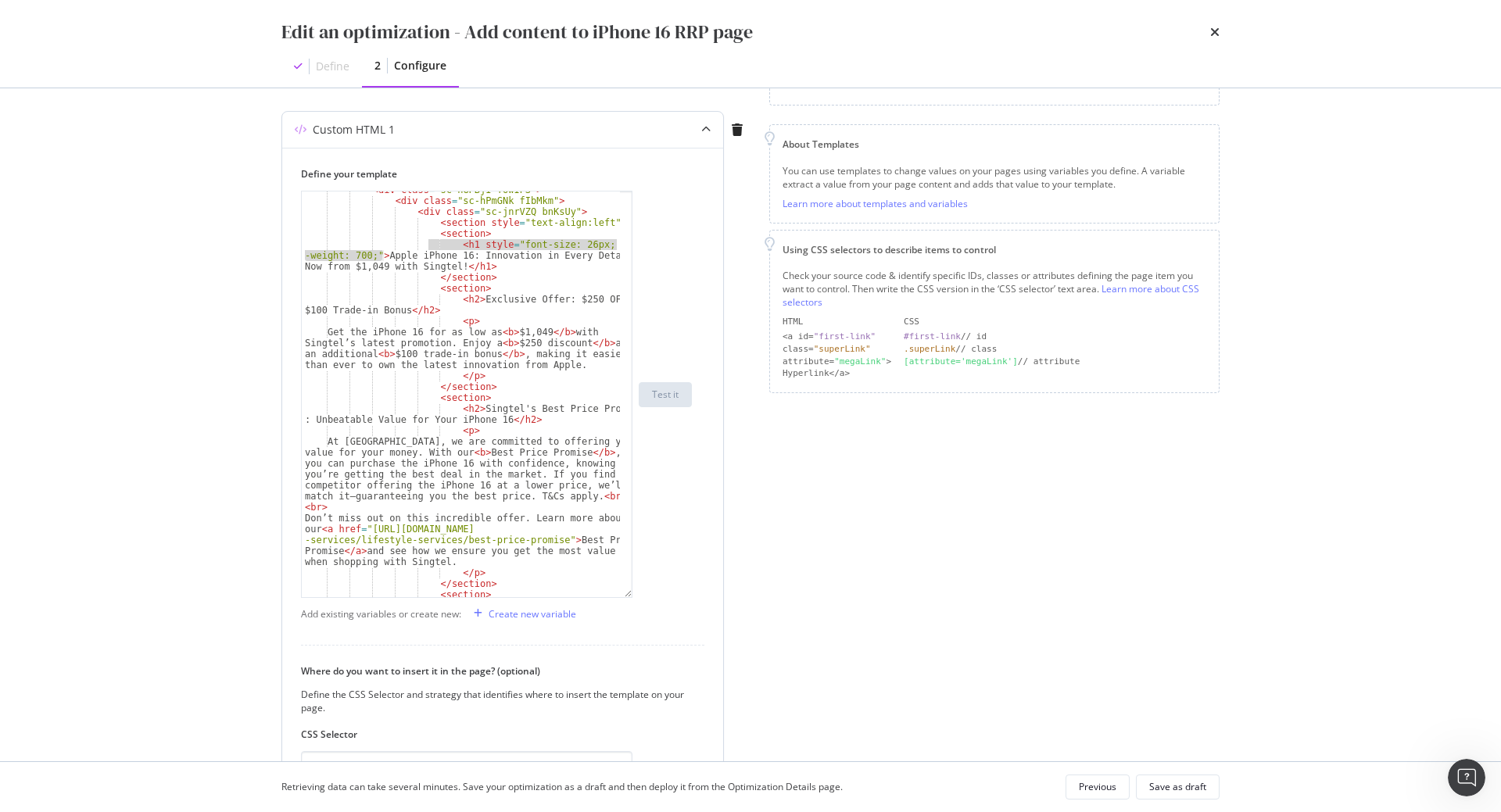
scroll to position [0, 0]
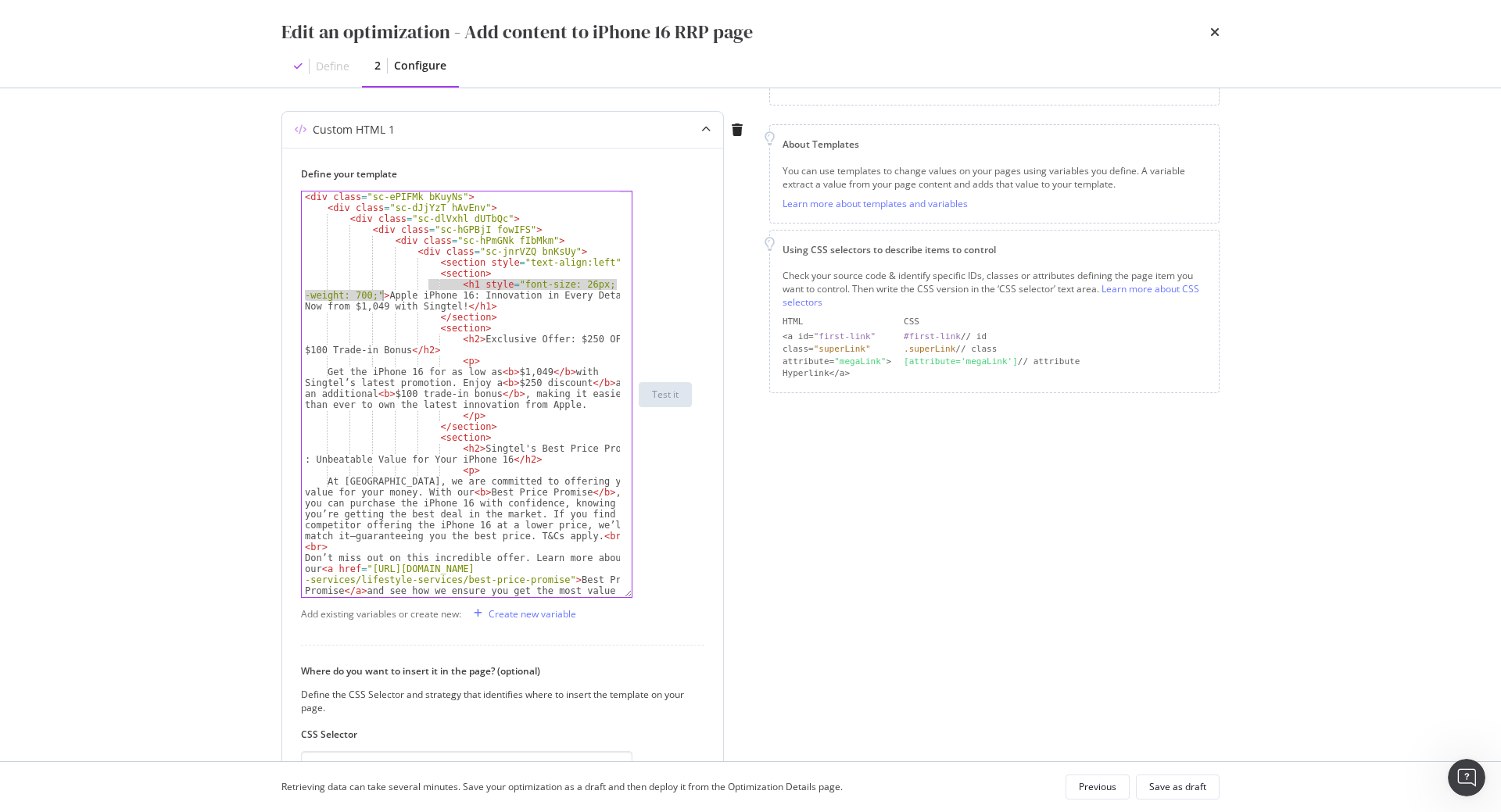
click at [447, 287] on div "< div class = "sc-ePIFMk bKuyNs" > < div class = "sc-dJjYzT hAvEnv" > < div cla…" at bounding box center [461, 394] width 318 height 406
drag, startPoint x: 430, startPoint y: 283, endPoint x: 382, endPoint y: 296, distance: 49.7
click at [382, 296] on div "< div class = "sc-ePIFMk bKuyNs" > < div class = "sc-dJjYzT hAvEnv" > < div cla…" at bounding box center [461, 405] width 318 height 427
click at [428, 283] on div "< div class = "sc-ePIFMk bKuyNs" > < div class = "sc-dJjYzT hAvEnv" > < div cla…" at bounding box center [461, 395] width 318 height 406
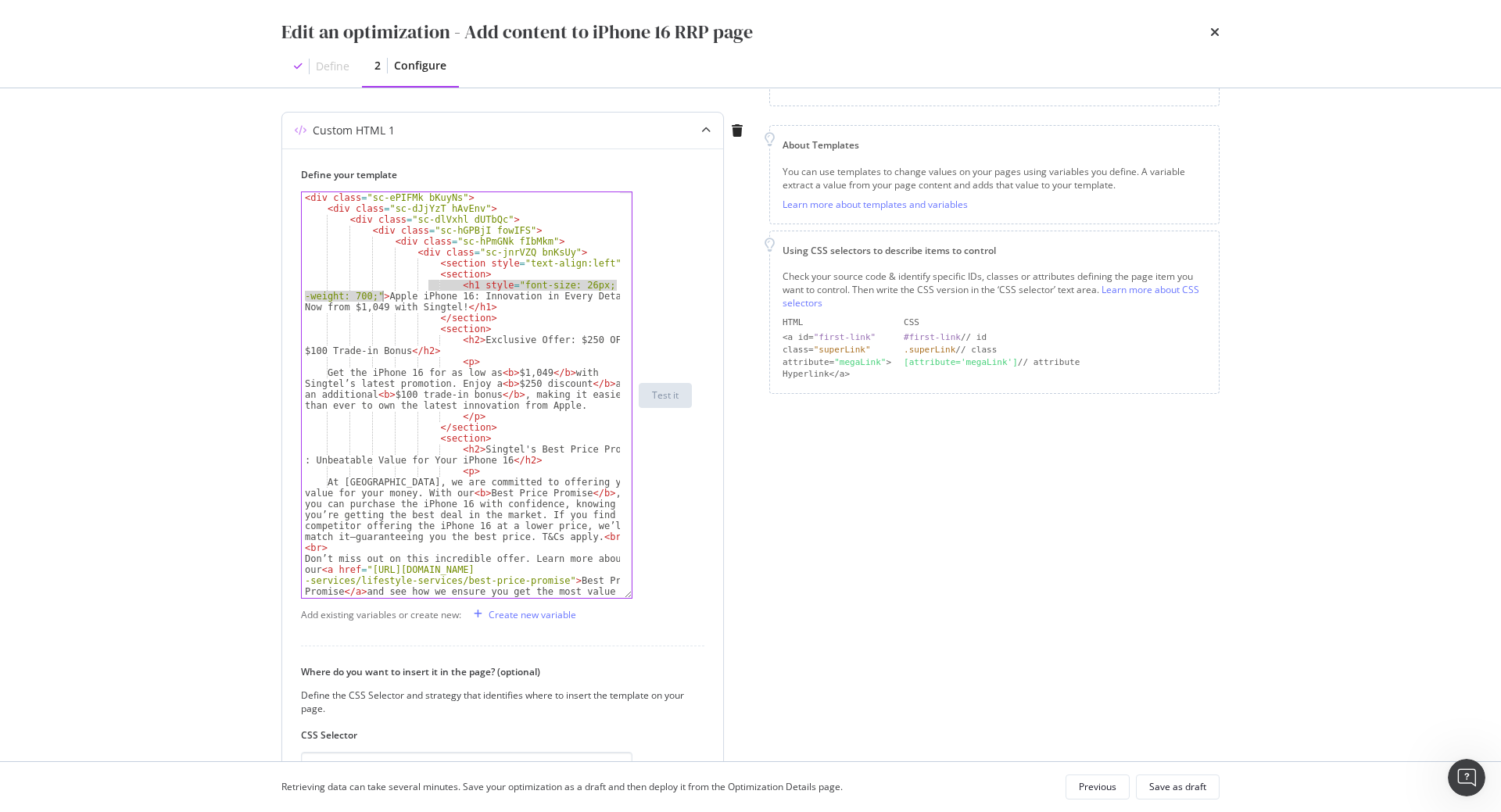
drag, startPoint x: 440, startPoint y: 283, endPoint x: 381, endPoint y: 296, distance: 60.4
click at [381, 296] on div "< div class = "sc-ePIFMk bKuyNs" > < div class = "sc-dJjYzT hAvEnv" > < div cla…" at bounding box center [461, 406] width 318 height 427
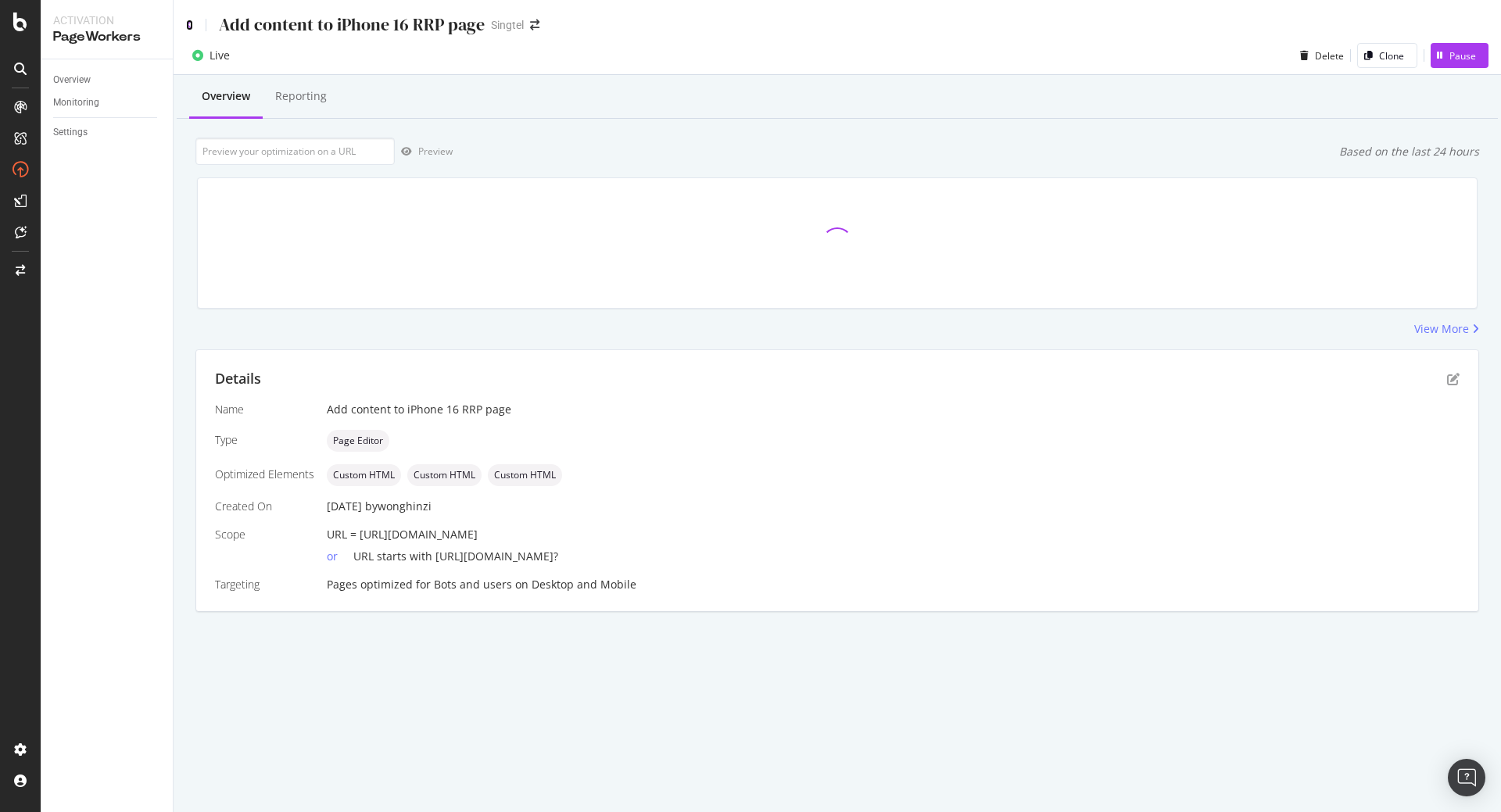
click at [190, 25] on icon at bounding box center [189, 26] width 7 height 11
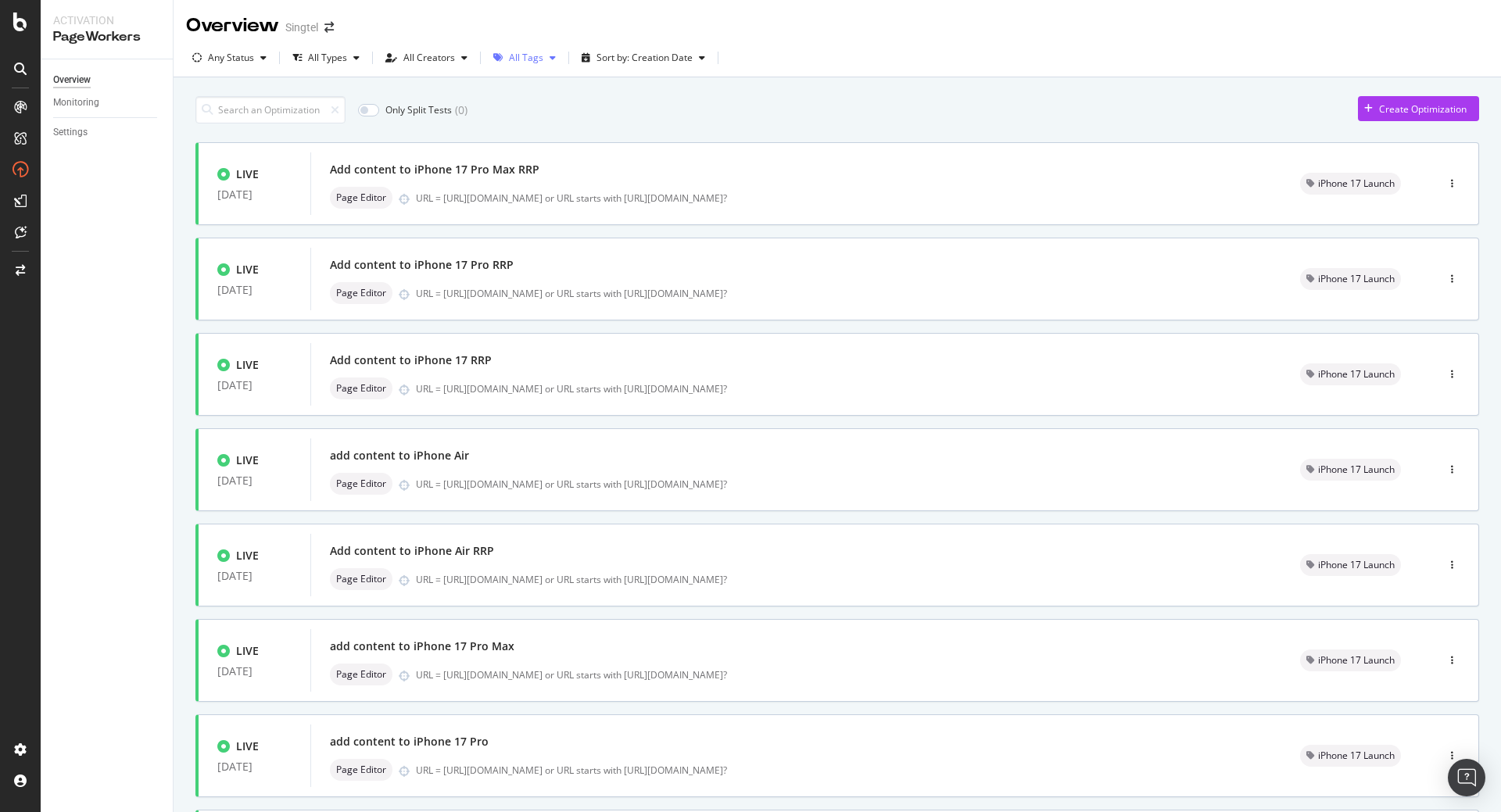
click at [523, 60] on div "All Tags" at bounding box center [526, 58] width 34 height 9
click at [714, 175] on div "Add content to iPhone 17 Pro Max RRP" at bounding box center [796, 169] width 932 height 22
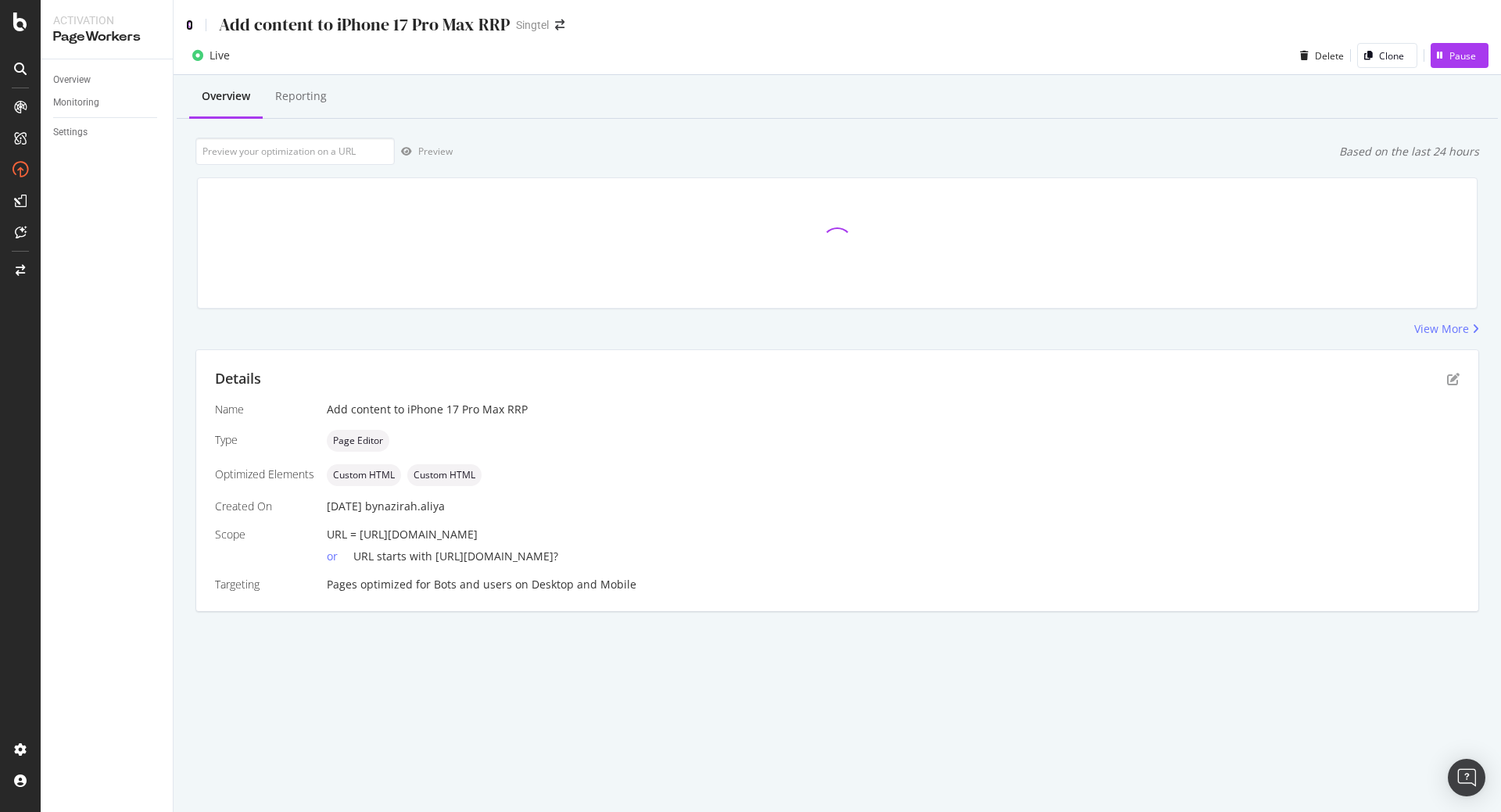
click at [186, 28] on icon at bounding box center [189, 26] width 7 height 11
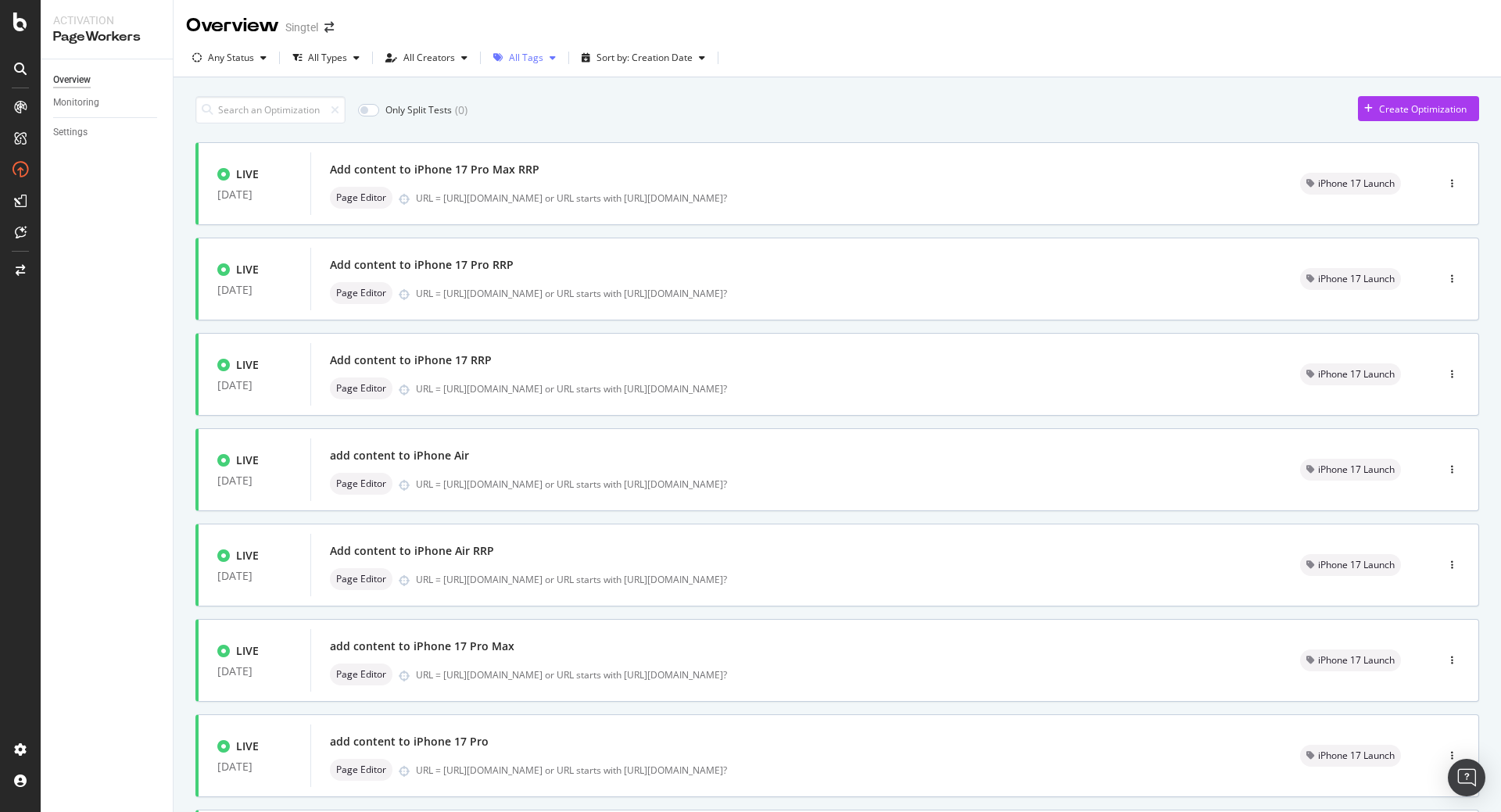
click at [520, 53] on div "All Tags" at bounding box center [526, 58] width 34 height 9
click at [524, 216] on div "iPhone 17 Launch" at bounding box center [553, 220] width 77 height 13
click at [762, 117] on div "Only Split Tests ( 0 ) Create Optimization" at bounding box center [837, 109] width 1283 height 27
click at [533, 649] on div "add content to iPhone 17 Pro Max" at bounding box center [796, 646] width 932 height 22
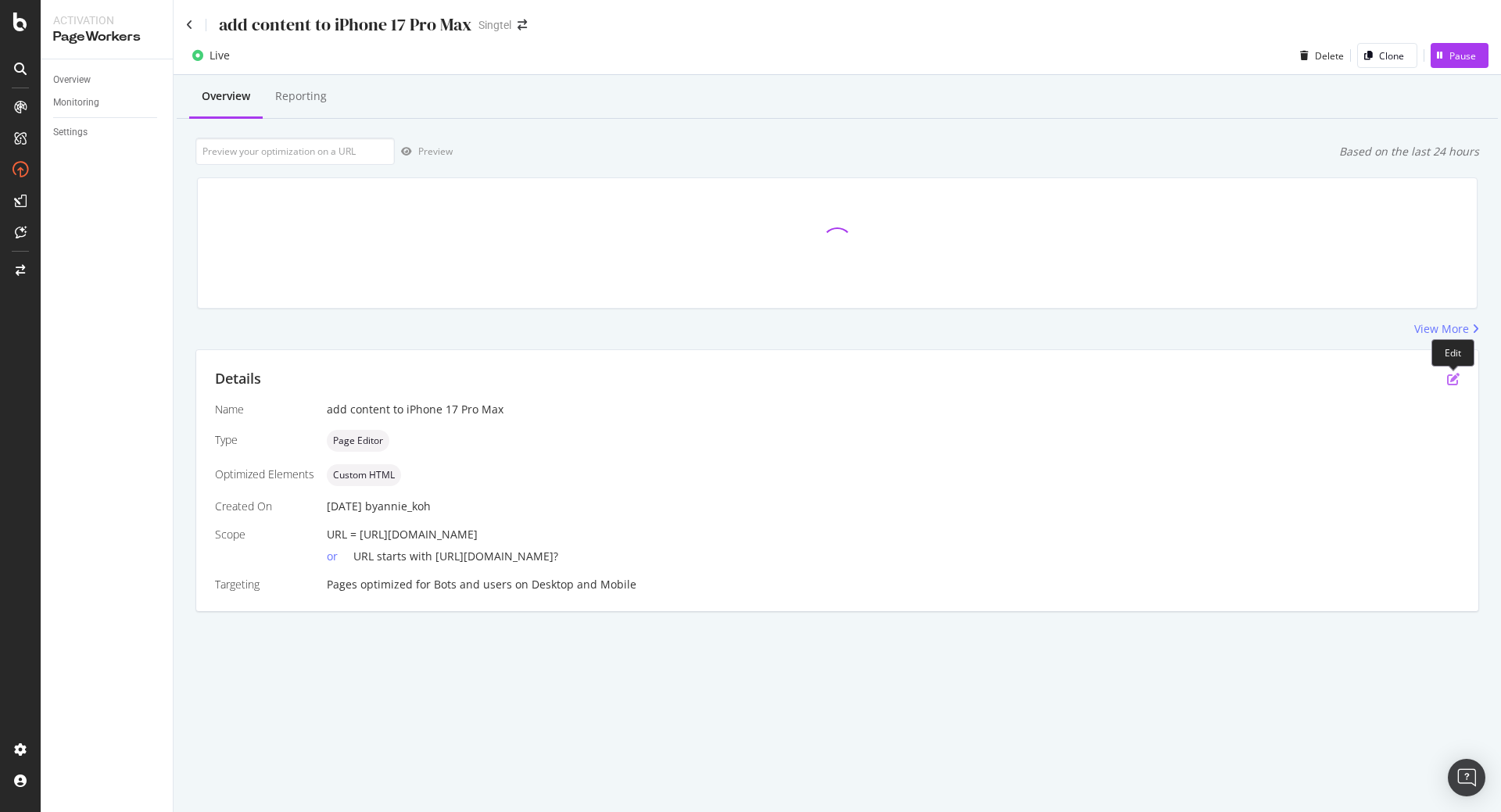
click at [1453, 380] on icon "pen-to-square" at bounding box center [1453, 378] width 12 height 12
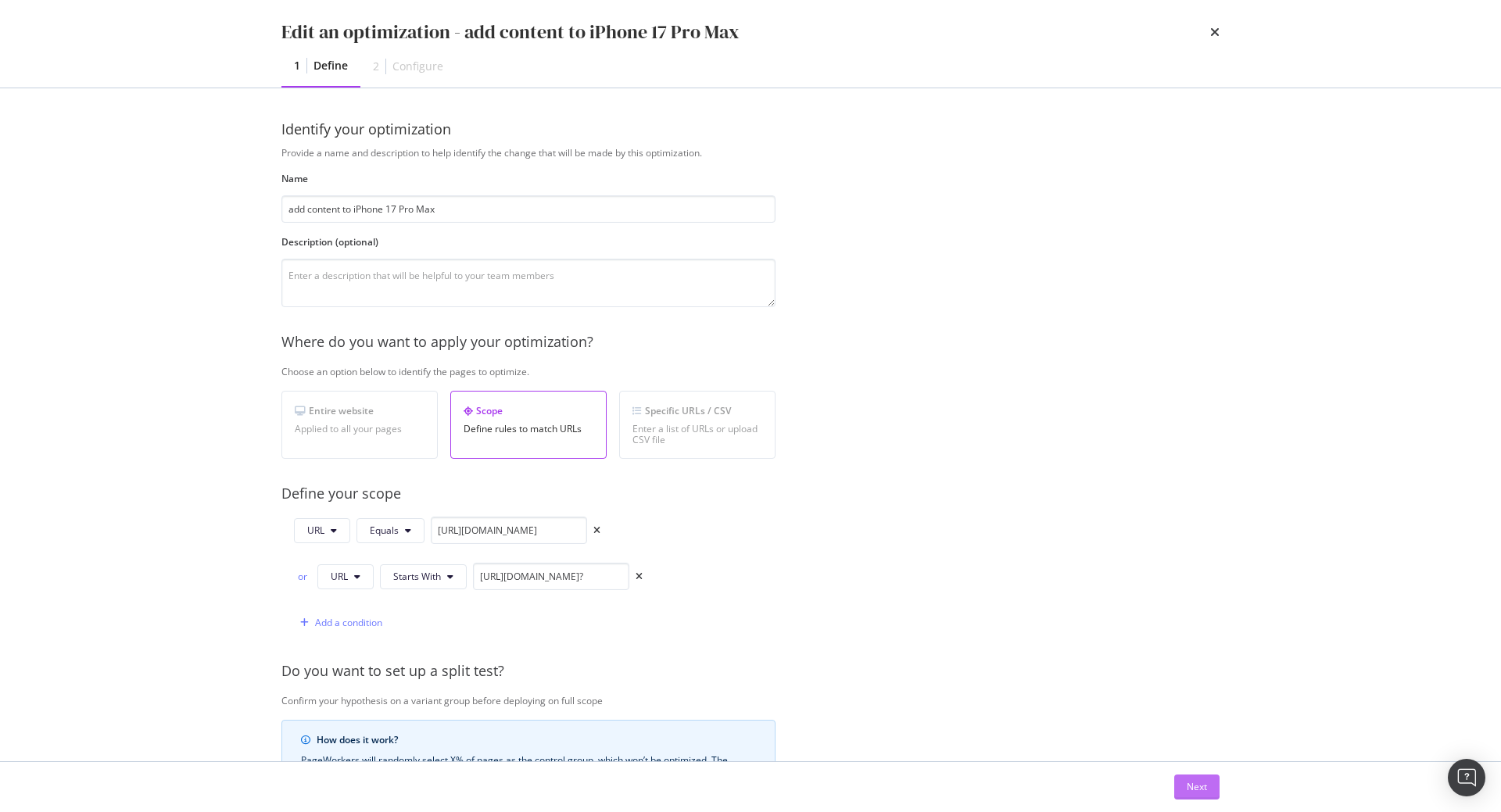
click at [1198, 789] on div "Next" at bounding box center [1196, 786] width 20 height 13
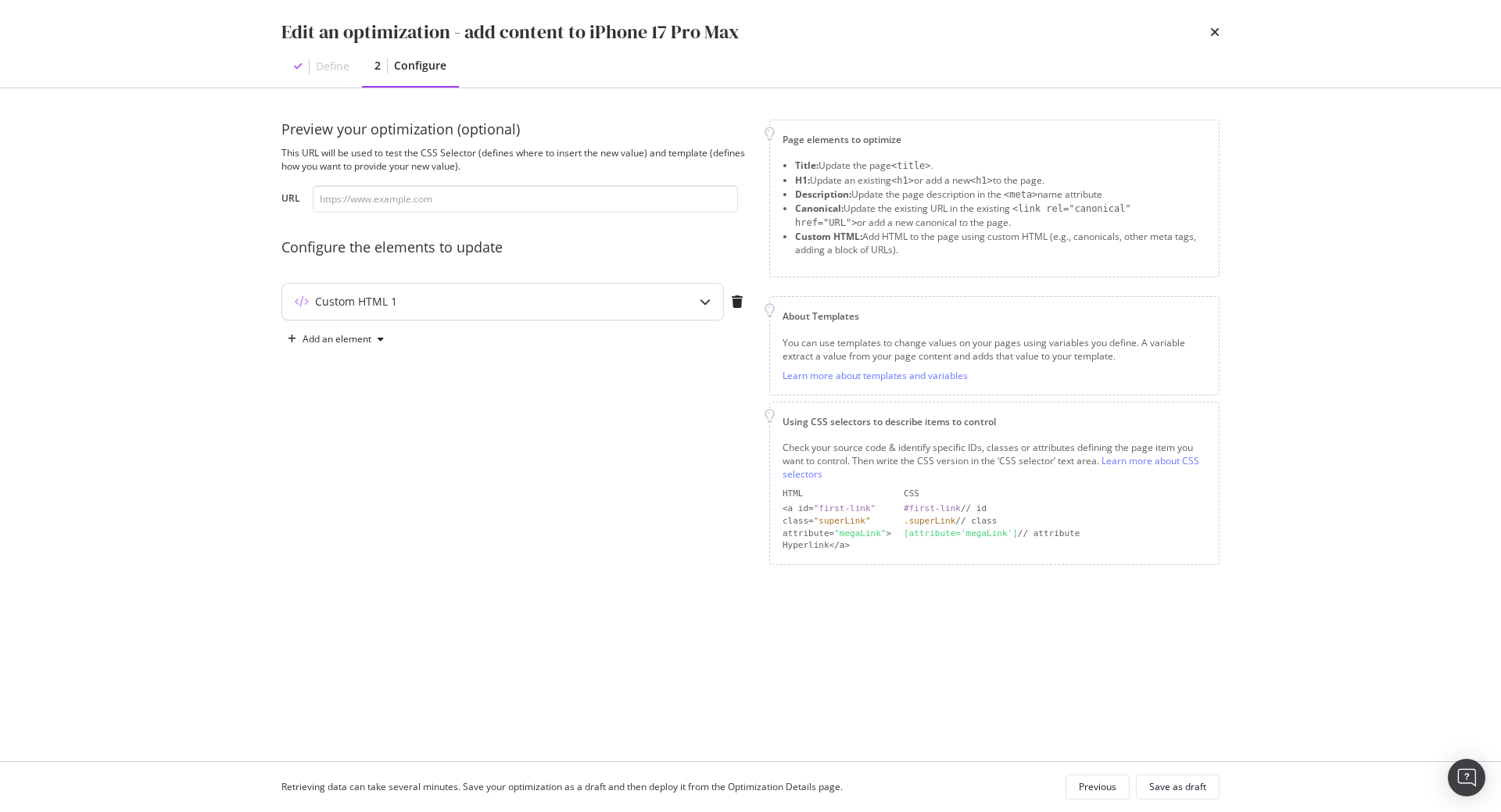
click at [649, 307] on div "Custom HTML 1" at bounding box center [472, 301] width 379 height 15
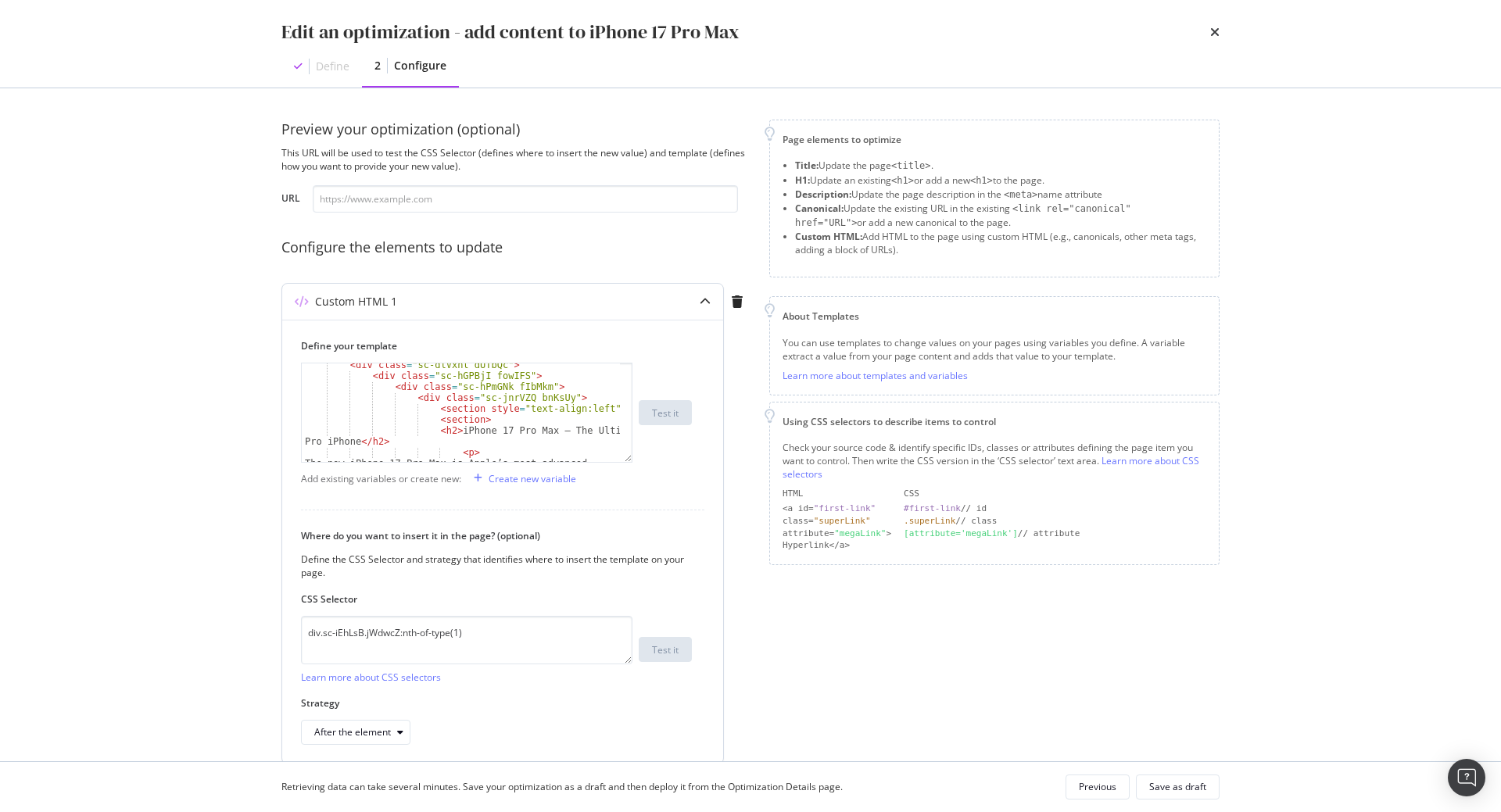
scroll to position [31, 0]
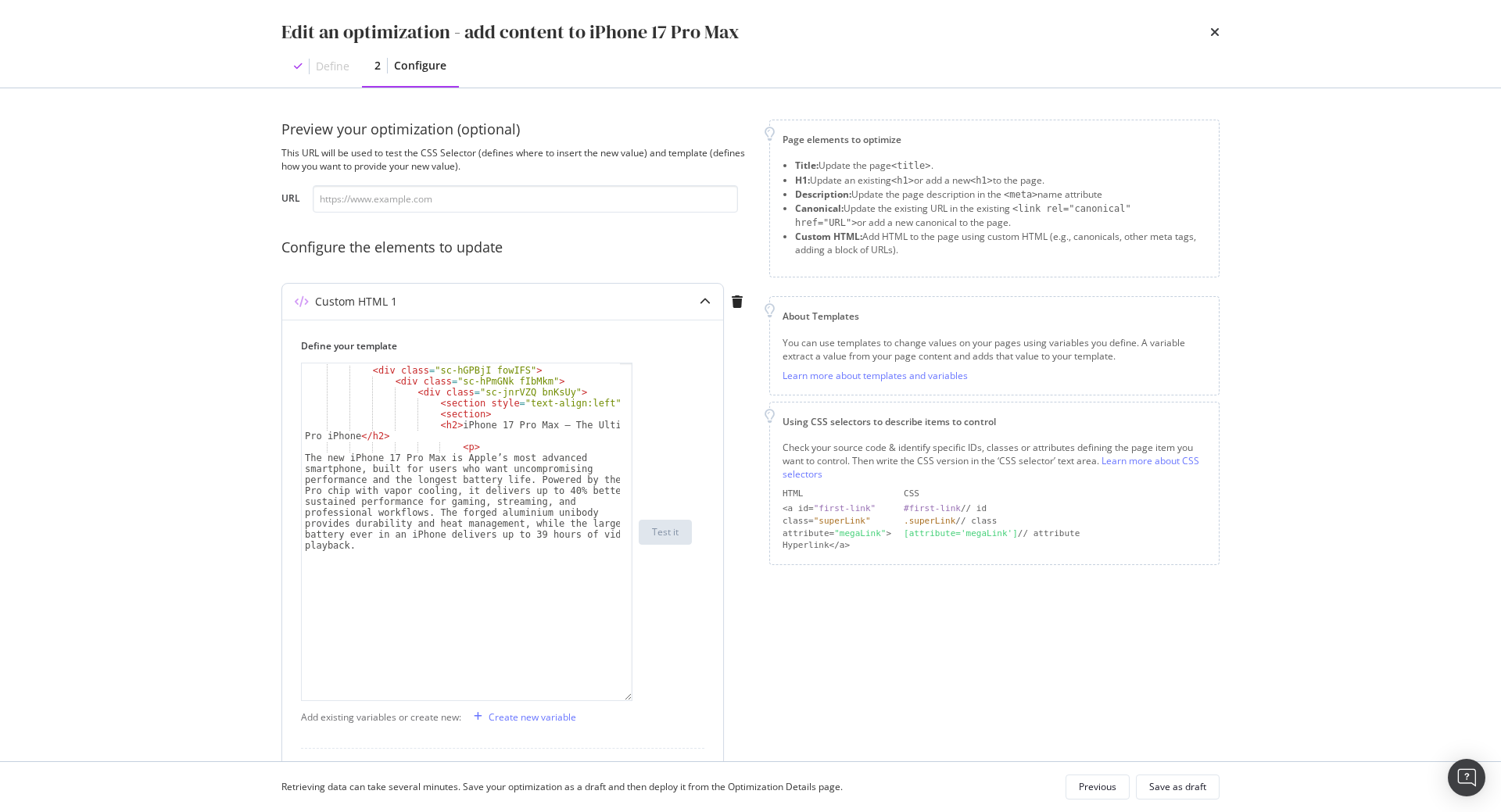
drag, startPoint x: 628, startPoint y: 456, endPoint x: 642, endPoint y: 717, distance: 261.4
click at [642, 701] on div "< div class = "sc-dlVxhl dUTbQc" > < div class = "sc-hGPBjI fowIFS" > < div cla…" at bounding box center [497, 532] width 390 height 338
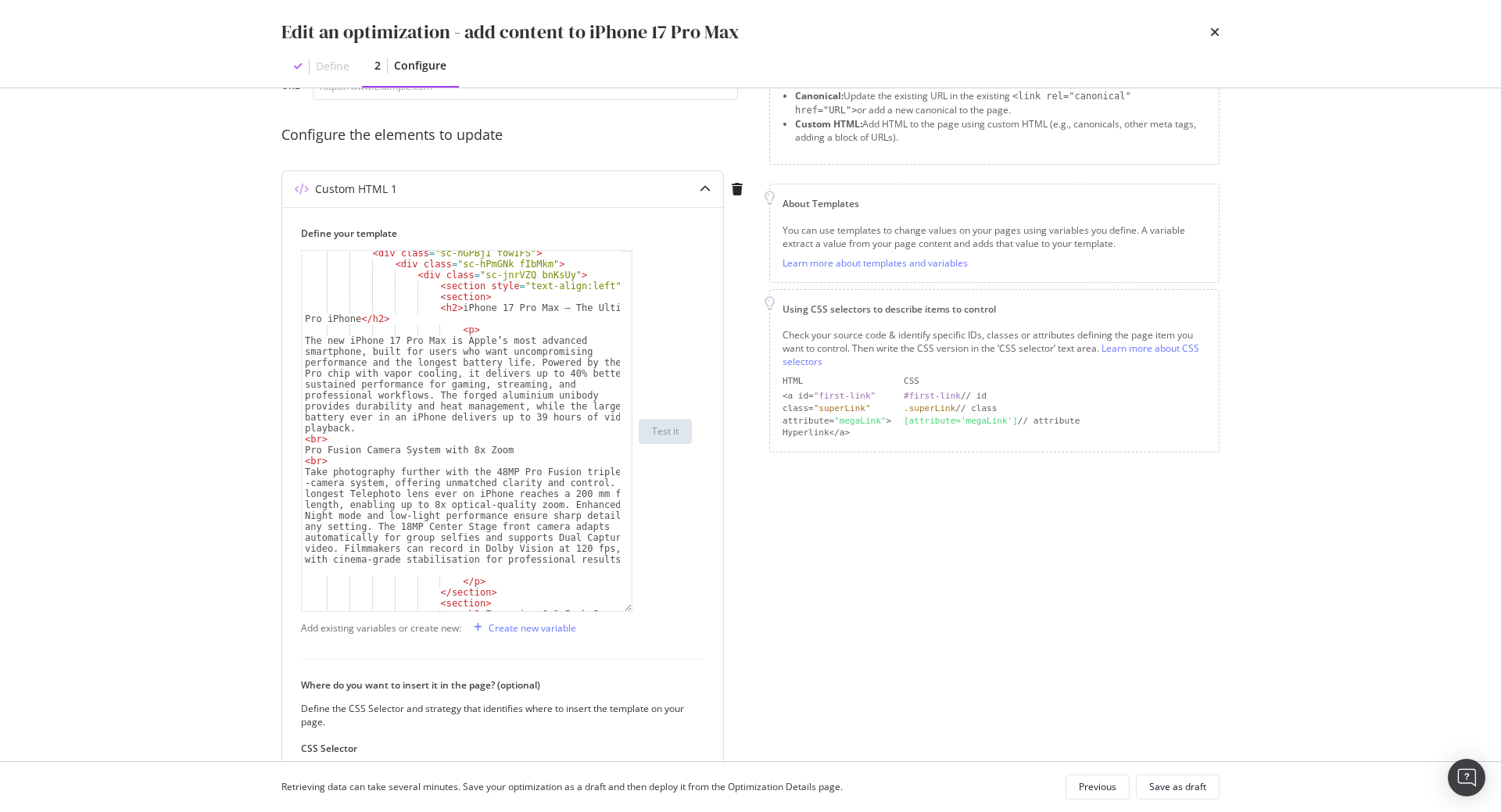
scroll to position [114, 0]
drag, startPoint x: 426, startPoint y: 306, endPoint x: 449, endPoint y: 308, distance: 23.1
click at [449, 308] on div "< div class = "sc-hGPBjI fowIFS" > < div class = "sc-hPmGNk fIbMkm" > < div cla…" at bounding box center [461, 443] width 318 height 393
paste textarea "<h1 style="font-size: 26px; font-weight: 700;""
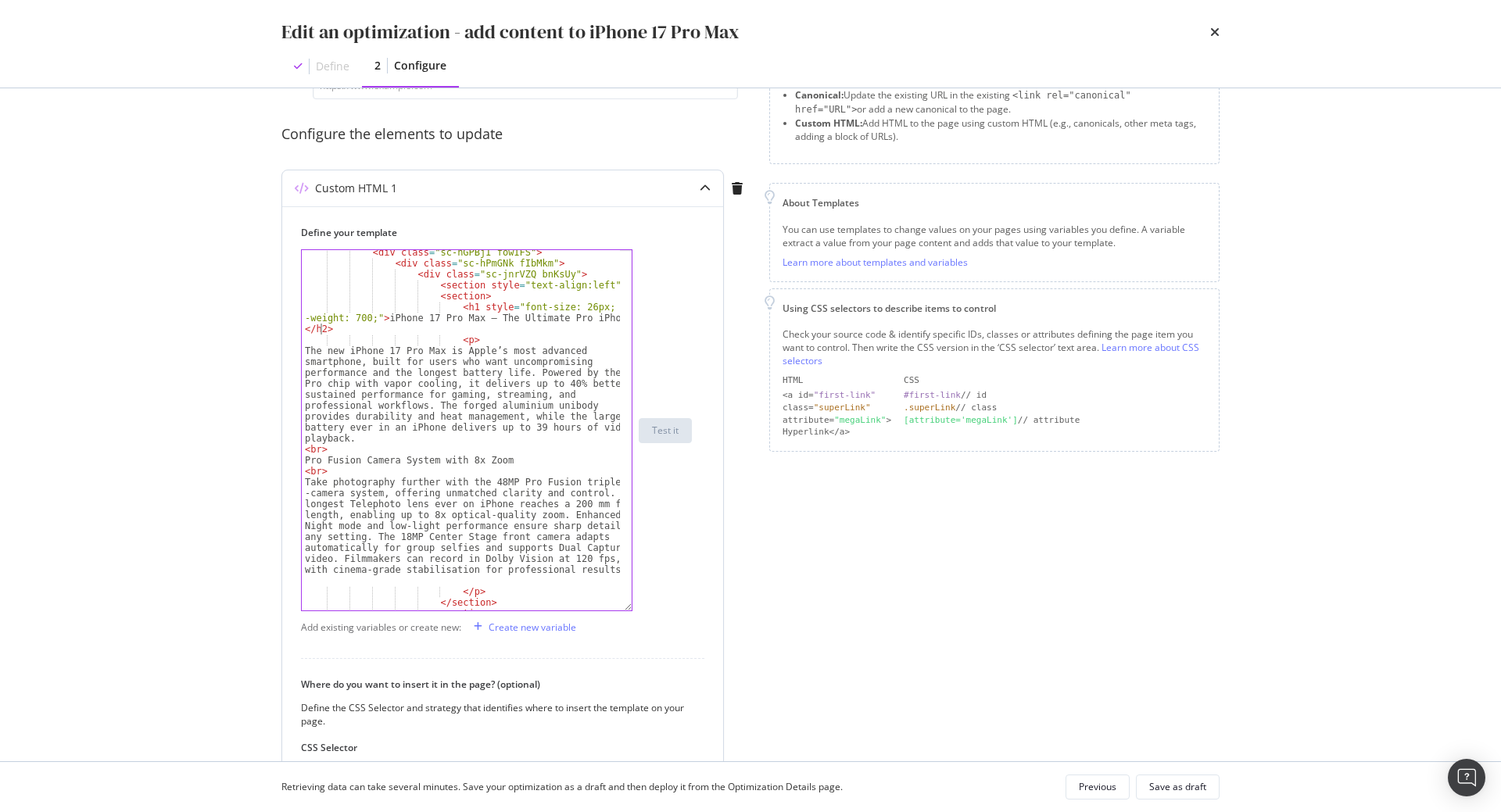
click at [319, 330] on div "< div class = "sc-hGPBjI fowIFS" > < div class = "sc-hPmGNk fIbMkm" > < div cla…" at bounding box center [461, 438] width 318 height 382
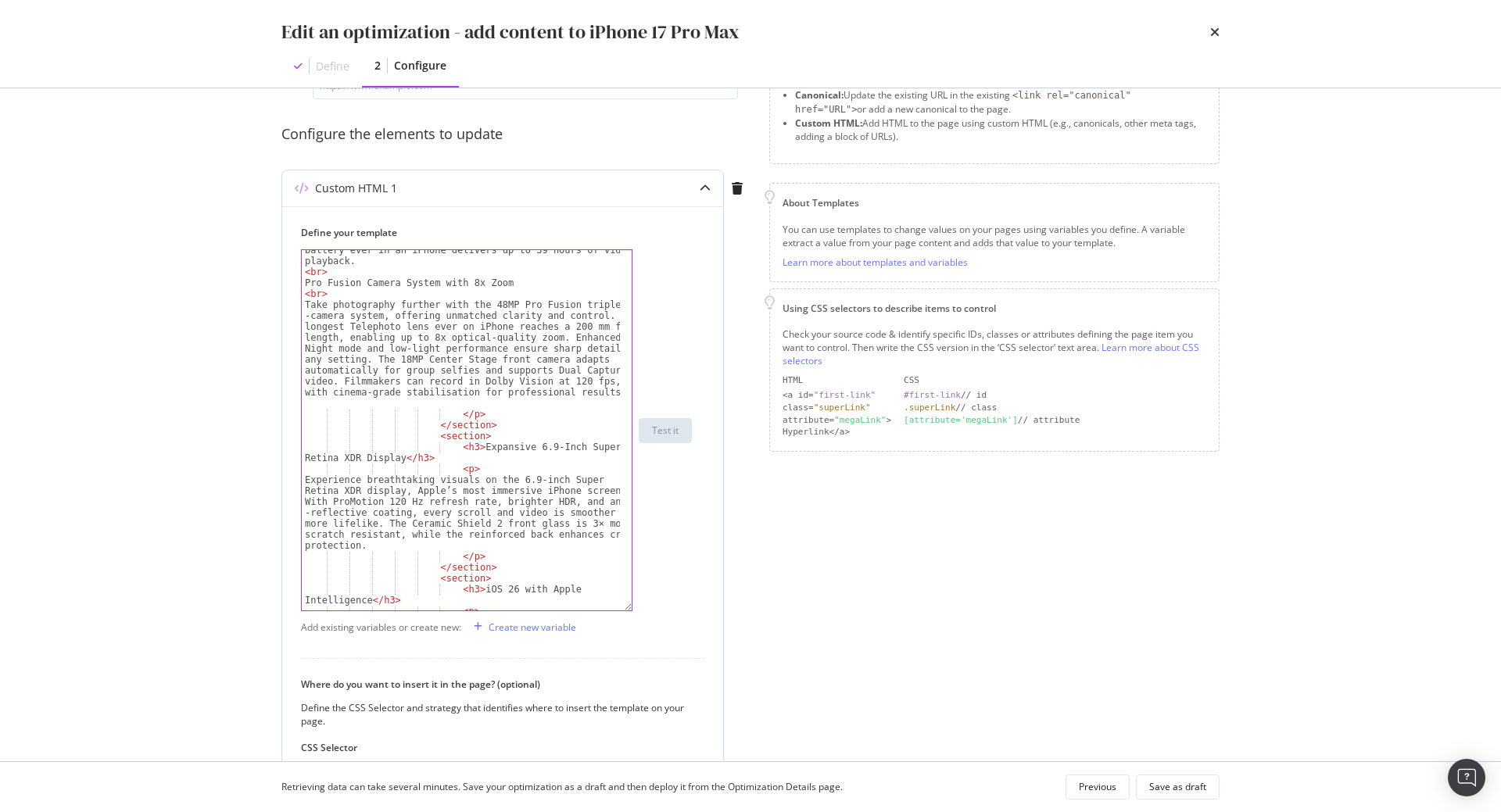
scroll to position [215, 0]
click at [459, 445] on div "The new iPhone 17 Pro Max is Apple’s most advanced smartphone, built for users …" at bounding box center [461, 402] width 318 height 470
click at [414, 457] on div "The new iPhone 17 Pro Max is Apple’s most advanced smartphone, built for users …" at bounding box center [461, 402] width 318 height 470
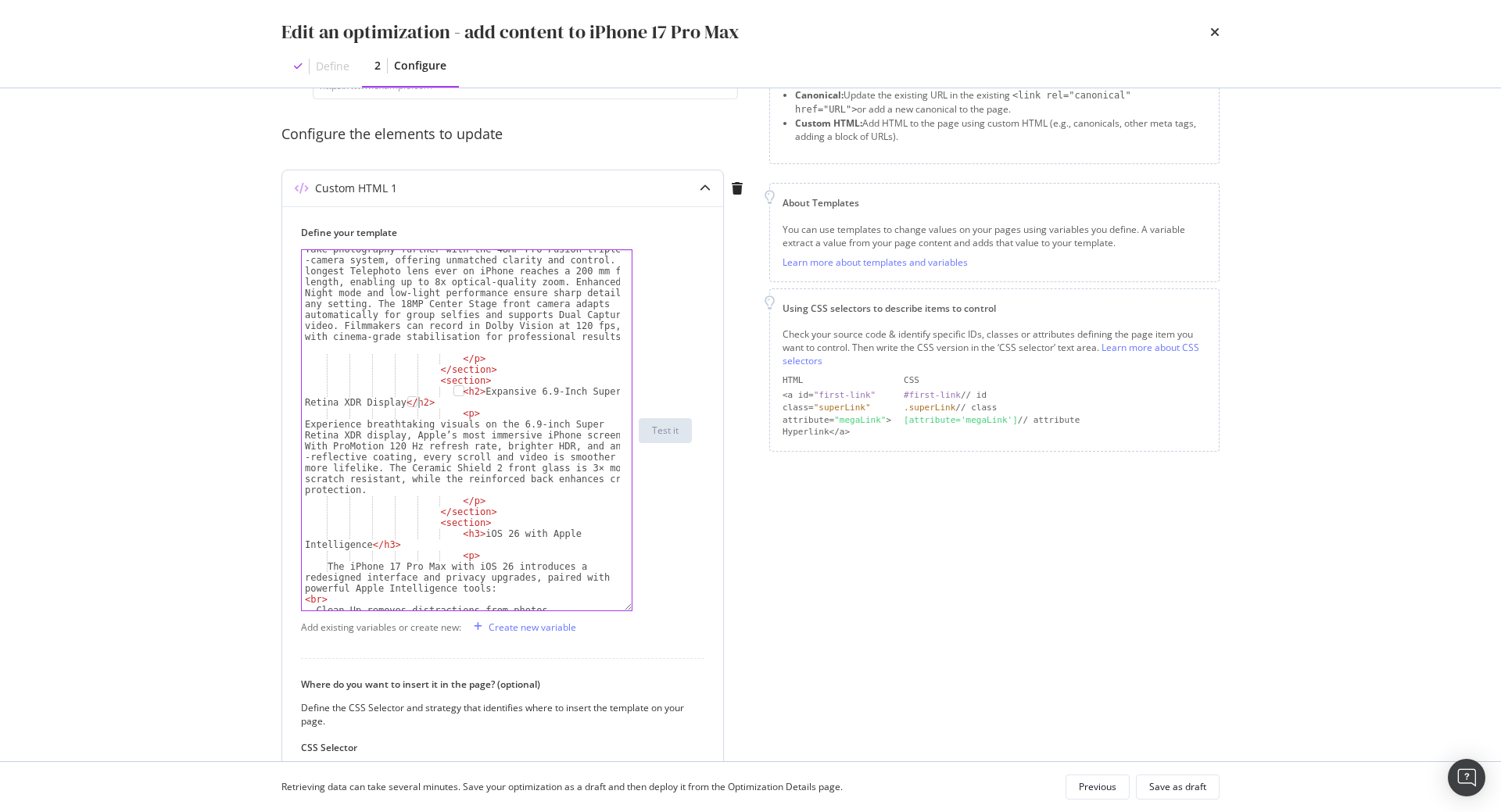
scroll to position [270, 0]
click at [460, 532] on div "Take photography further with the 48MP Pro Fusion triple -camera system, offeri…" at bounding box center [461, 478] width 318 height 470
click at [382, 542] on div "Take photography further with the 48MP Pro Fusion triple -camera system, offeri…" at bounding box center [461, 478] width 318 height 470
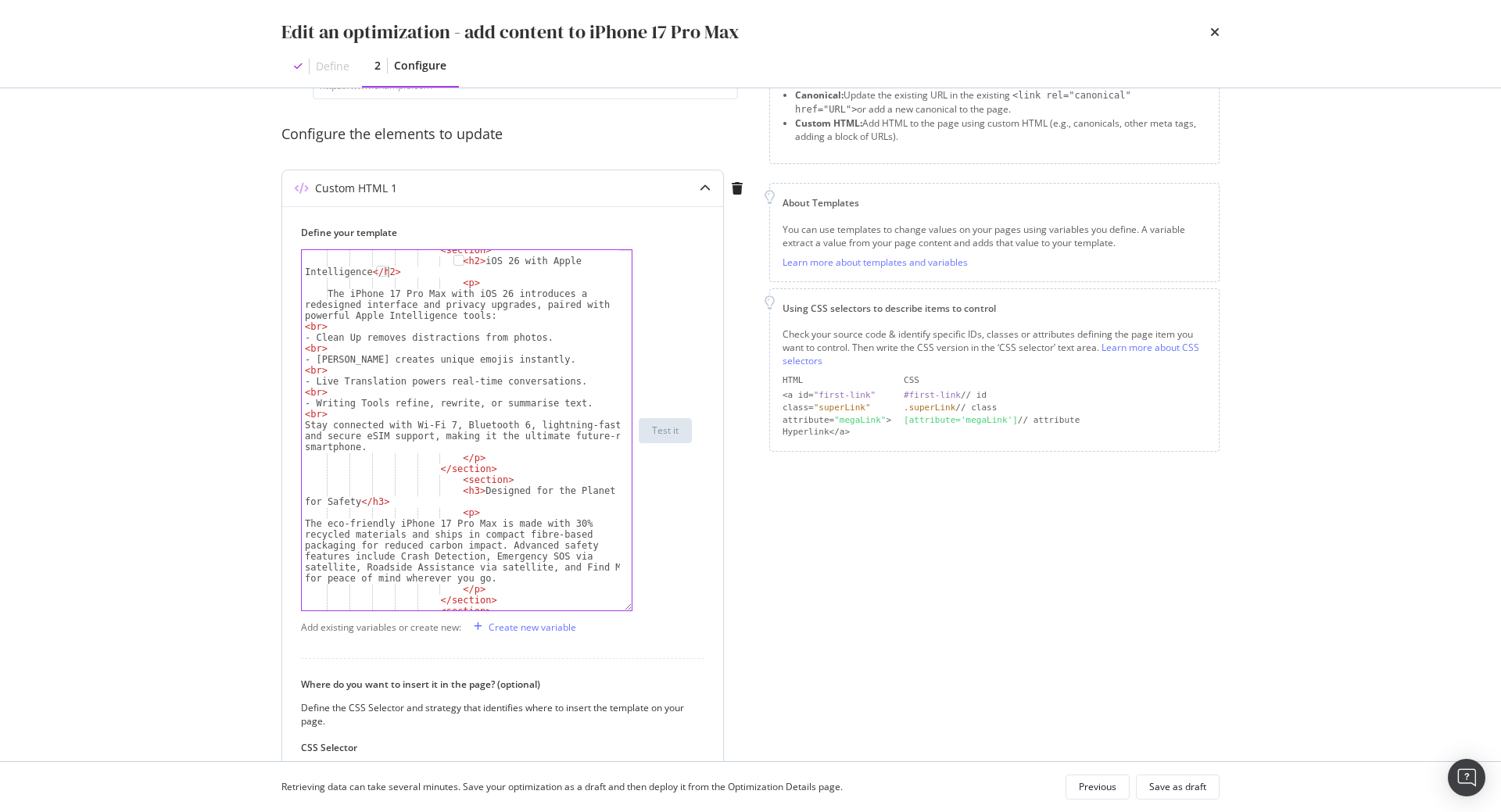
scroll to position [542, 0]
click at [458, 492] on div "< section > < h2 > iOS 26 with Apple Intelligence </ h2 > < p > The iPhone 17 P…" at bounding box center [461, 435] width 318 height 382
click at [372, 501] on div "< section > < h2 > iOS 26 with Apple Intelligence </ h2 > < p > The iPhone 17 P…" at bounding box center [461, 435] width 318 height 382
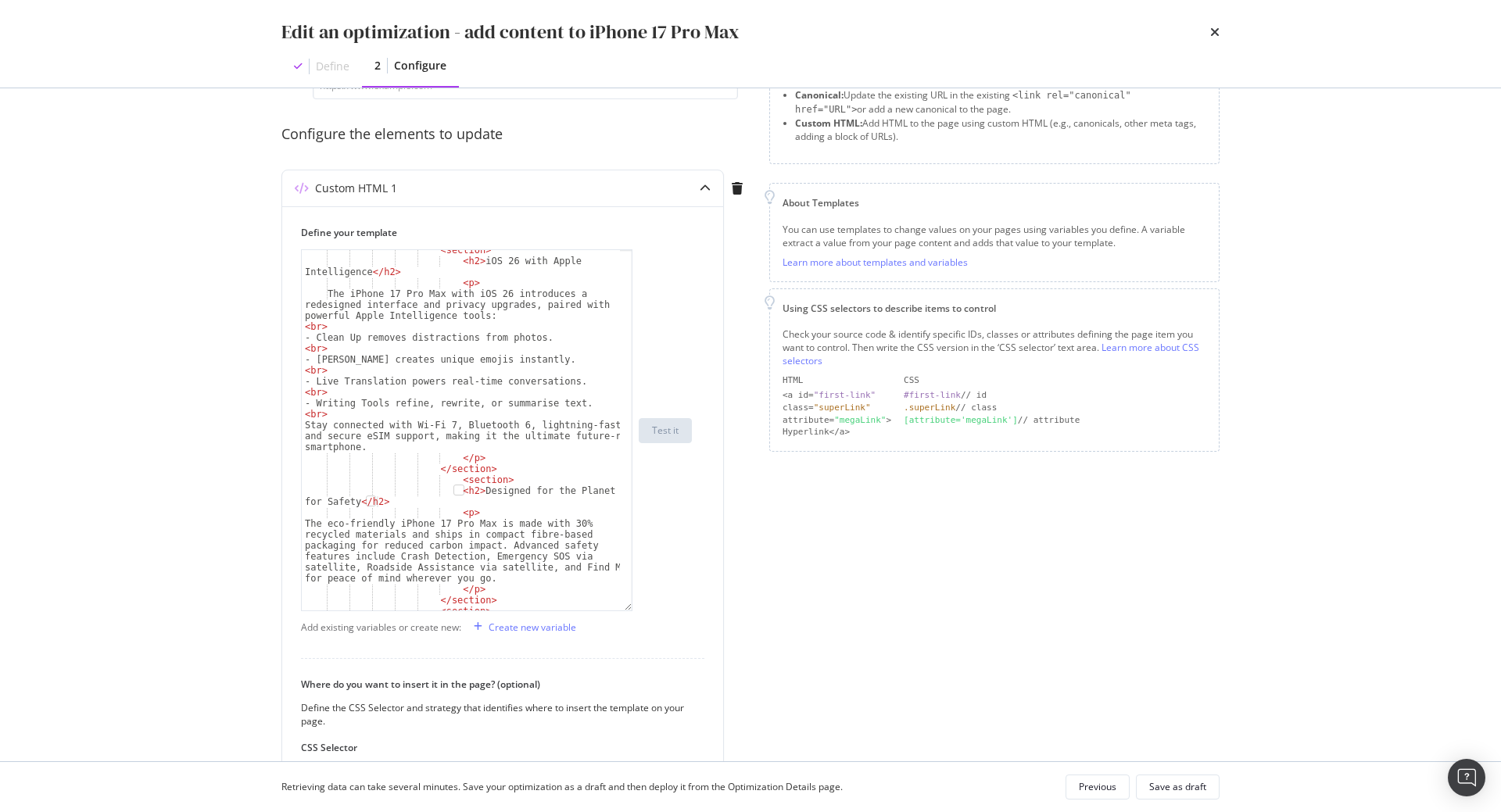
click at [804, 595] on div "Page elements to optimize Title: Update the page <title> . H1: Update an existi…" at bounding box center [994, 476] width 450 height 938
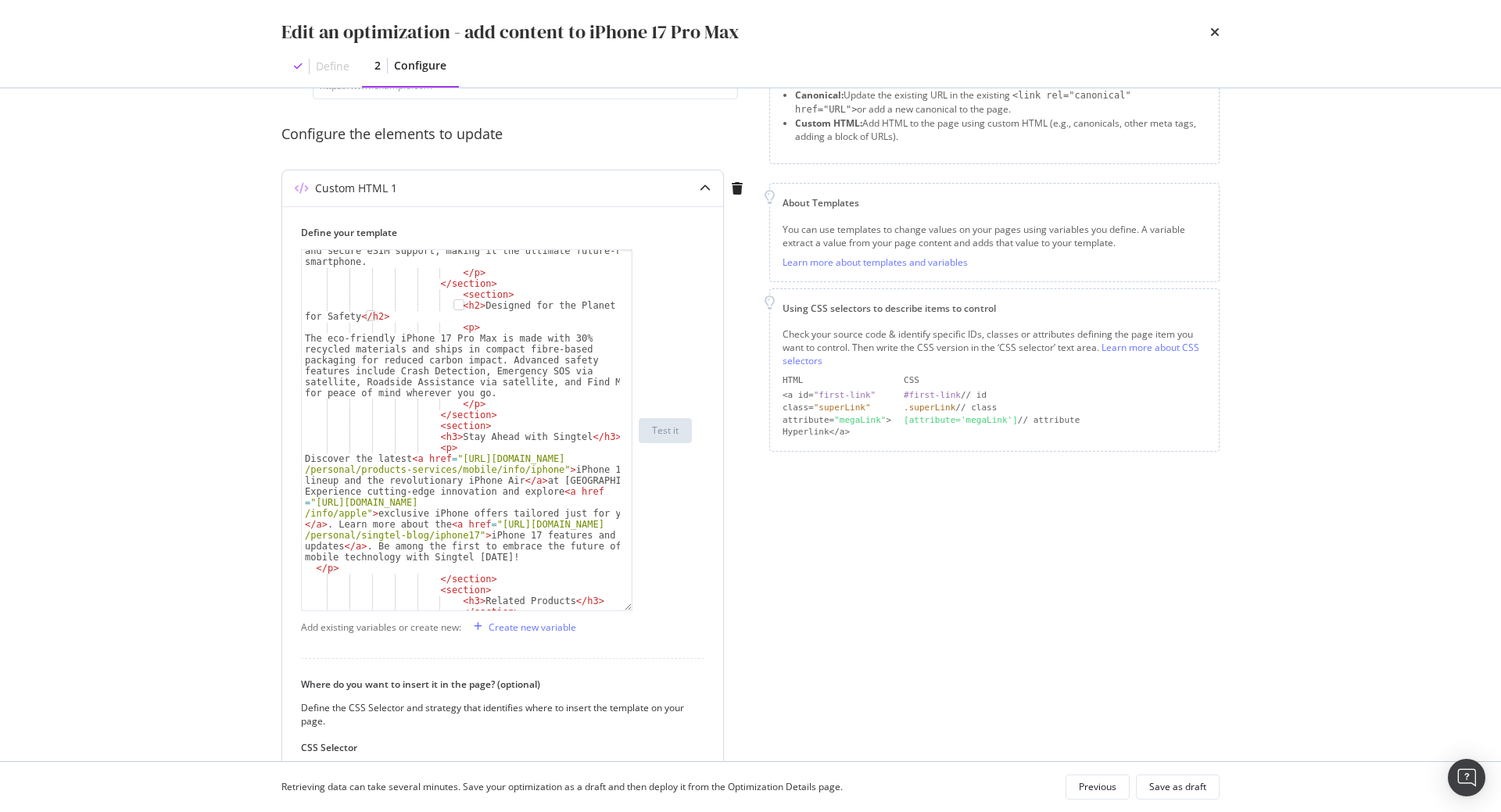
scroll to position [0, 33]
click at [440, 436] on div "Stay connected with Wi-Fi 7, Bluetooth 6, lightning-fast 5G, and secure eSIM su…" at bounding box center [461, 436] width 318 height 404
click at [583, 439] on div "Stay connected with Wi-Fi 7, Bluetooth 6, lightning-fast 5G, and secure eSIM su…" at bounding box center [461, 436] width 318 height 404
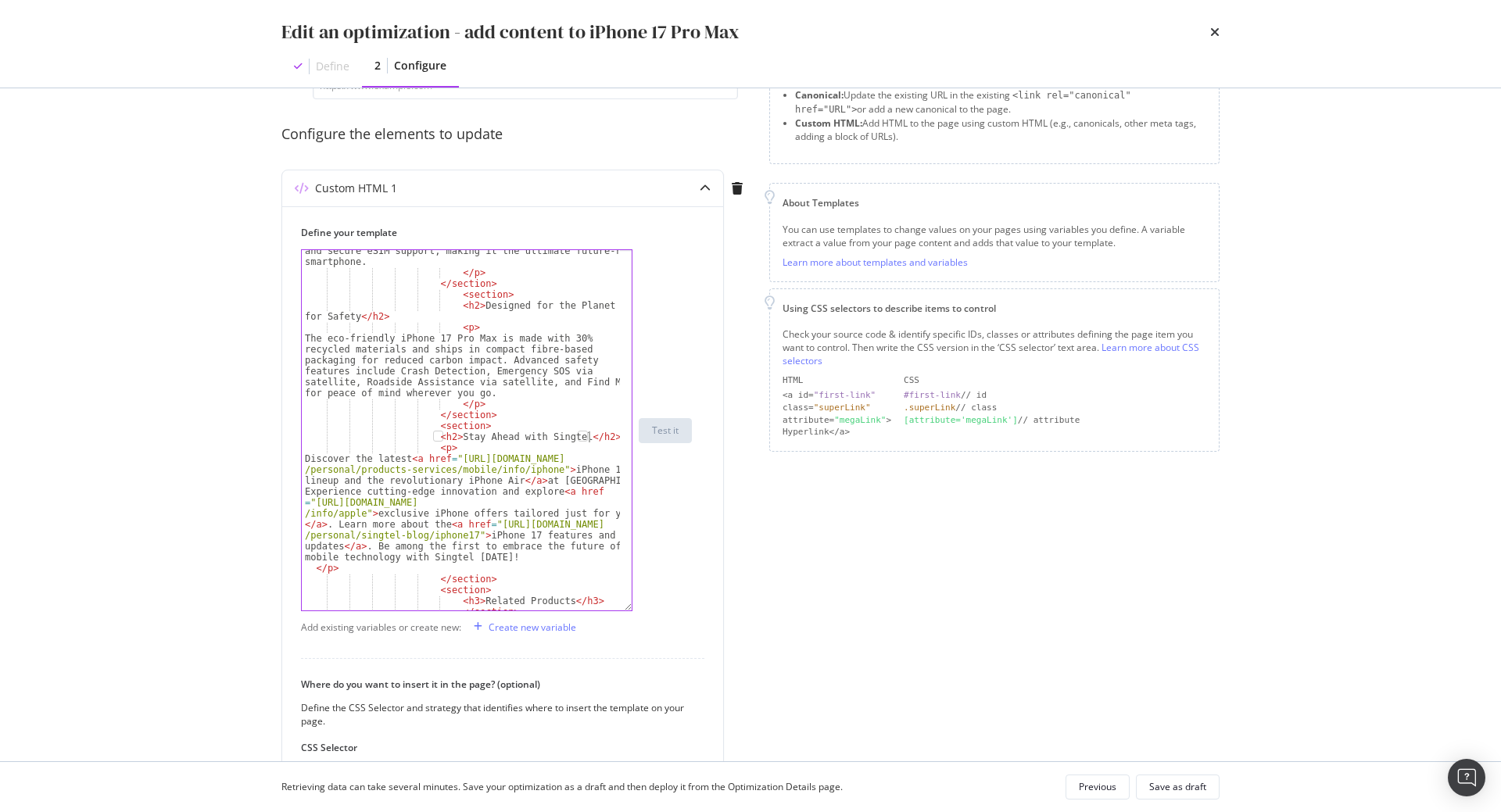
type textarea "<h2>Stay Ahead with Singtel</h2>"
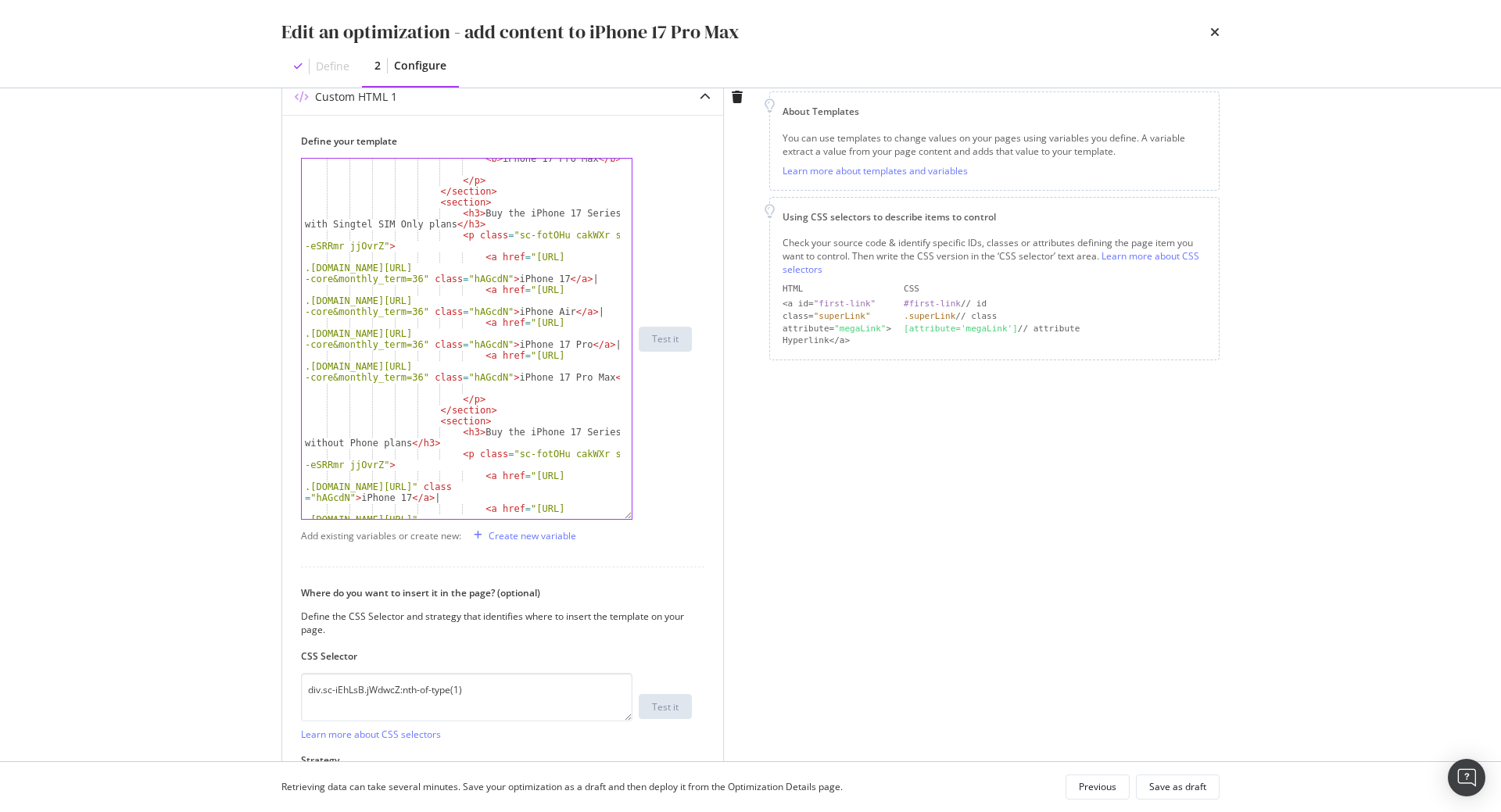
scroll to position [1262, 0]
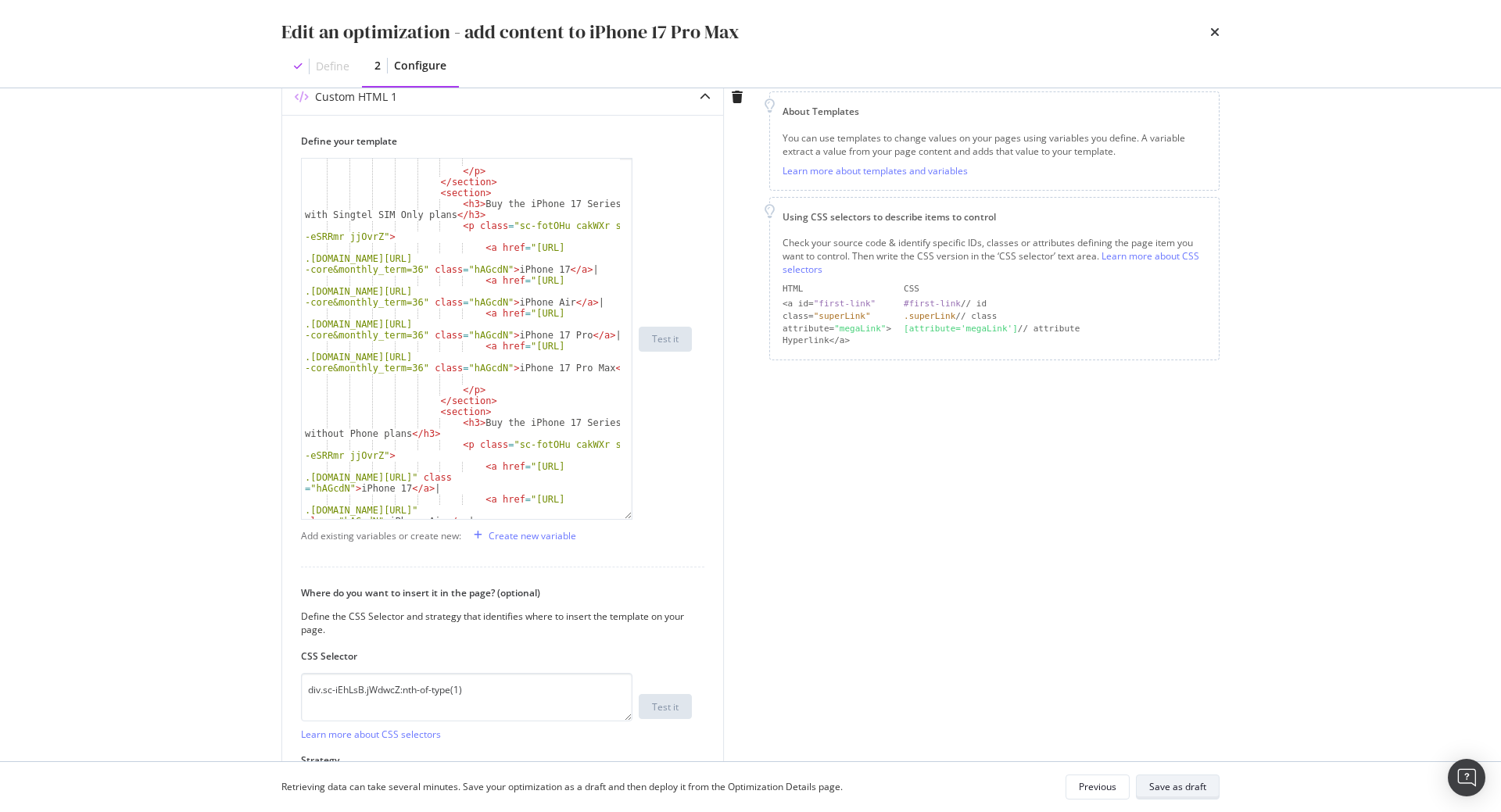
click at [1166, 788] on div "Save as draft" at bounding box center [1177, 786] width 57 height 13
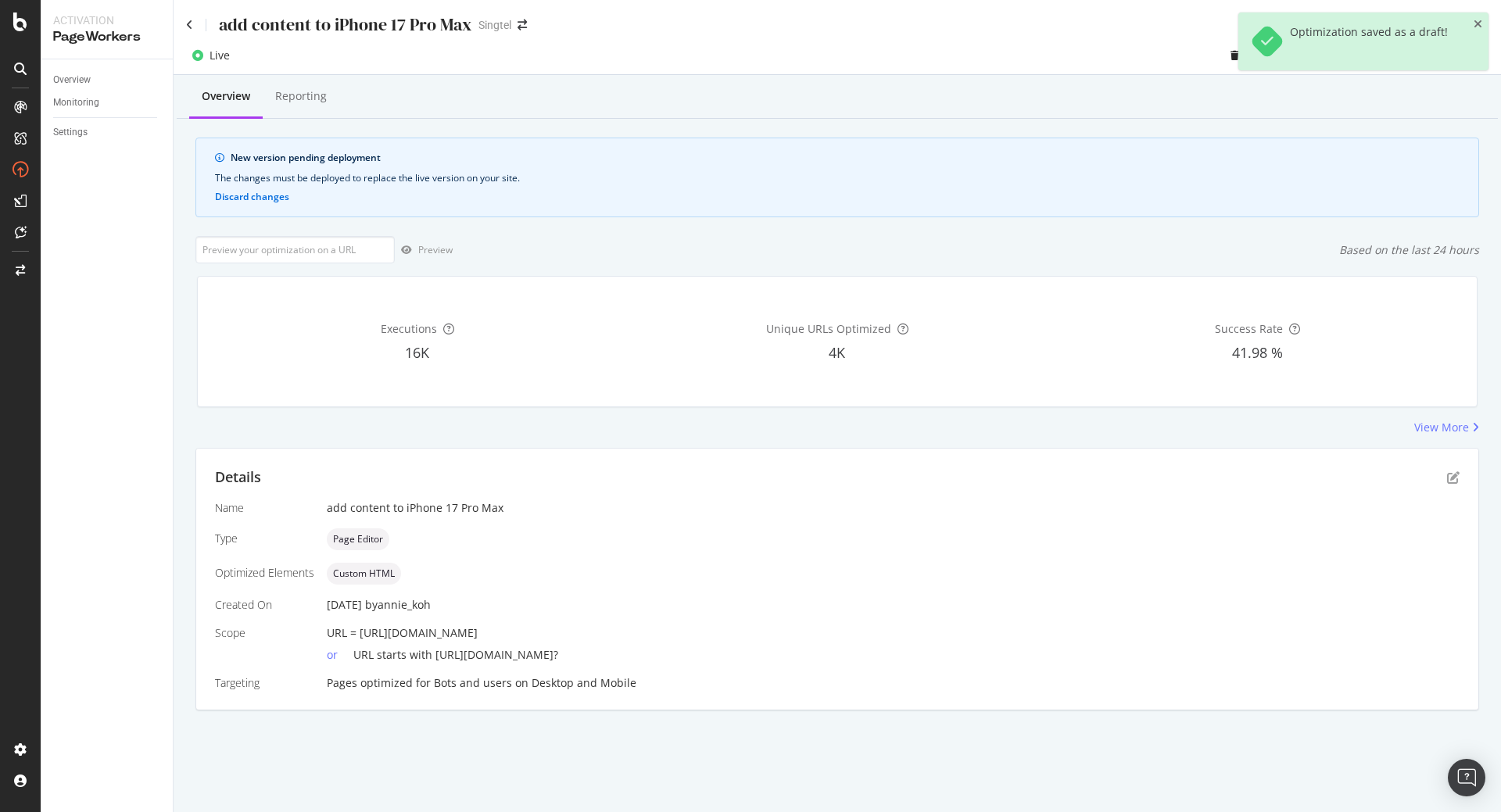
drag, startPoint x: 665, startPoint y: 636, endPoint x: 361, endPoint y: 631, distance: 304.0
click at [361, 631] on div "URL = [URL][DOMAIN_NAME]" at bounding box center [893, 633] width 1132 height 15
copy span "[URL][DOMAIN_NAME]"
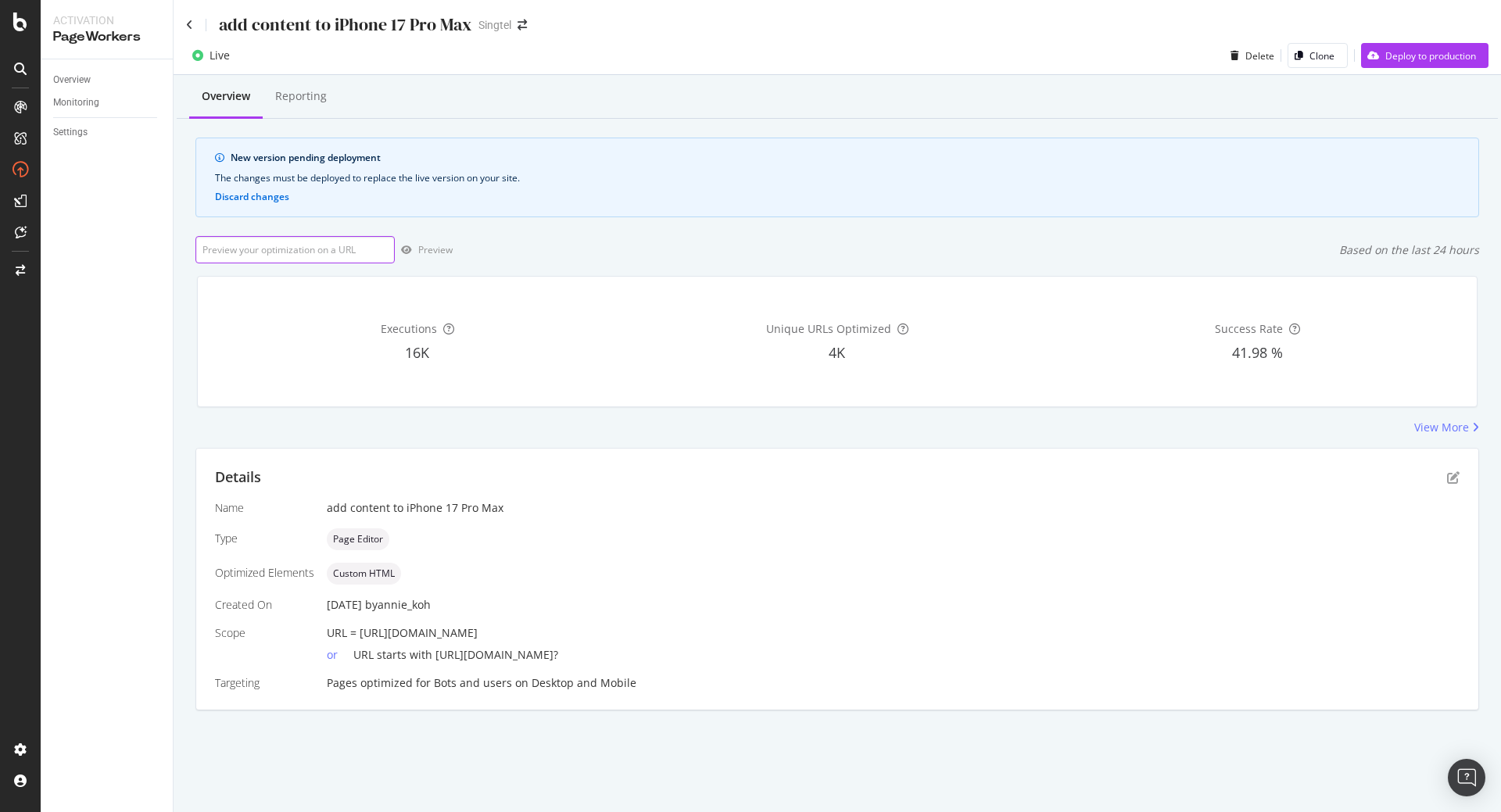
click at [332, 251] on input "url" at bounding box center [295, 249] width 199 height 27
paste input "[URL][DOMAIN_NAME]"
type input "[URL][DOMAIN_NAME]"
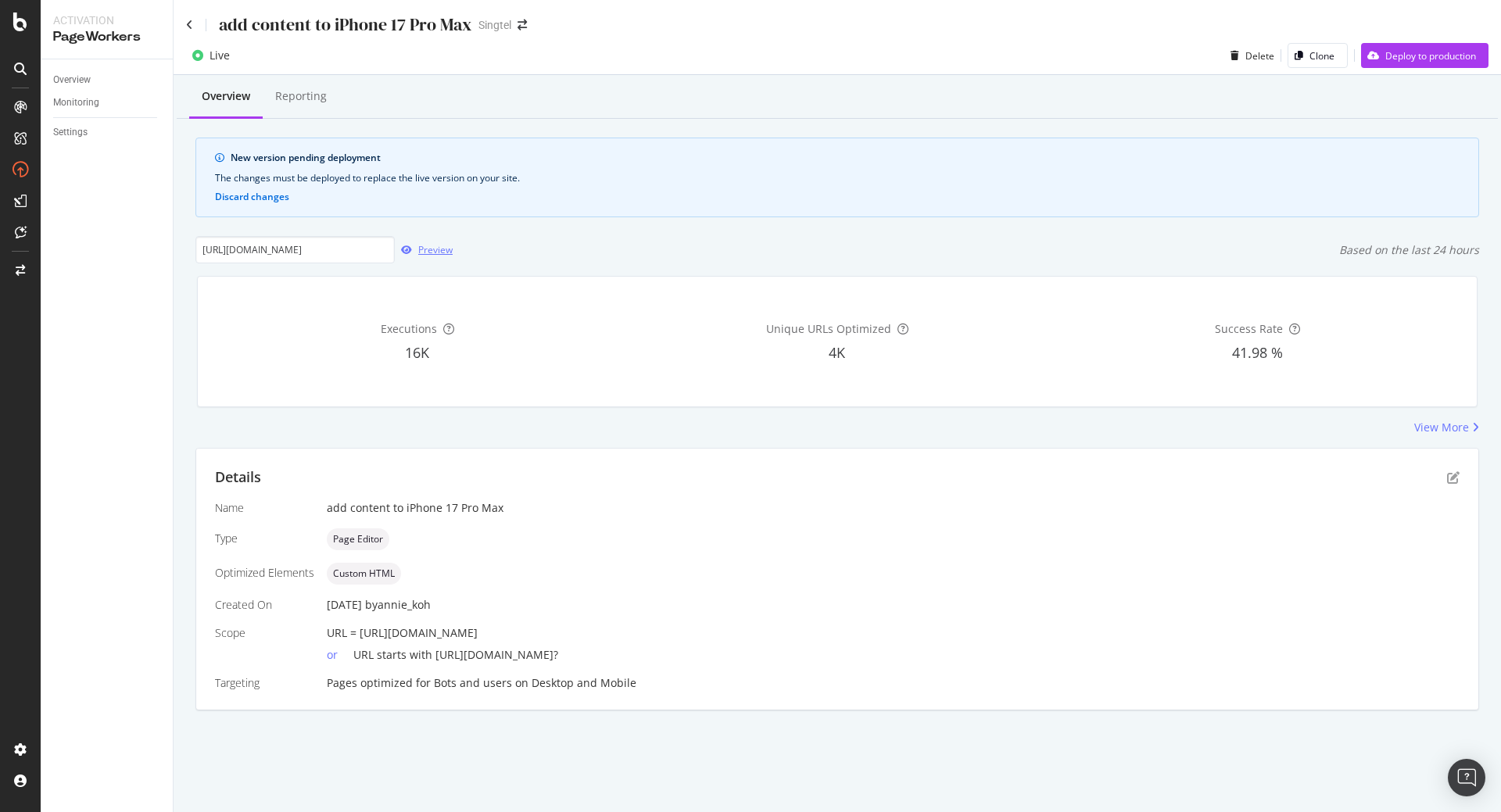
click at [430, 249] on div "Preview" at bounding box center [435, 250] width 34 height 13
click at [1436, 61] on div "Deploy to production" at bounding box center [1431, 56] width 91 height 13
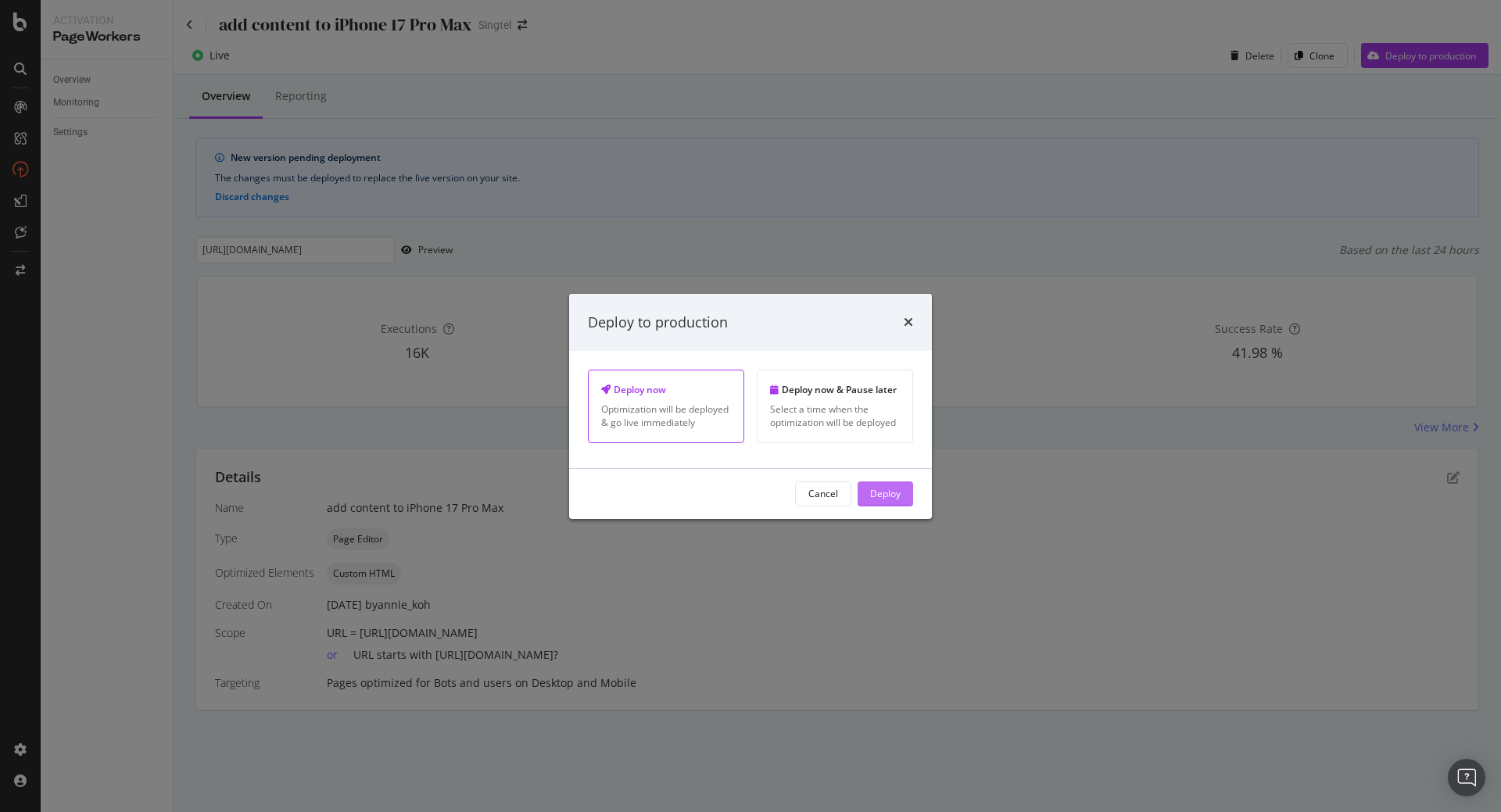
click at [903, 496] on button "Deploy" at bounding box center [885, 494] width 56 height 25
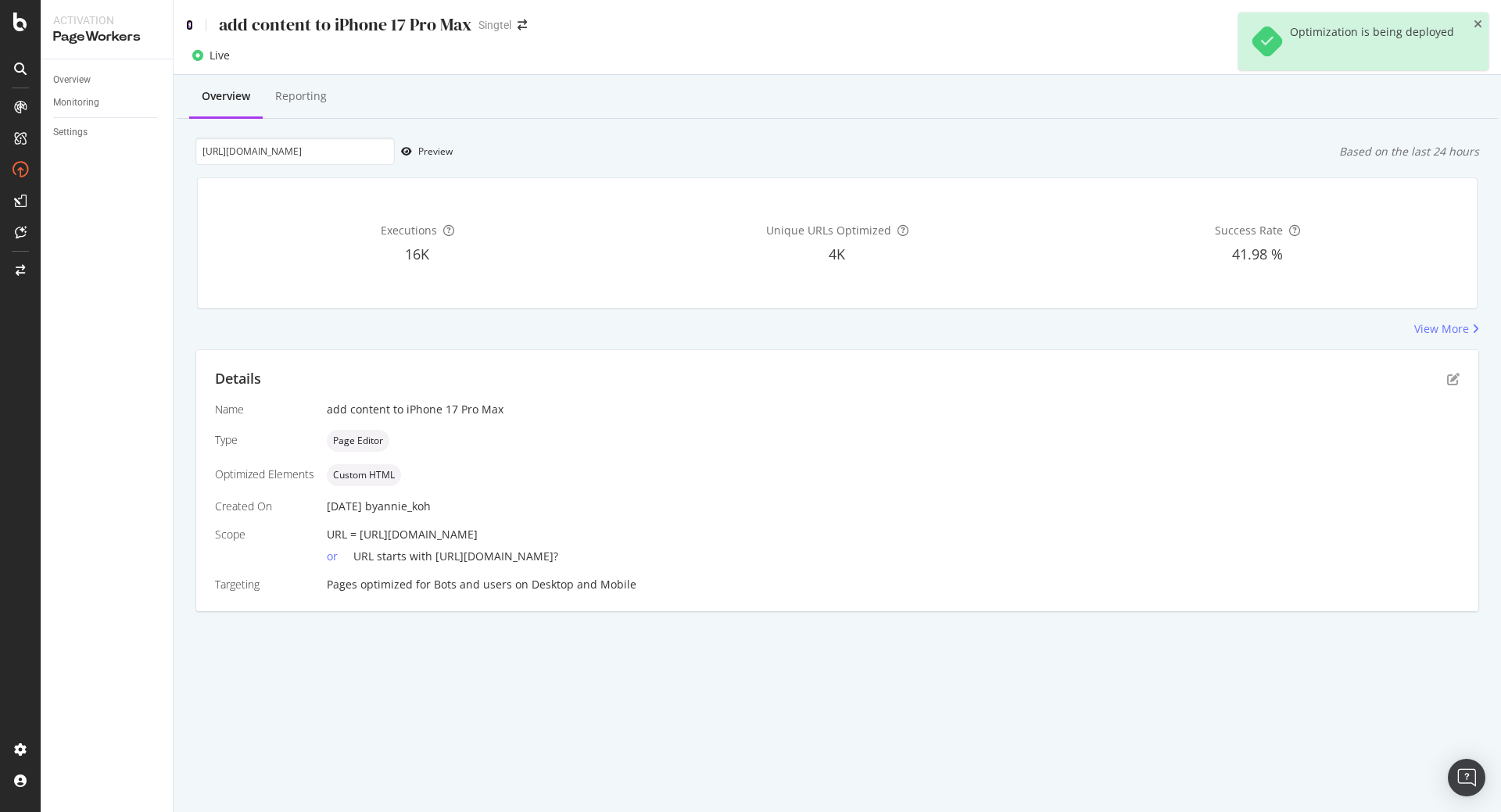
click at [190, 27] on icon at bounding box center [189, 26] width 7 height 11
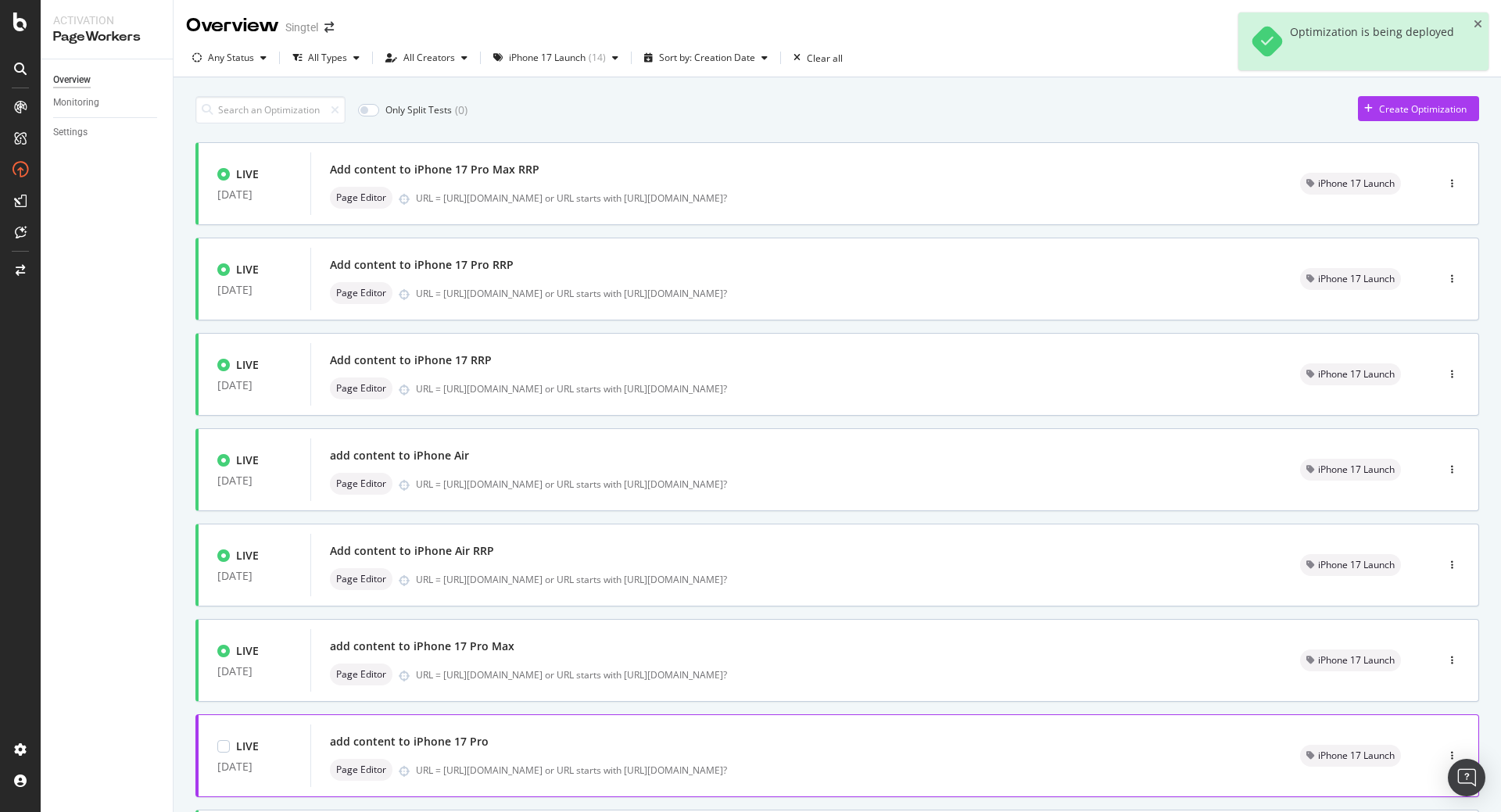
click at [515, 754] on div "add content to iPhone 17 Pro Page Editor URL = https://shop.singtel.com/phones/…" at bounding box center [796, 755] width 932 height 50
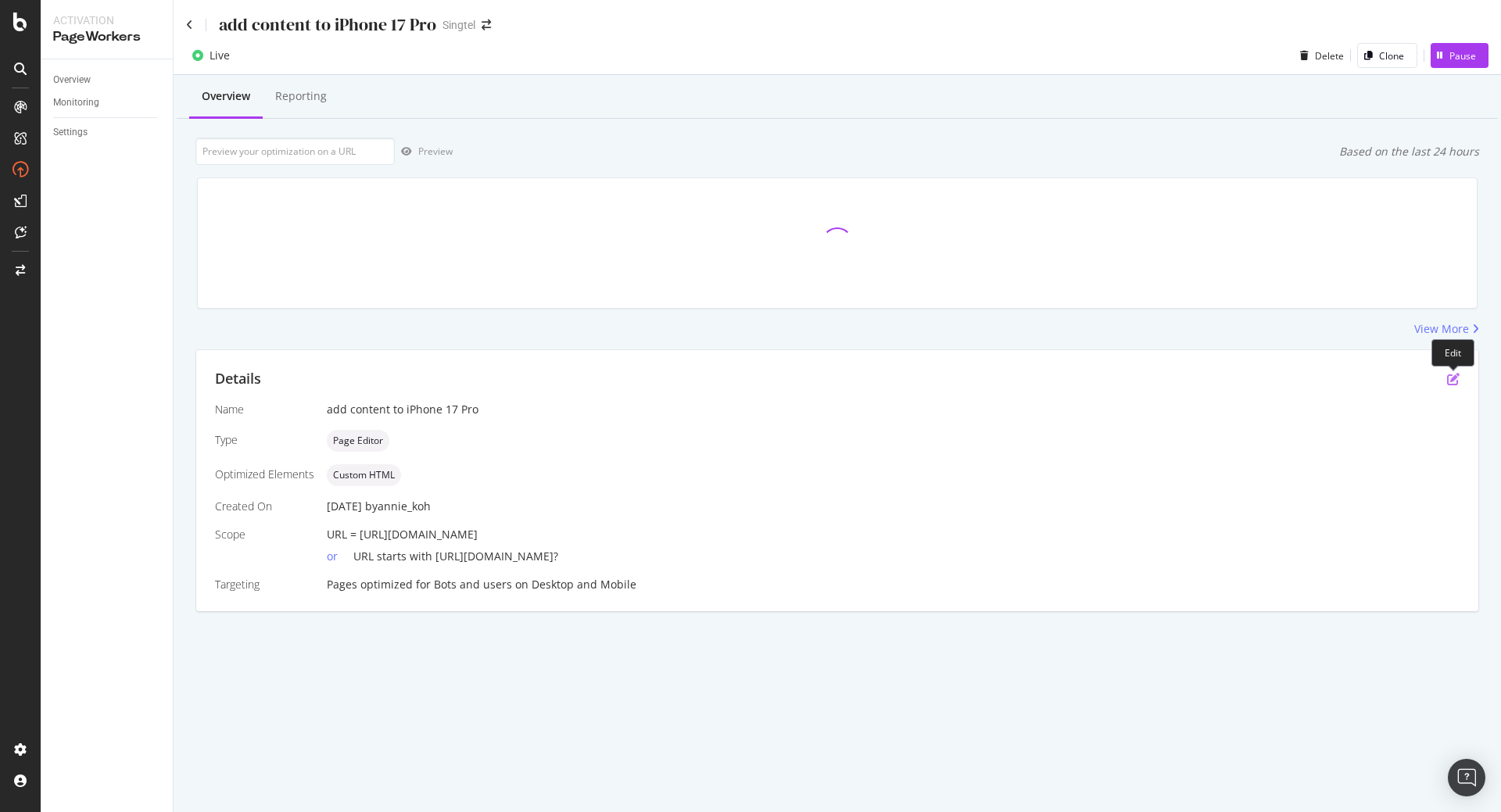
click at [1454, 384] on icon "pen-to-square" at bounding box center [1453, 378] width 12 height 12
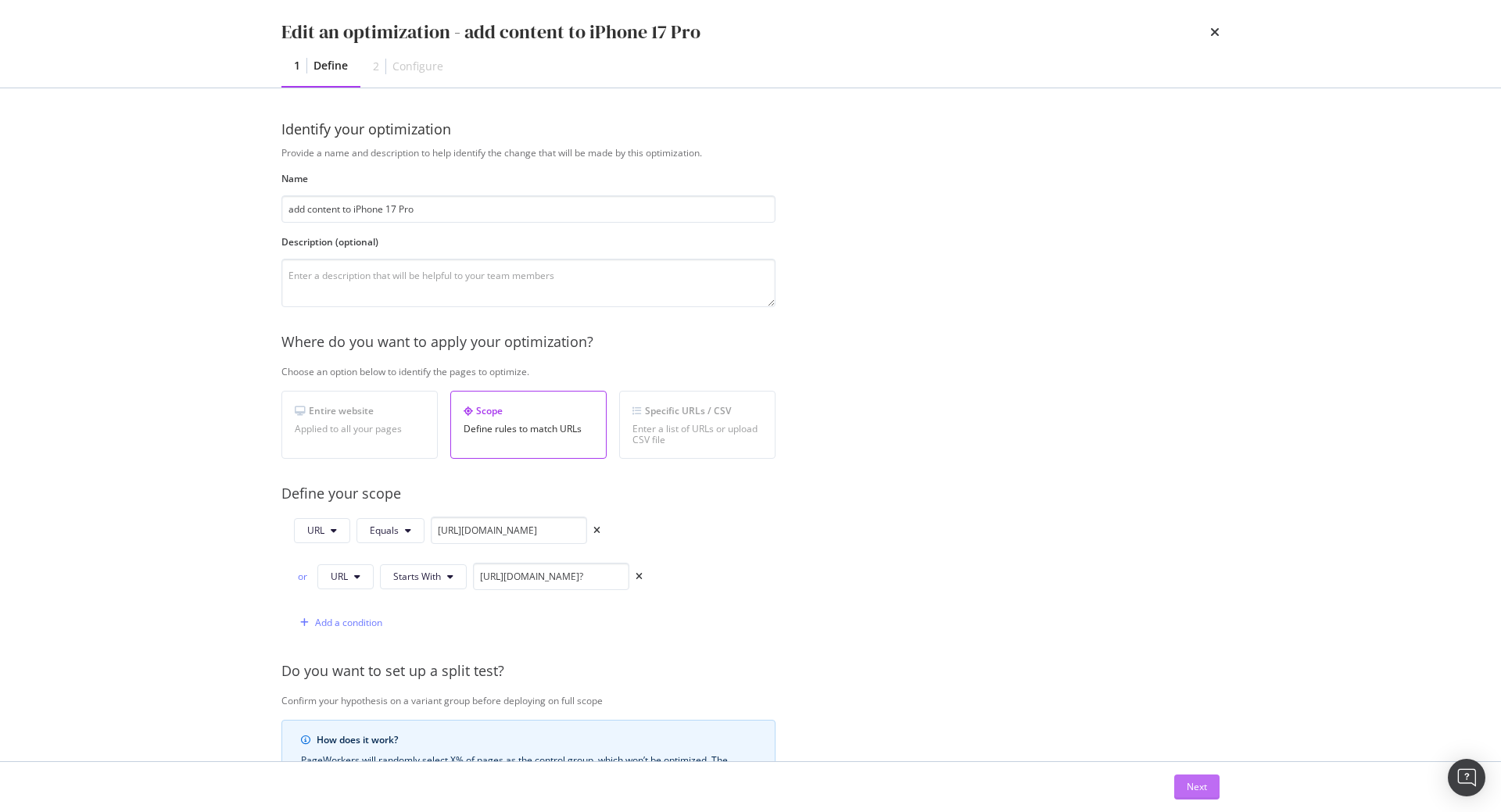
click at [1189, 792] on div "Next" at bounding box center [1196, 786] width 20 height 13
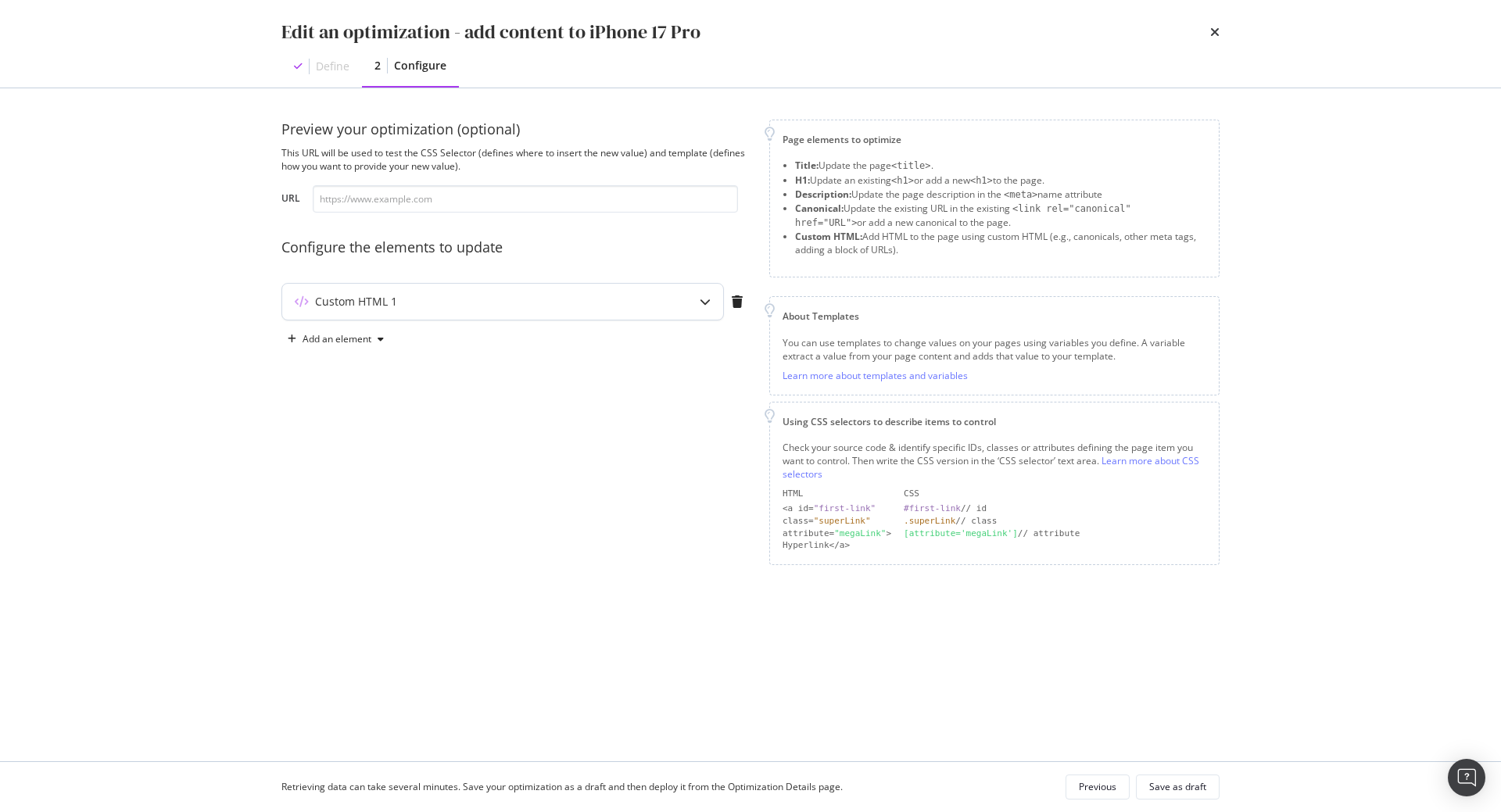
click at [632, 311] on div "Custom HTML 1" at bounding box center [502, 301] width 441 height 36
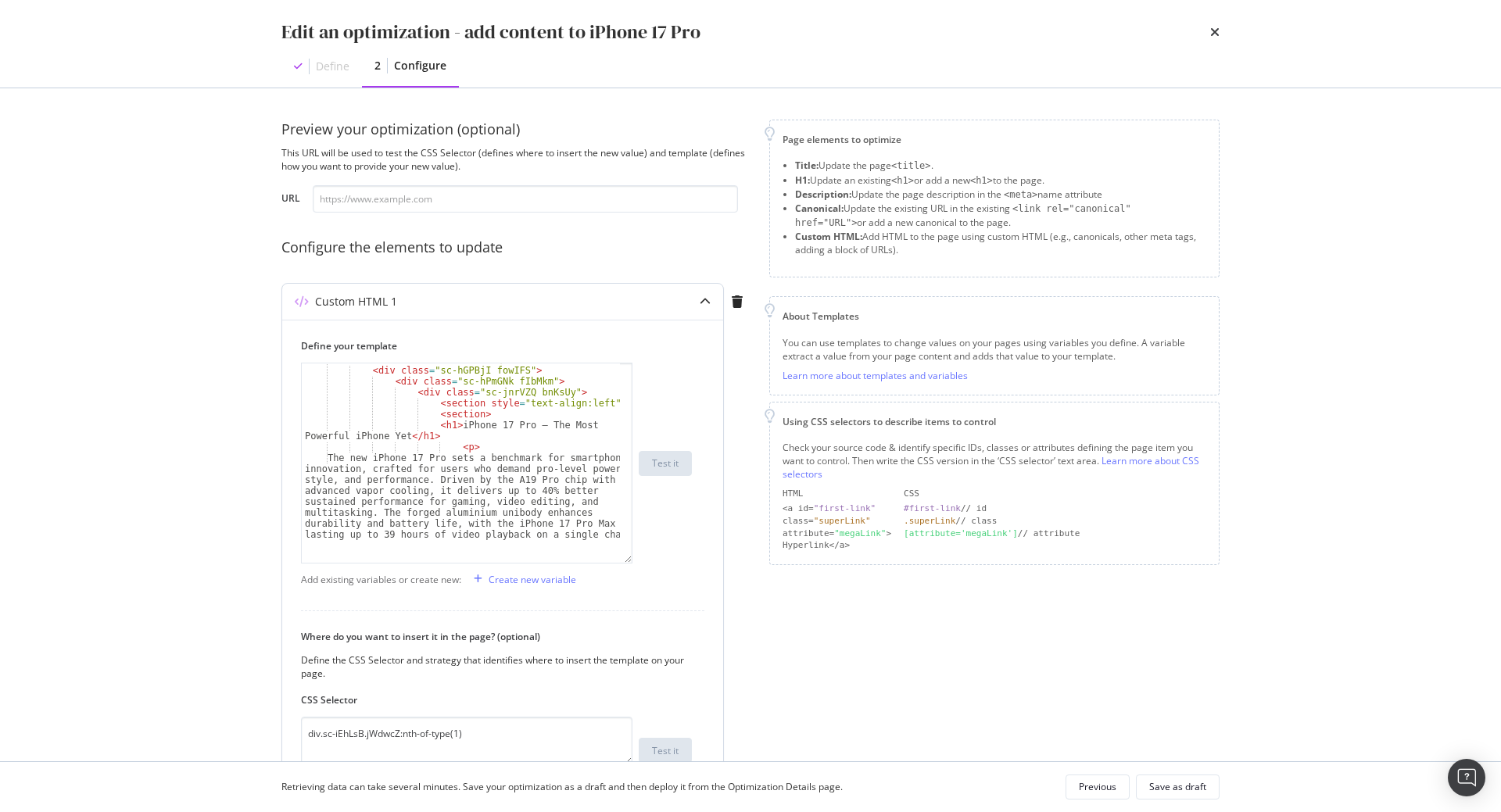
scroll to position [31, 0]
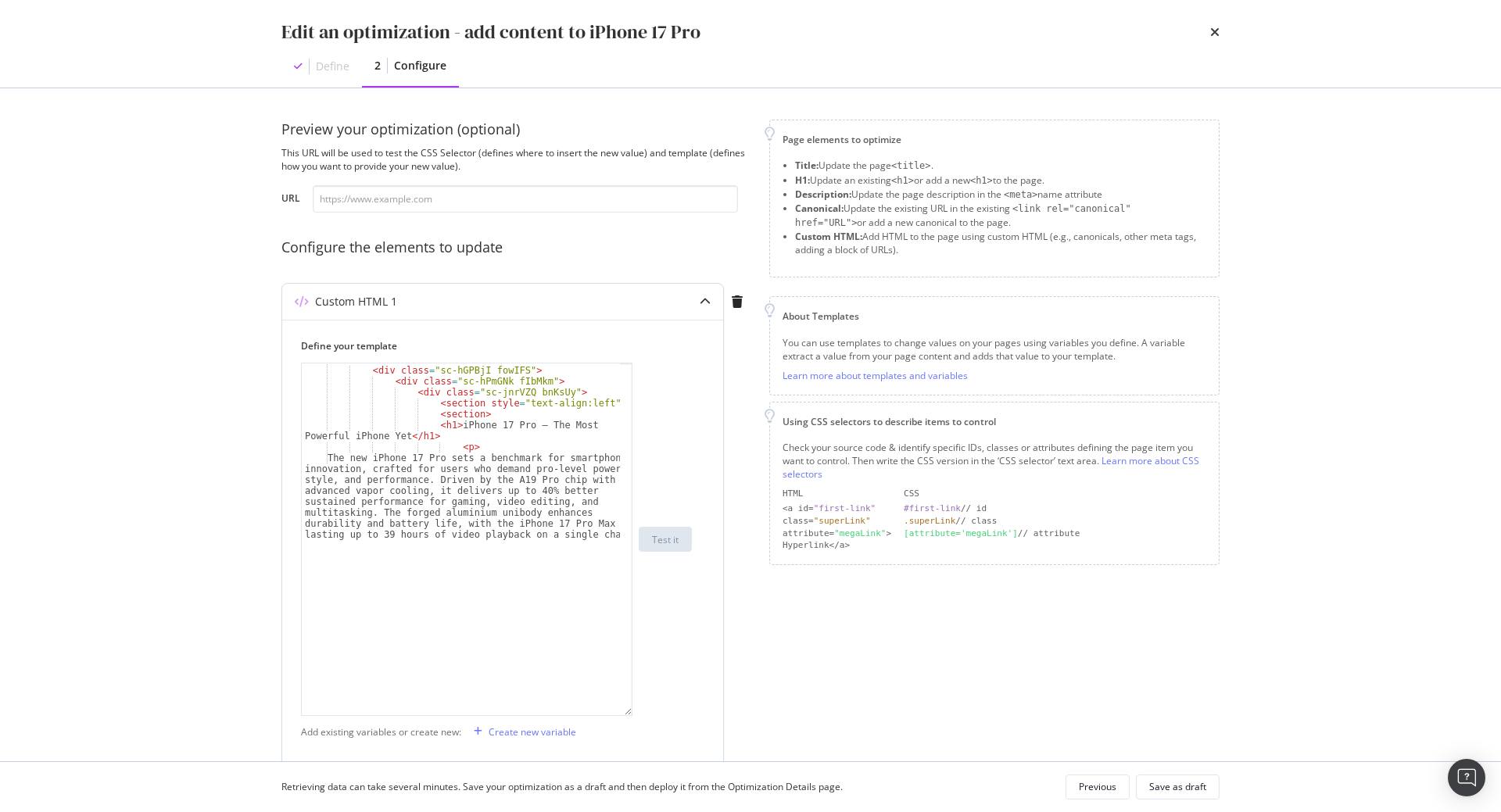
drag, startPoint x: 627, startPoint y: 461, endPoint x: 634, endPoint y: 721, distance: 260.1
click at [634, 716] on div "< div class = "sc-dlVxhl dUTbQc" > < div class = "sc-hGPBjI fowIFS" > < div cla…" at bounding box center [497, 539] width 390 height 353
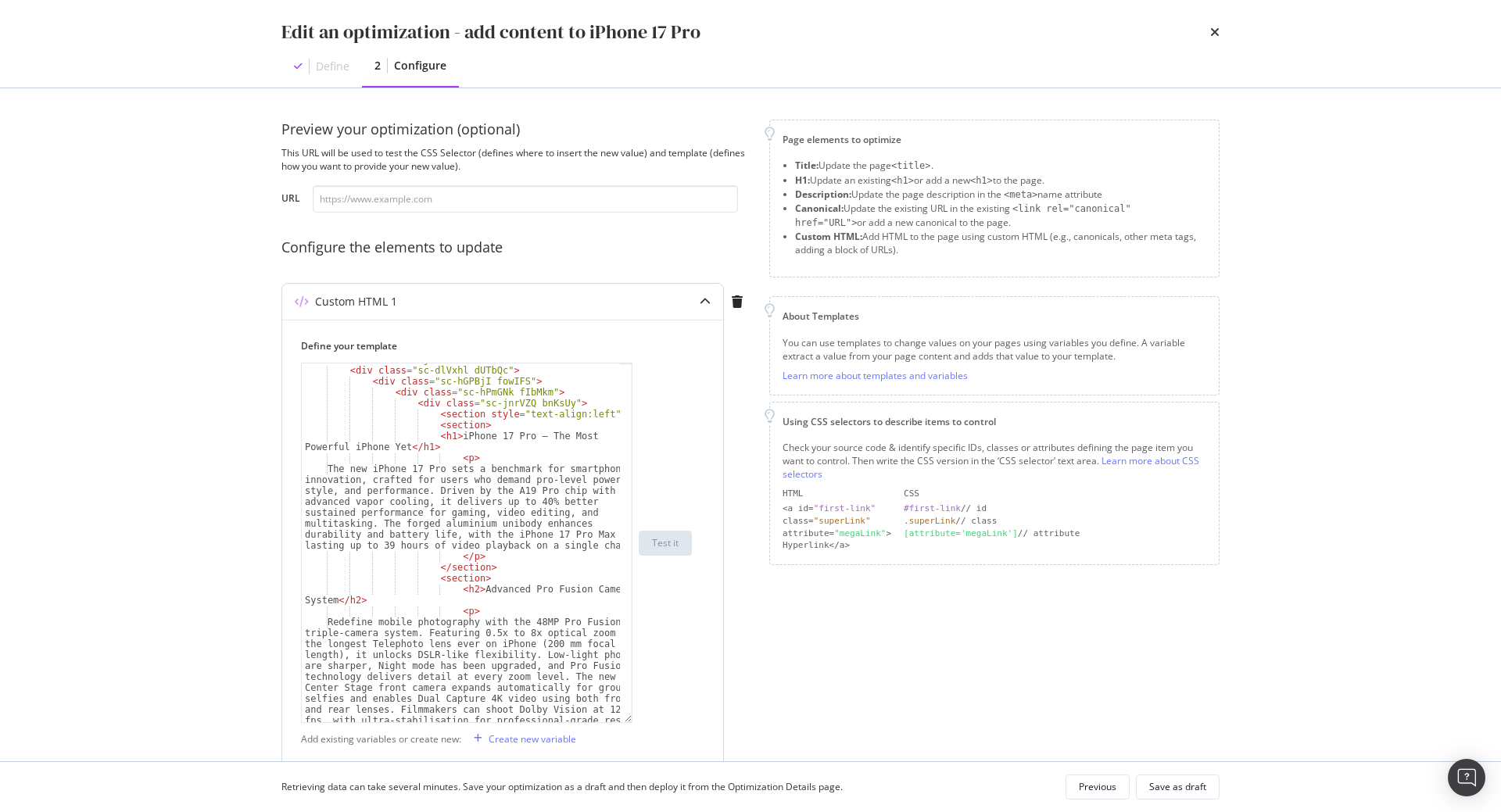
scroll to position [16, 0]
drag, startPoint x: 424, startPoint y: 437, endPoint x: 447, endPoint y: 439, distance: 23.1
click at [447, 439] on div "< div class = "sc-dJjYzT hAvEnv" > < div class = "sc-dlVxhl dUTbQc" > < div cla…" at bounding box center [461, 603] width 318 height 490
paste textarea "style="font-size: 26px; font-weight: 700;""
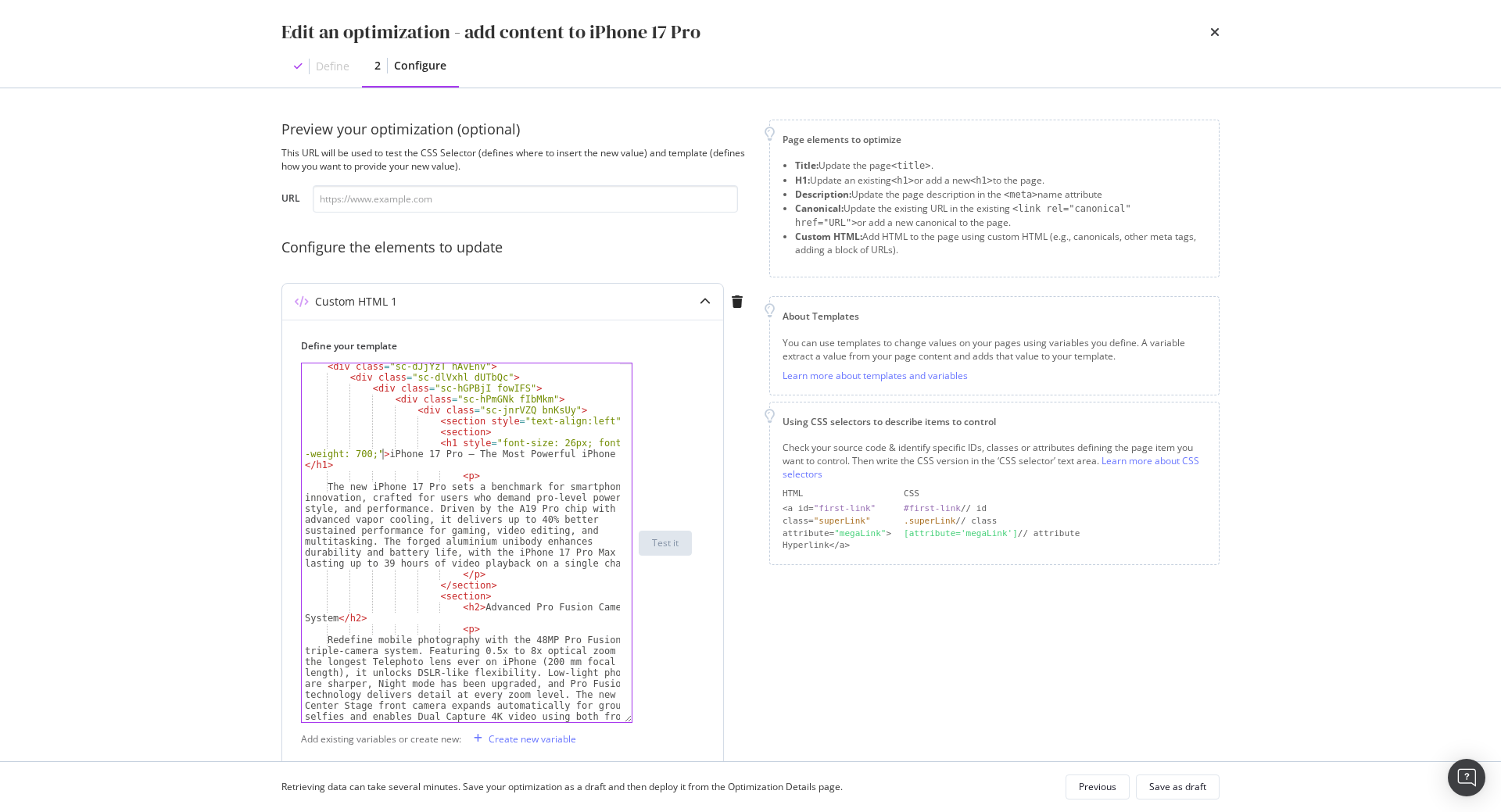
scroll to position [13, 0]
click at [829, 636] on div "Page elements to optimize Title: Update the page <title> . H1: Update an existi…" at bounding box center [994, 587] width 450 height 936
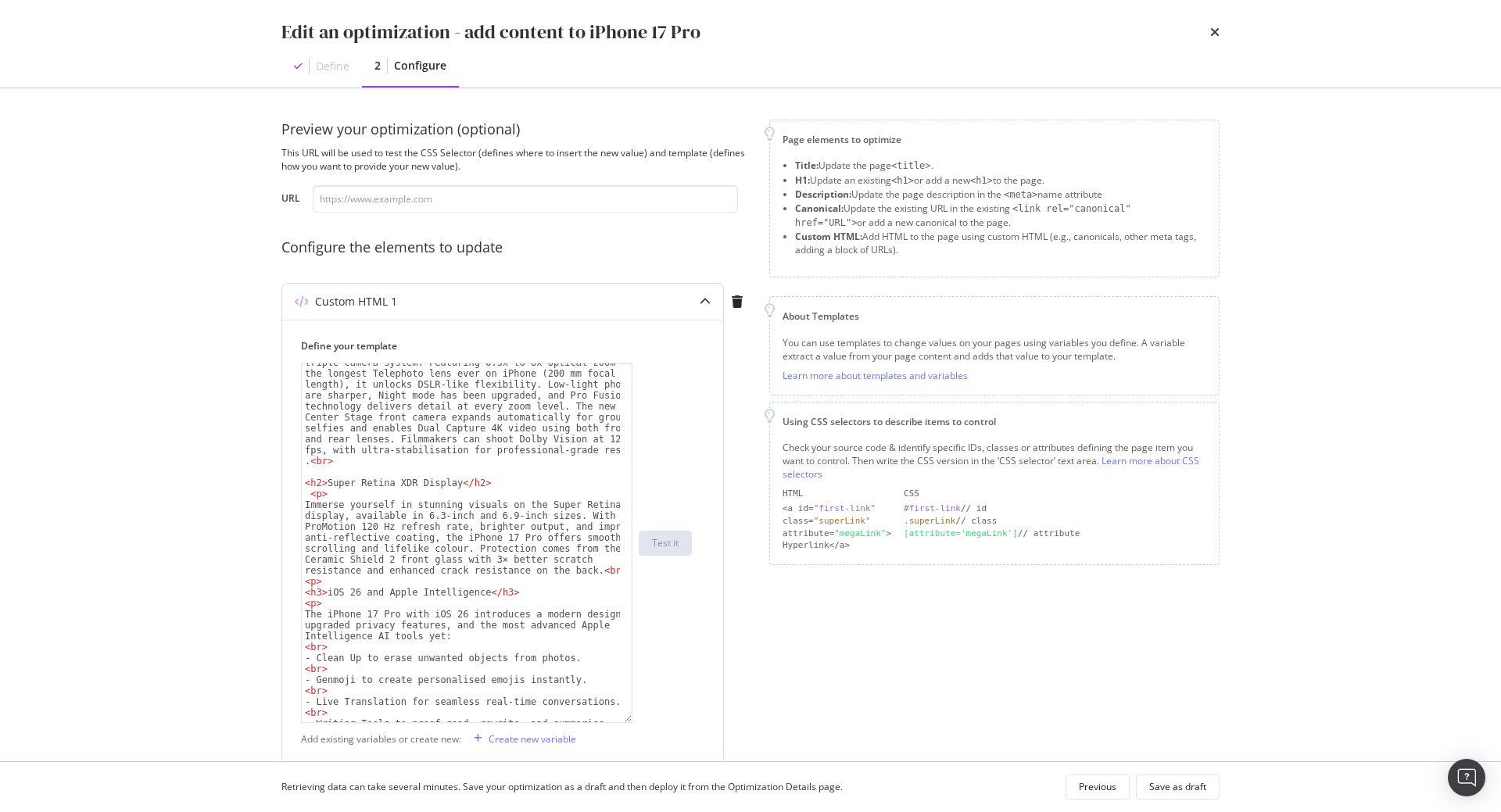
scroll to position [310, 0]
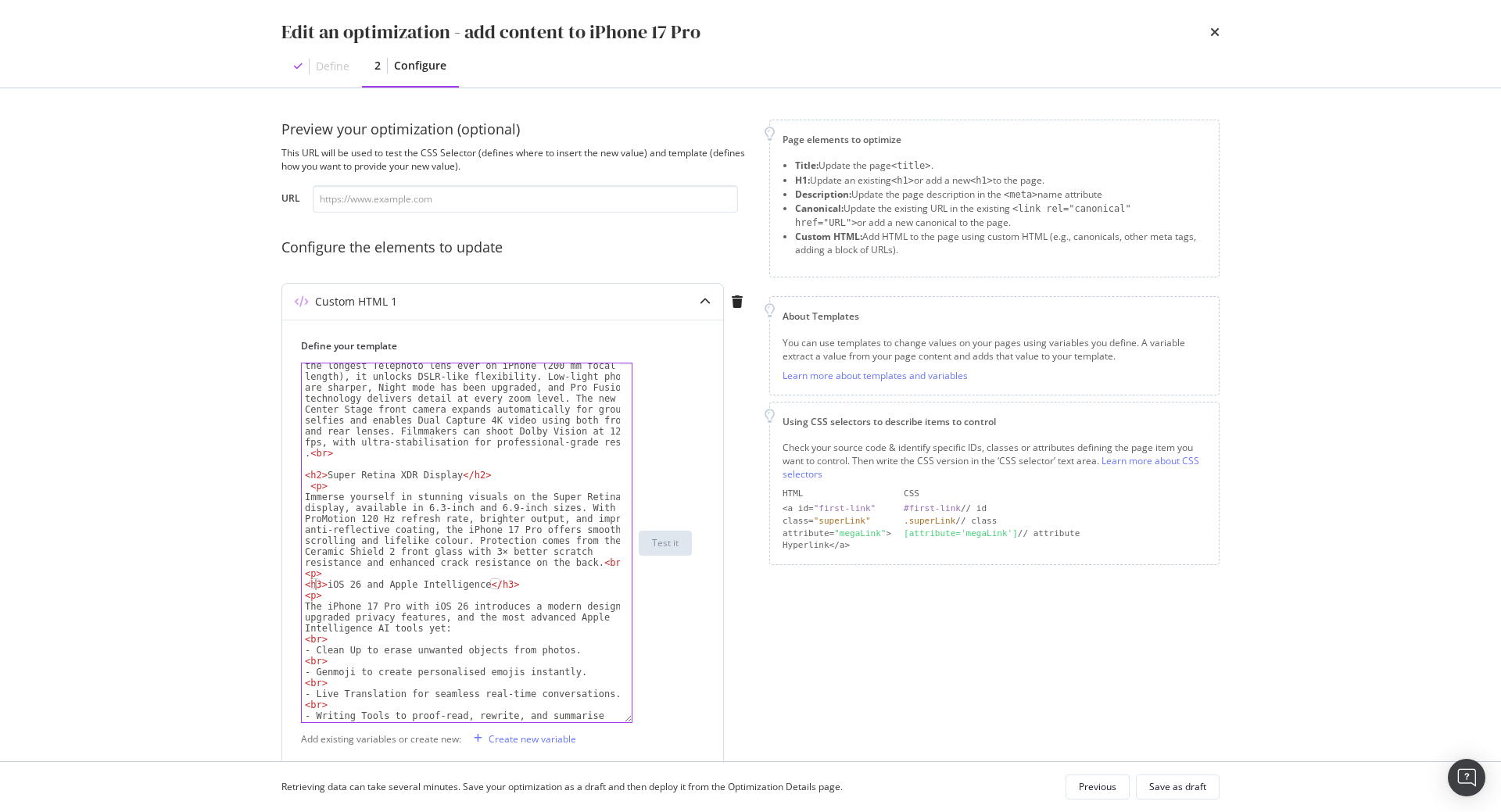
click at [317, 582] on div "Redefine mobile photography with the 48MP Pro Fusion triple-camera system. Feat…" at bounding box center [461, 588] width 318 height 501
click at [496, 587] on div "Redefine mobile photography with the 48MP Pro Fusion triple-camera system. Feat…" at bounding box center [461, 588] width 318 height 501
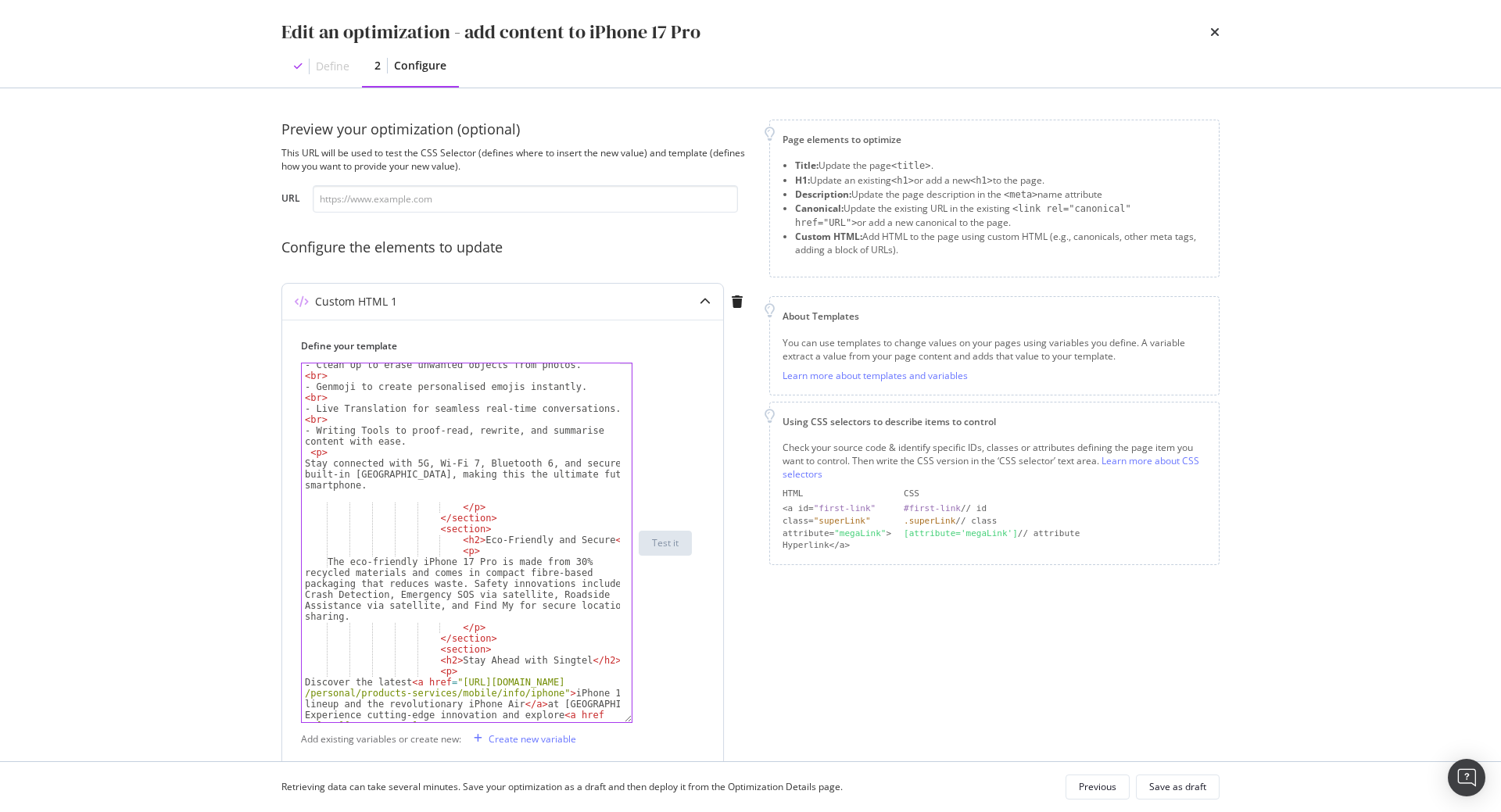
scroll to position [595, 0]
click at [459, 541] on div "- Clean Up to erase unwanted objects from photos. < br > - Genmoji to create pe…" at bounding box center [461, 599] width 318 height 479
click at [605, 541] on div "- Clean Up to erase unwanted objects from photos. < br > - Genmoji to create pe…" at bounding box center [461, 599] width 318 height 479
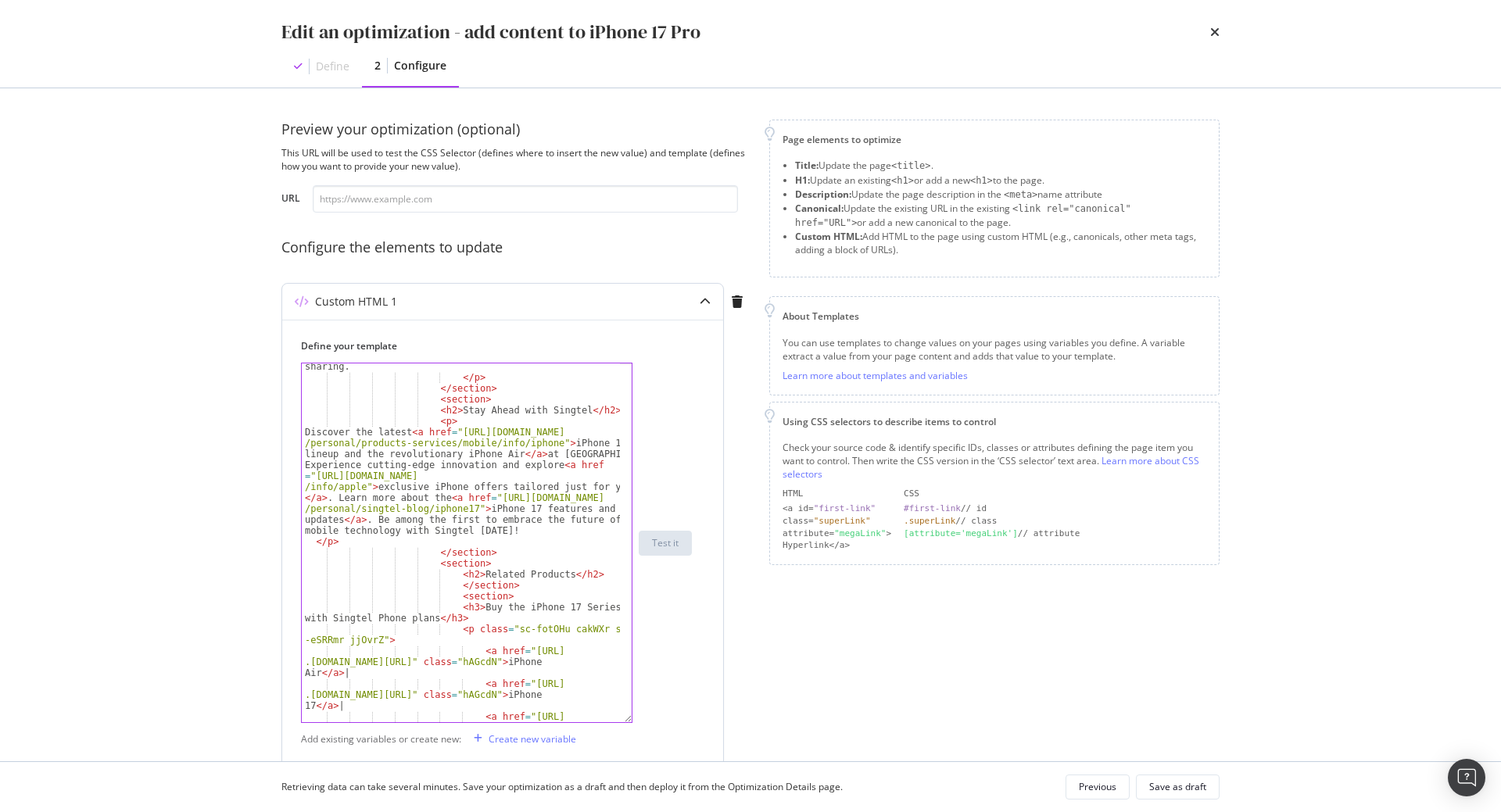
scroll to position [846, 0]
click at [461, 569] on div "The eco-friendly iPhone 17 Pro is made from 30% recycled materials and comes in…" at bounding box center [461, 533] width 318 height 458
type textarea "<h2>Related Products</h2>"
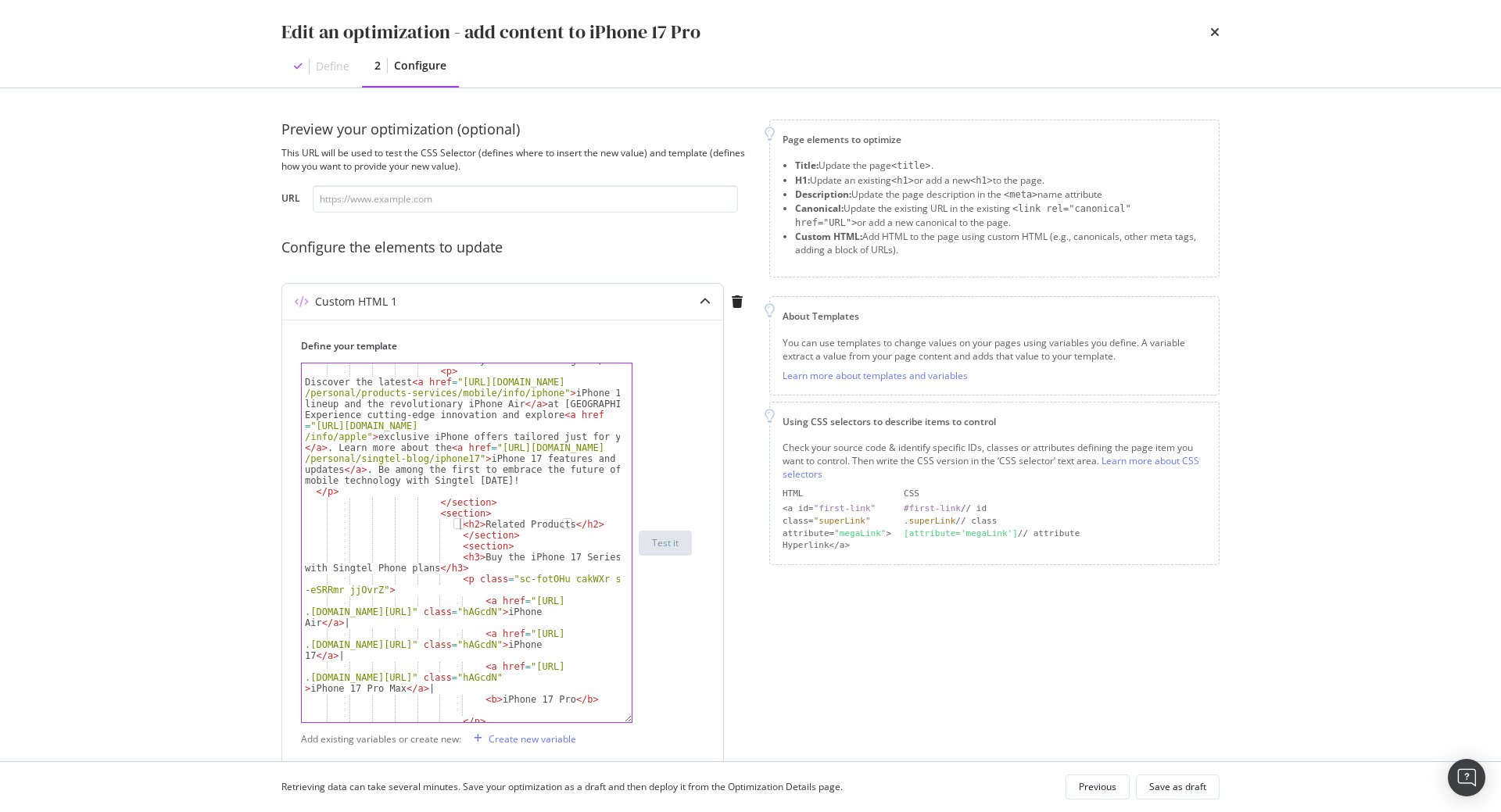
scroll to position [894, 0]
click at [1185, 783] on div "Save as draft" at bounding box center [1177, 786] width 57 height 13
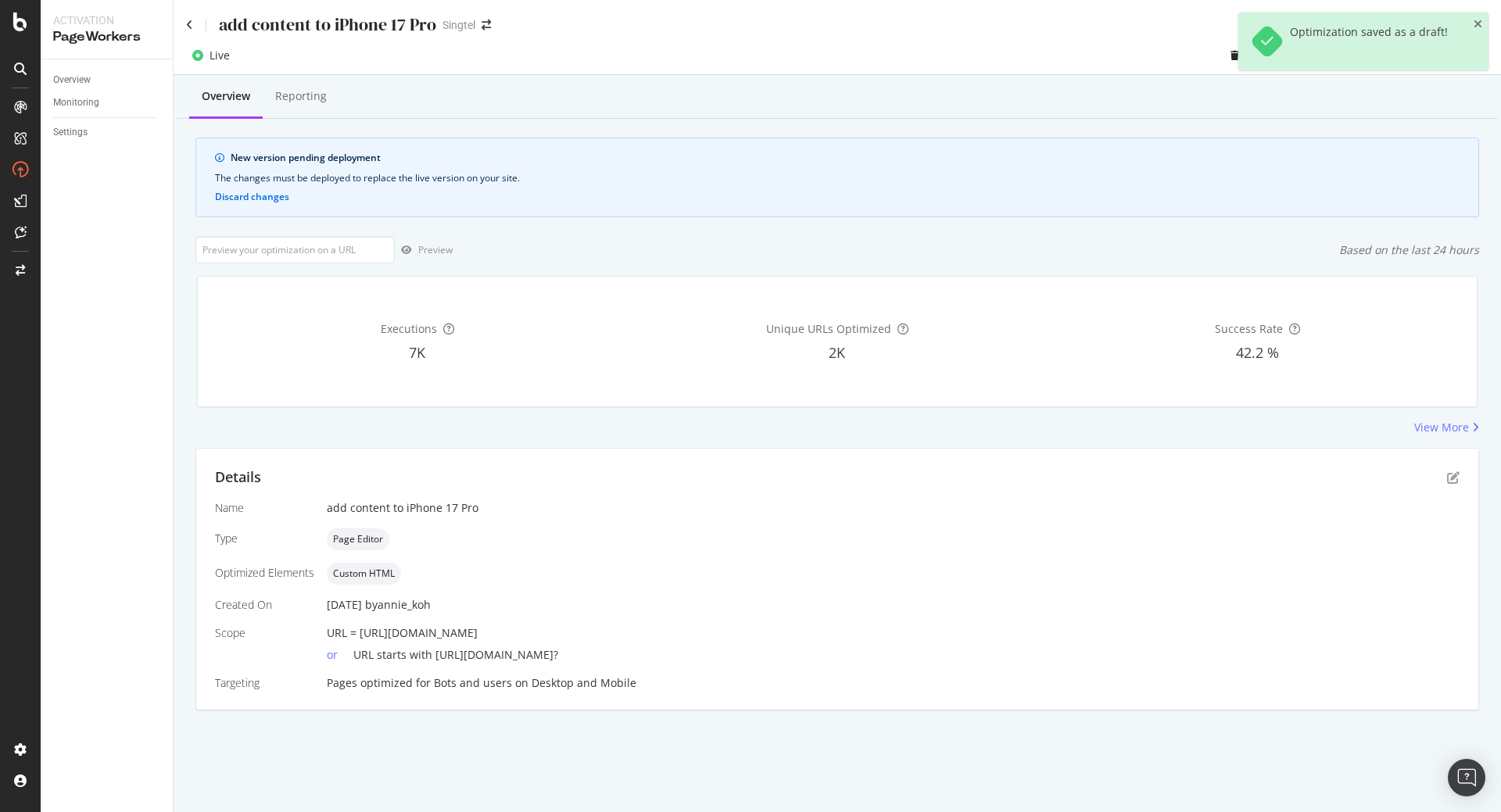
drag, startPoint x: 648, startPoint y: 631, endPoint x: 360, endPoint y: 629, distance: 288.0
click at [360, 629] on div "URL = [URL][DOMAIN_NAME]" at bounding box center [893, 633] width 1132 height 15
copy span "[URL][DOMAIN_NAME]"
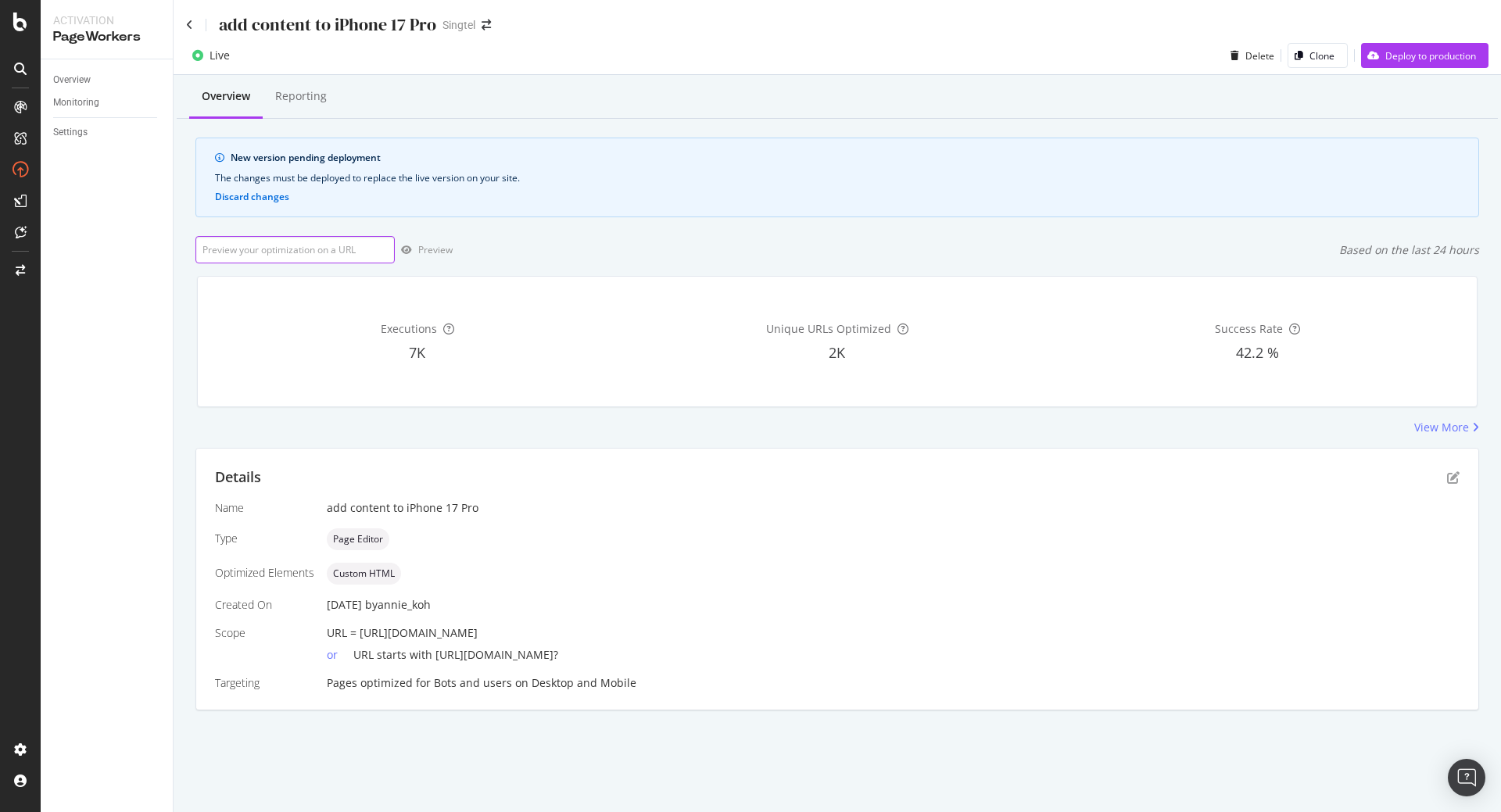
click at [295, 256] on input "url" at bounding box center [295, 249] width 199 height 27
paste input "[URL][DOMAIN_NAME]"
type input "[URL][DOMAIN_NAME]"
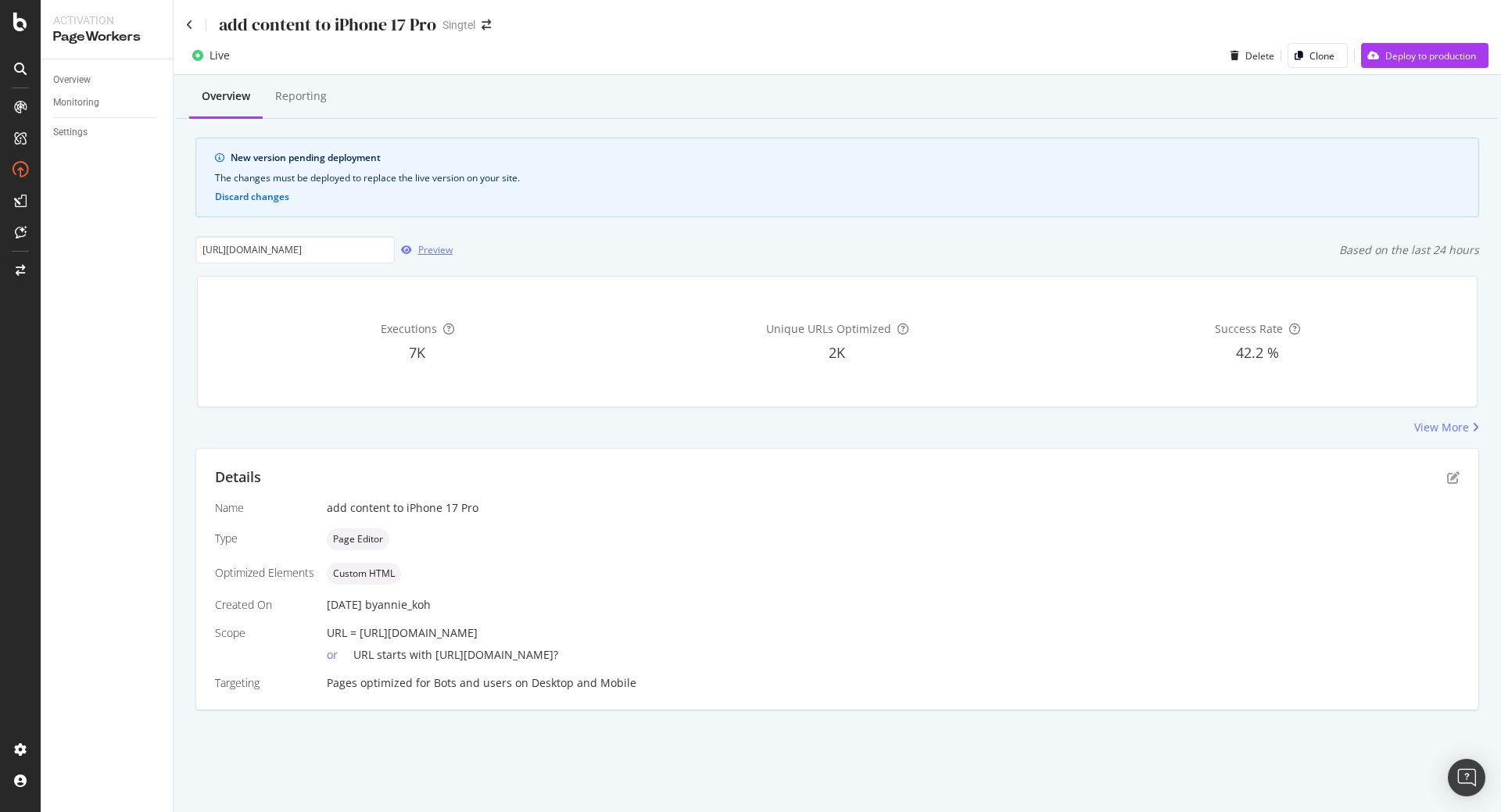
click at [429, 248] on div "Preview" at bounding box center [435, 250] width 34 height 13
click at [1453, 478] on icon "pen-to-square" at bounding box center [1453, 477] width 12 height 12
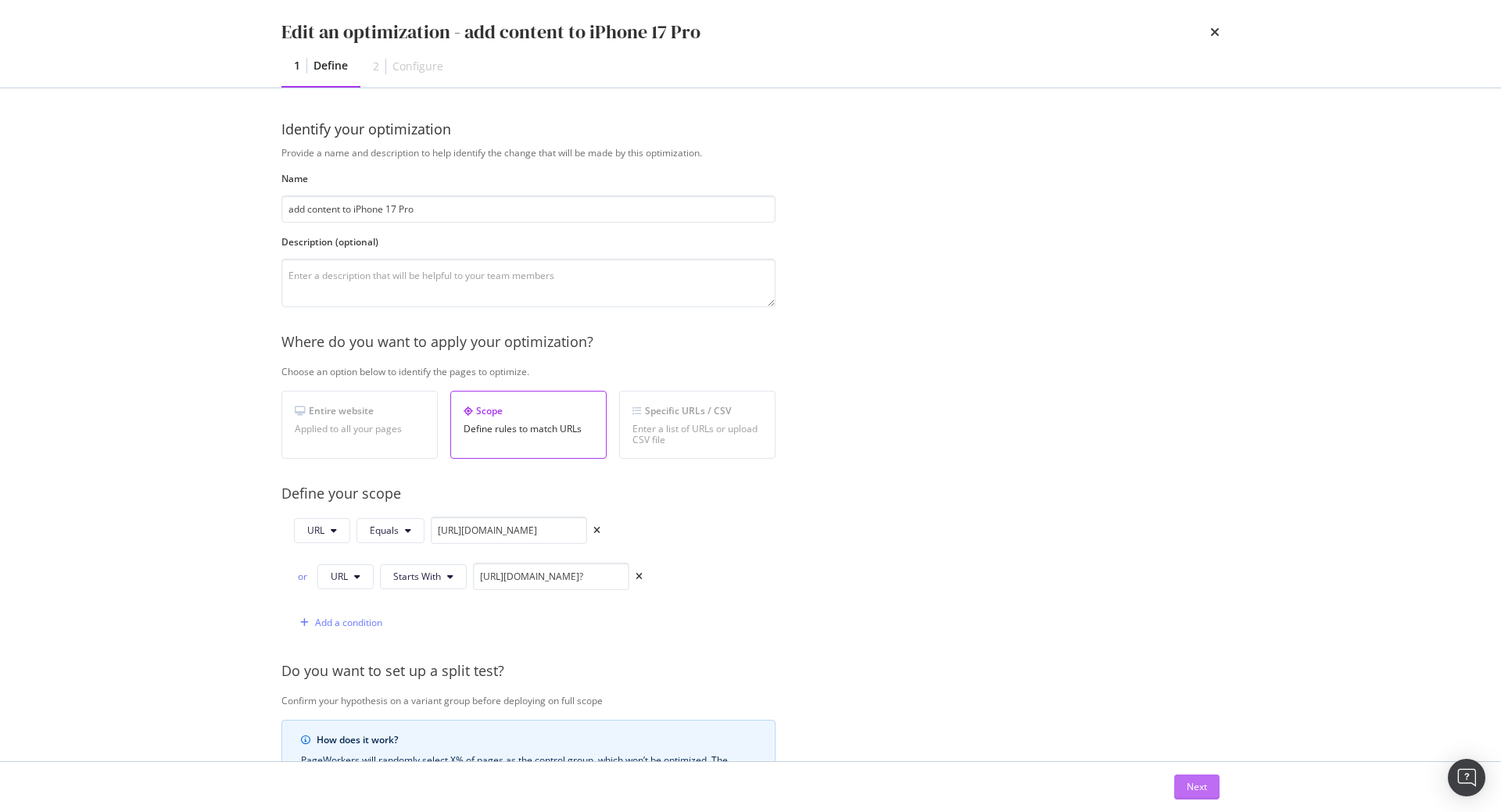
click at [1203, 796] on div "Next" at bounding box center [1196, 786] width 20 height 24
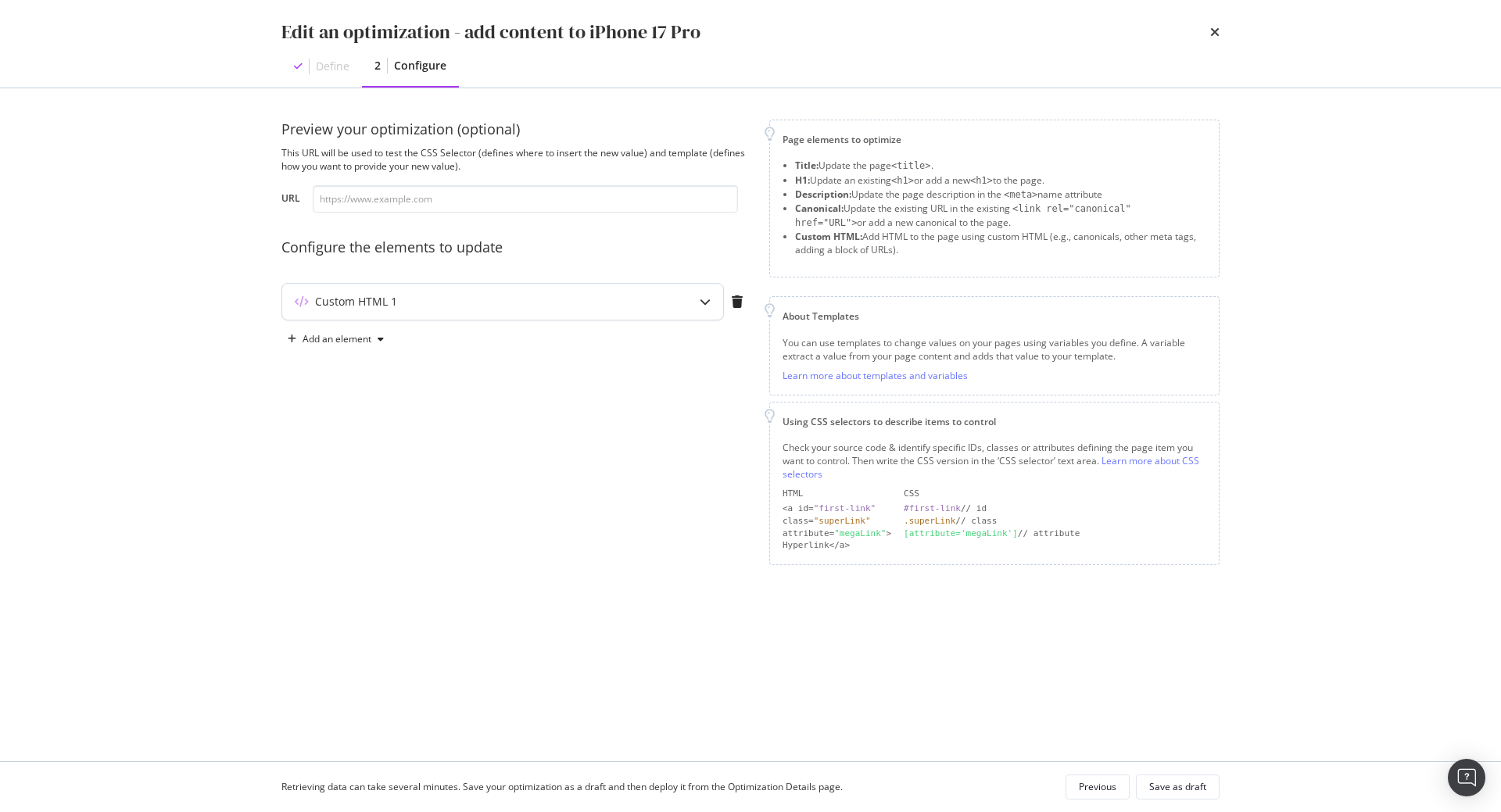
click at [644, 307] on div "Custom HTML 1" at bounding box center [472, 301] width 379 height 15
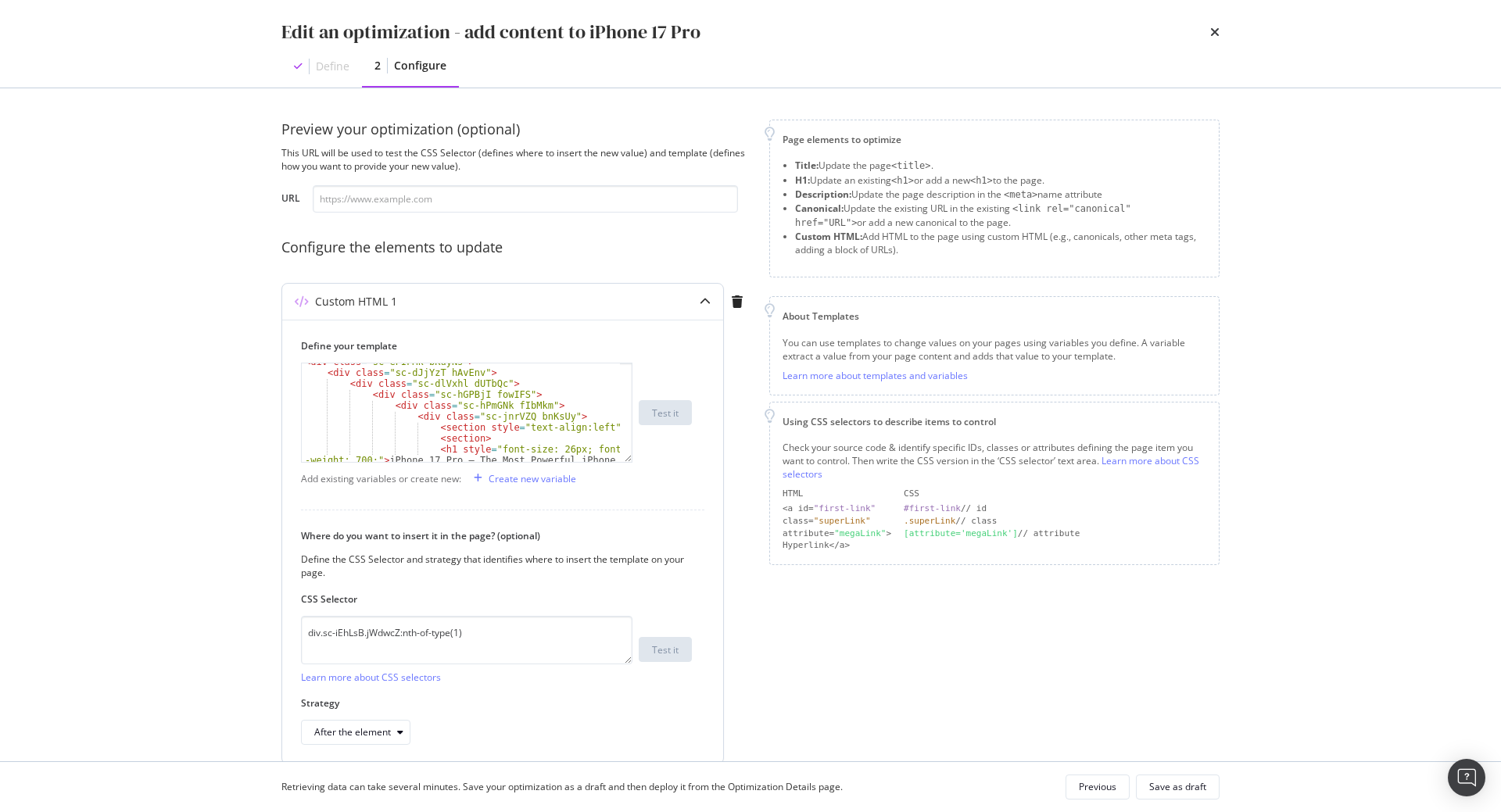
scroll to position [31, 0]
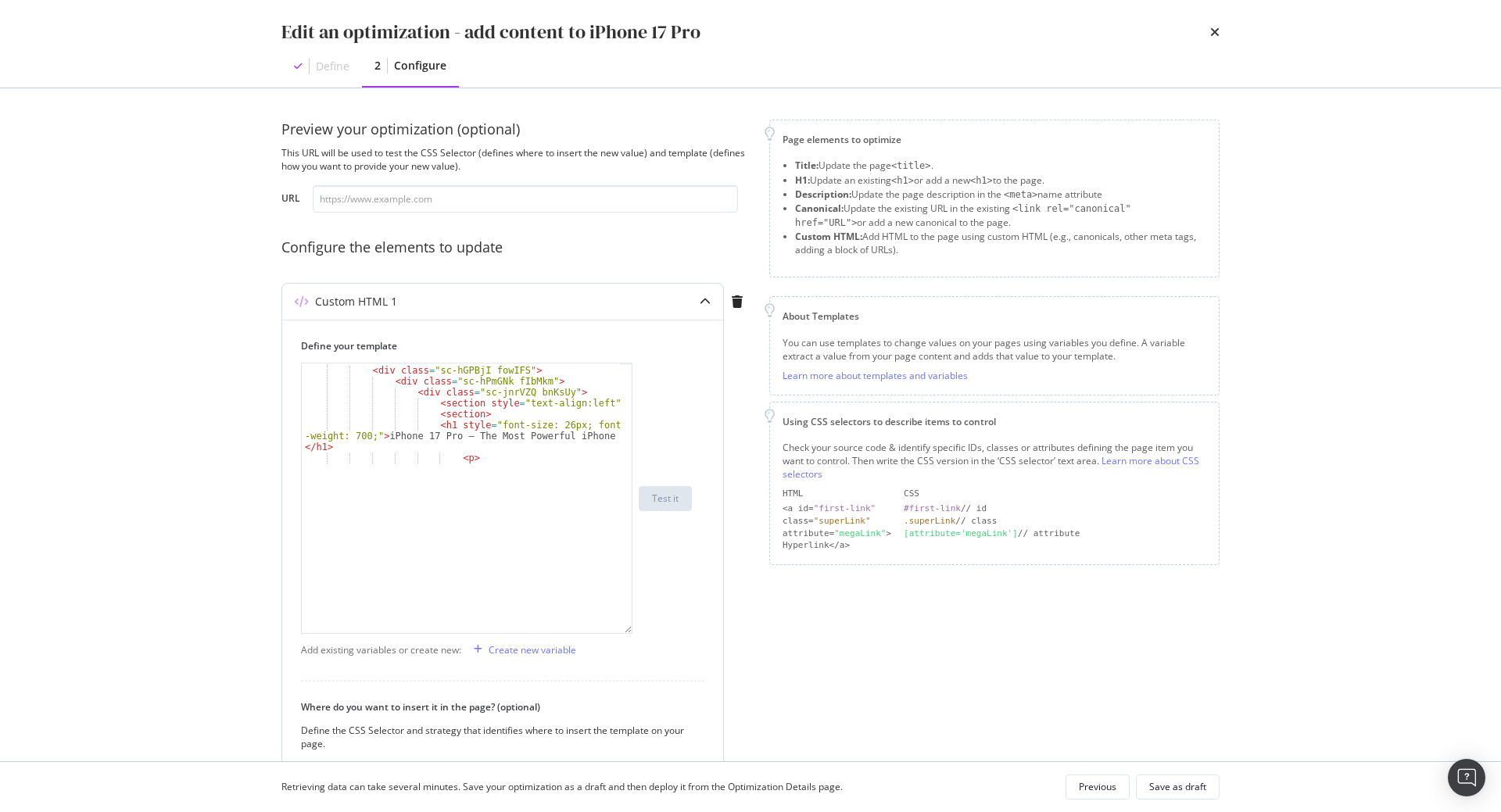
drag, startPoint x: 626, startPoint y: 460, endPoint x: 640, endPoint y: 636, distance: 176.6
click at [640, 634] on div "< div class = "sc-dlVxhl dUTbQc" > < div class = "sc-hGPBjI fowIFS" > < div cla…" at bounding box center [497, 498] width 390 height 271
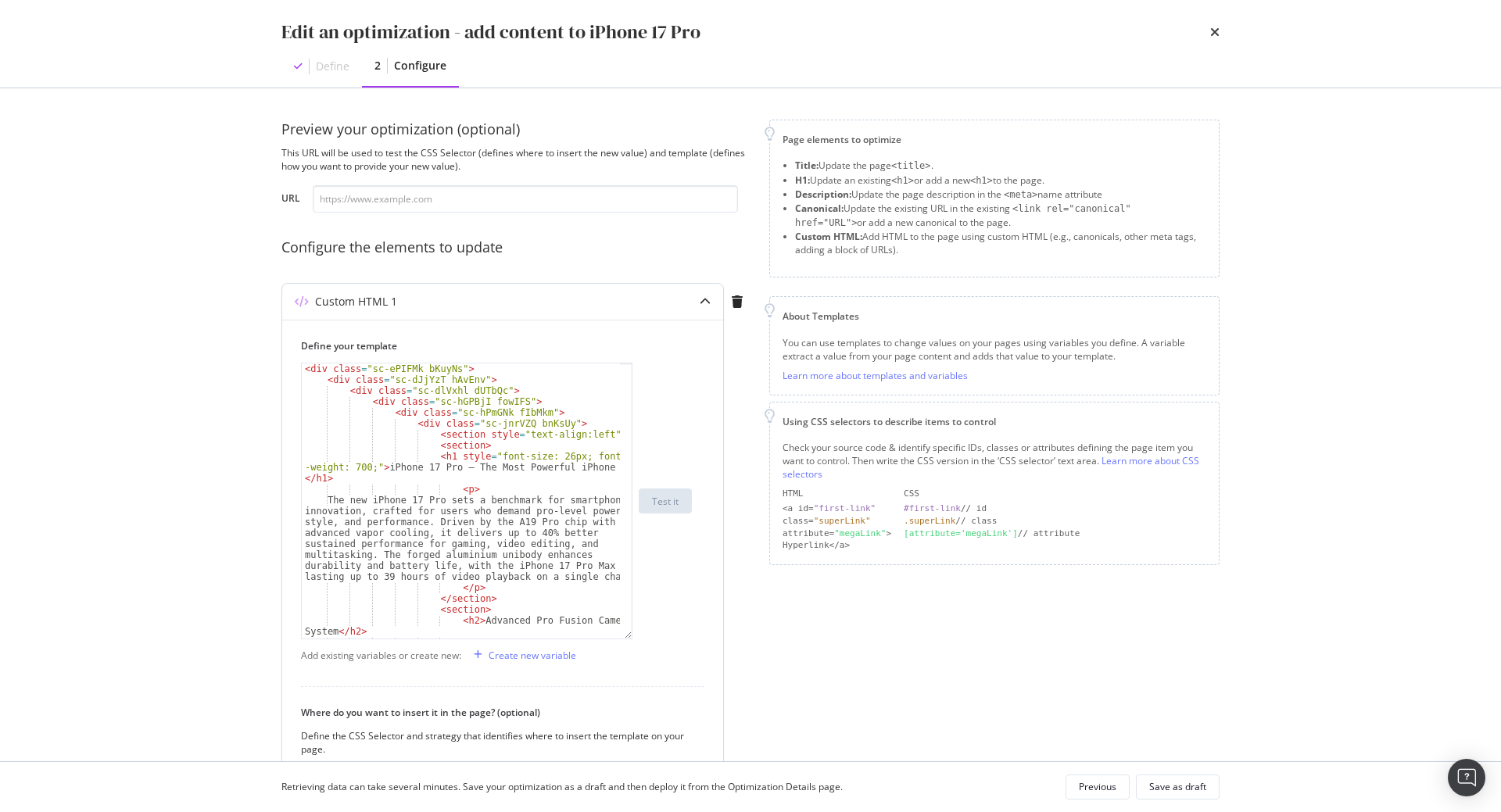
scroll to position [0, 0]
type textarea "<div class="sc-hPmGNk fIbMkm">"
click at [311, 408] on div "< div class = "sc-ePIFMk bKuyNs" > < div class = "sc-dJjYzT hAvEnv" > < div cla…" at bounding box center [461, 567] width 318 height 406
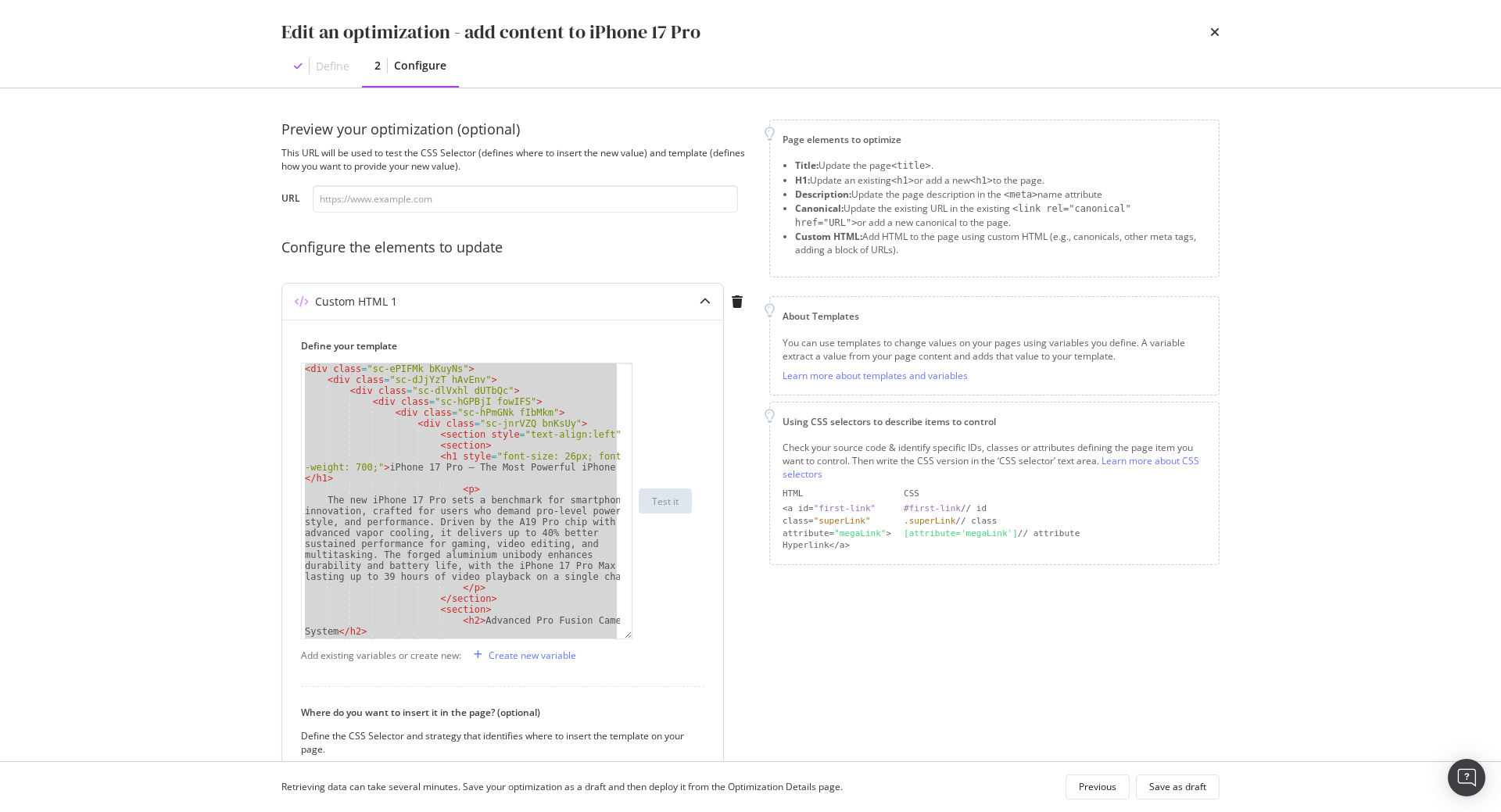
click at [470, 495] on div "< div class = "sc-ePIFMk bKuyNs" > < div class = "sc-dJjYzT hAvEnv" > < div cla…" at bounding box center [461, 501] width 318 height 275
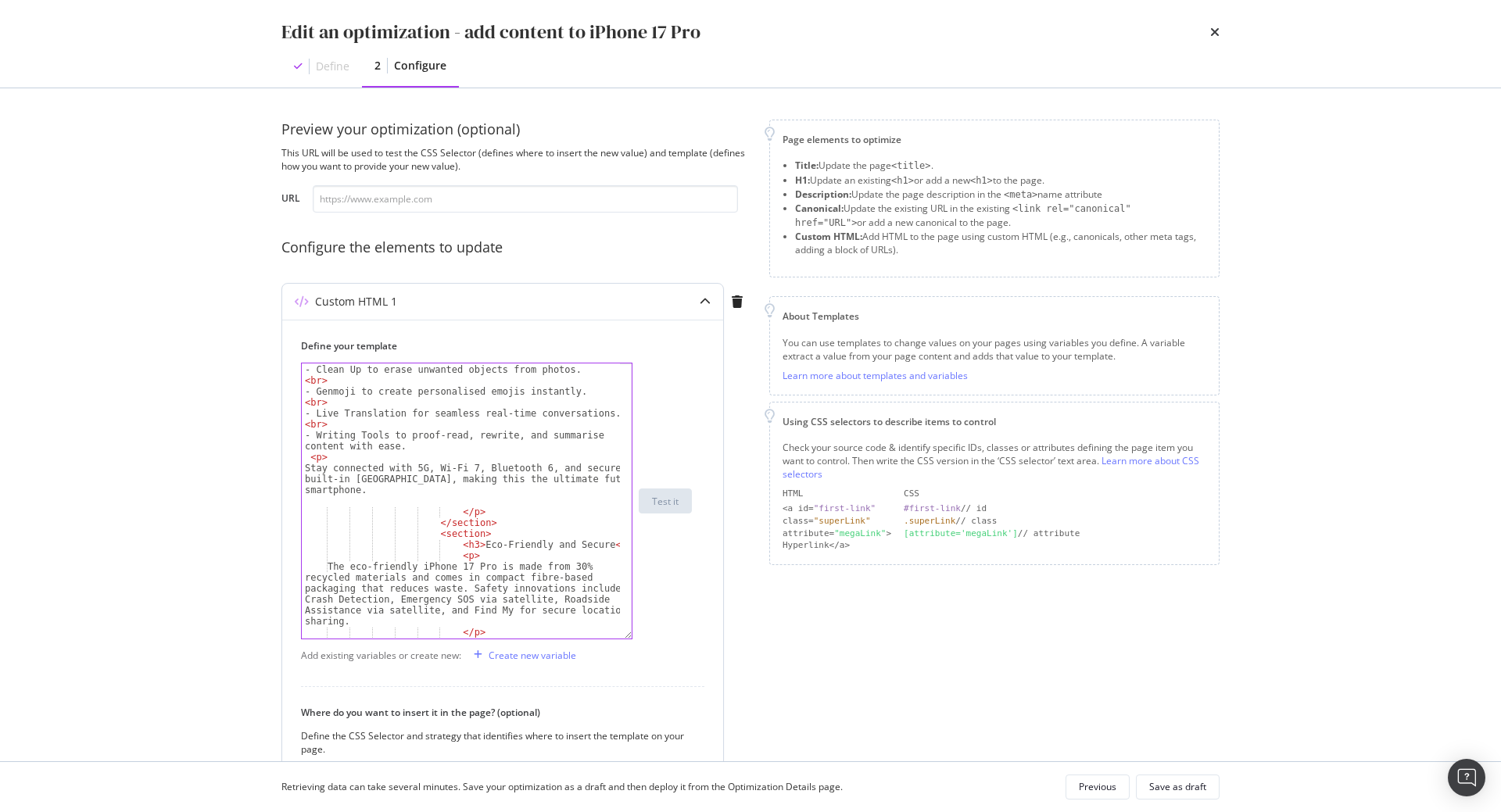
scroll to position [590, 0]
click at [460, 544] on div "< br > - Clean Up to erase unwanted objects from photos. < br > - Genmoji to cr…" at bounding box center [461, 501] width 318 height 297
click at [605, 546] on div "< br > - Clean Up to erase unwanted objects from photos. < br > - Genmoji to cr…" at bounding box center [461, 501] width 318 height 297
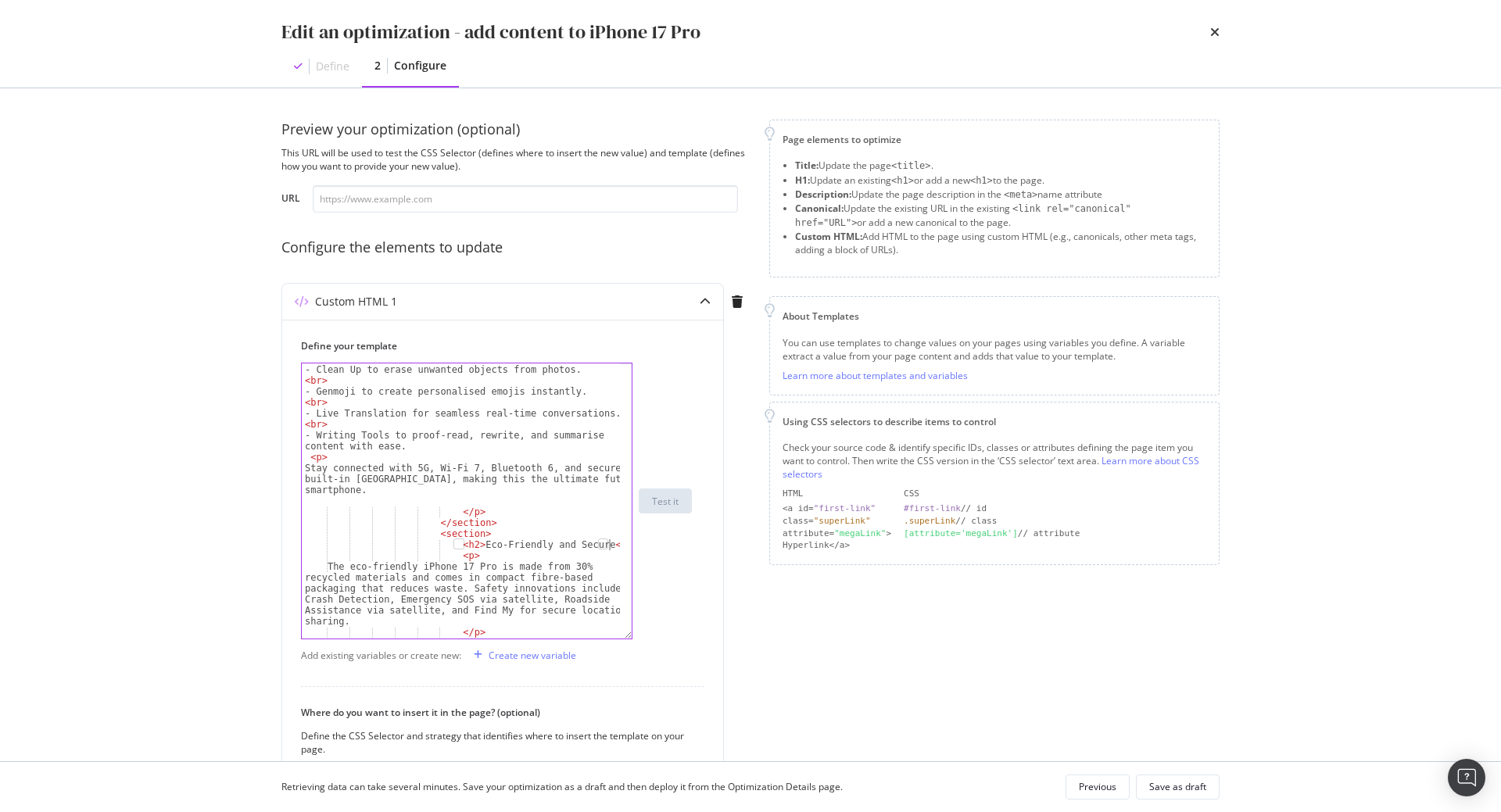
type textarea "<h2>Eco-Friendly and Secure</h2>"
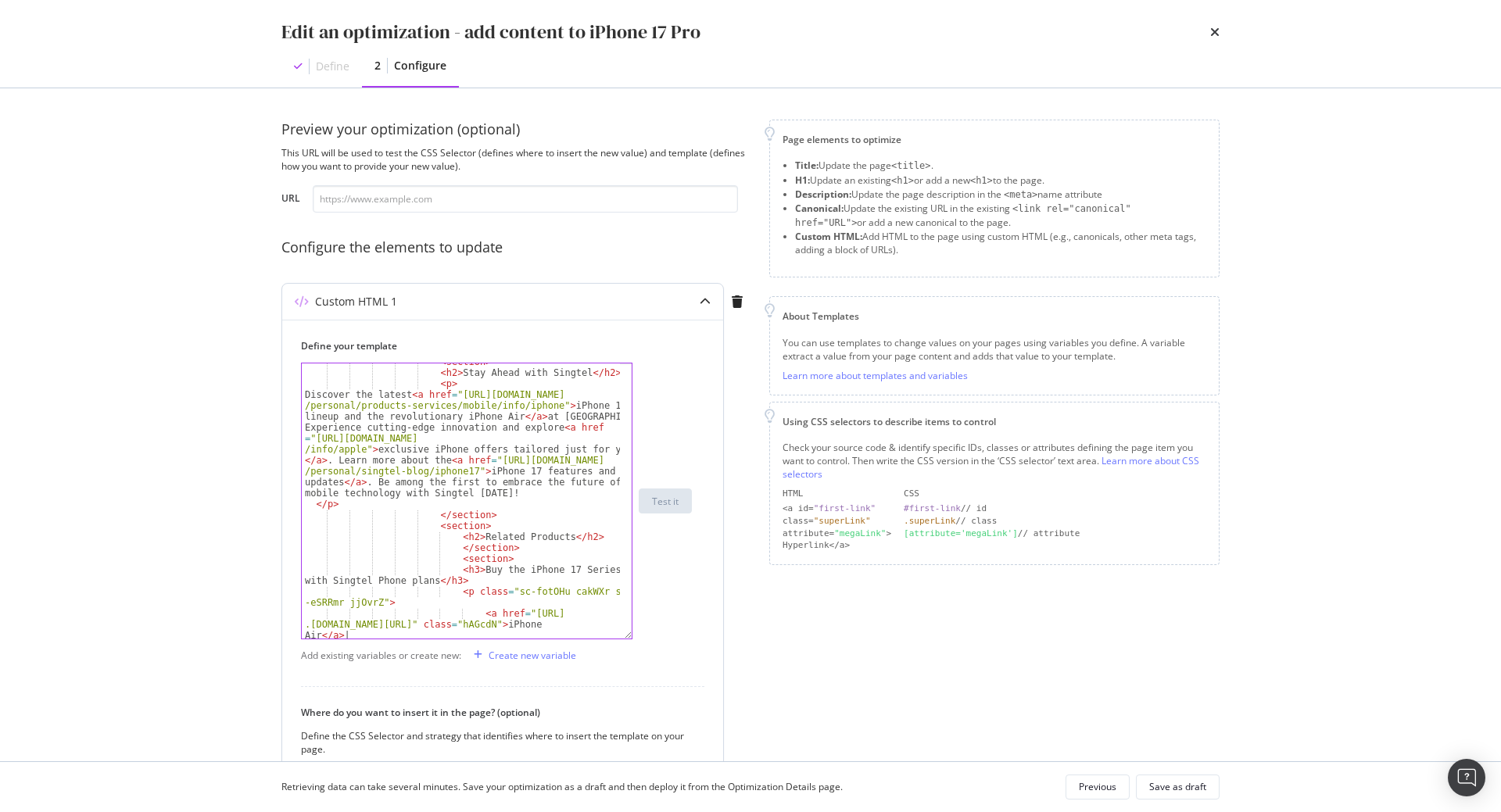
scroll to position [882, 0]
click at [1171, 780] on div "Save as draft" at bounding box center [1177, 786] width 57 height 13
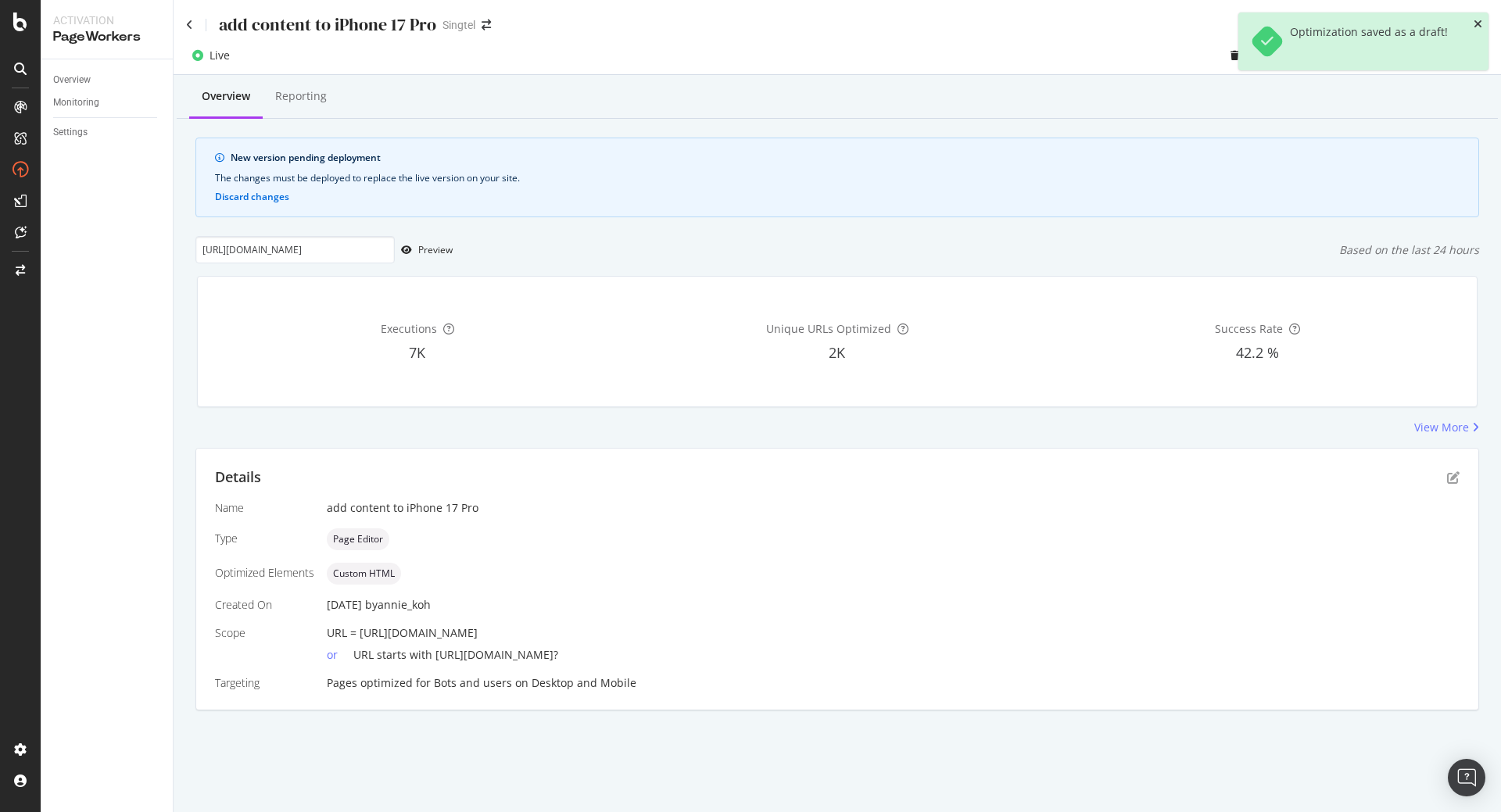
click at [1474, 24] on icon "close toast" at bounding box center [1477, 25] width 9 height 11
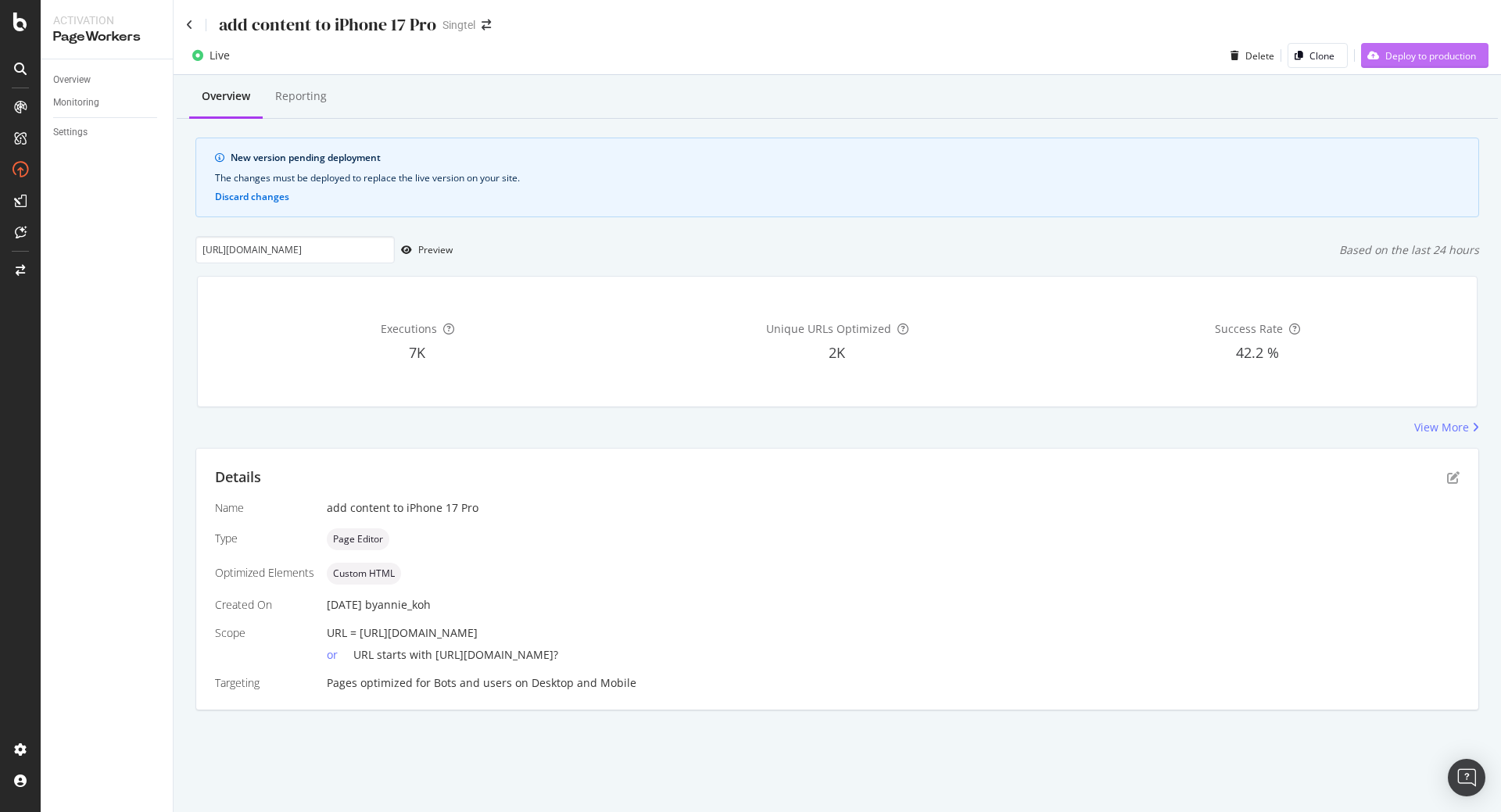
click at [1437, 62] on div "Deploy to production" at bounding box center [1431, 56] width 91 height 13
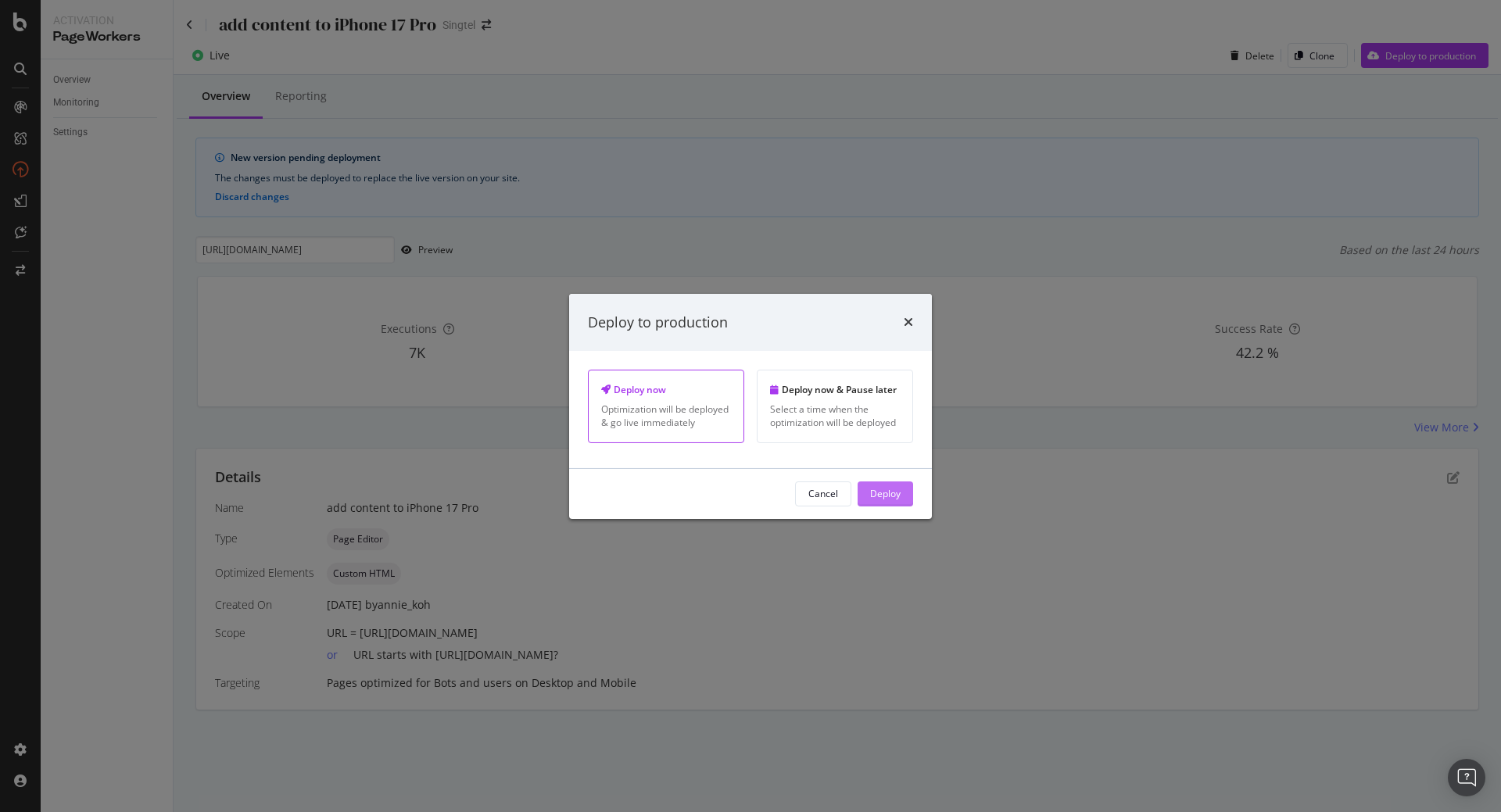
click at [877, 498] on div "Deploy" at bounding box center [885, 494] width 30 height 13
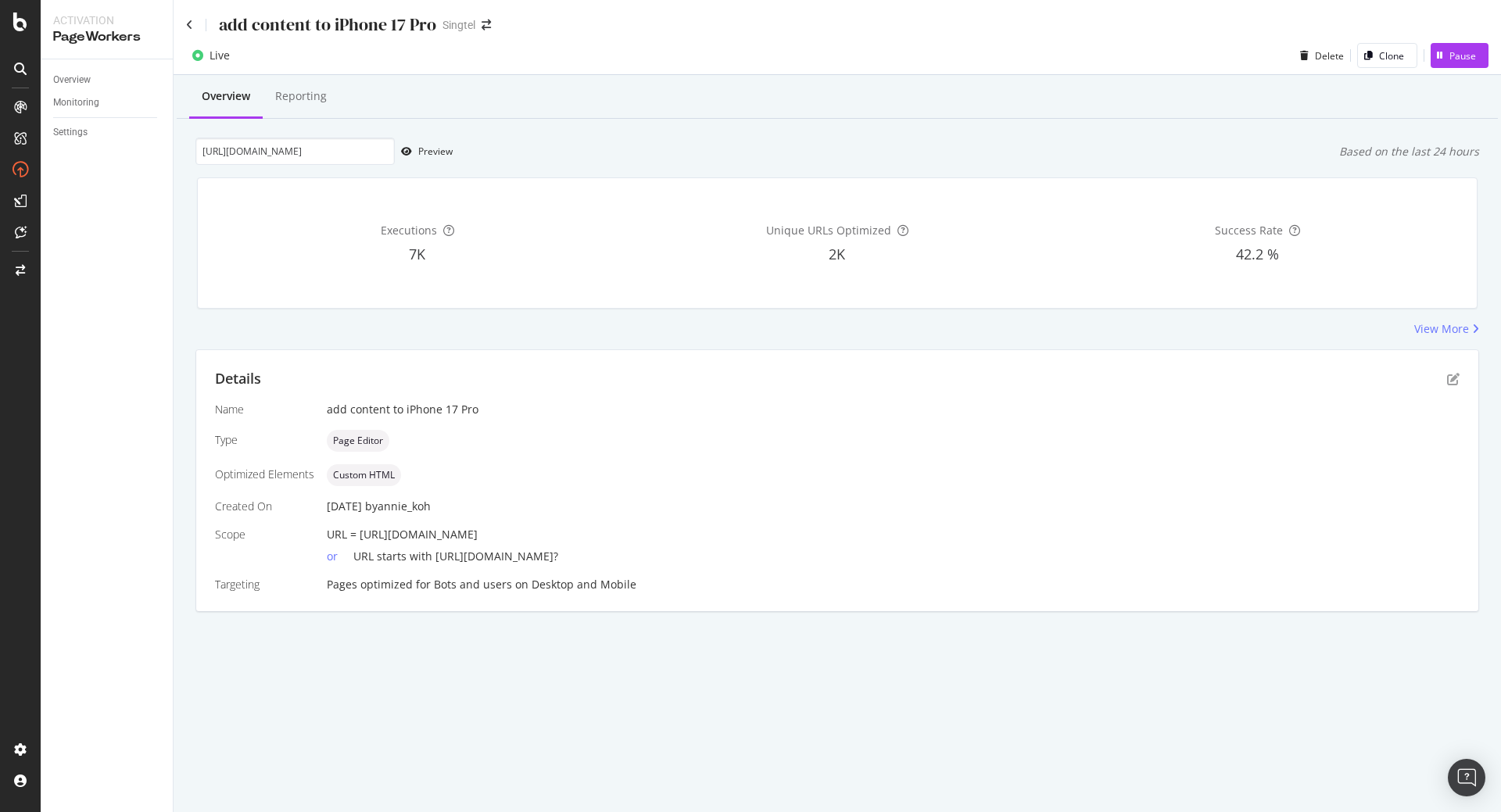
click at [191, 31] on div "add content to iPhone 17 Pro" at bounding box center [311, 25] width 250 height 25
click at [191, 27] on icon at bounding box center [189, 26] width 7 height 11
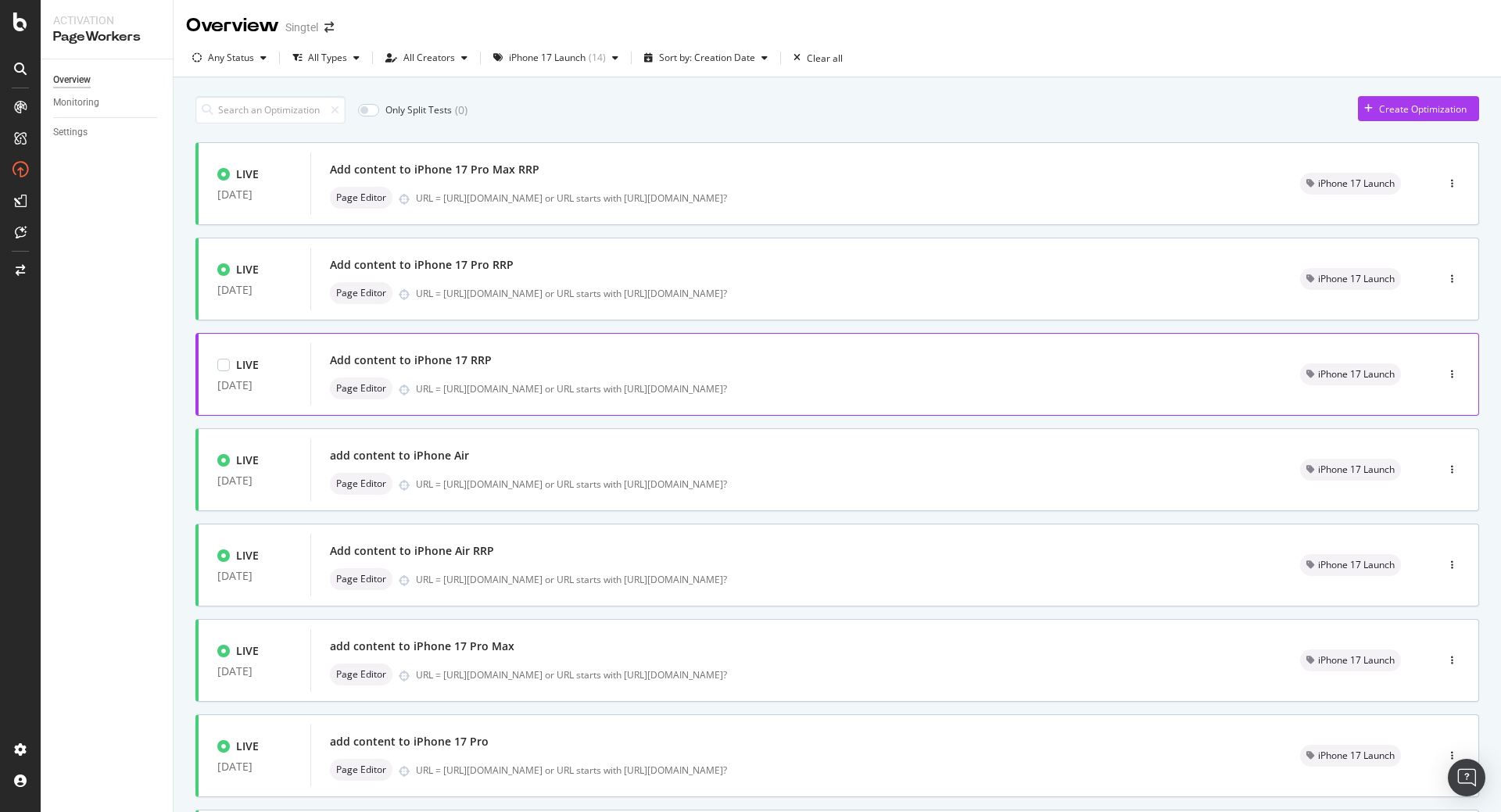
click at [521, 392] on div "URL = [URL][DOMAIN_NAME] or URL starts with [URL][DOMAIN_NAME]?" at bounding box center [839, 388] width 846 height 13
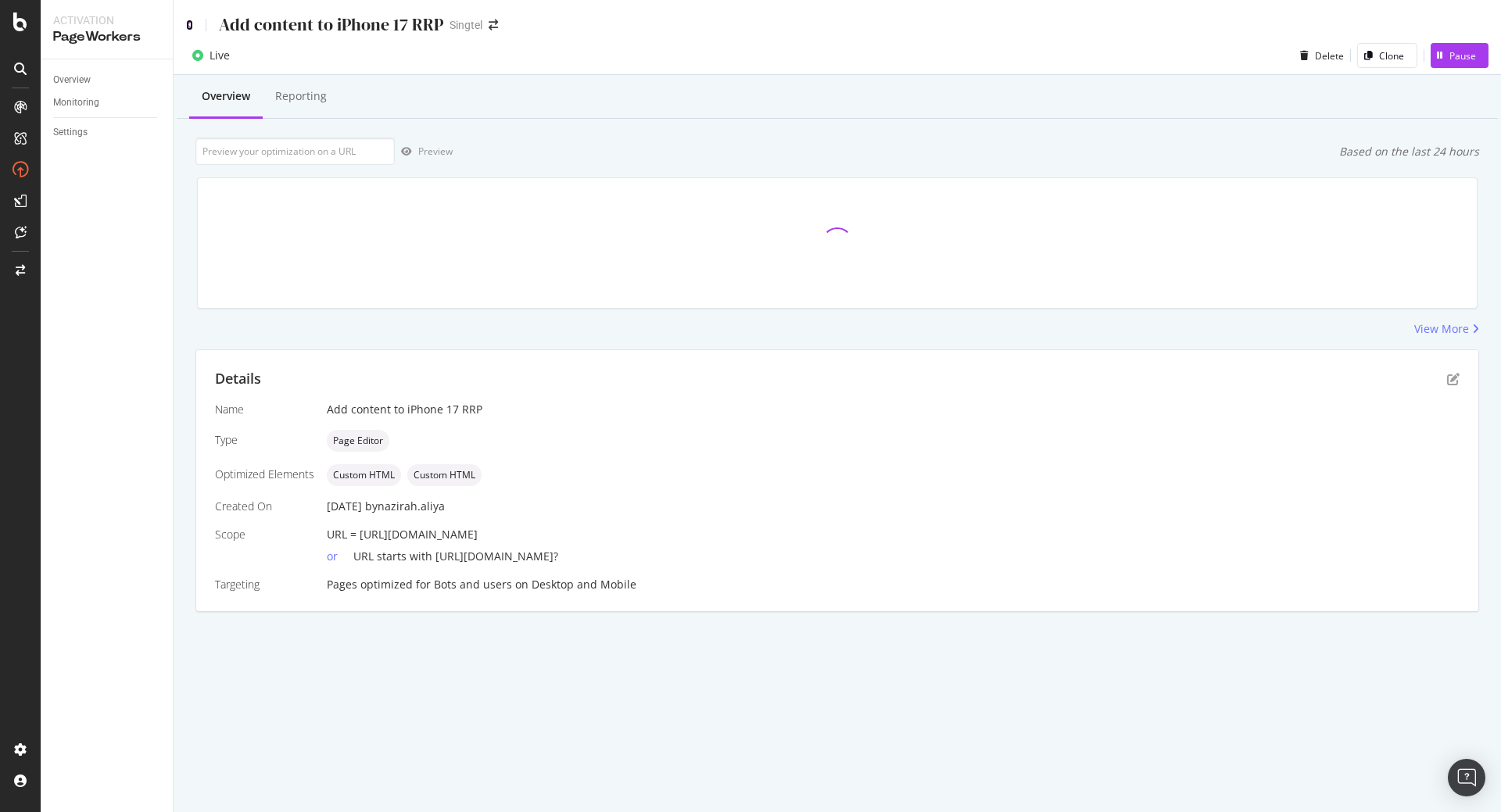
click at [190, 25] on icon at bounding box center [189, 26] width 7 height 11
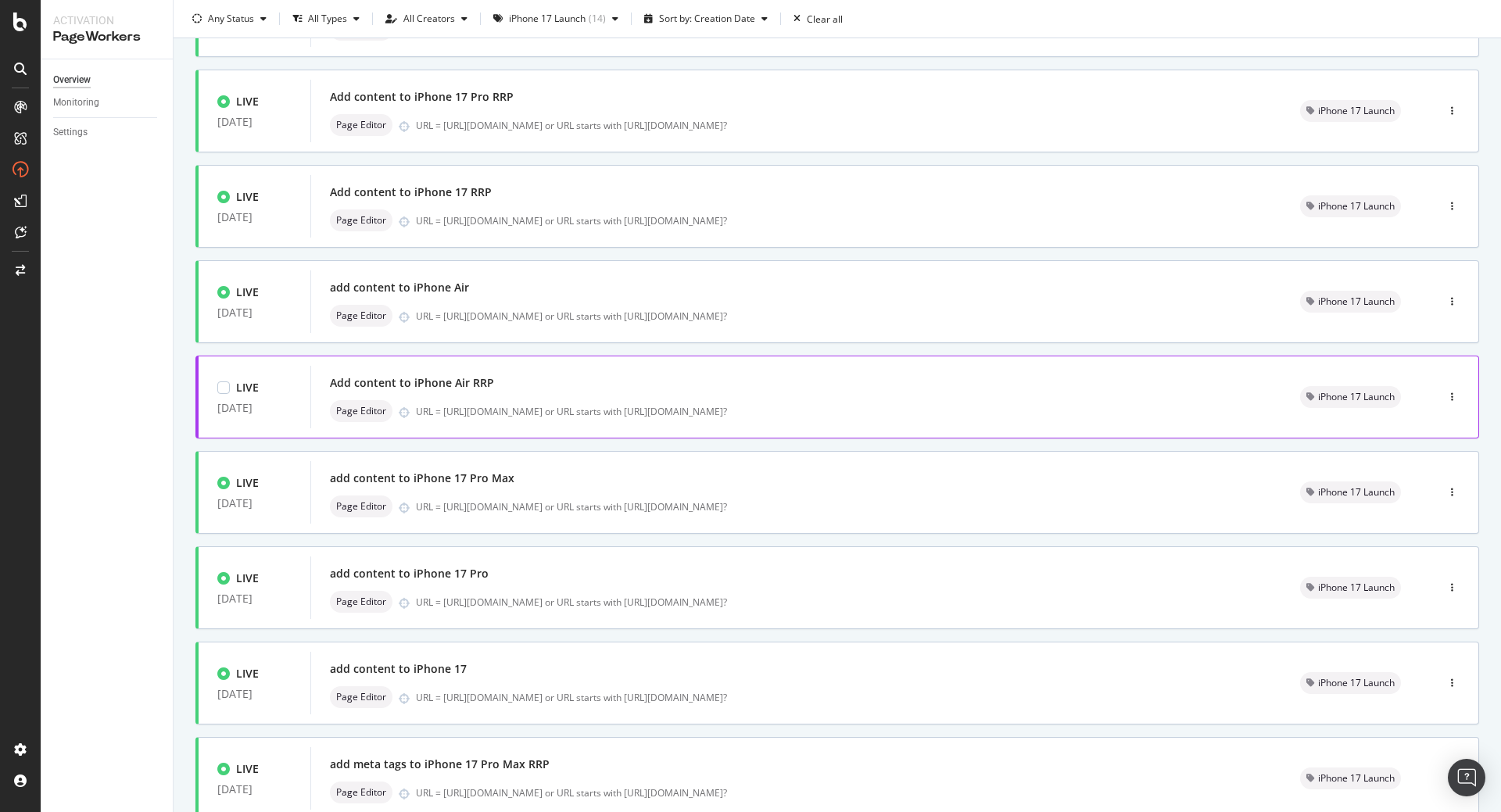
scroll to position [169, 0]
click at [461, 584] on div "add content to iPhone 17 Pro" at bounding box center [796, 572] width 932 height 22
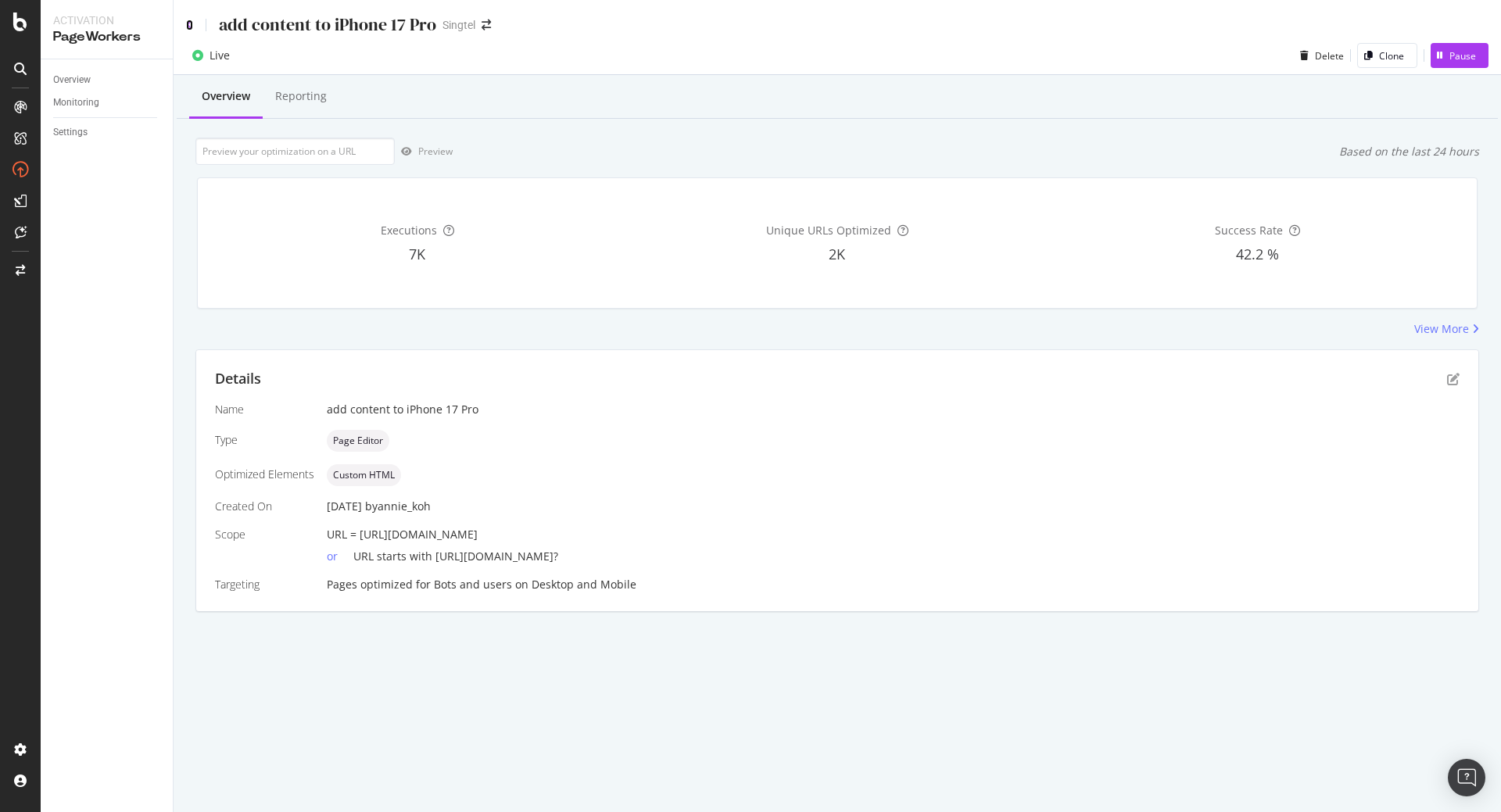
click at [189, 24] on icon at bounding box center [189, 26] width 7 height 11
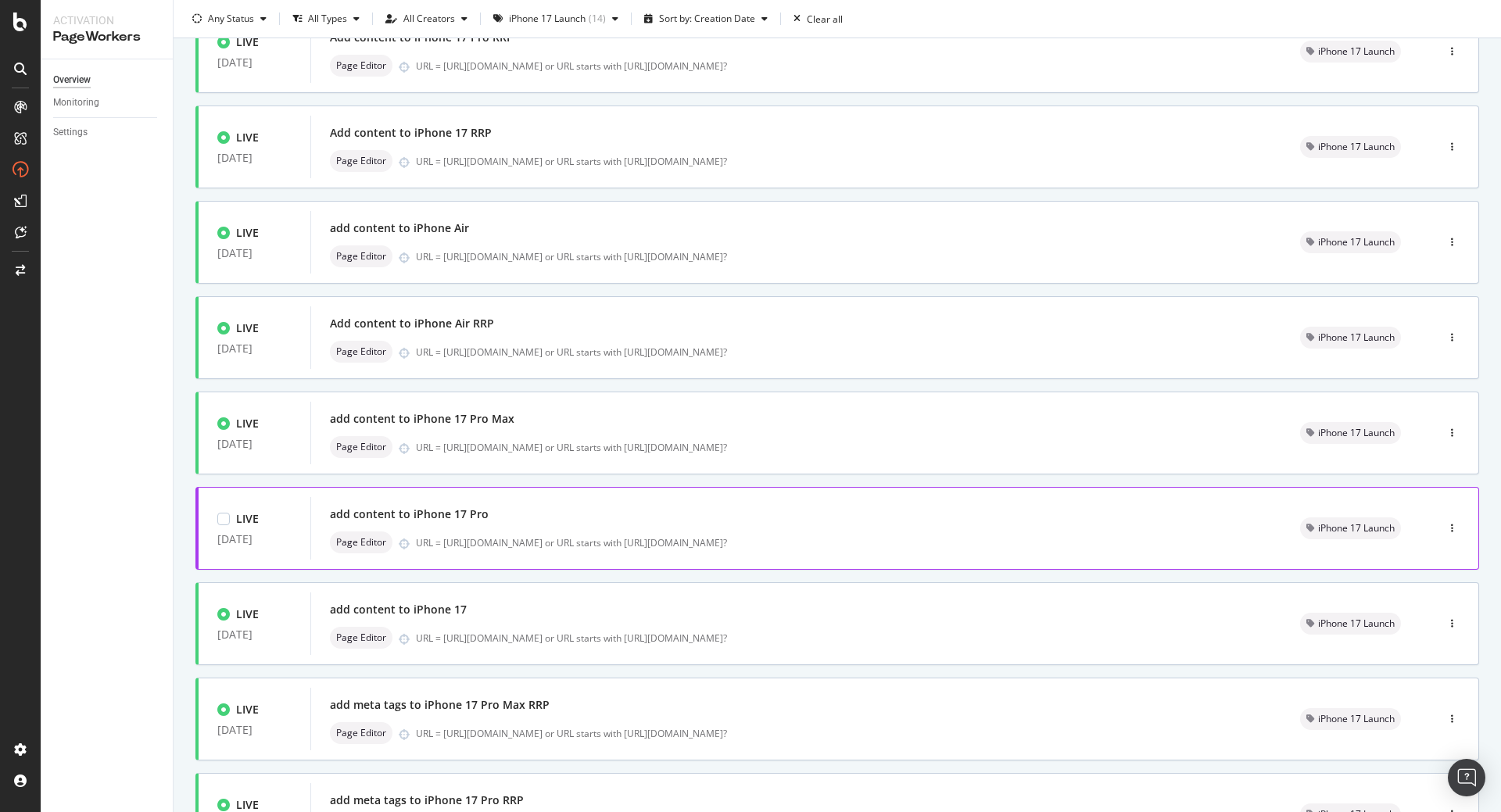
scroll to position [229, 0]
click at [504, 637] on div "URL = [URL][DOMAIN_NAME] or URL starts with [URL][DOMAIN_NAME]?" at bounding box center [839, 636] width 846 height 13
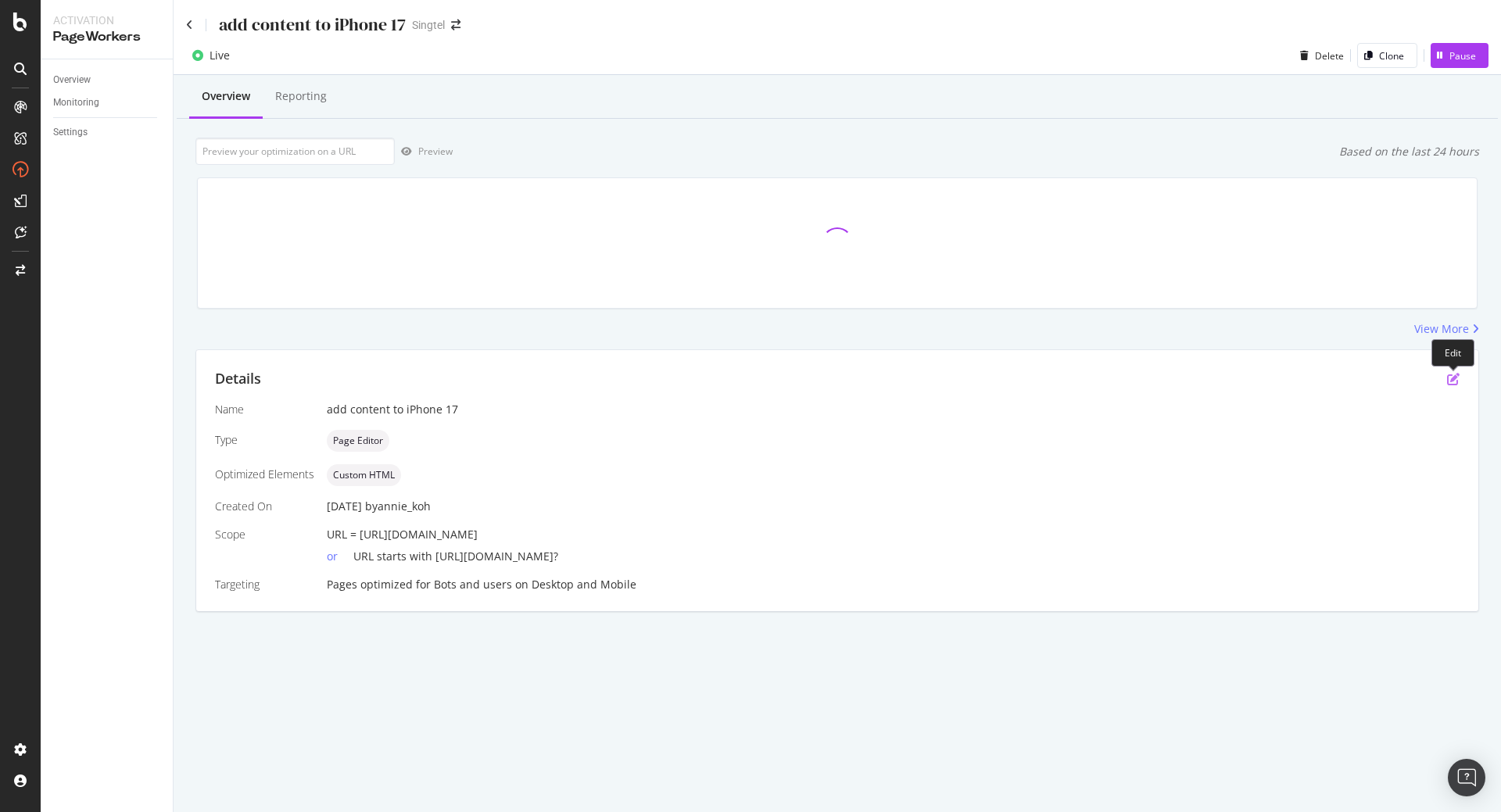
click at [1451, 379] on icon "pen-to-square" at bounding box center [1453, 378] width 12 height 12
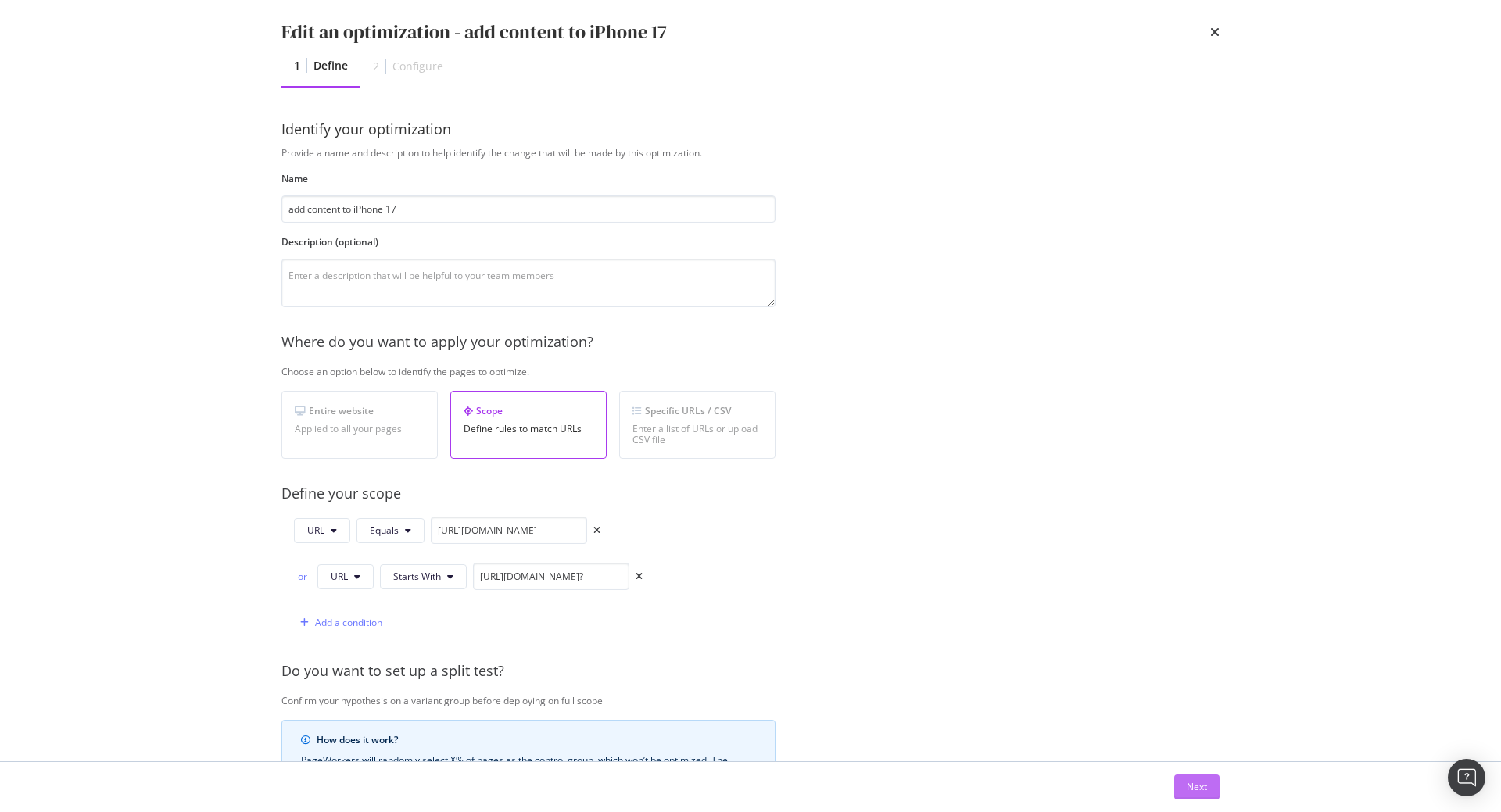
click at [1206, 783] on button "Next" at bounding box center [1197, 786] width 45 height 25
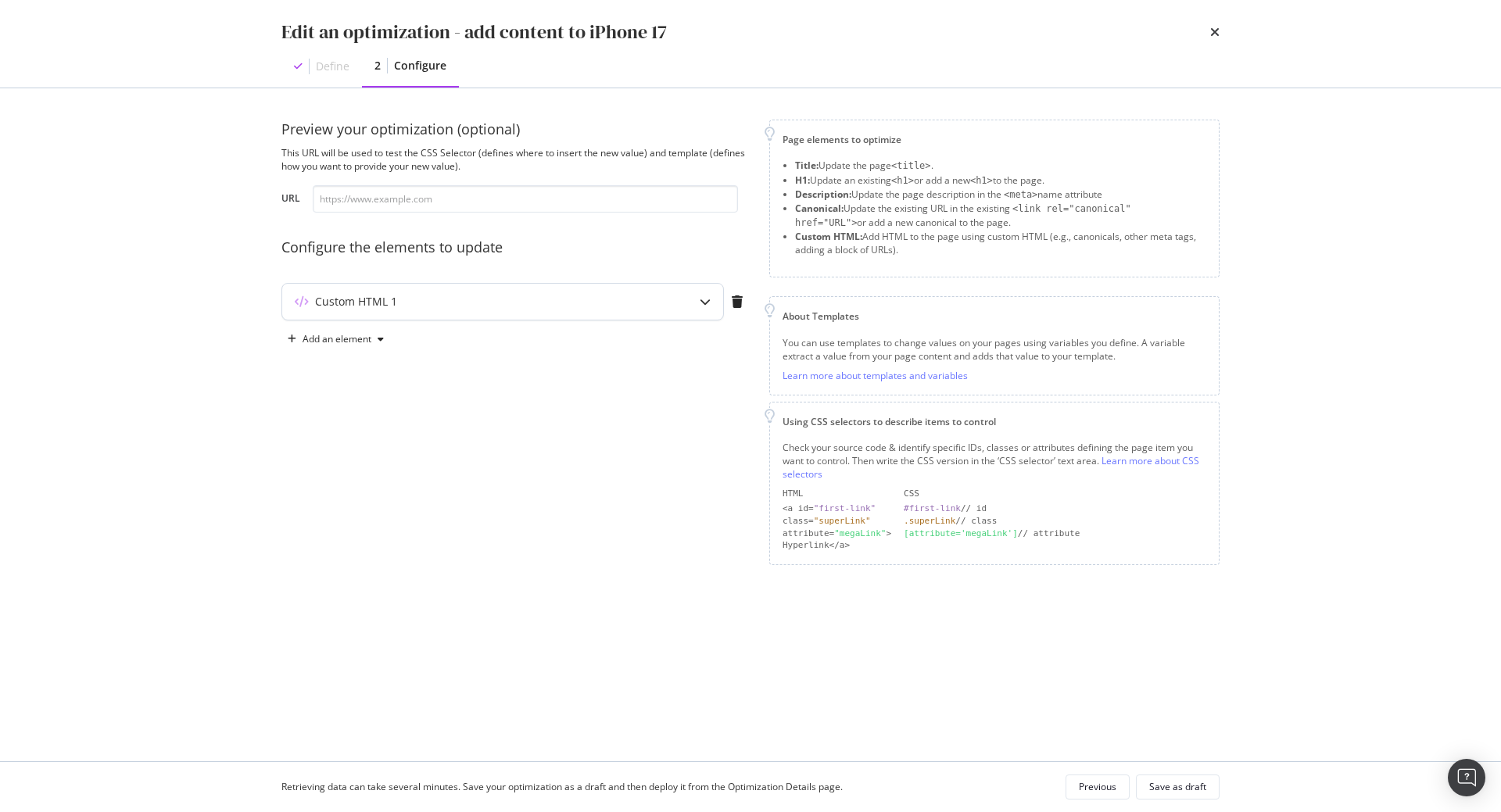
click at [676, 296] on div "Custom HTML 1" at bounding box center [502, 301] width 441 height 36
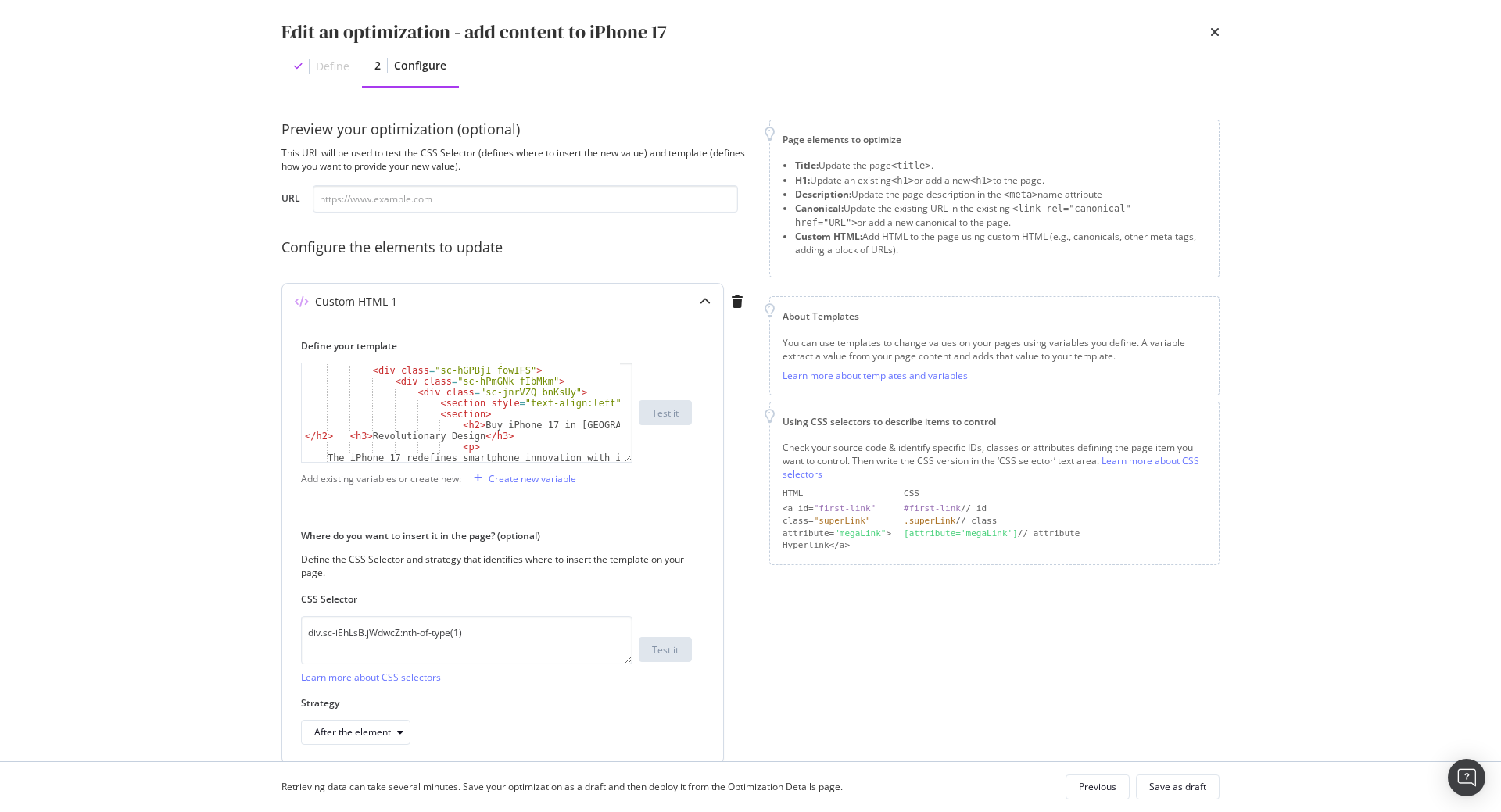
scroll to position [31, 0]
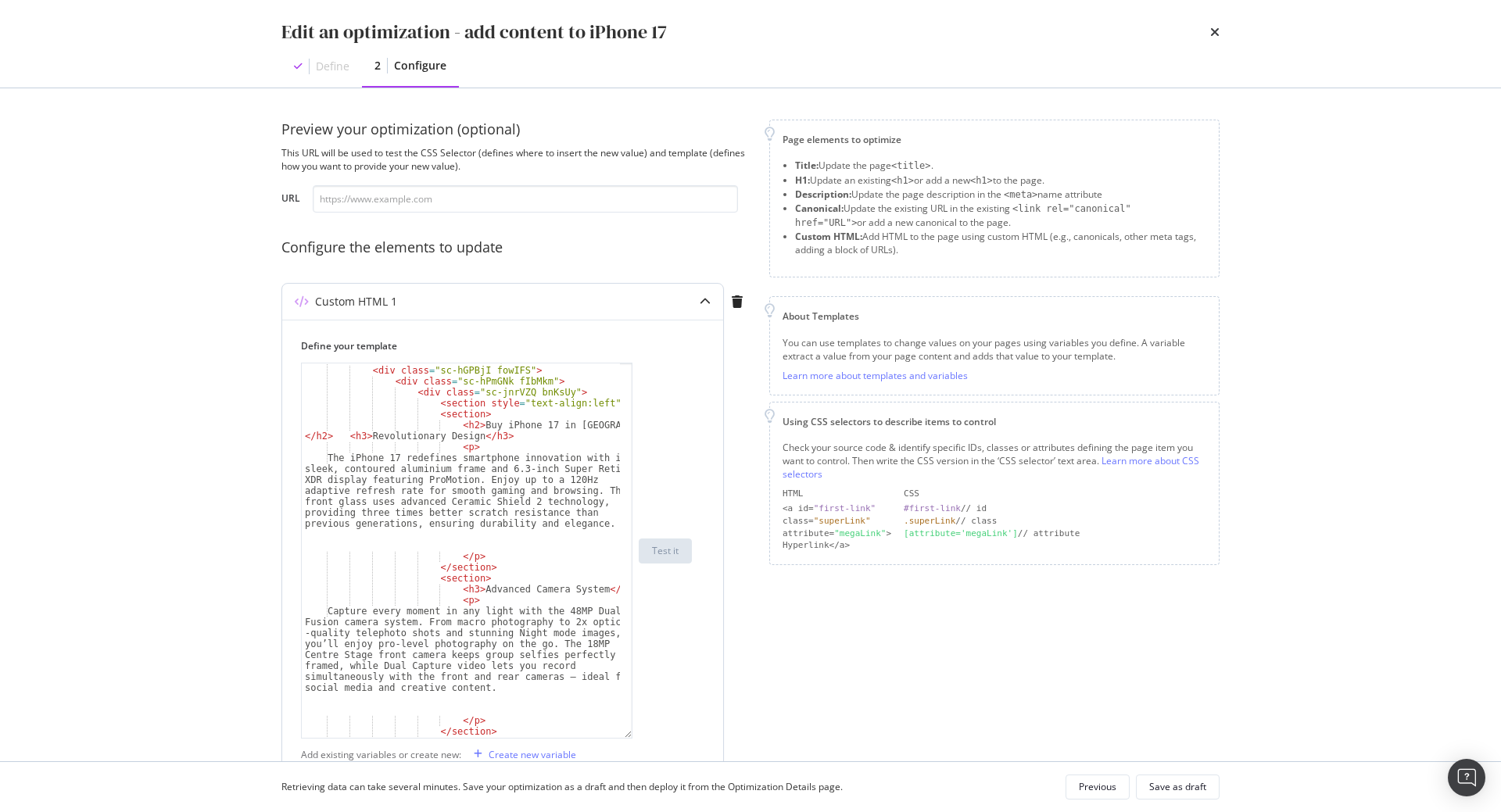
drag, startPoint x: 626, startPoint y: 460, endPoint x: 636, endPoint y: 735, distance: 275.2
click at [636, 735] on div "< div class = "sc-dlVxhl dUTbQc" > < div class = "sc-hGPBjI fowIFS" > < div cla…" at bounding box center [497, 550] width 390 height 376
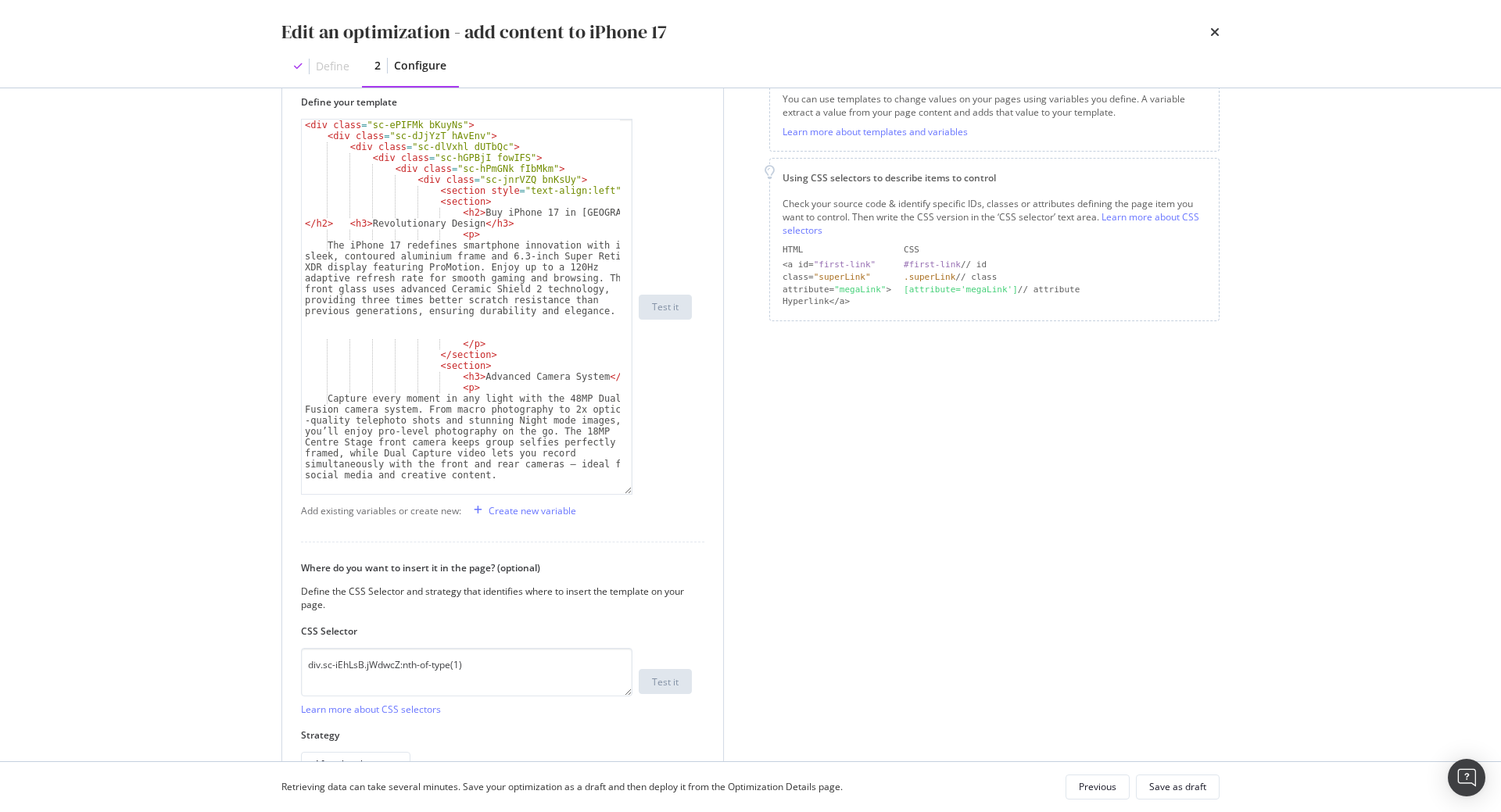
scroll to position [0, 0]
drag, startPoint x: 447, startPoint y: 210, endPoint x: 467, endPoint y: 210, distance: 20.0
click at [467, 210] on div "< div class = "sc-ePIFMk bKuyNs" > < div class = "sc-dJjYzT hAvEnv" > < div cla…" at bounding box center [461, 317] width 318 height 396
paste textarea "<h1 style="font-size: 26px; font-weight: 700;""
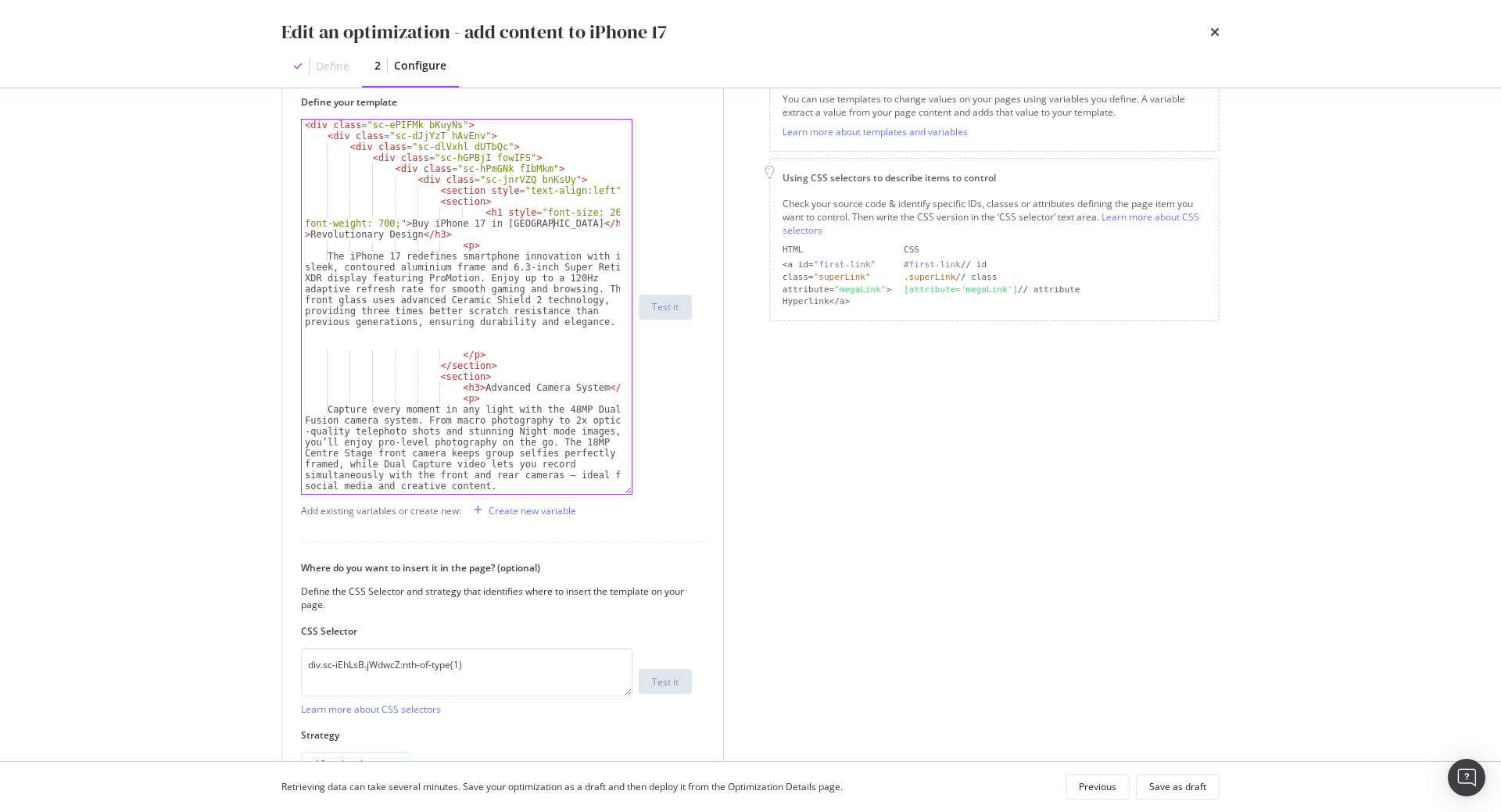
click at [553, 223] on div "< div class = "sc-ePIFMk bKuyNs" > < div class = "sc-dJjYzT hAvEnv" > < div cla…" at bounding box center [461, 317] width 318 height 396
click at [584, 221] on div "< div class = "sc-ePIFMk bKuyNs" > < div class = "sc-dJjYzT hAvEnv" > < div cla…" at bounding box center [461, 317] width 318 height 396
click at [429, 232] on div "< div class = "sc-ePIFMk bKuyNs" > < div class = "sc-dJjYzT hAvEnv" > < div cla…" at bounding box center [461, 317] width 318 height 396
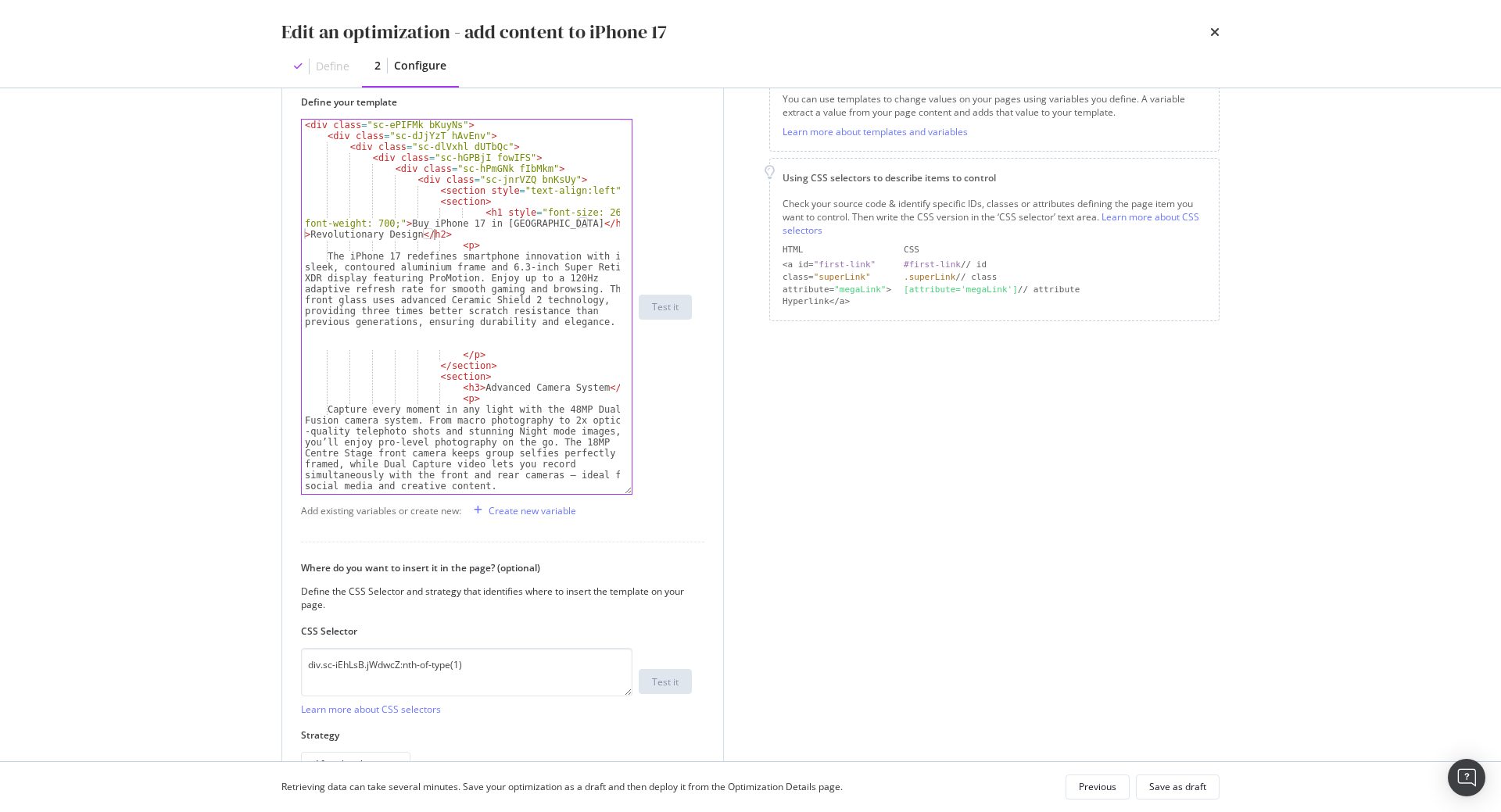
scroll to position [0, 74]
click at [458, 388] on div "< div class = "sc-ePIFMk bKuyNs" > < div class = "sc-dJjYzT hAvEnv" > < div cla…" at bounding box center [461, 317] width 318 height 396
click at [601, 388] on div "< div class = "sc-ePIFMk bKuyNs" > < div class = "sc-dJjYzT hAvEnv" > < div cla…" at bounding box center [461, 317] width 318 height 396
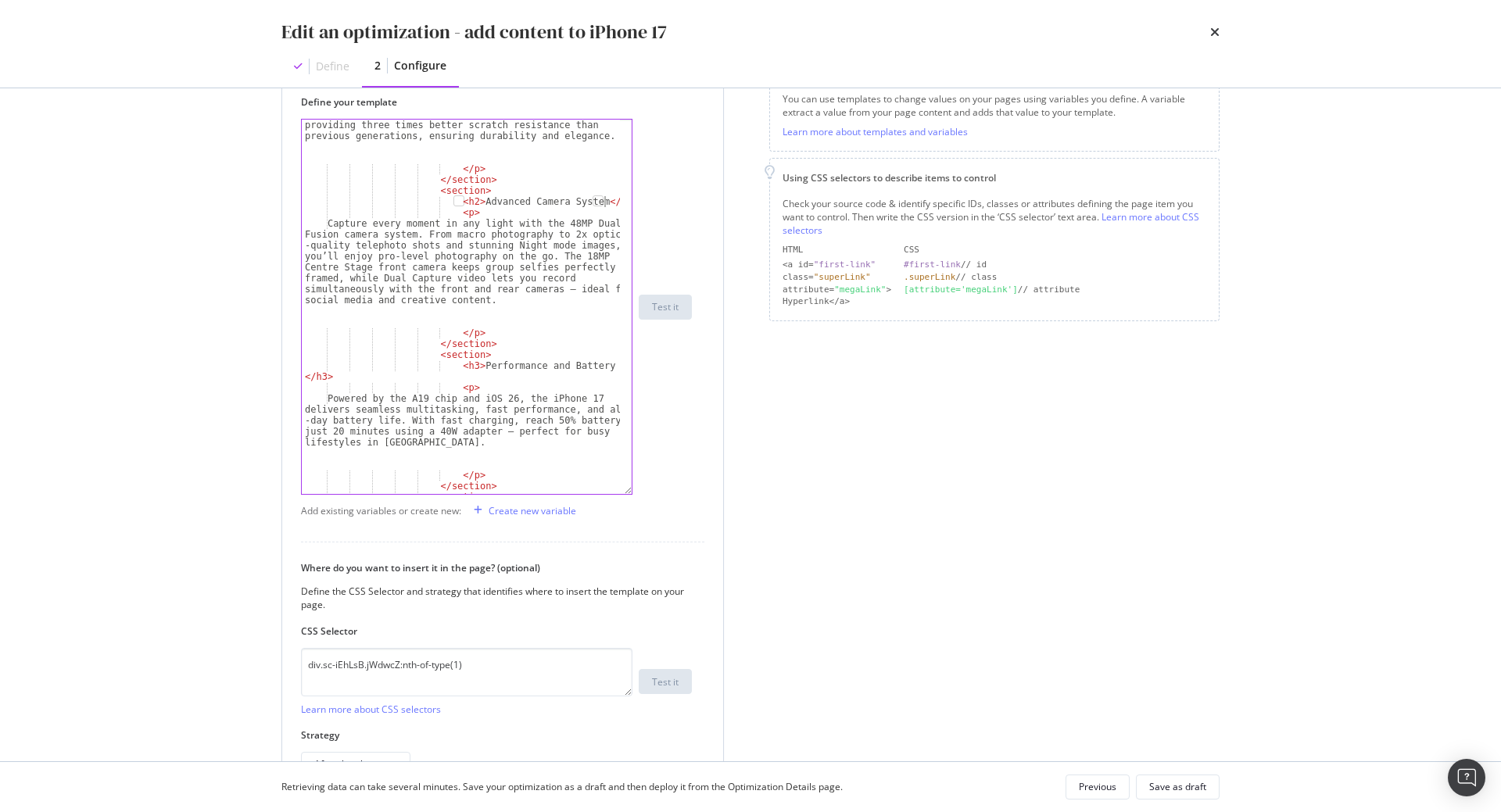
scroll to position [187, 0]
click at [458, 369] on div "The iPhone 17 redefines smartphone innovation with its sleek, contoured alumini…" at bounding box center [461, 300] width 318 height 473
click at [319, 374] on div "The iPhone 17 redefines smartphone innovation with its sleek, contoured alumini…" at bounding box center [461, 300] width 318 height 473
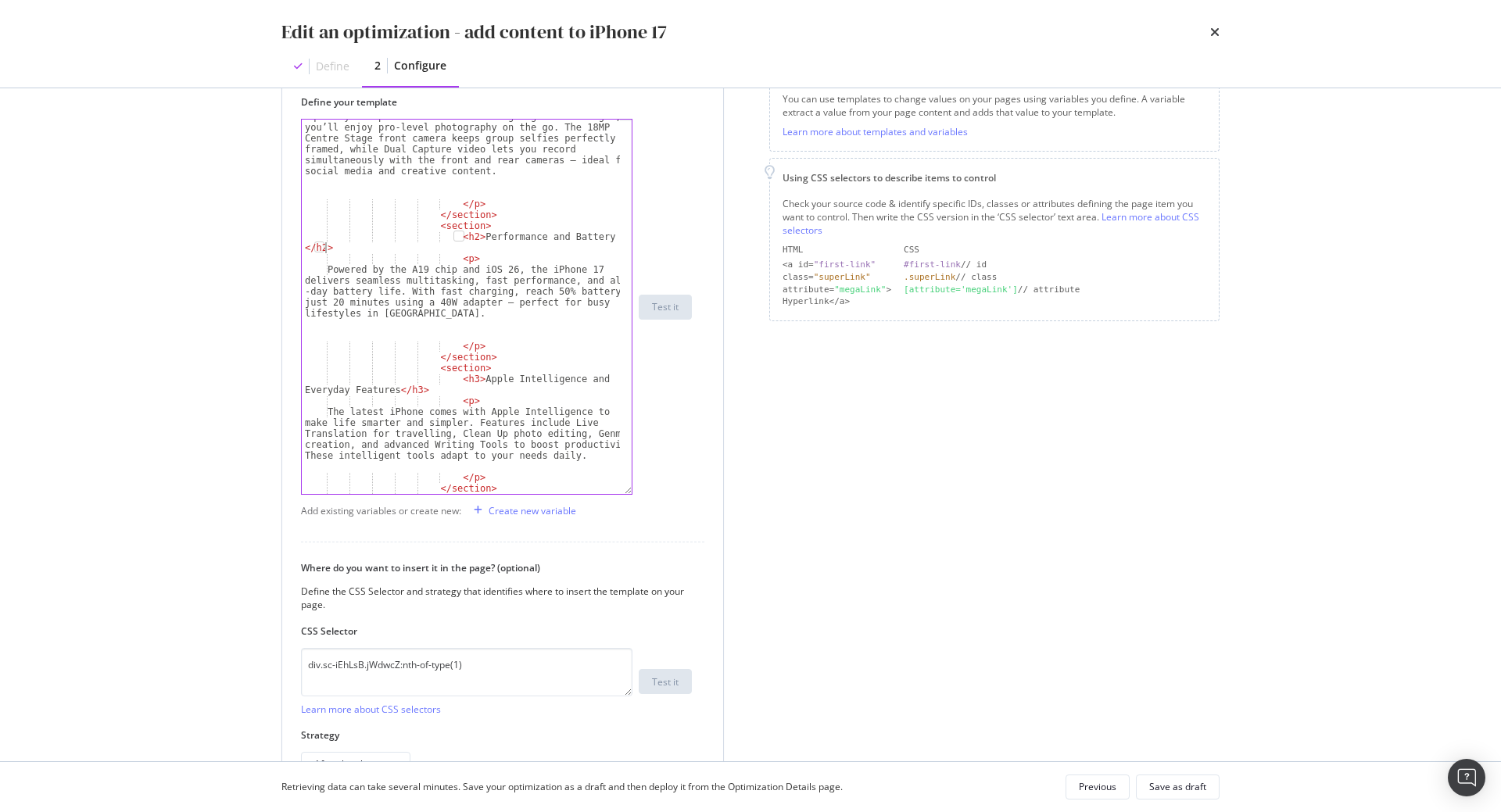
scroll to position [332, 0]
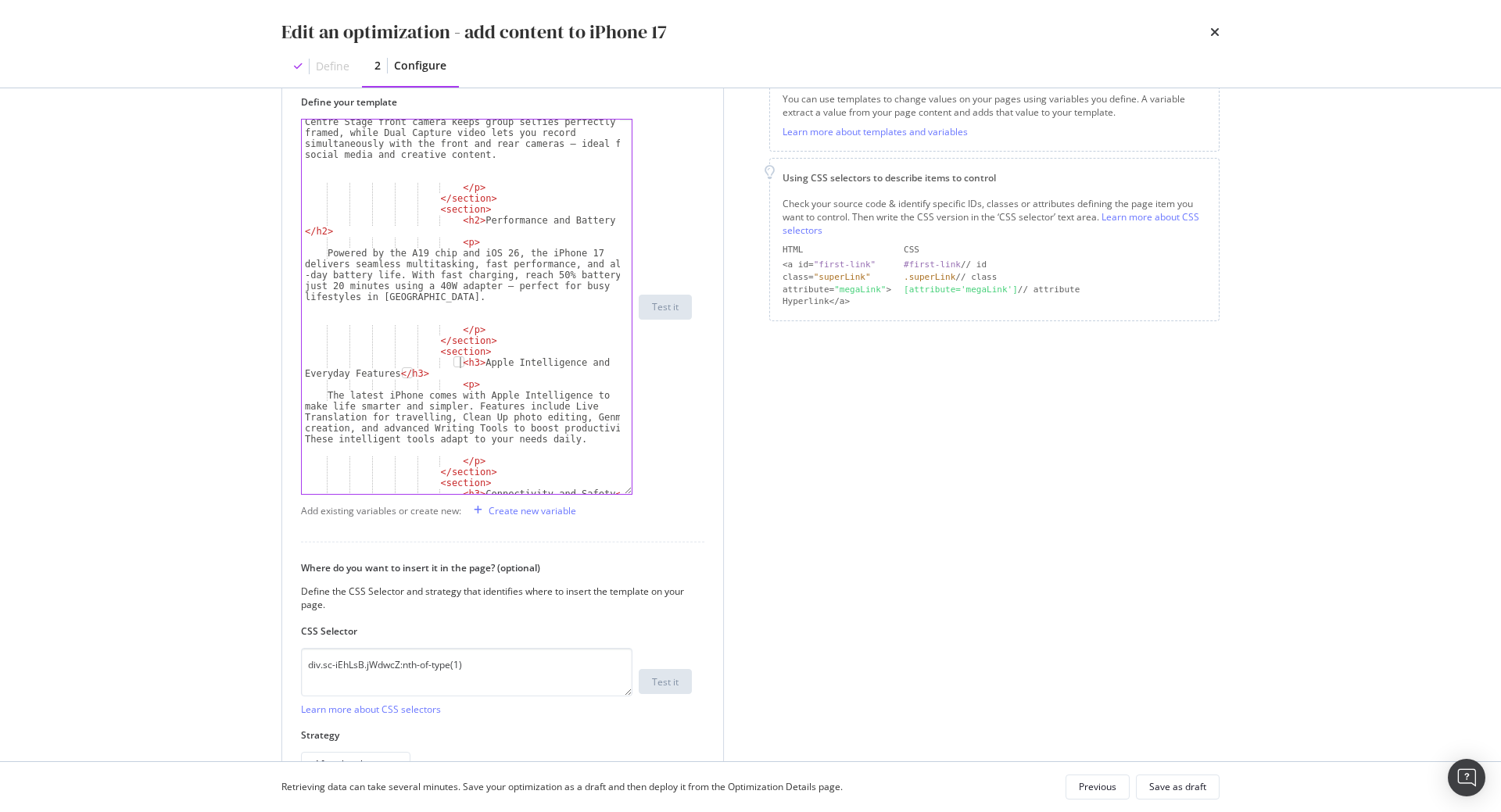
click at [460, 362] on div "Capture every moment in any light with the 48MP Dual Fusion camera system. From…" at bounding box center [461, 309] width 318 height 473
click at [408, 377] on div "Capture every moment in any light with the 48MP Dual Fusion camera system. From…" at bounding box center [461, 309] width 318 height 473
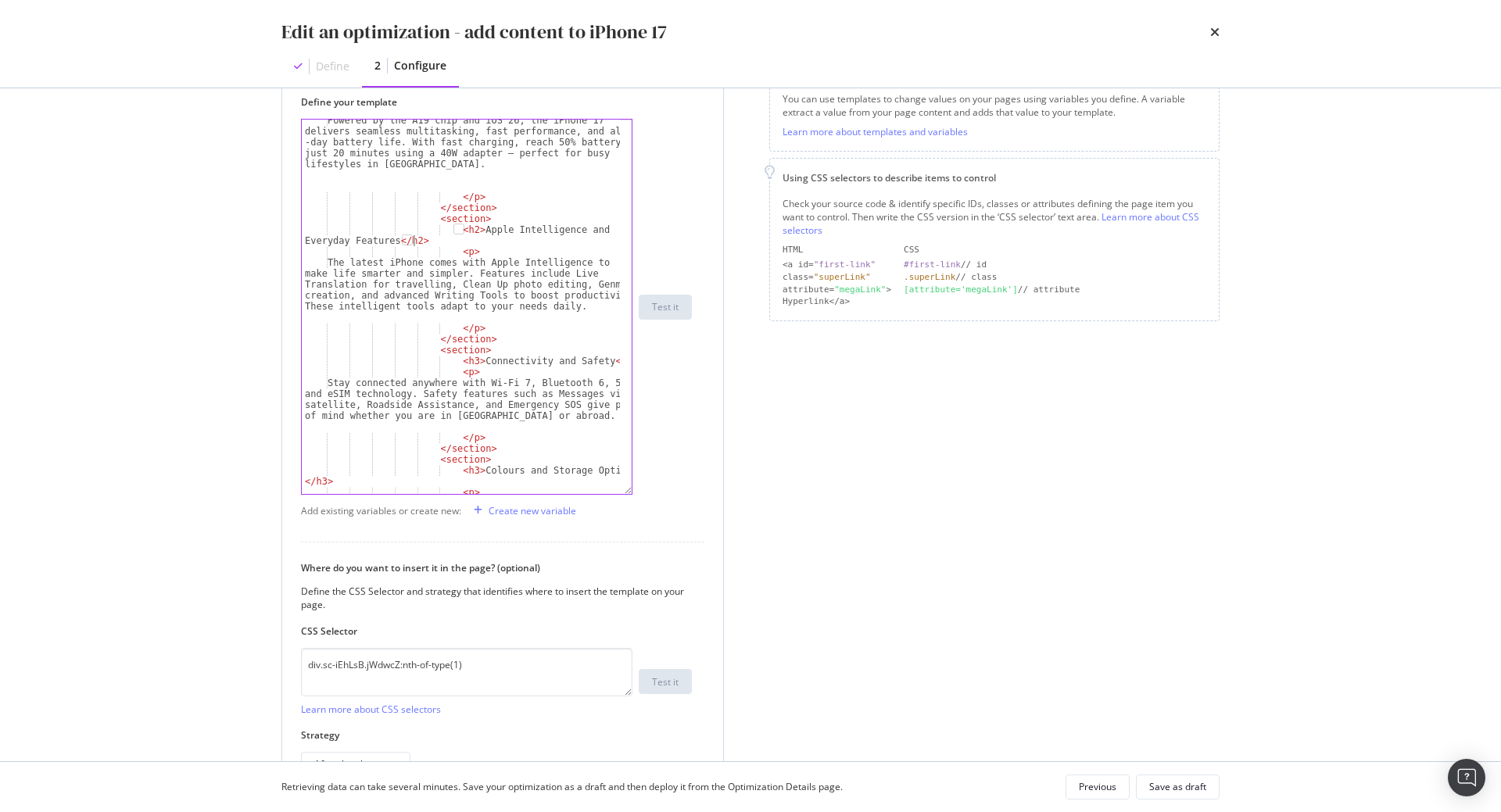
scroll to position [464, 0]
click at [461, 360] on div "Powered by the A19 chip and iOS 26, the iPhone 17 delivers seamless multitaskin…" at bounding box center [461, 351] width 318 height 473
click at [603, 364] on div "Powered by the A19 chip and iOS 26, the iPhone 17 delivers seamless multitaskin…" at bounding box center [461, 351] width 318 height 473
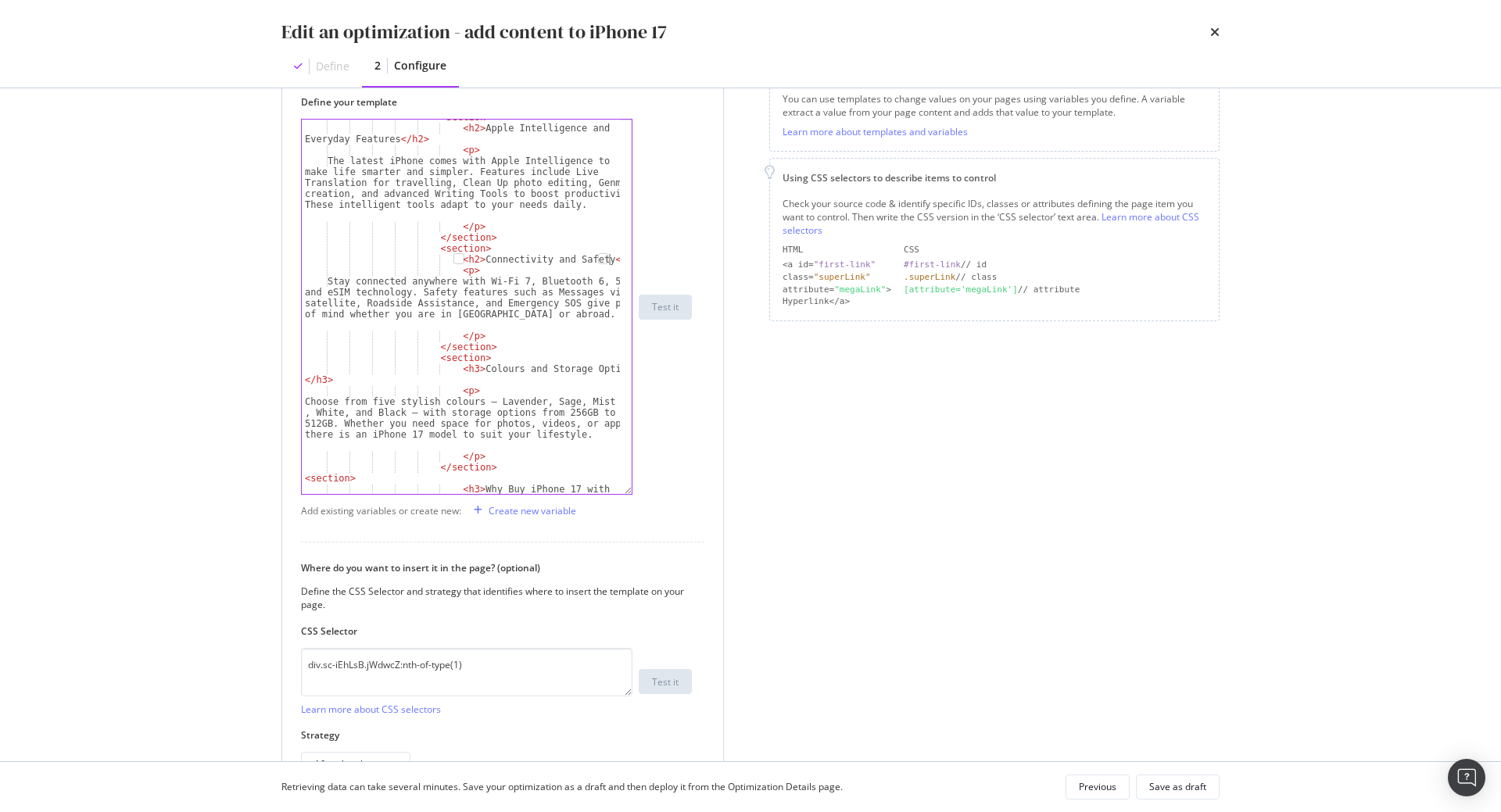
scroll to position [567, 0]
click at [459, 369] on div "< section > < h2 > Apple Intelligence and Everyday Features </ h2 > < p > The l…" at bounding box center [461, 315] width 318 height 407
click at [321, 381] on div "< section > < h2 > Apple Intelligence and Everyday Features </ h2 > < p > The l…" at bounding box center [461, 315] width 318 height 407
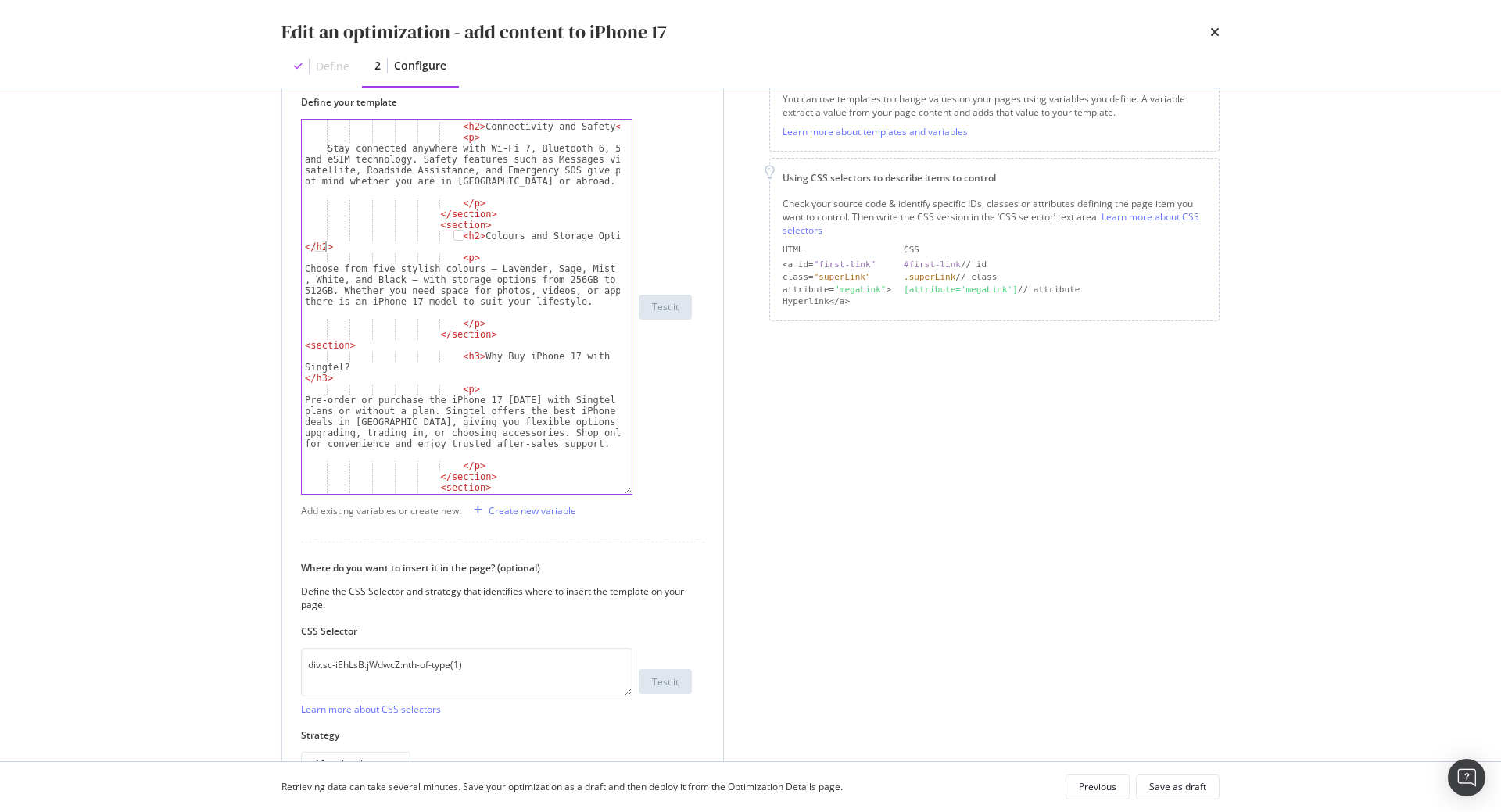
scroll to position [698, 0]
click at [461, 359] on div "< section > < h2 > Connectivity and Safety </ h2 > < p > Stay connected anywher…" at bounding box center [461, 308] width 318 height 396
click at [321, 378] on div "< section > < h2 > Connectivity and Safety </ h2 > < p > Stay connected anywher…" at bounding box center [461, 308] width 318 height 396
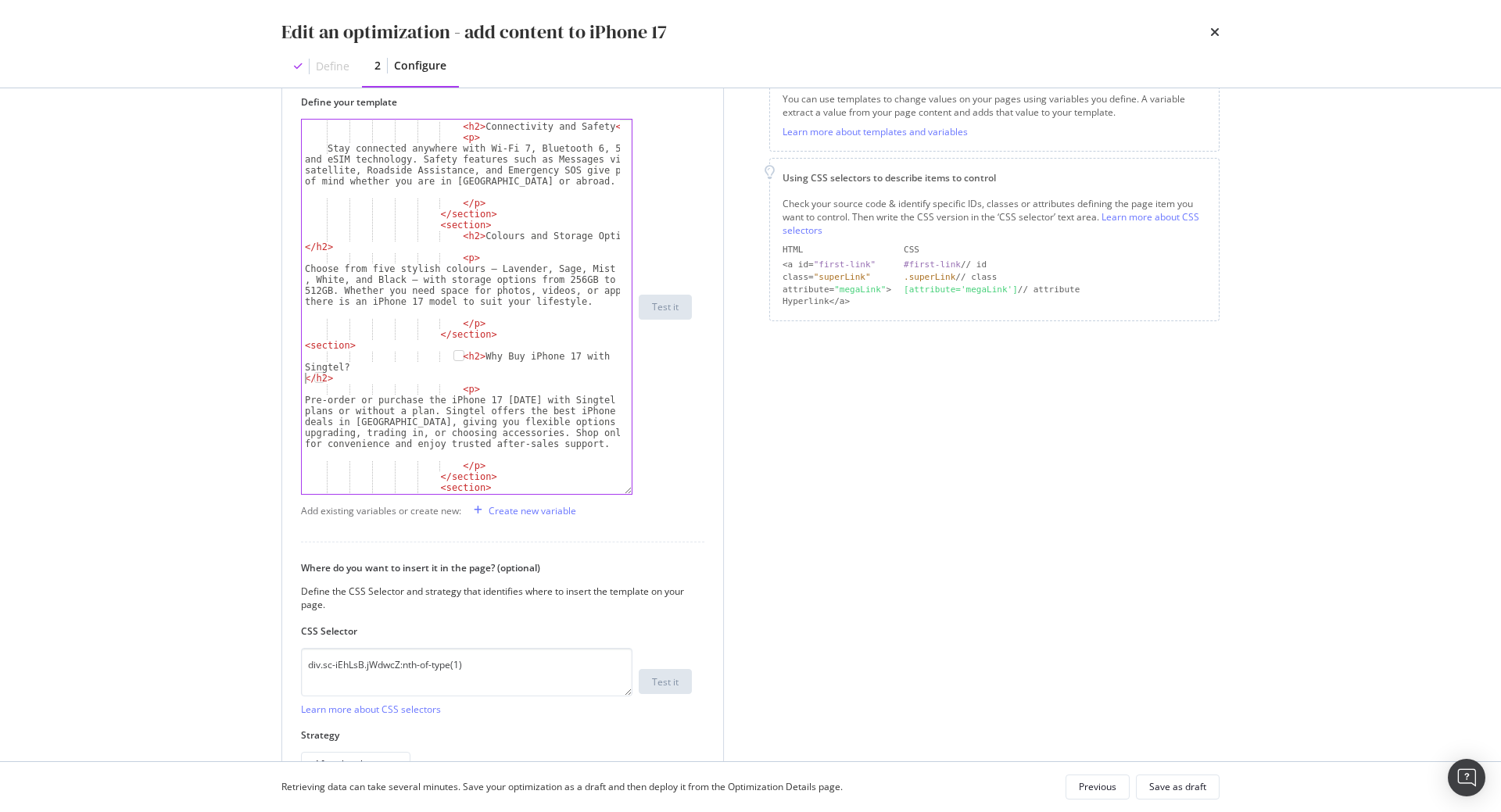
click at [303, 381] on div "< section > < h2 > Connectivity and Safety </ h2 > < p > Stay connected anywher…" at bounding box center [461, 308] width 318 height 396
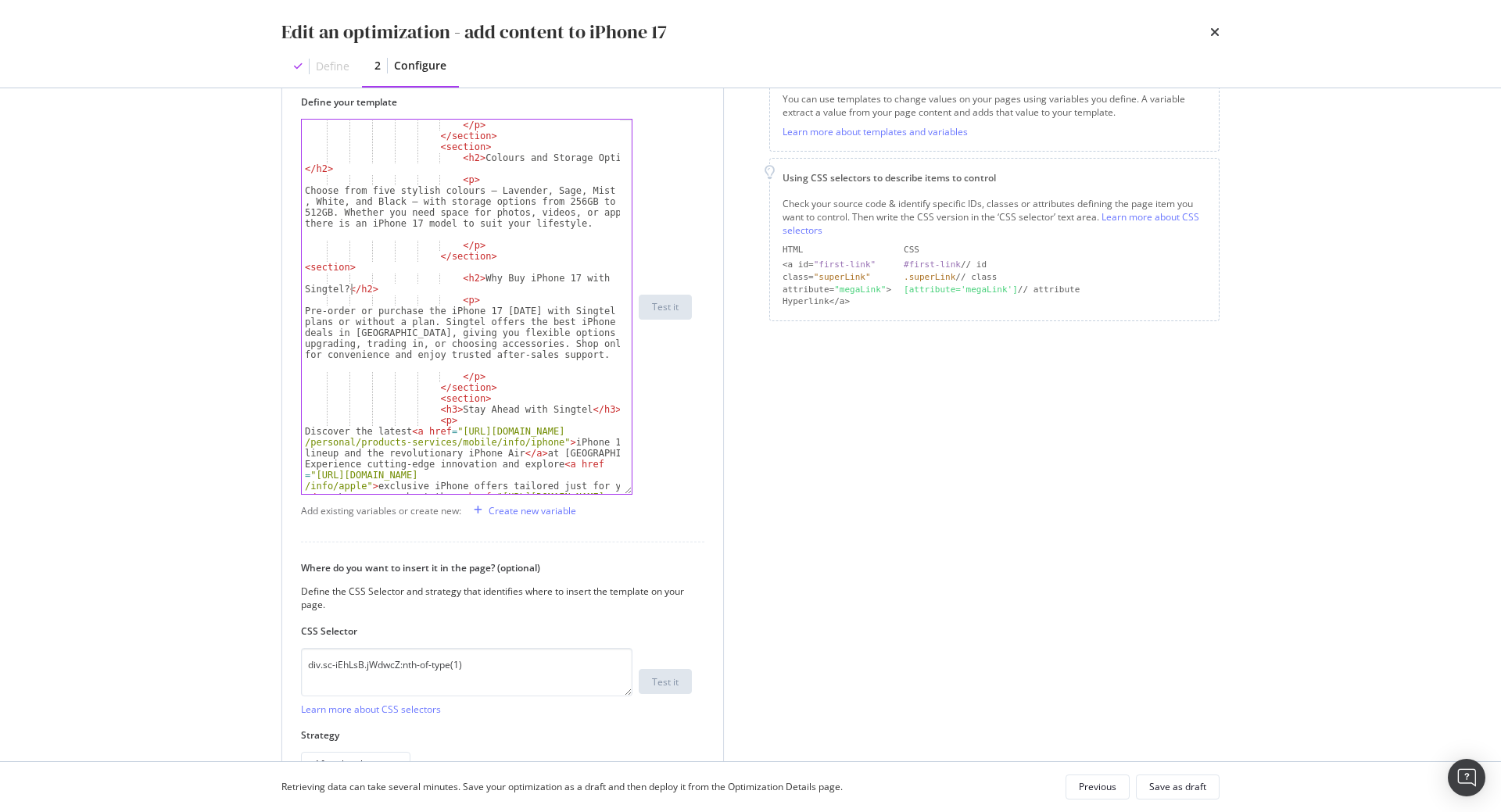
scroll to position [778, 0]
click at [440, 412] on div "</ p > </ section > < section > < h2 > Colours and Storage Options </ h2 > < p …" at bounding box center [461, 366] width 318 height 495
click at [583, 408] on div "</ p > </ section > < section > < h2 > Colours and Storage Options </ h2 > < p …" at bounding box center [461, 366] width 318 height 495
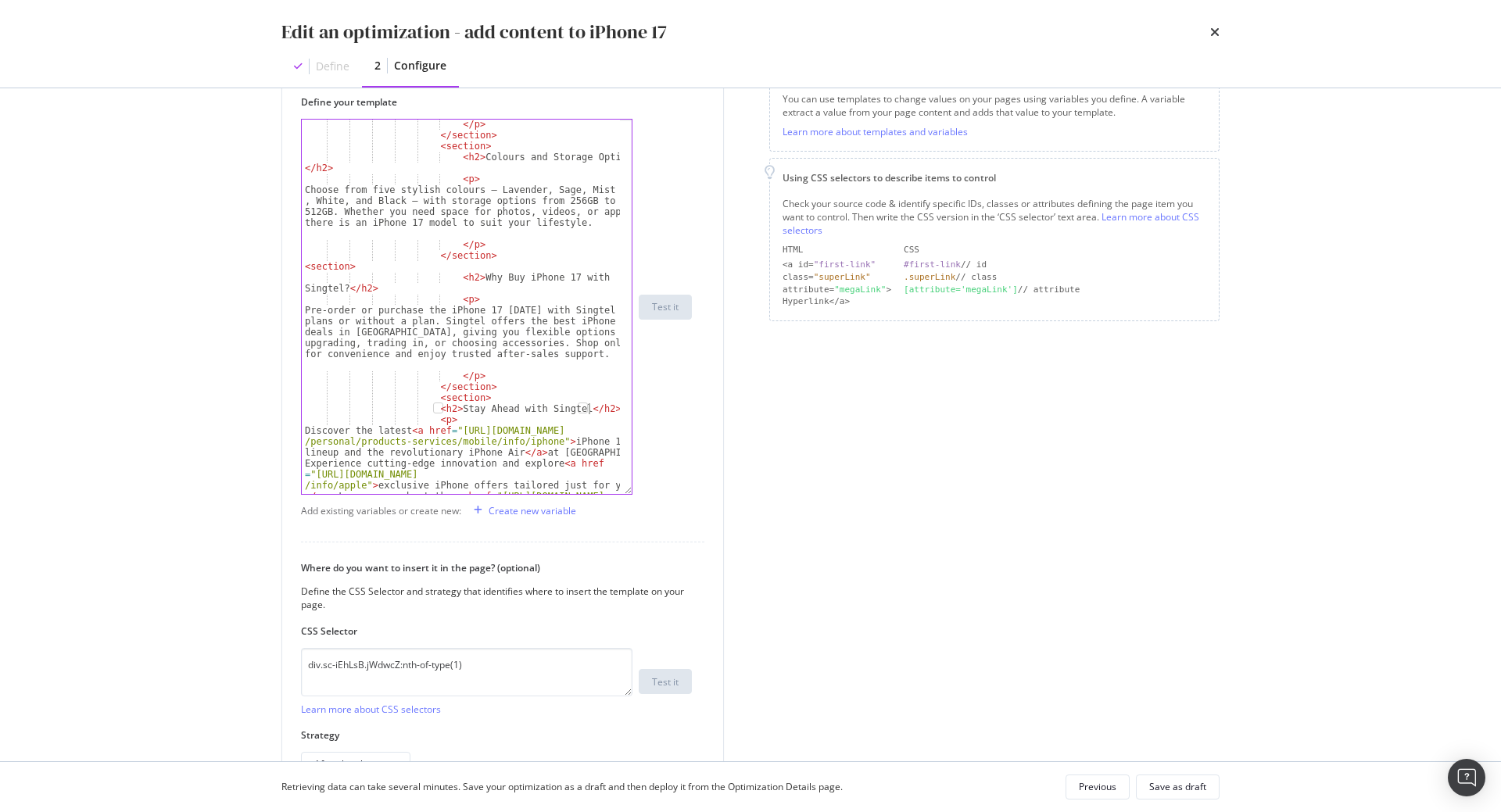
type textarea "<h2>Stay Ahead with Singtel</h2>"
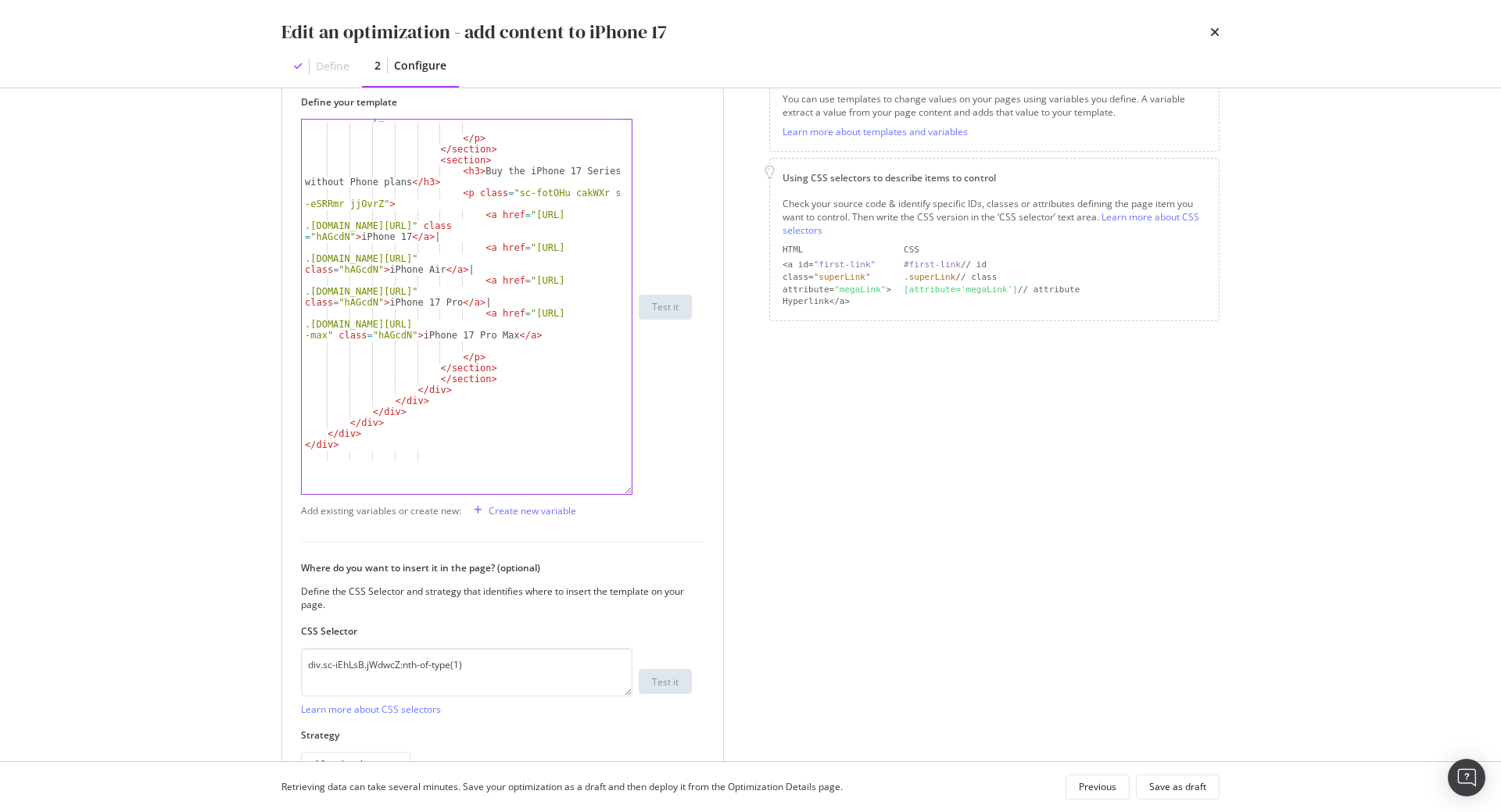
scroll to position [1628, 0]
click at [1187, 783] on div "Save as draft" at bounding box center [1177, 786] width 57 height 13
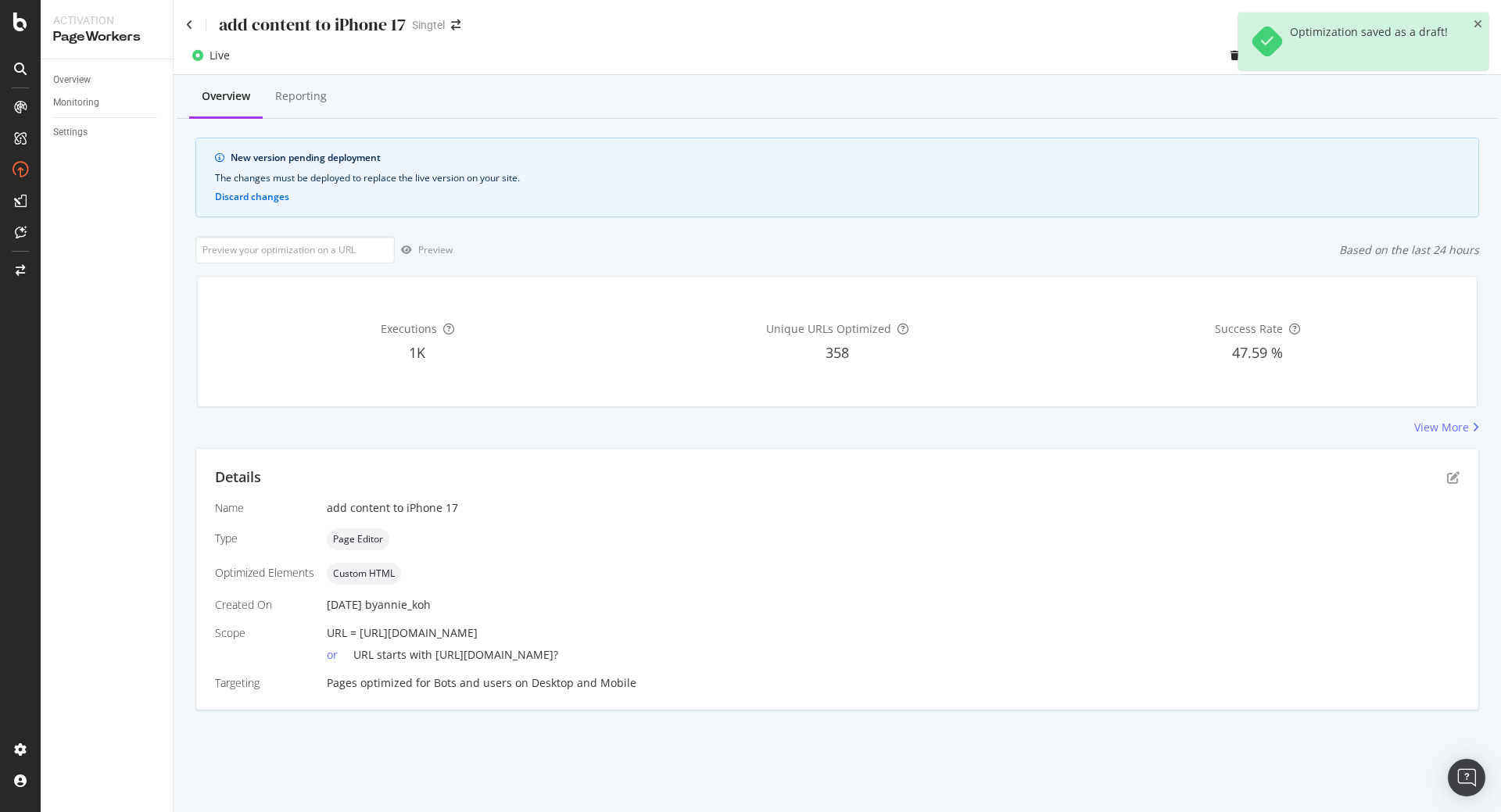
drag, startPoint x: 359, startPoint y: 638, endPoint x: 622, endPoint y: 623, distance: 263.4
click at [622, 623] on div "Name add content to iPhone 17 Type Page Editor Optimized Elements Custom HTML C…" at bounding box center [837, 595] width 1244 height 190
copy span "[URL][DOMAIN_NAME]"
click at [319, 257] on input "url" at bounding box center [295, 249] width 199 height 27
paste input "[URL][DOMAIN_NAME]"
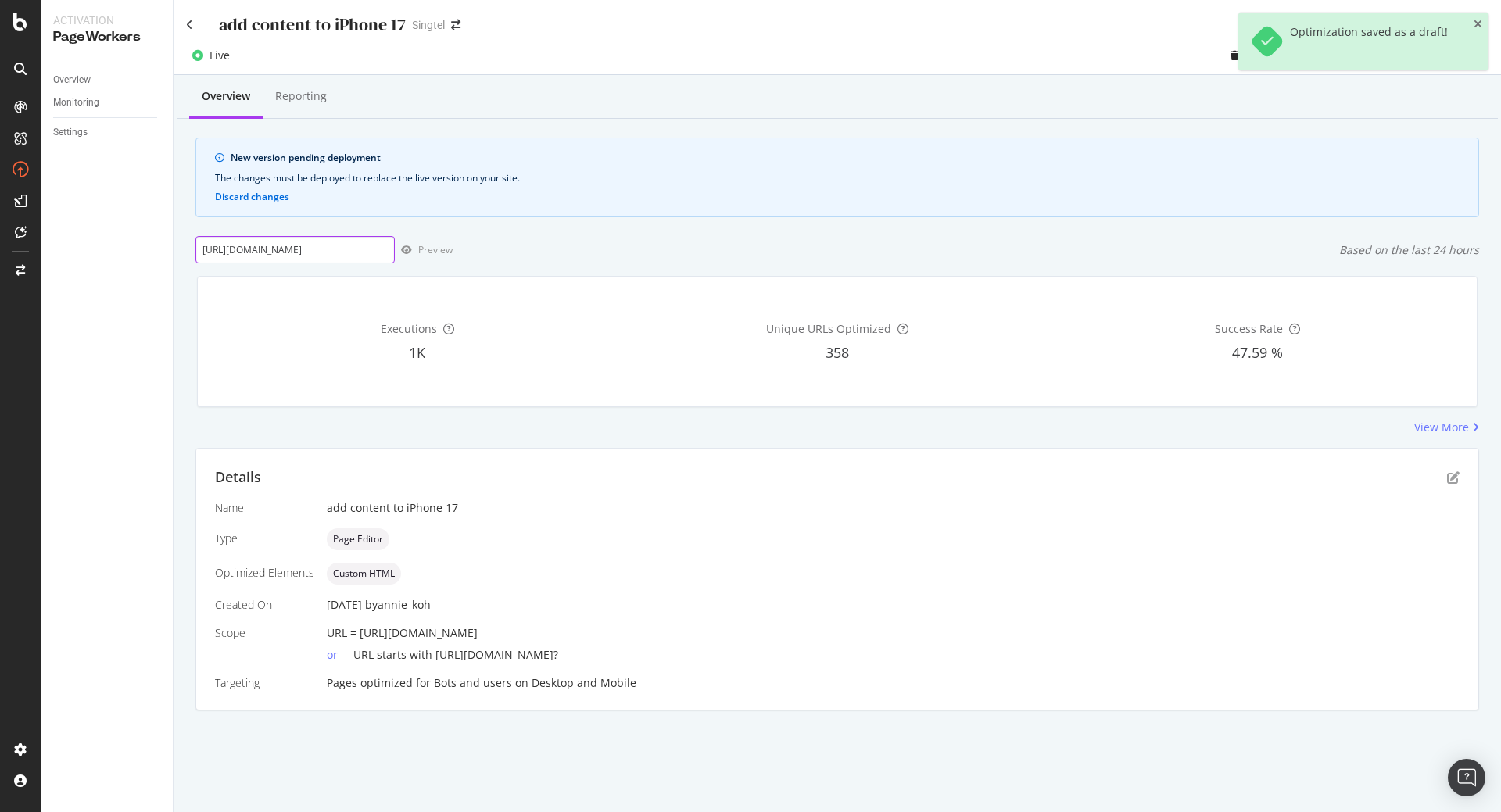
scroll to position [0, 31]
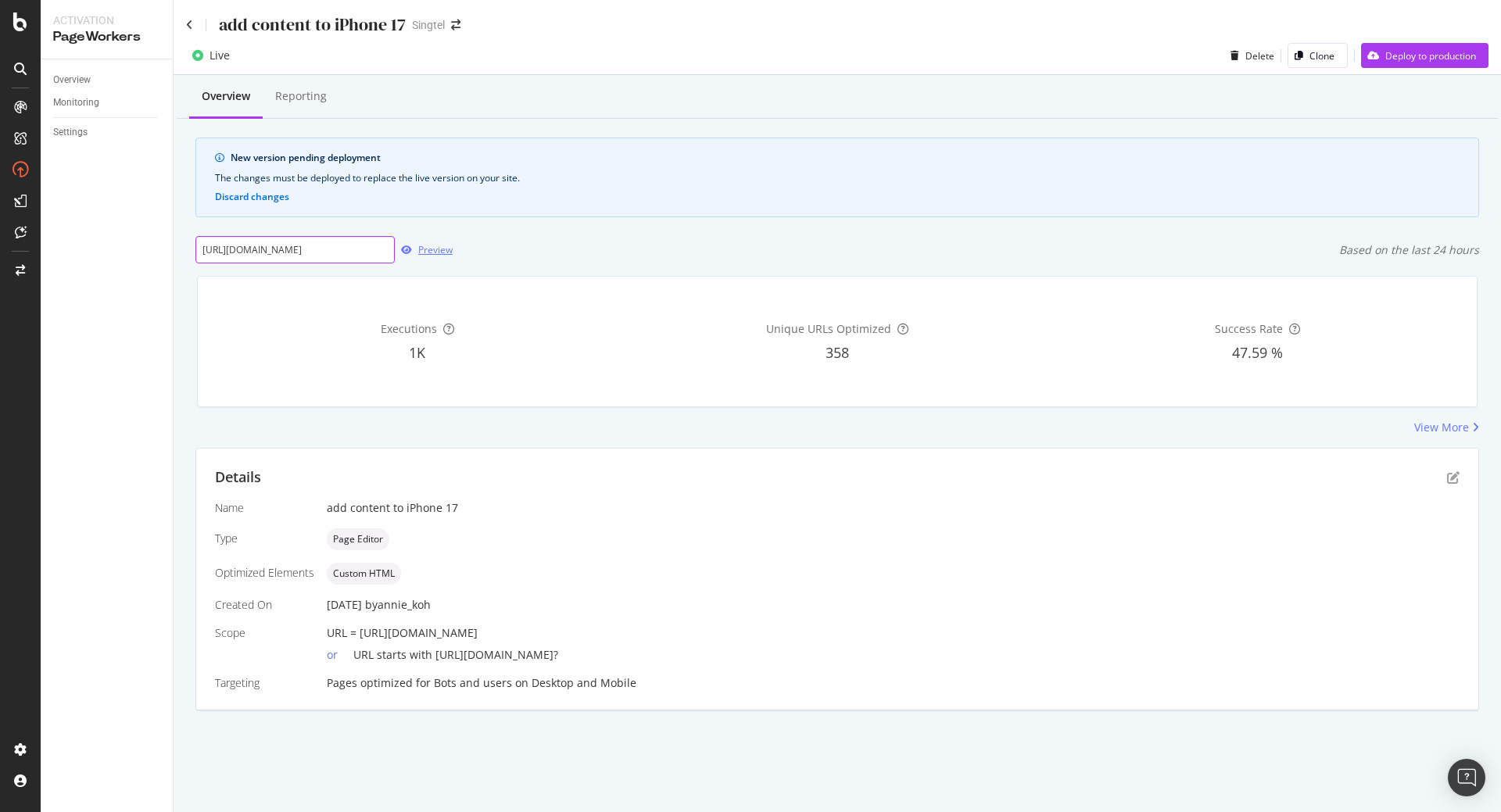
type input "[URL][DOMAIN_NAME]"
click at [426, 251] on div "Preview" at bounding box center [435, 250] width 34 height 13
click at [827, 560] on div "Name add content to iPhone 17 Type Page Editor Optimized Elements Custom HTML C…" at bounding box center [837, 595] width 1244 height 190
click at [439, 256] on div "Preview" at bounding box center [435, 250] width 34 height 13
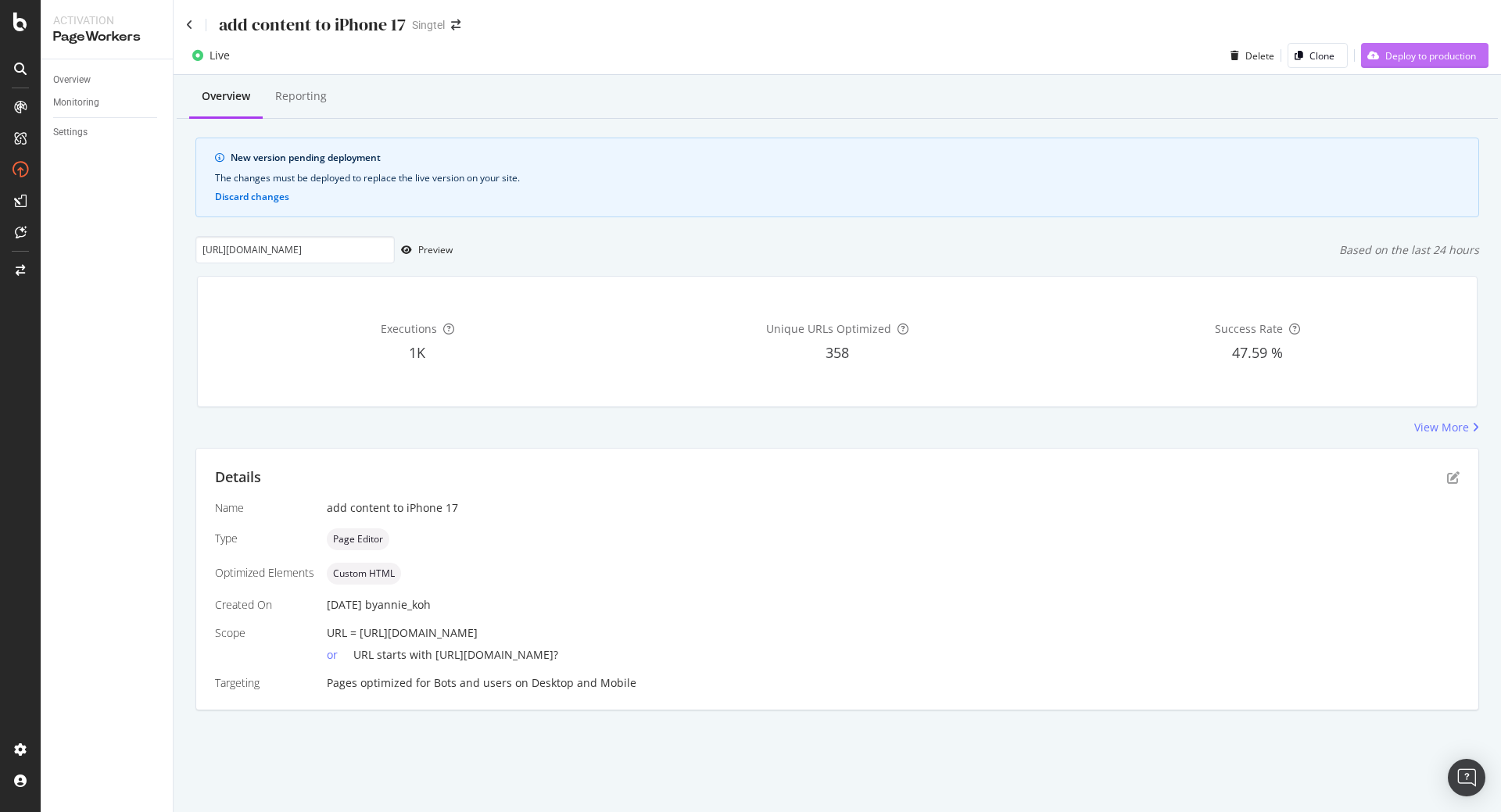
click at [1396, 51] on div "Deploy to production" at bounding box center [1431, 56] width 91 height 13
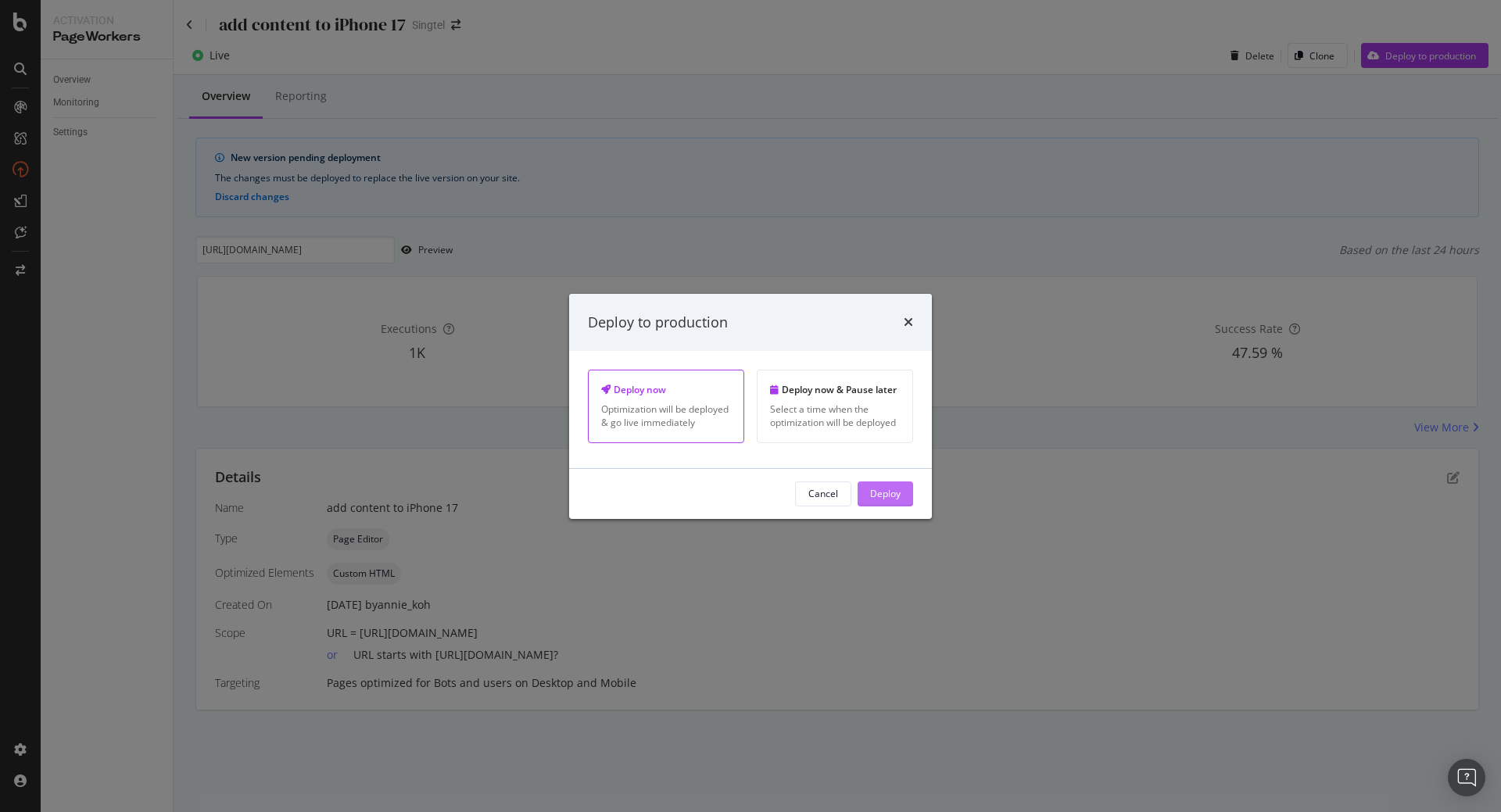
click at [886, 499] on div "Deploy" at bounding box center [885, 494] width 30 height 13
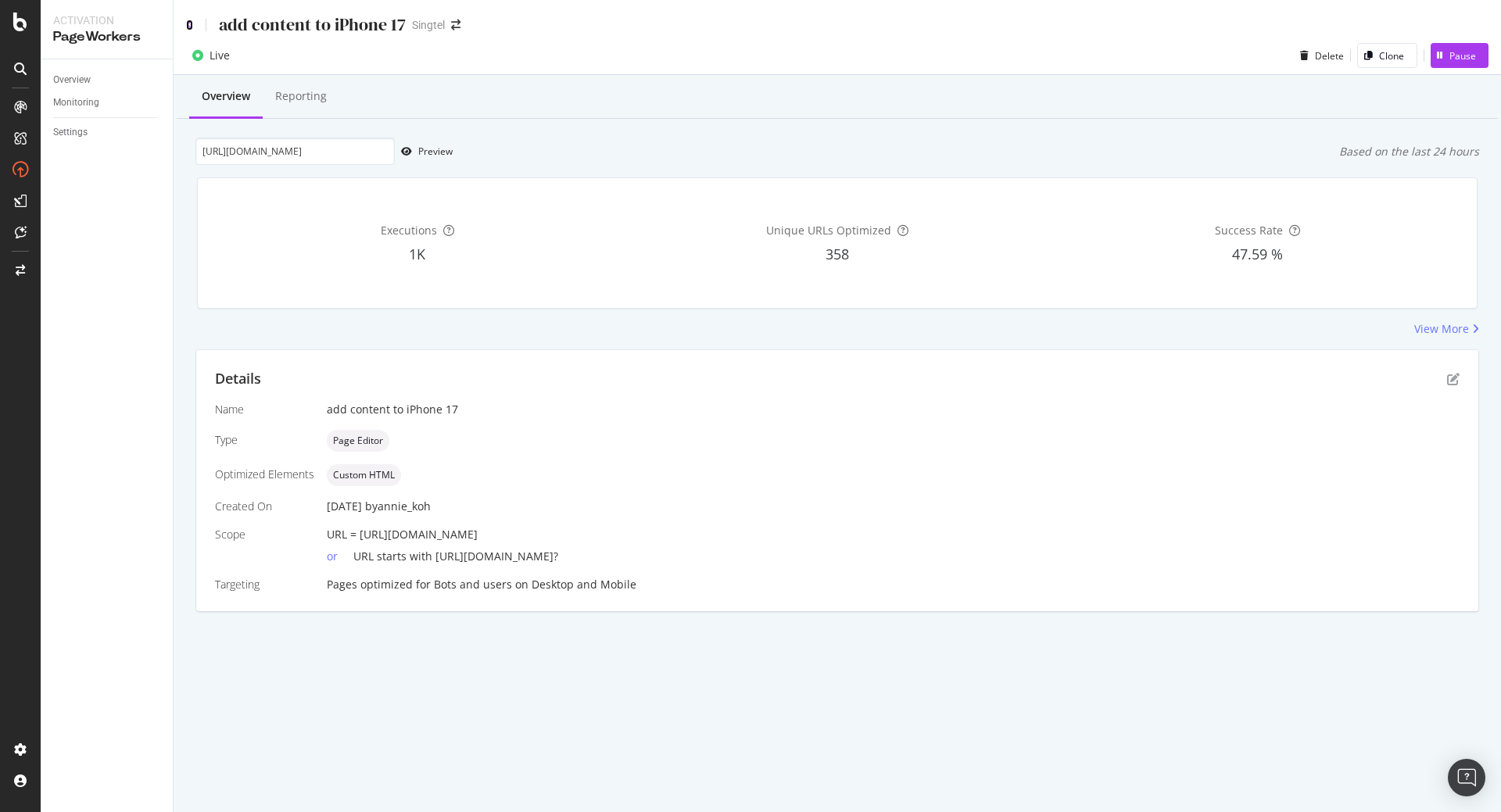
click at [190, 29] on icon at bounding box center [189, 26] width 7 height 11
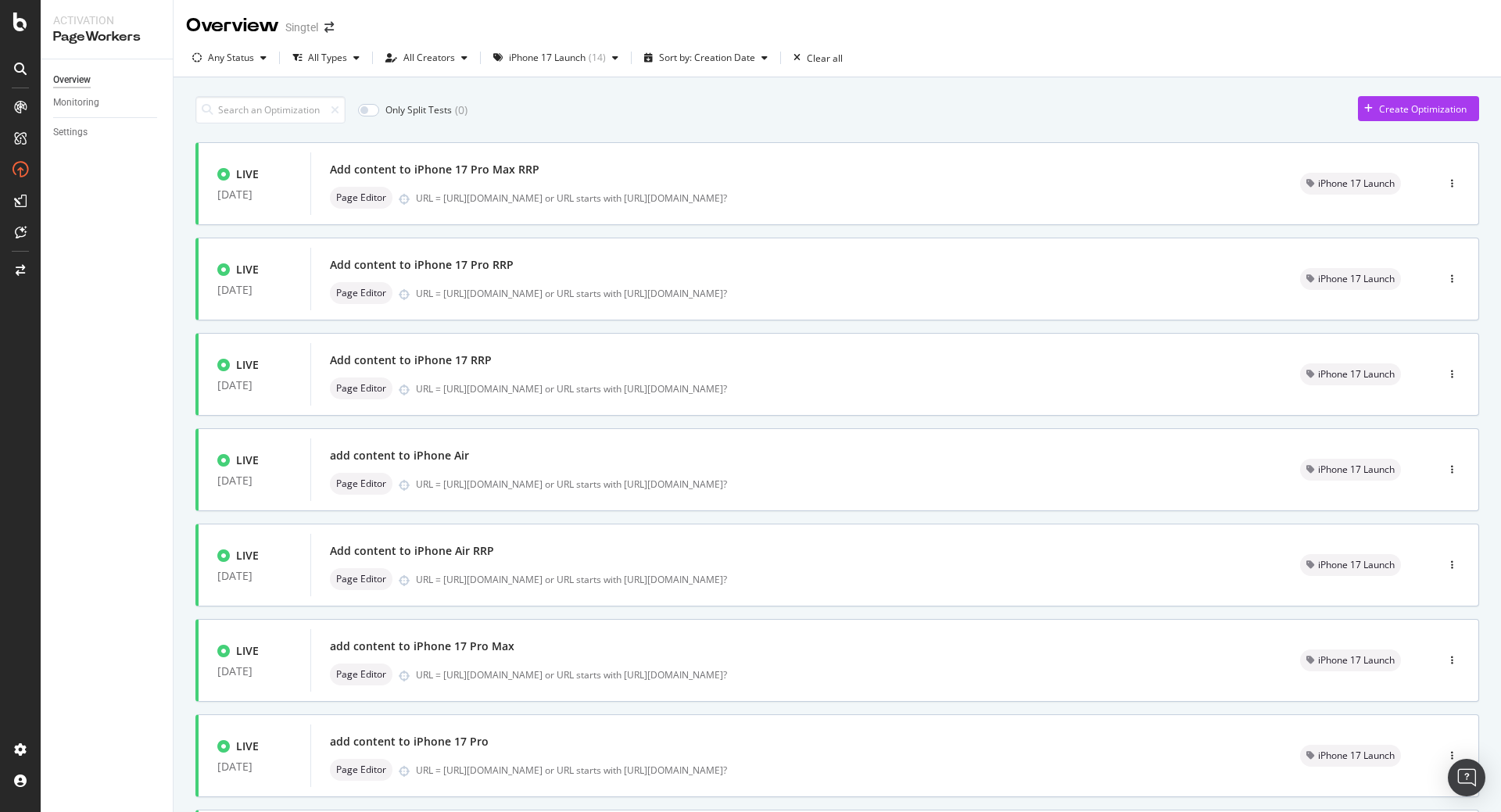
click at [185, 189] on div "Only Split Tests ( 0 ) Create Optimization LIVE 12 Sep. 2025 Add content to iPh…" at bounding box center [837, 631] width 1328 height 1107
click at [460, 468] on div "add content to iPhone Air Page Editor URL = https://shop.singtel.com/phones/app…" at bounding box center [796, 469] width 932 height 50
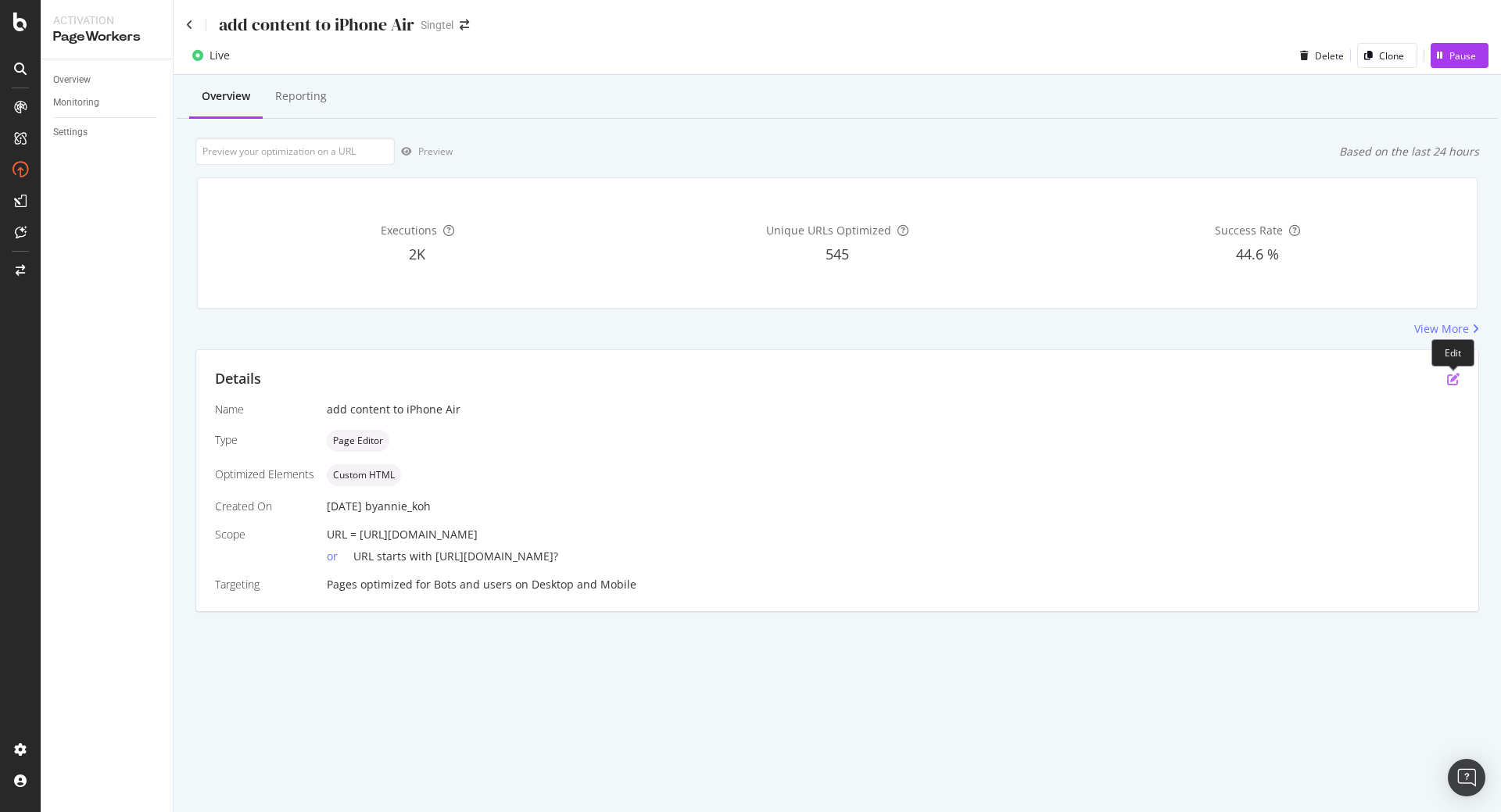
click at [1456, 379] on icon "pen-to-square" at bounding box center [1453, 378] width 12 height 12
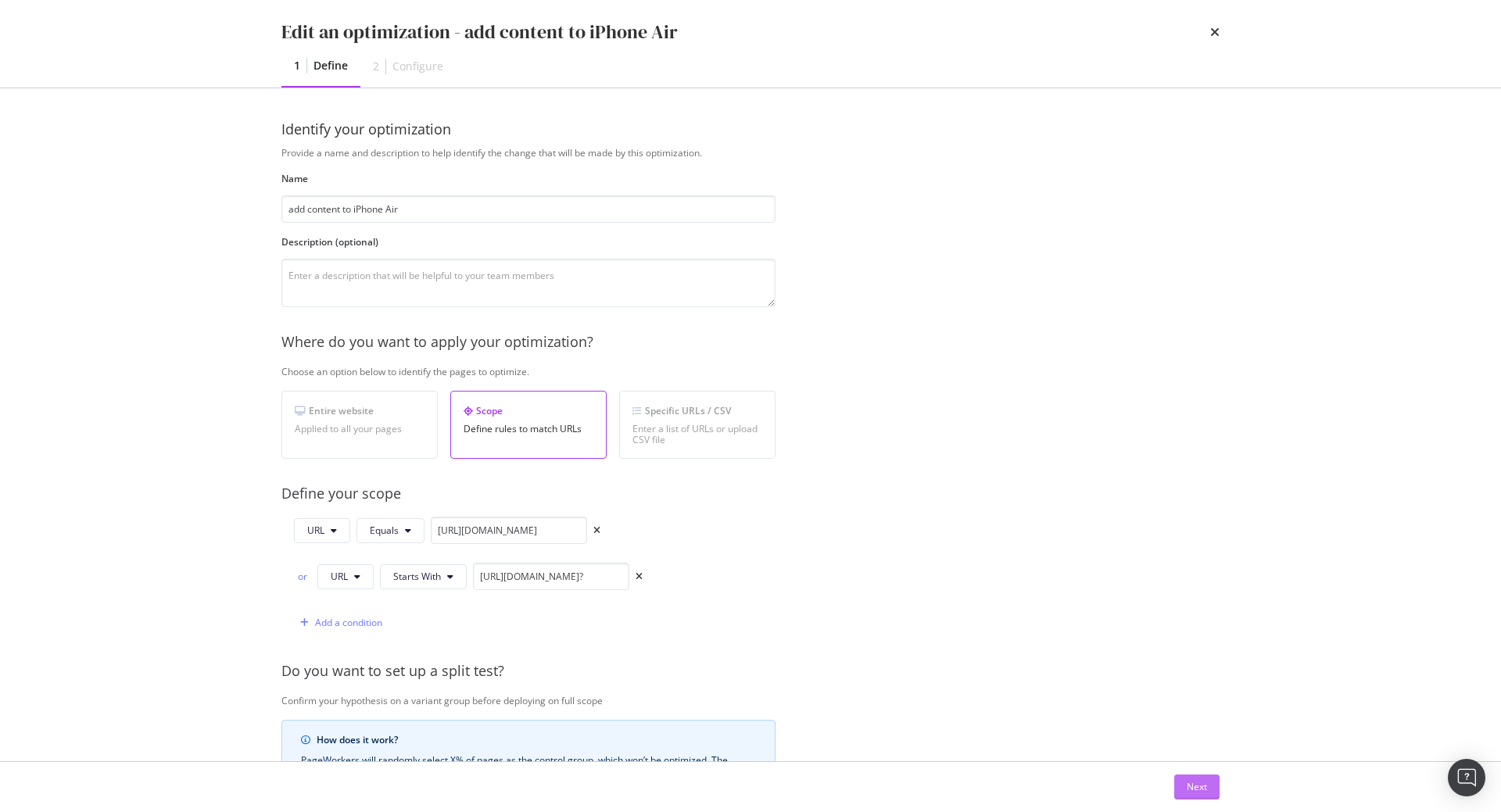
click at [1193, 781] on div "Next" at bounding box center [1196, 786] width 20 height 13
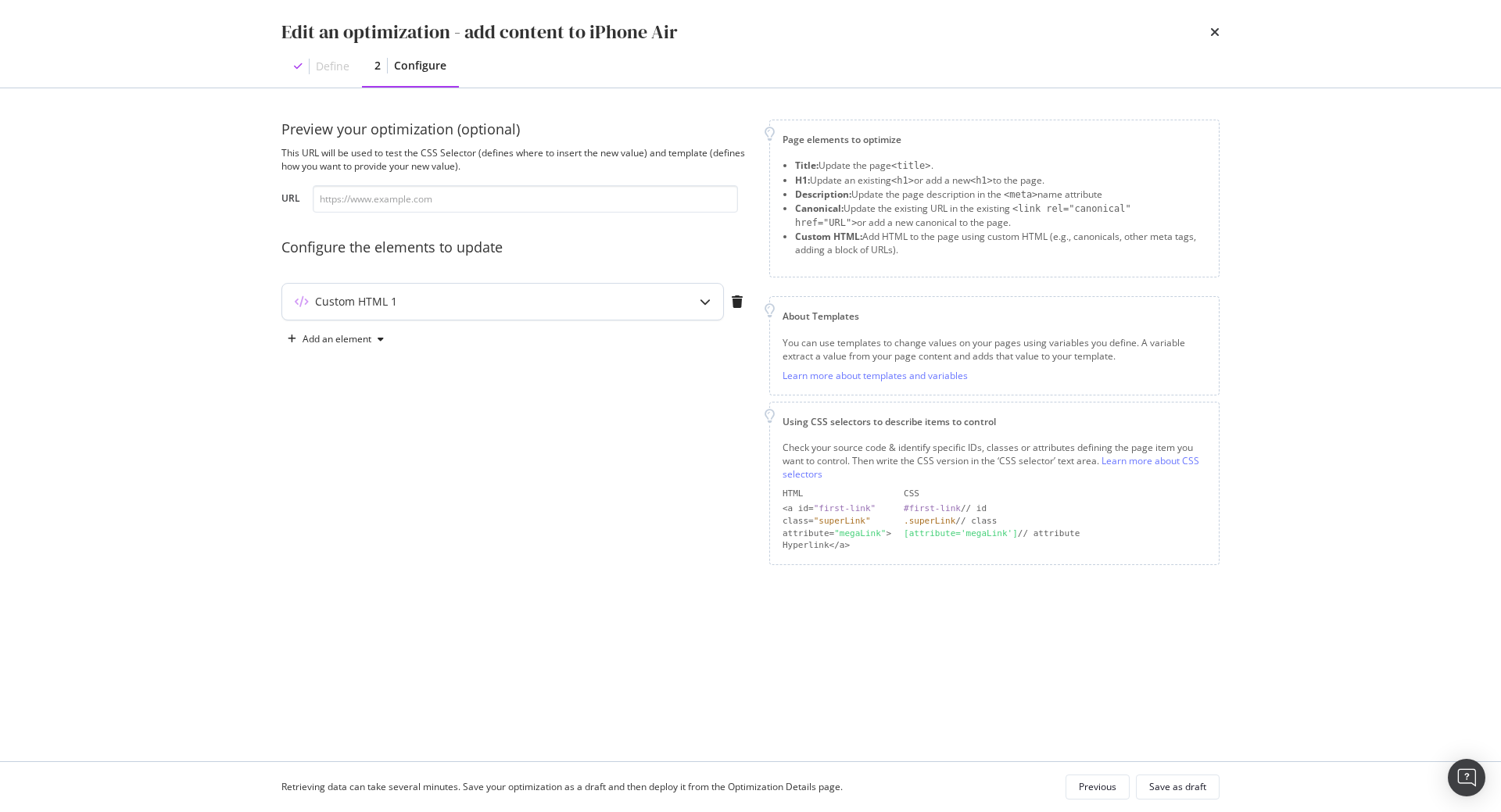
click at [600, 304] on div "Custom HTML 1" at bounding box center [472, 301] width 379 height 15
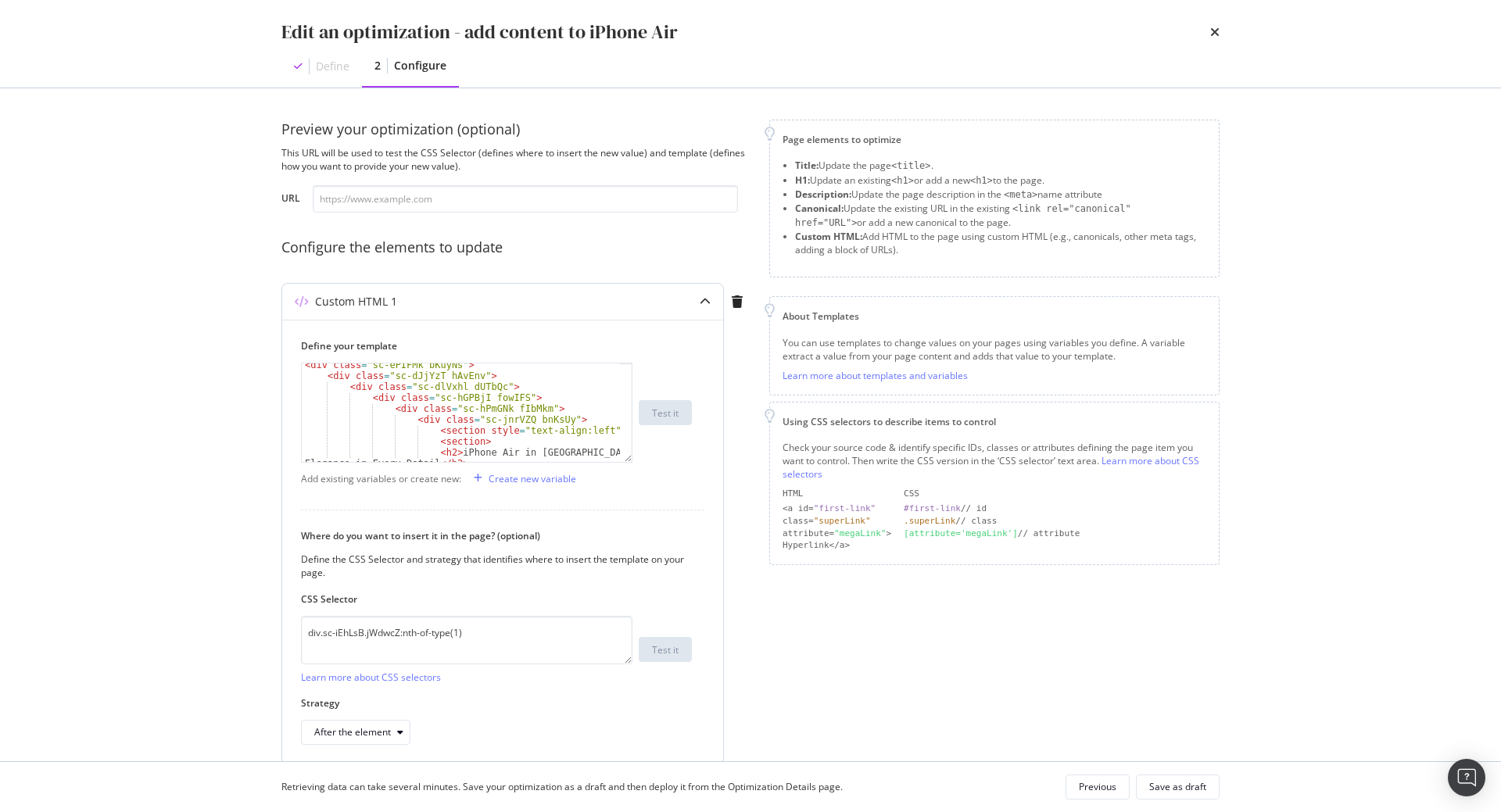
scroll to position [31, 0]
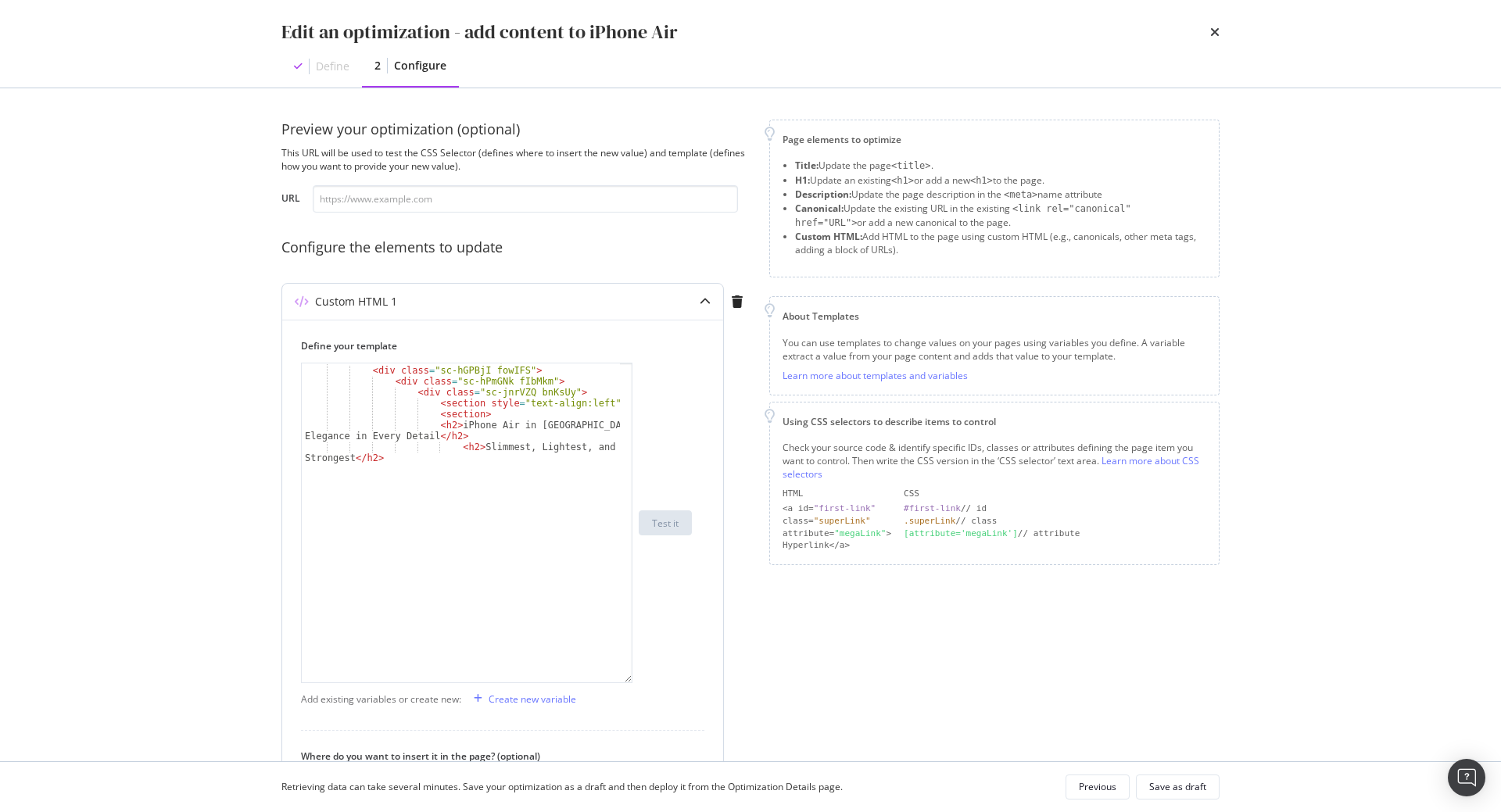
drag, startPoint x: 628, startPoint y: 460, endPoint x: 638, endPoint y: 700, distance: 240.2
click at [638, 683] on div "< div class = "sc-dlVxhl dUTbQc" > < div class = "sc-hGPBjI fowIFS" > < div cla…" at bounding box center [497, 523] width 390 height 320
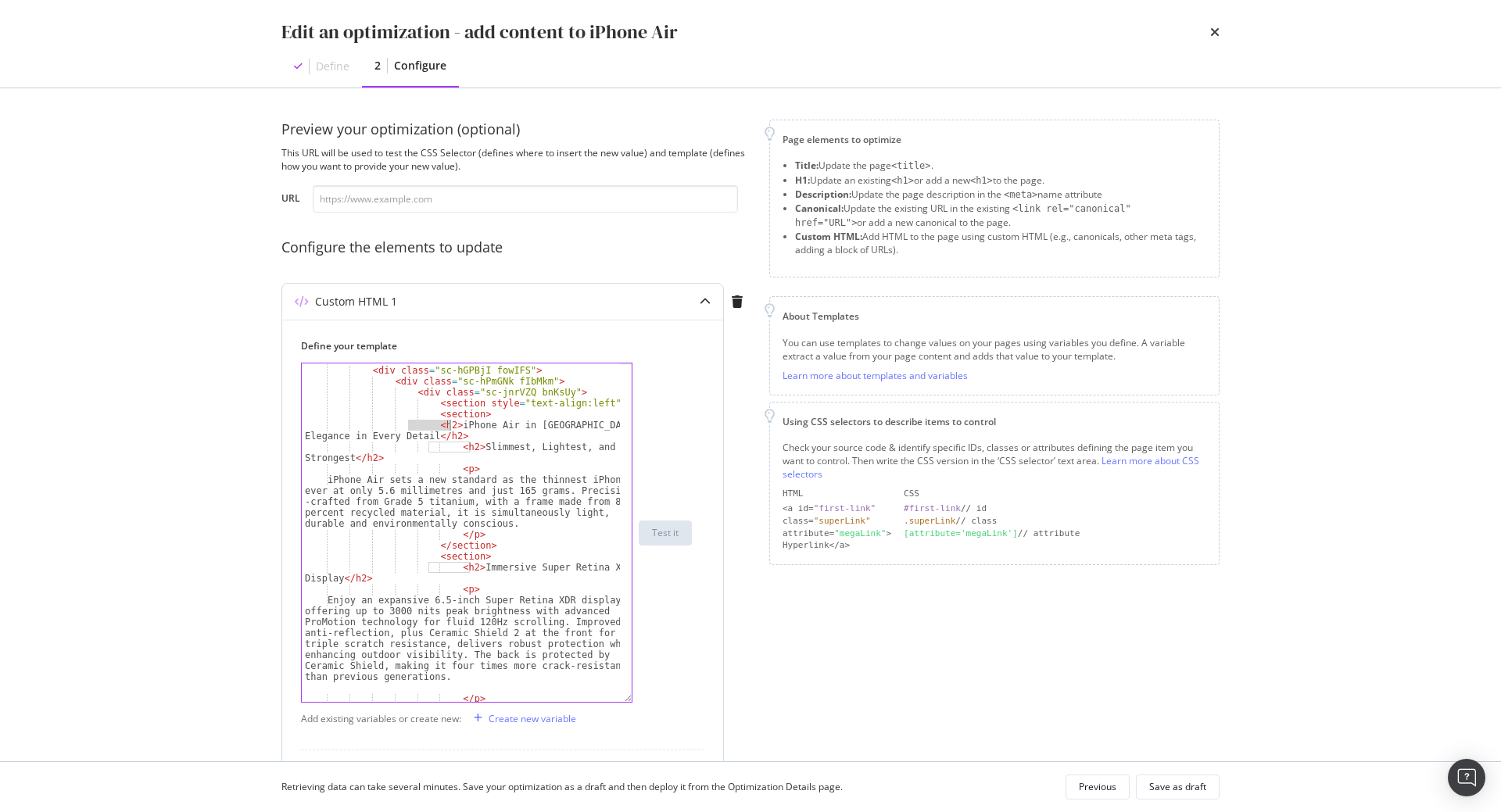
drag, startPoint x: 416, startPoint y: 421, endPoint x: 450, endPoint y: 422, distance: 34.0
click at [450, 422] on div "< div class = "sc-dlVxhl dUTbQc" > < div class = "sc-hGPBjI fowIFS" > < div cla…" at bounding box center [461, 534] width 318 height 360
paste textarea "1 style="font-size: 26px; font-weight: 700;""
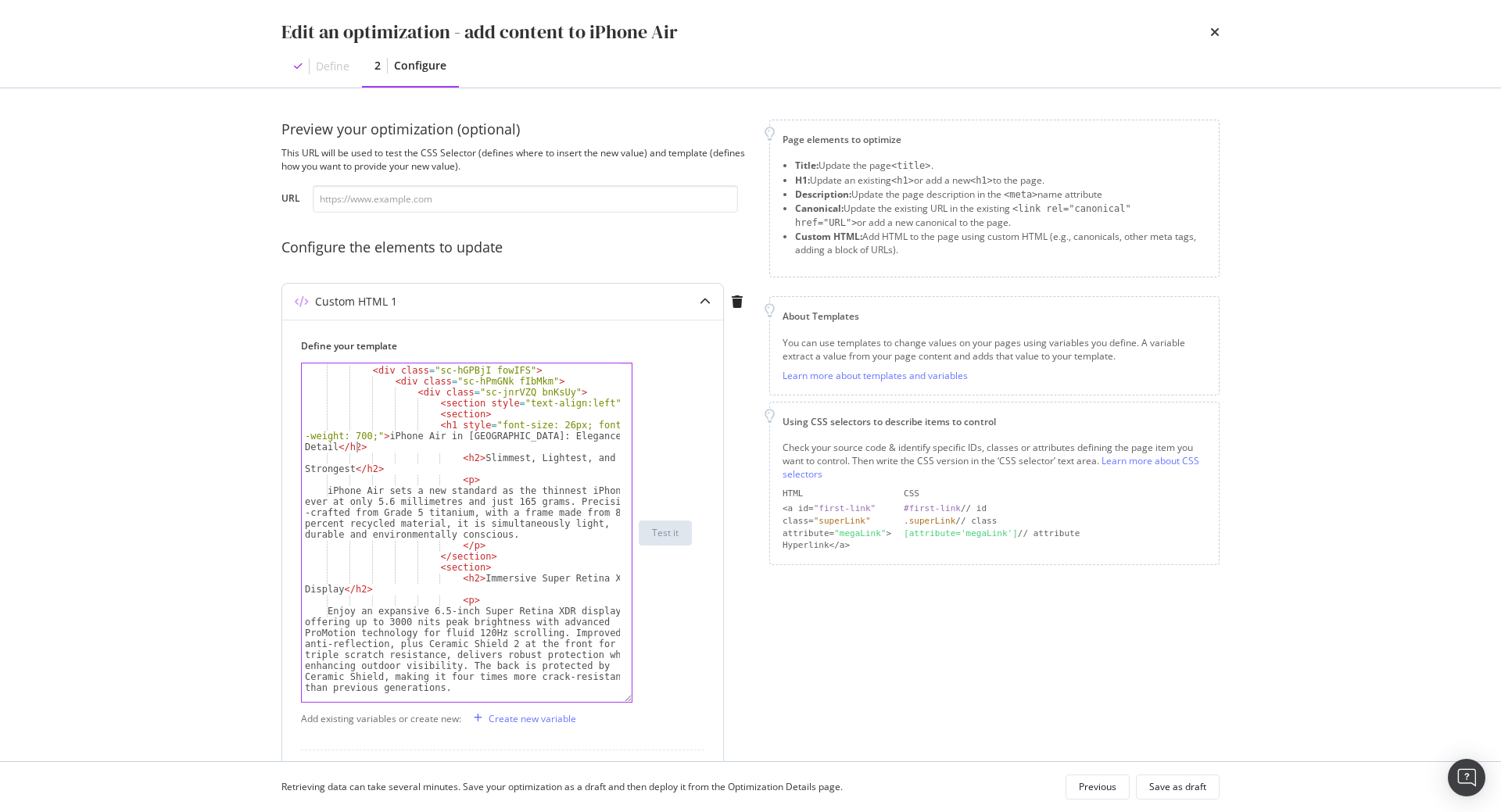
click at [354, 443] on div "< div class = "sc-dlVxhl dUTbQc" > < div class = "sc-hGPBjI fowIFS" > < div cla…" at bounding box center [461, 534] width 318 height 360
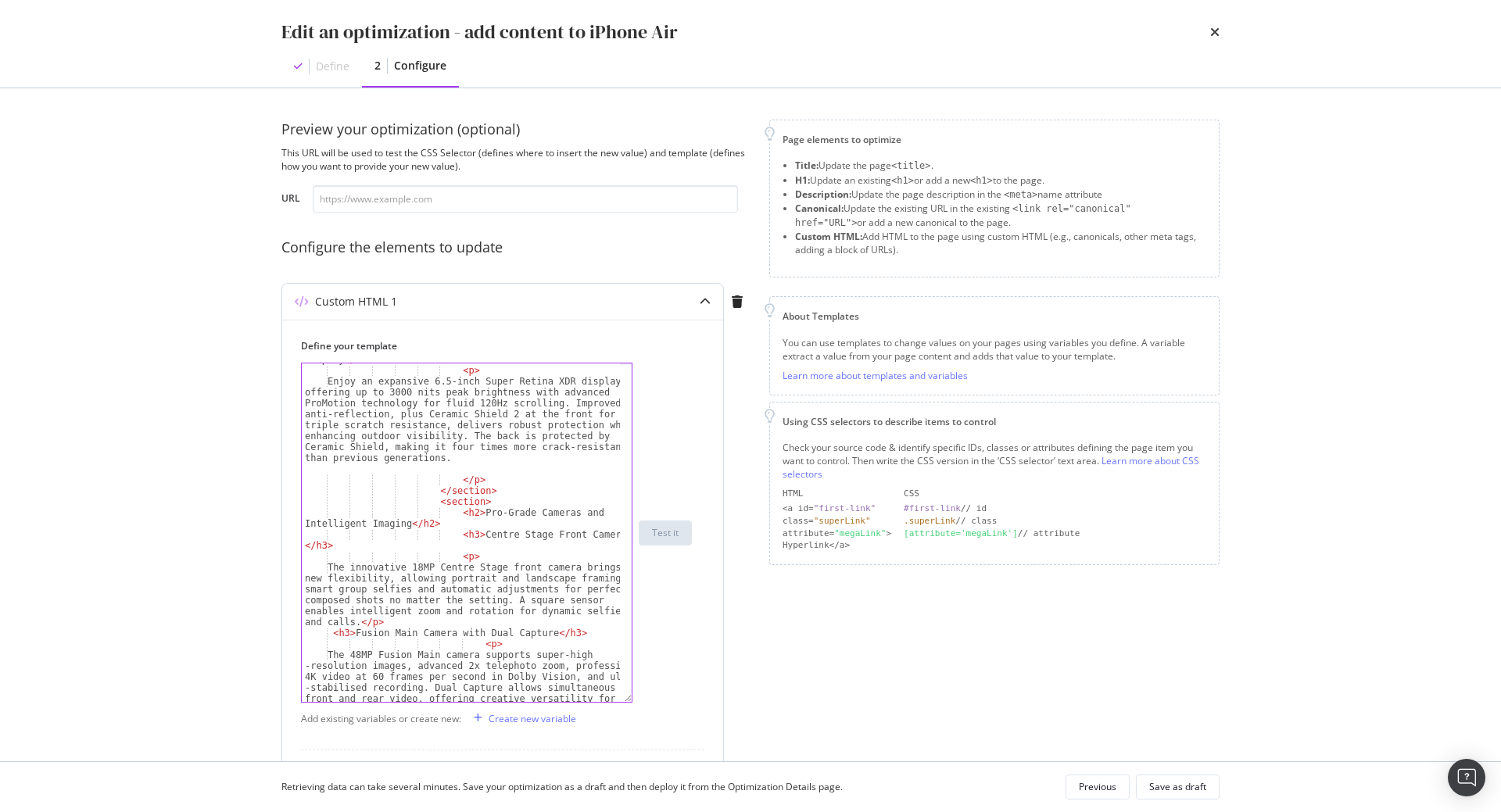
scroll to position [262, 0]
click at [461, 533] on div "< p > Enjoy an expansive 6.5-inch Super Retina XDR display, offering up to 3000…" at bounding box center [461, 577] width 318 height 426
type textarea "<h3>Centre Stage Front Camera</h3>"
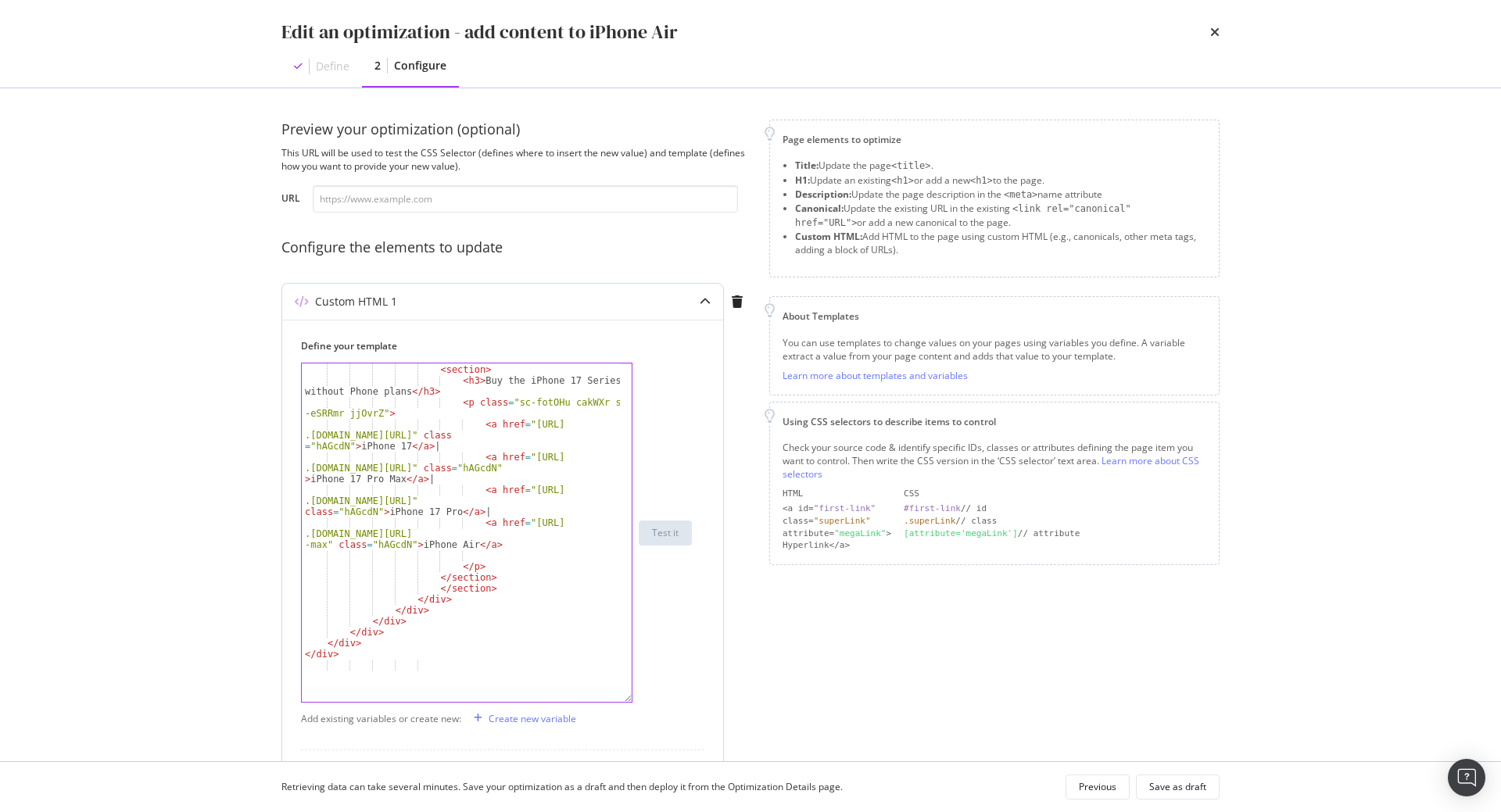
scroll to position [1500, 0]
click at [1182, 788] on div "Save as draft" at bounding box center [1177, 786] width 57 height 13
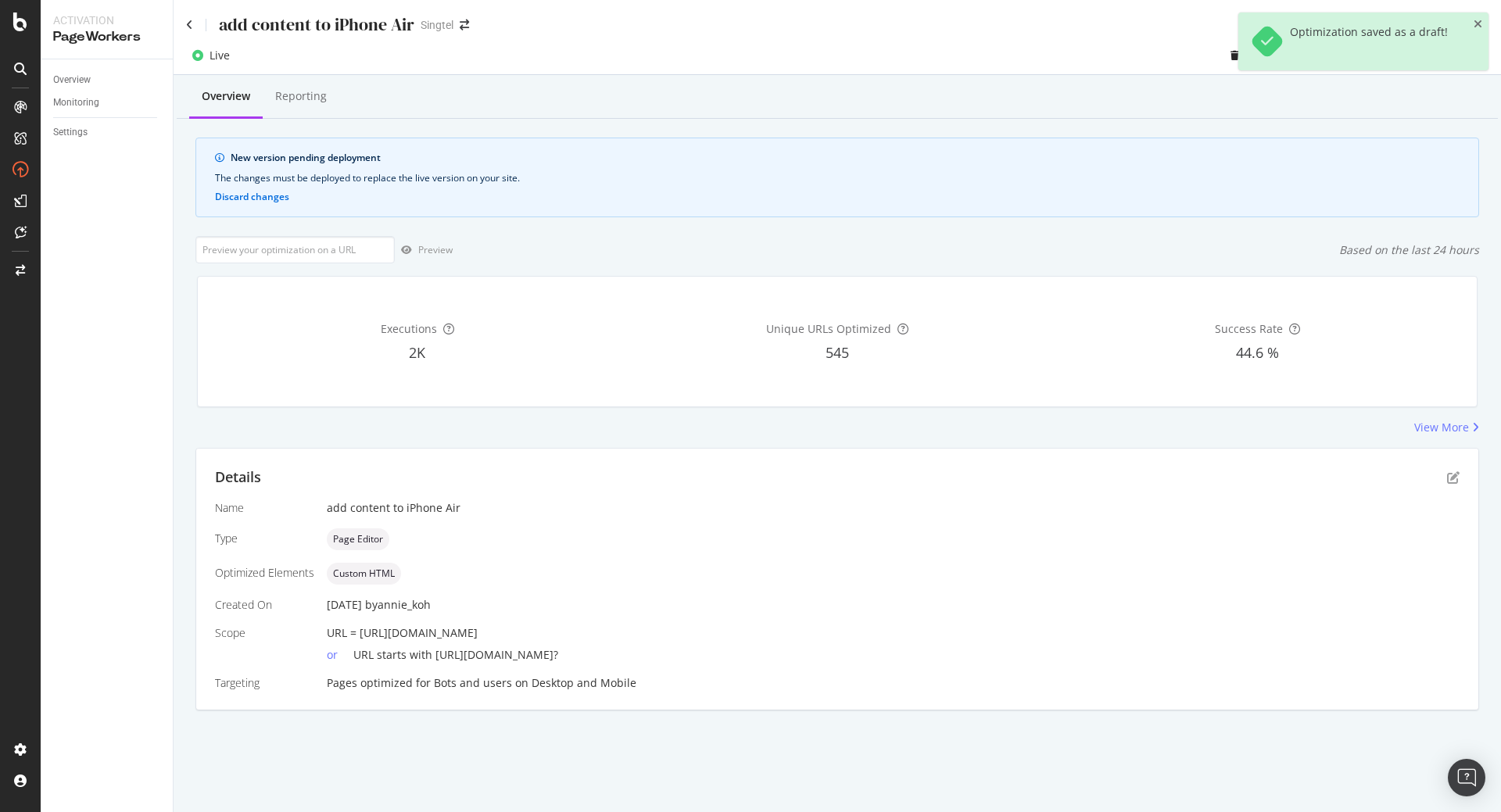
drag, startPoint x: 626, startPoint y: 624, endPoint x: 361, endPoint y: 638, distance: 265.4
click at [361, 638] on div "Name add content to iPhone Air Type Page Editor Optimized Elements Custom HTML …" at bounding box center [837, 595] width 1244 height 190
copy span "[URL][DOMAIN_NAME]"
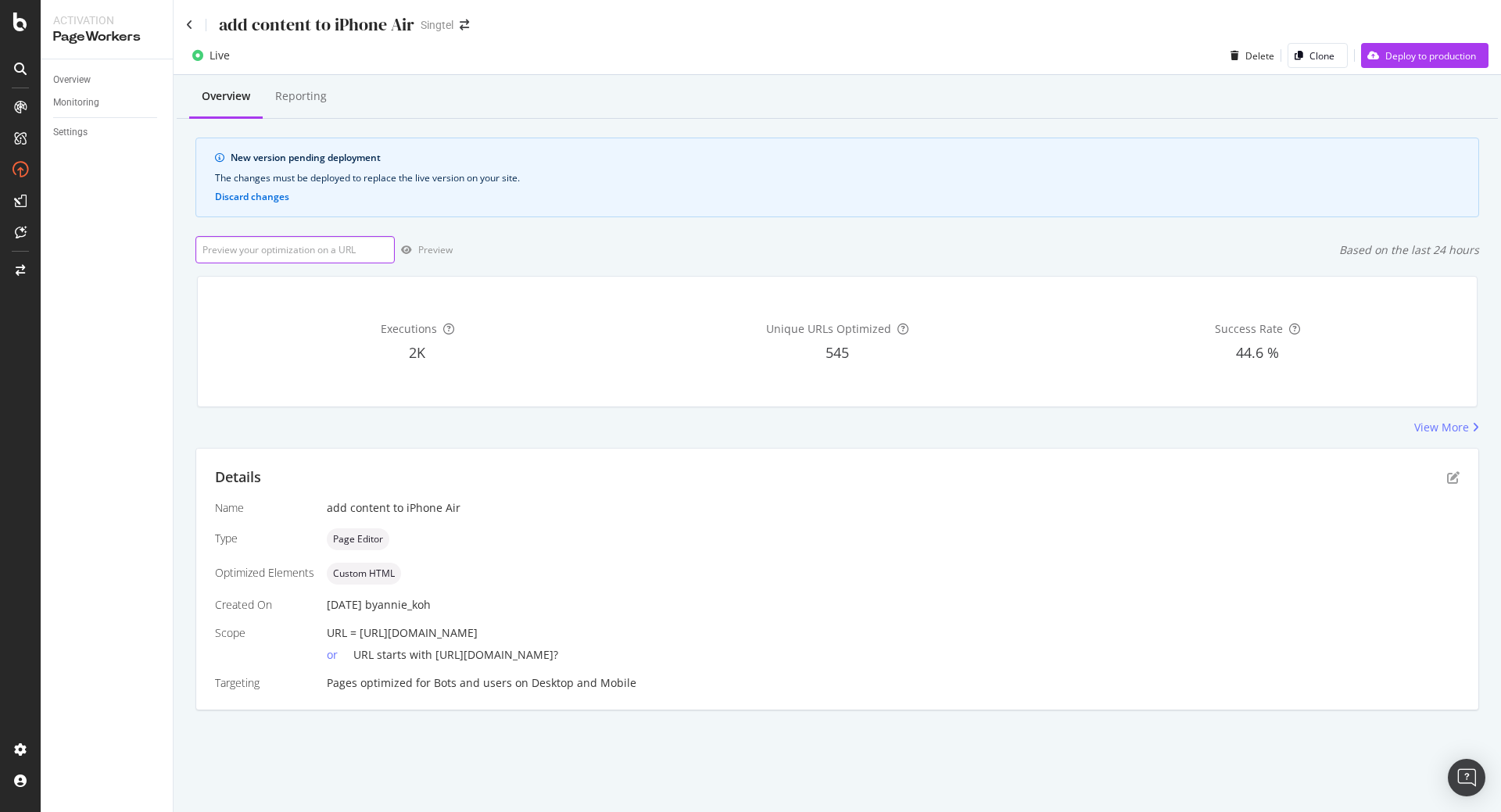
click at [312, 245] on input "url" at bounding box center [295, 249] width 199 height 27
paste input "[URL][DOMAIN_NAME]"
type input "[URL][DOMAIN_NAME]"
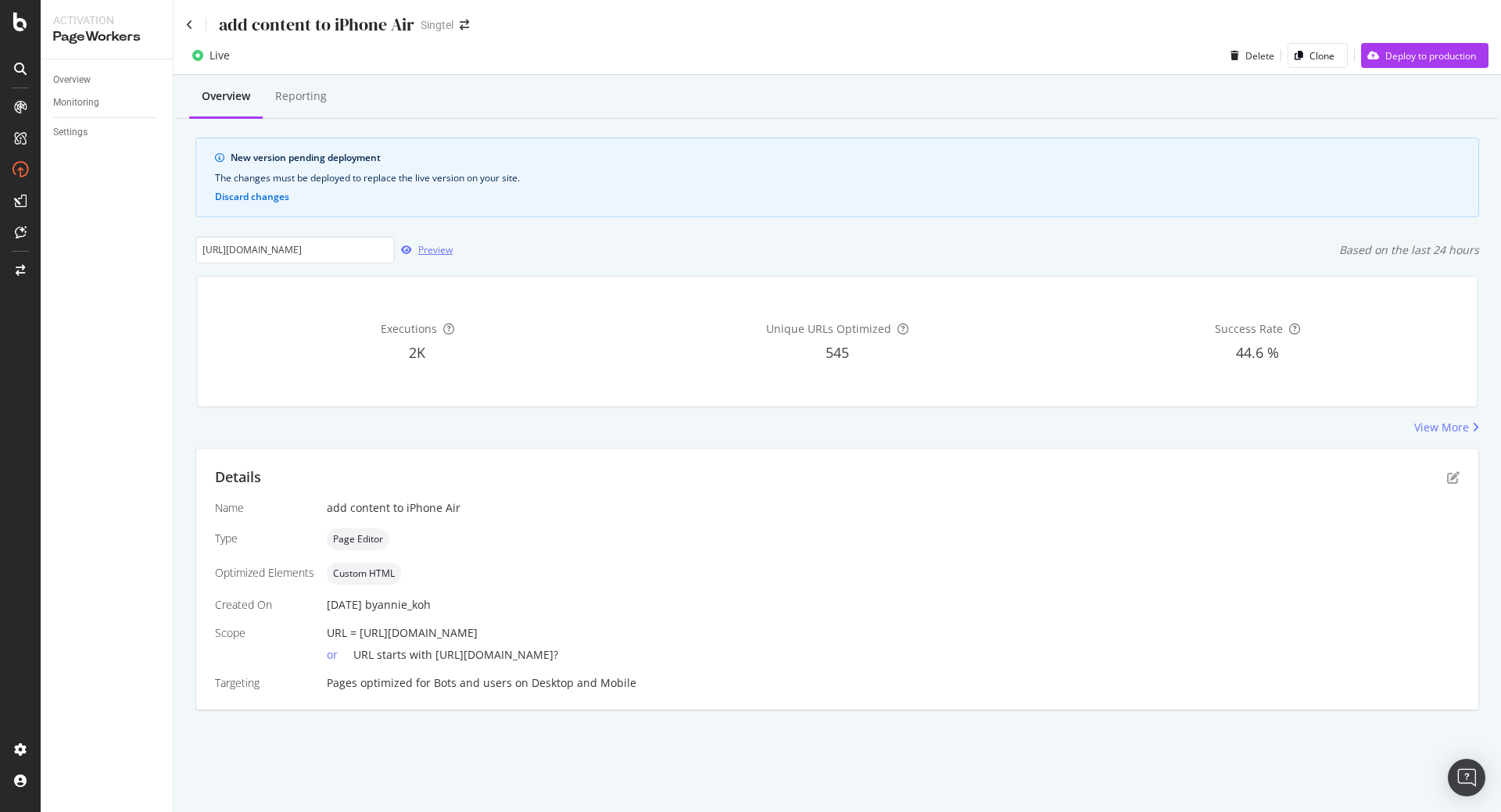
click at [422, 252] on div "Preview" at bounding box center [435, 250] width 34 height 13
click at [1390, 49] on div "Deploy to production" at bounding box center [1431, 56] width 91 height 13
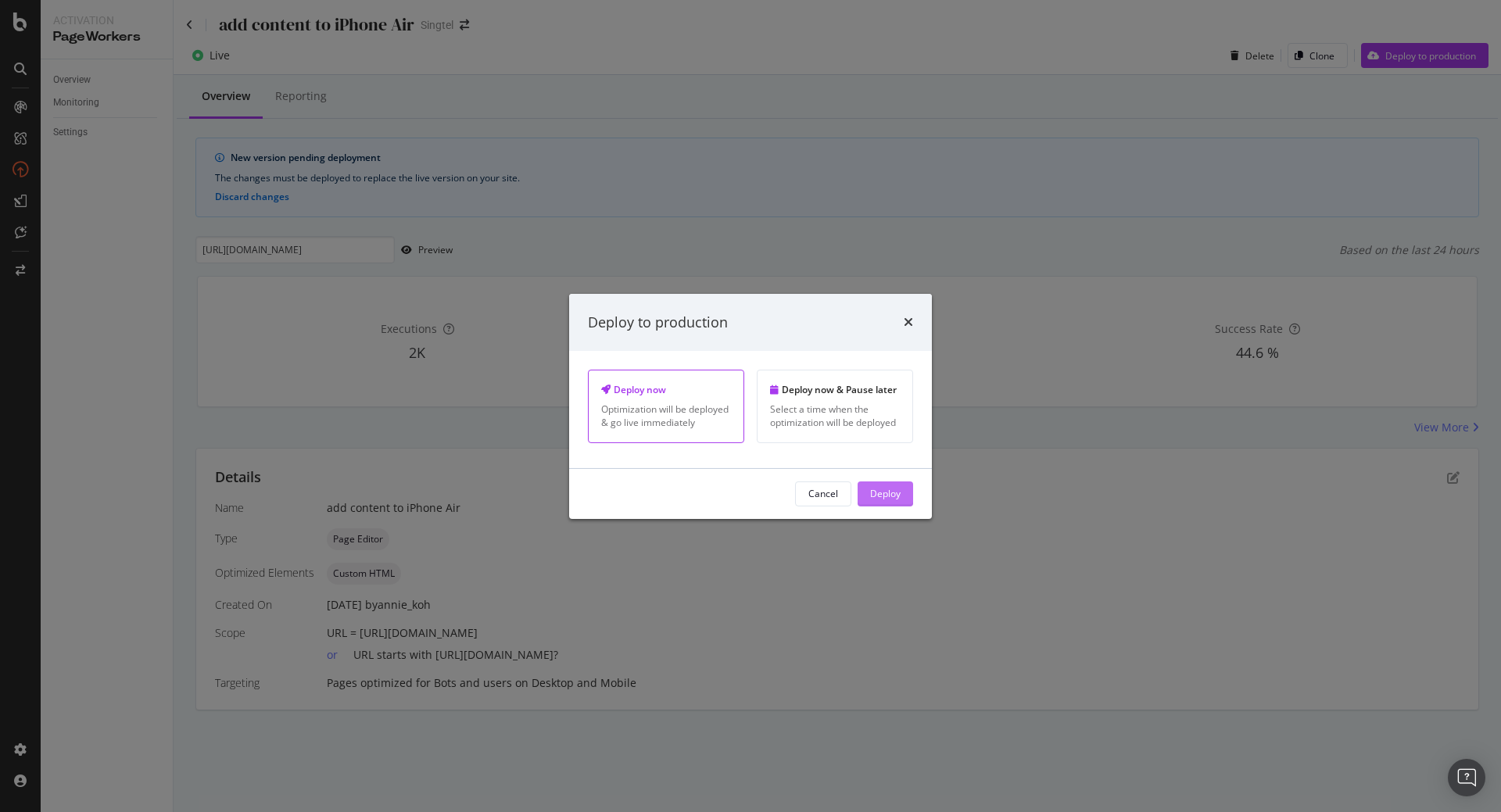
click at [893, 487] on div "Deploy" at bounding box center [885, 494] width 30 height 13
